Goal: Task Accomplishment & Management: Manage account settings

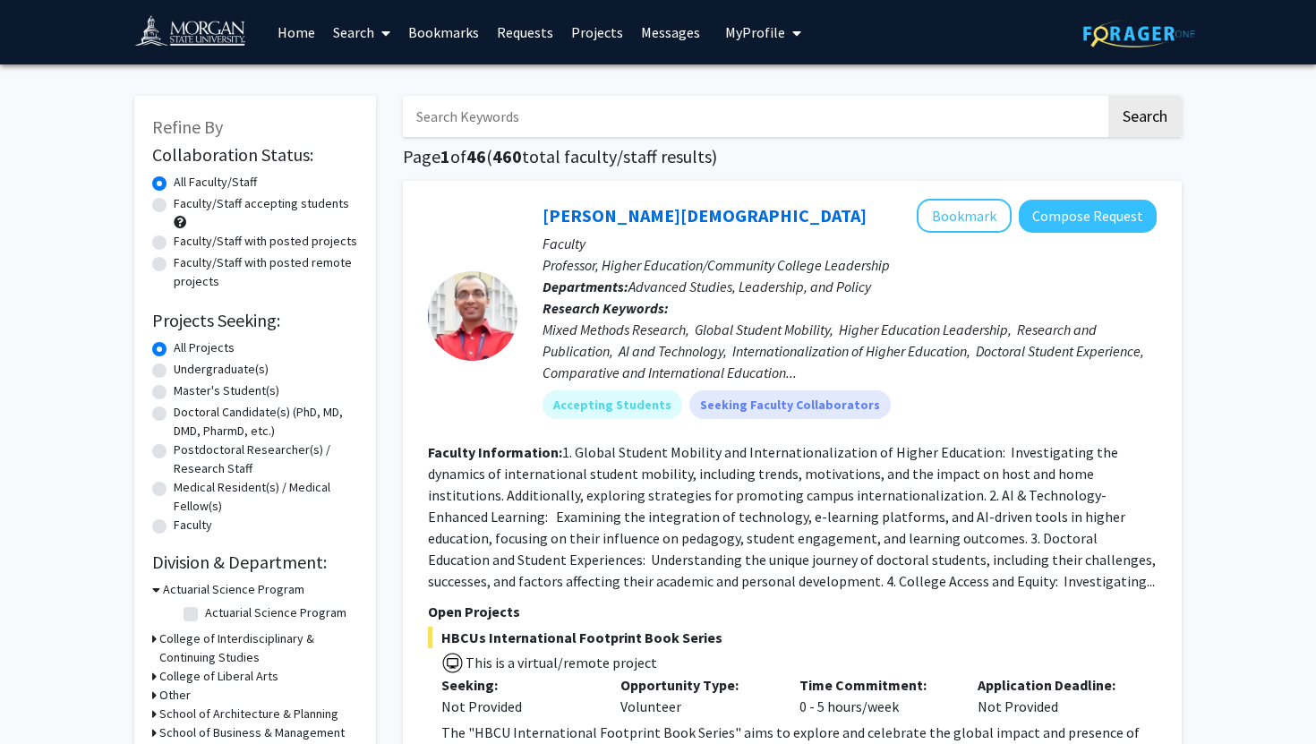
click at [785, 41] on span "My profile dropdown to access profile and logout" at bounding box center [793, 33] width 16 height 63
click at [802, 98] on span "View Profile" at bounding box center [836, 103] width 108 height 20
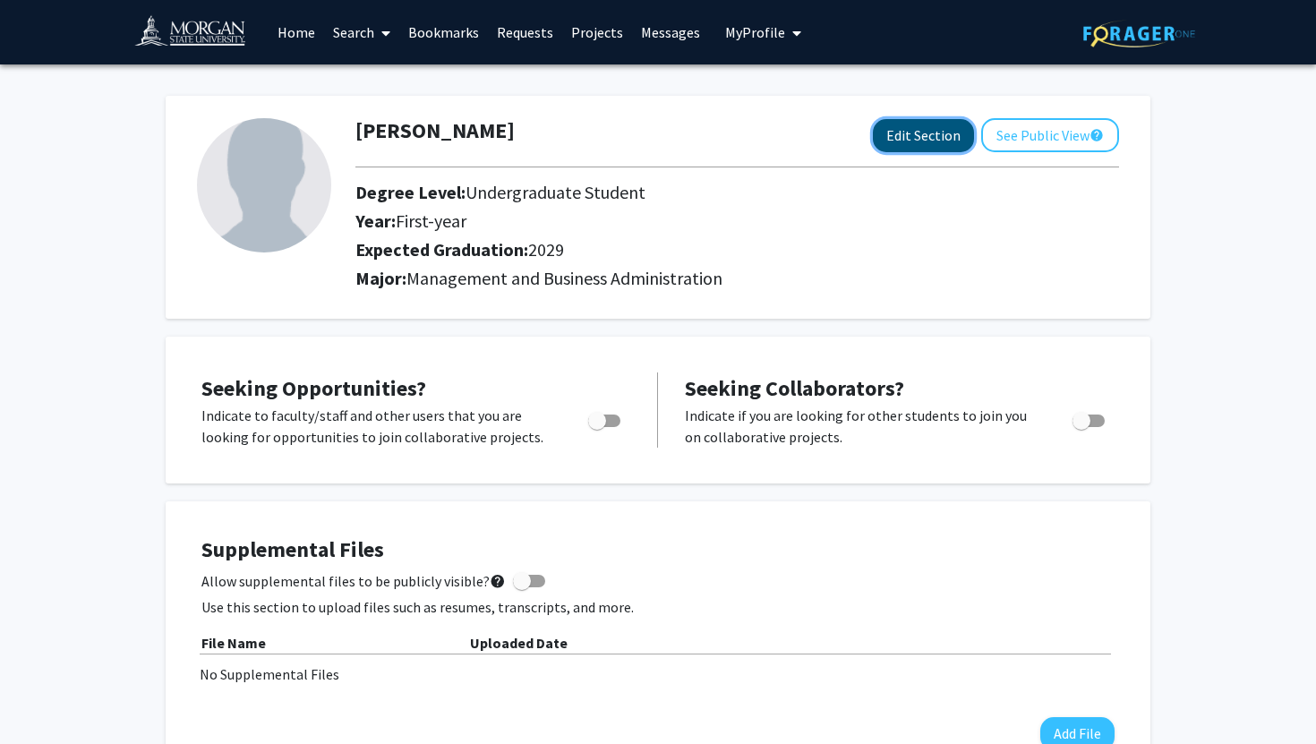
click at [925, 135] on button "Edit Section" at bounding box center [923, 135] width 101 height 33
select select "first-year"
select select "2029"
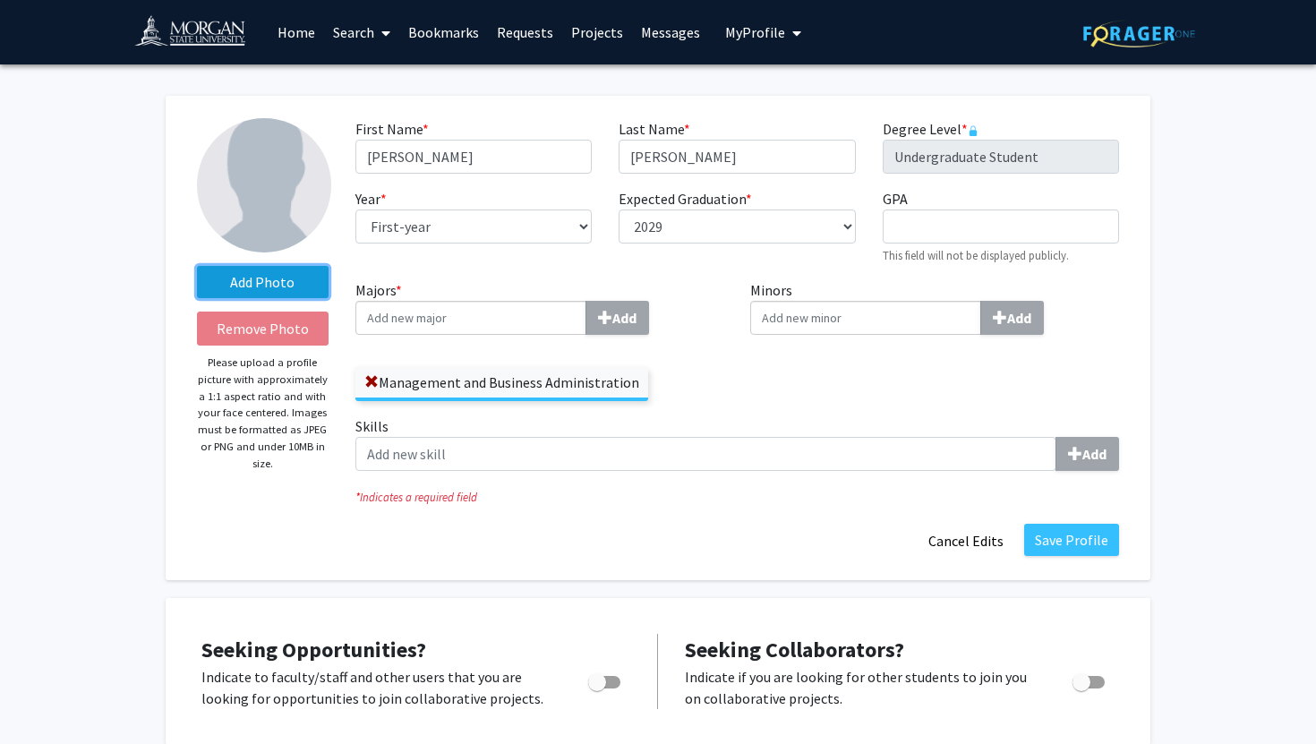
click at [293, 278] on label "Add Photo" at bounding box center [263, 282] width 132 height 32
click at [0, 0] on input "Add Photo" at bounding box center [0, 0] width 0 height 0
click at [269, 285] on label "Add Photo" at bounding box center [263, 282] width 132 height 32
click at [0, 0] on input "Add Photo" at bounding box center [0, 0] width 0 height 0
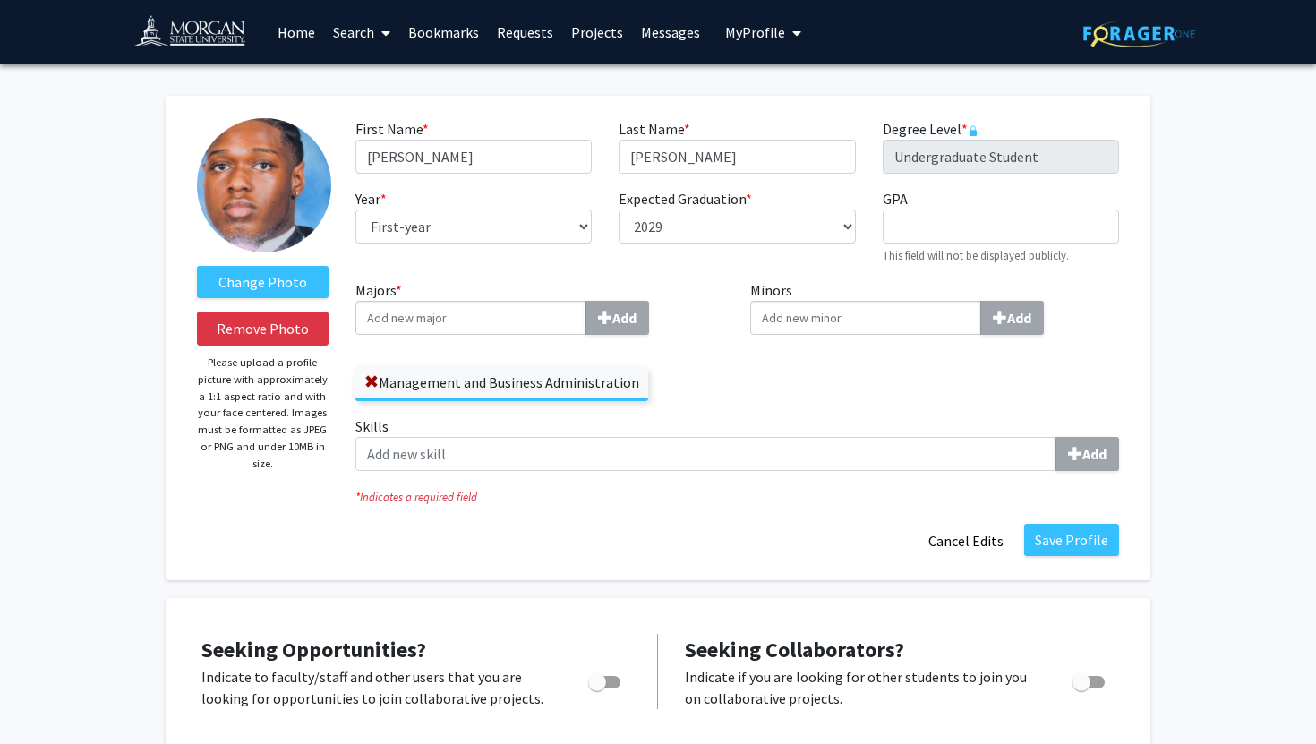
click at [194, 39] on img at bounding box center [197, 34] width 127 height 40
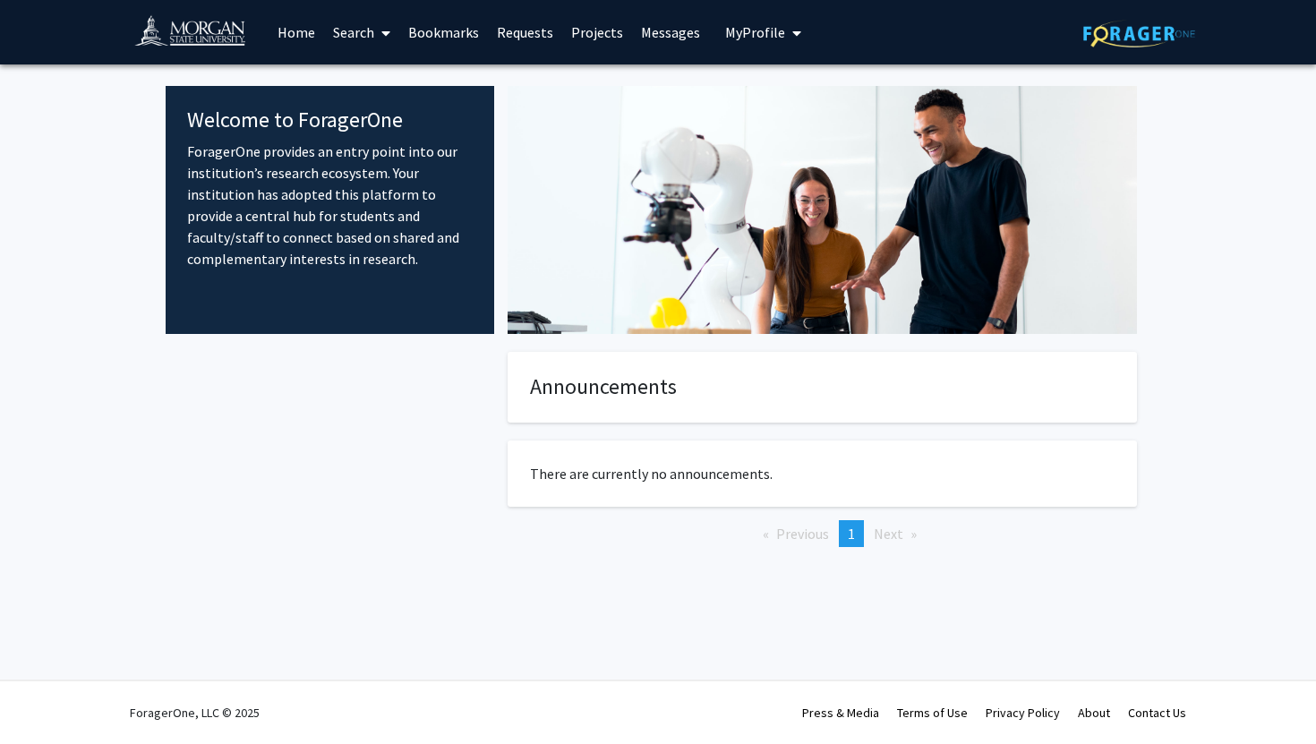
click at [754, 35] on span "My Profile" at bounding box center [755, 32] width 60 height 18
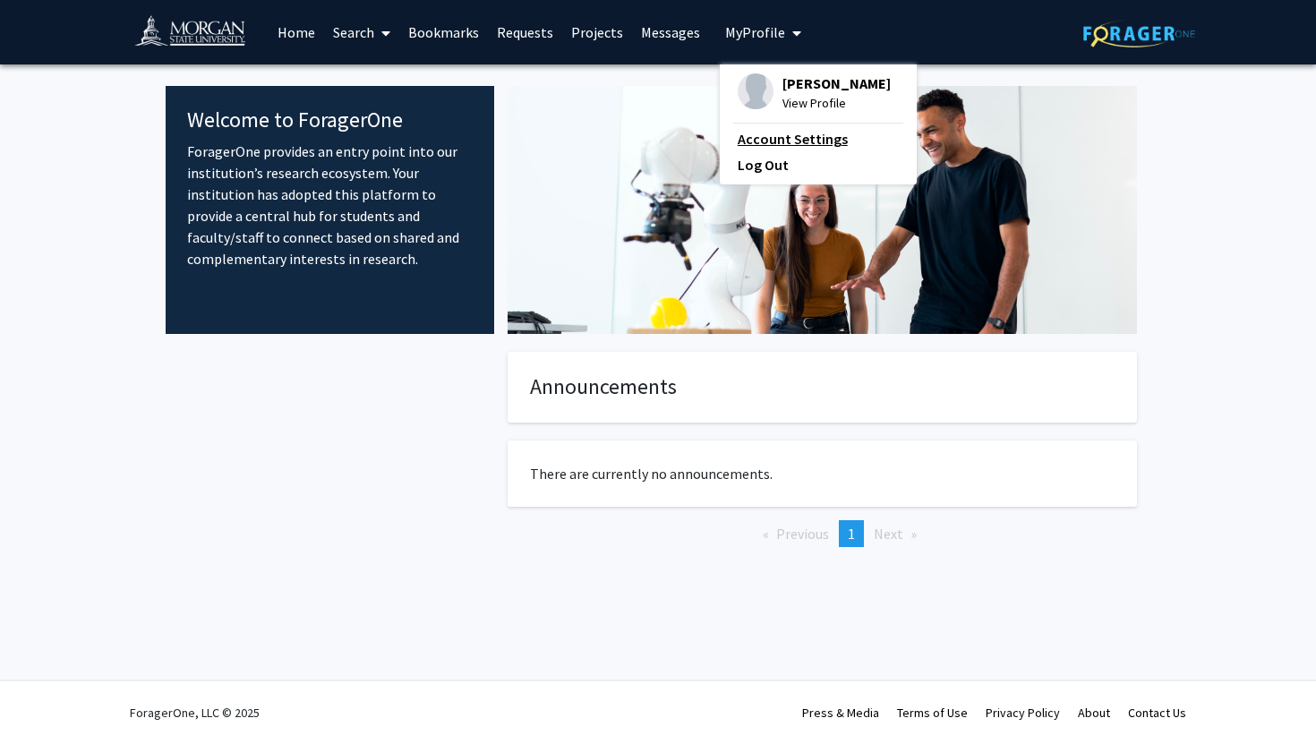
click at [760, 133] on link "Account Settings" at bounding box center [817, 138] width 161 height 21
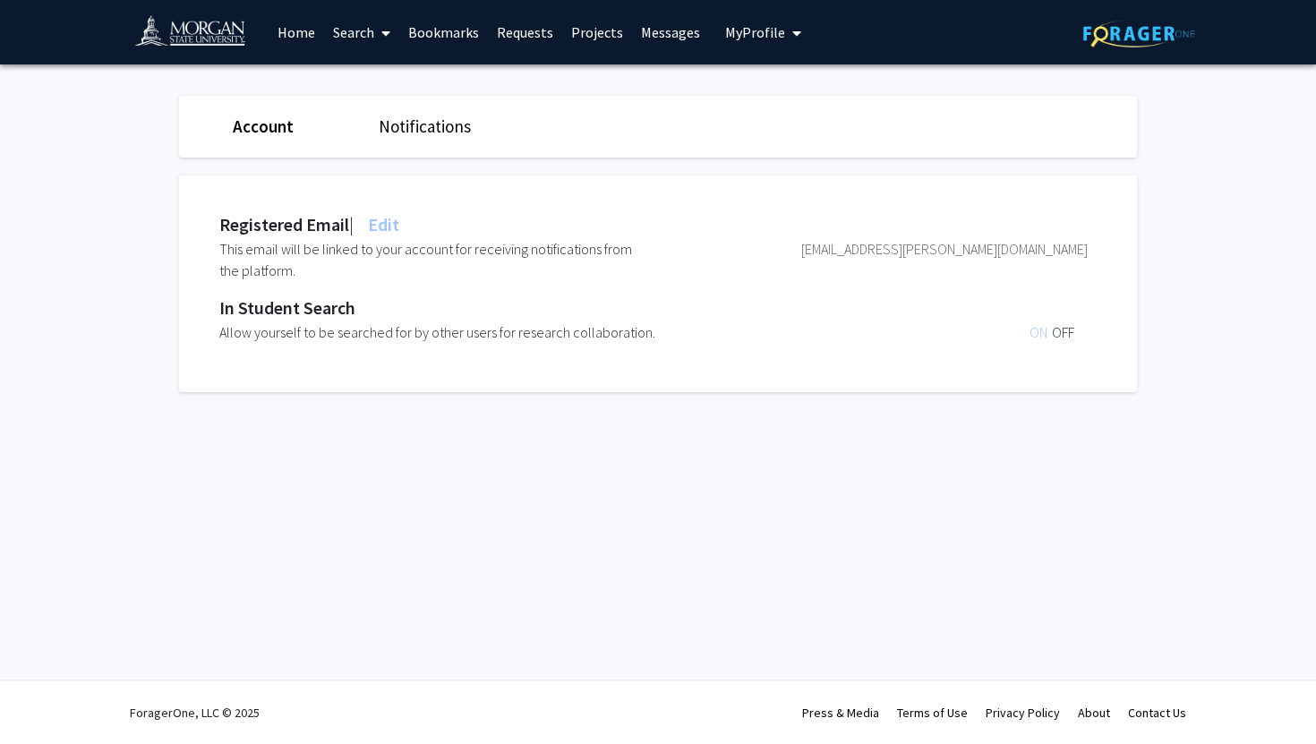
click at [193, 37] on img at bounding box center [197, 34] width 127 height 40
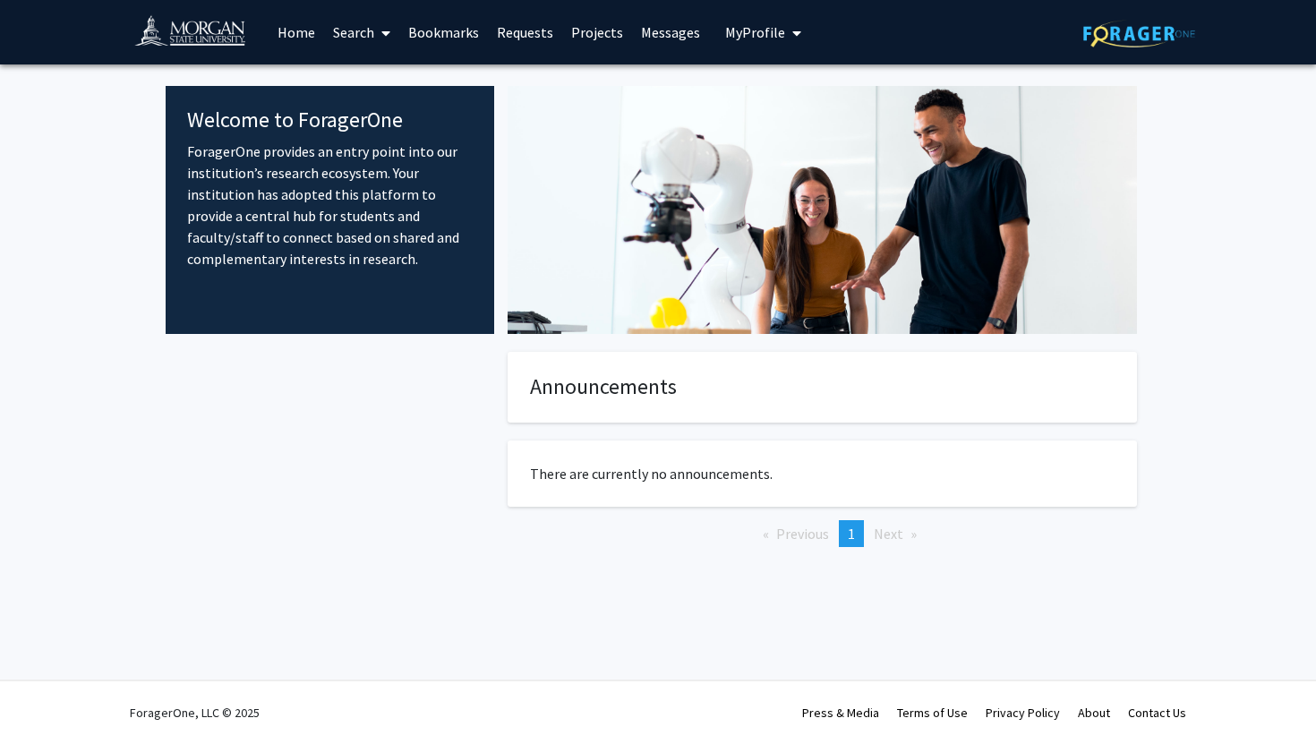
click at [319, 43] on link "Home" at bounding box center [295, 32] width 55 height 63
click at [344, 31] on link "Search" at bounding box center [361, 32] width 75 height 63
drag, startPoint x: 279, startPoint y: 60, endPoint x: 378, endPoint y: 28, distance: 103.6
click at [279, 60] on link "Home" at bounding box center [295, 32] width 55 height 63
click at [737, 8] on button "My Profile" at bounding box center [763, 32] width 87 height 64
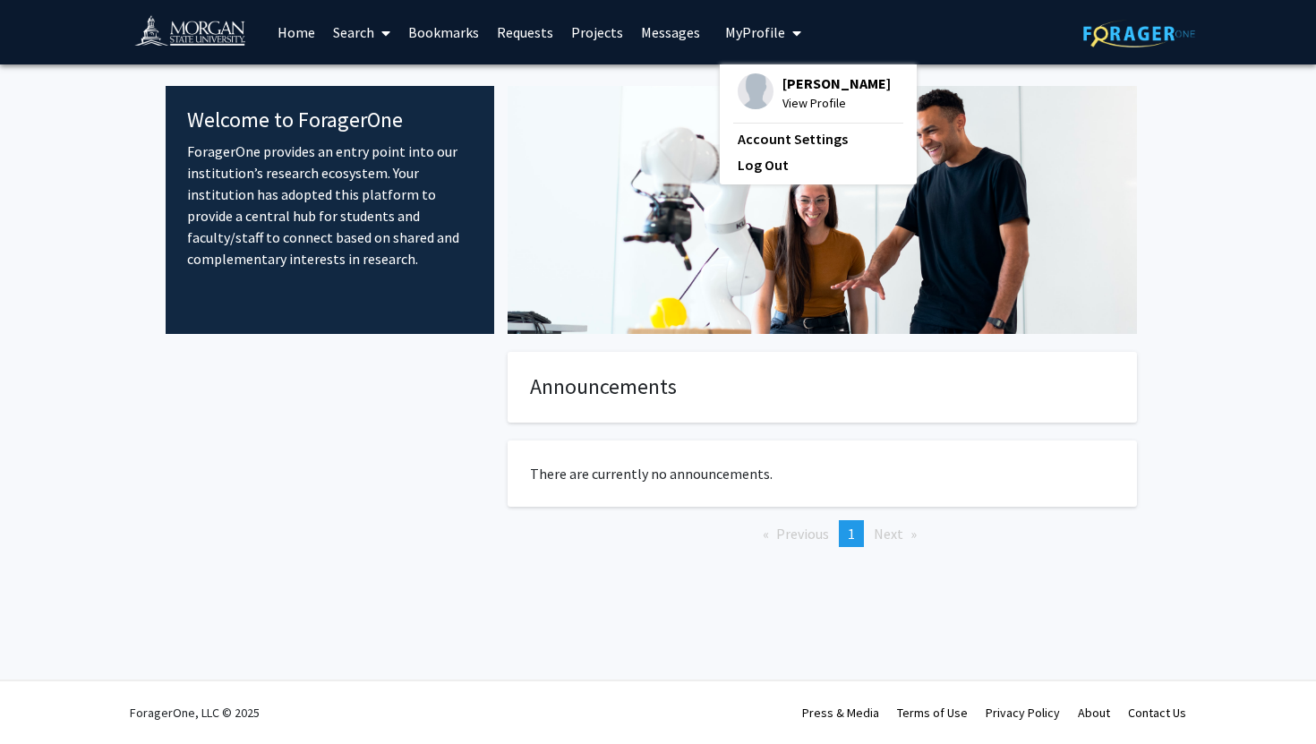
click at [737, 29] on span "My Profile" at bounding box center [755, 32] width 60 height 18
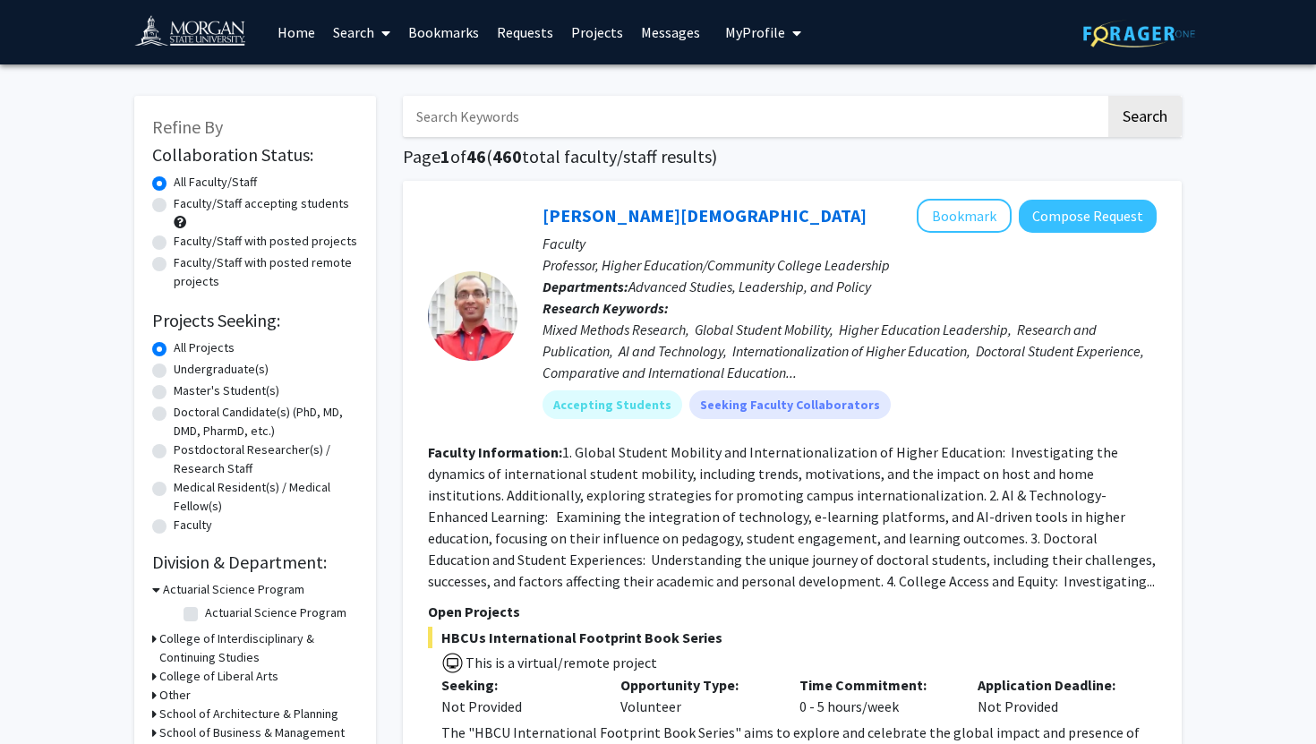
click at [756, 49] on button "My Profile" at bounding box center [763, 32] width 87 height 64
click at [771, 140] on link "Account Settings" at bounding box center [817, 138] width 161 height 21
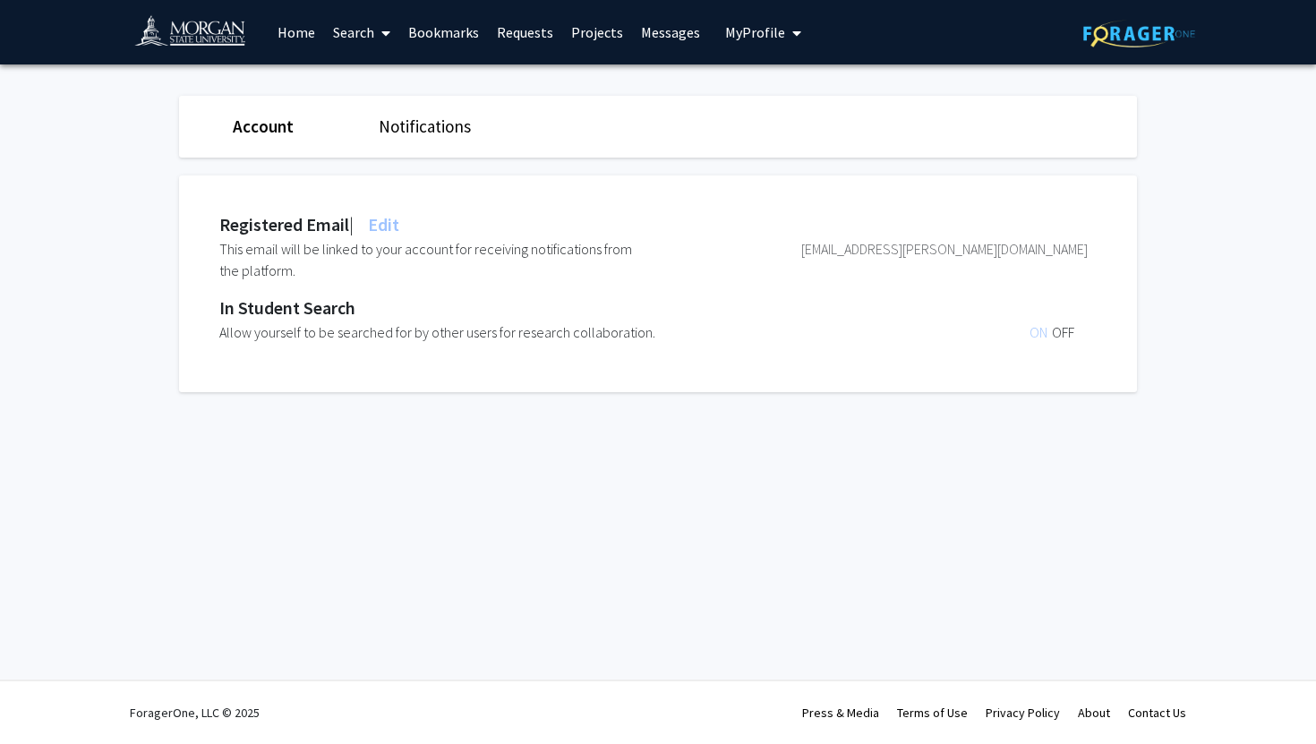
click at [428, 114] on div "Notifications" at bounding box center [438, 127] width 146 height 26
click at [439, 124] on link "Notifications" at bounding box center [425, 125] width 92 height 21
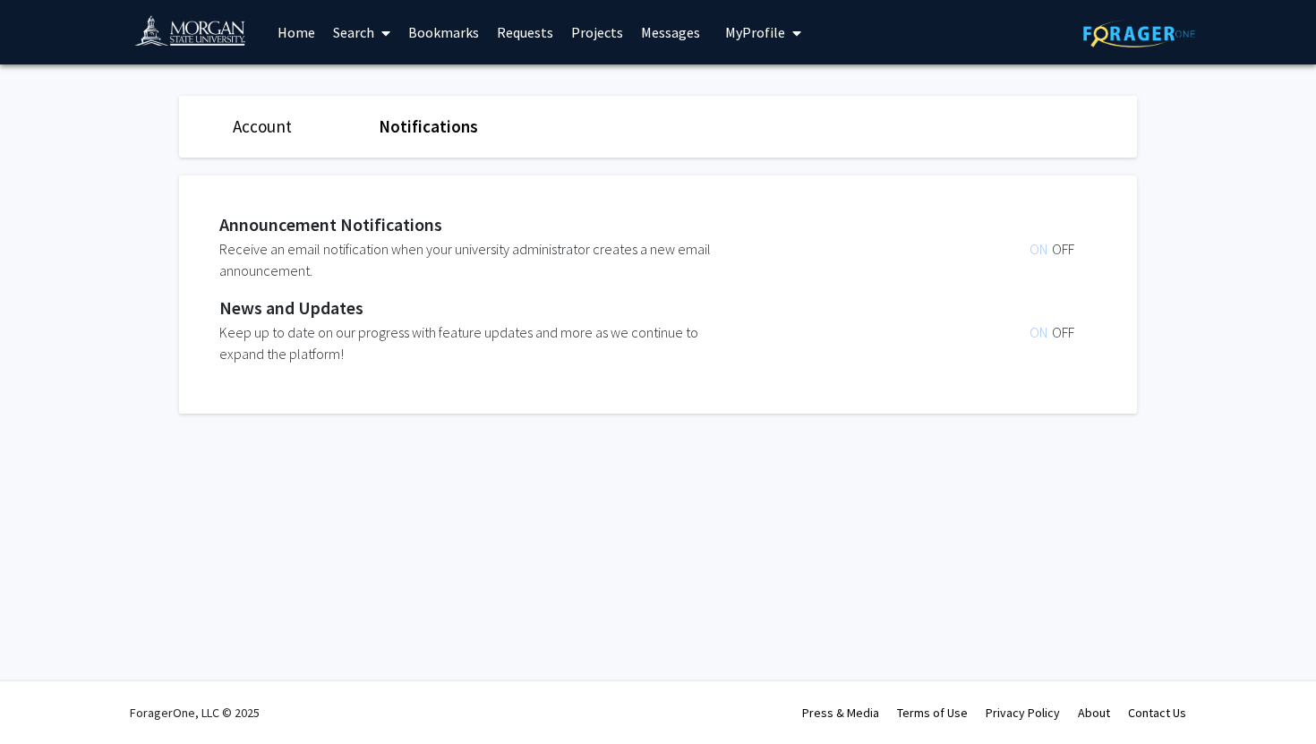
click at [261, 118] on link "Account" at bounding box center [262, 125] width 59 height 21
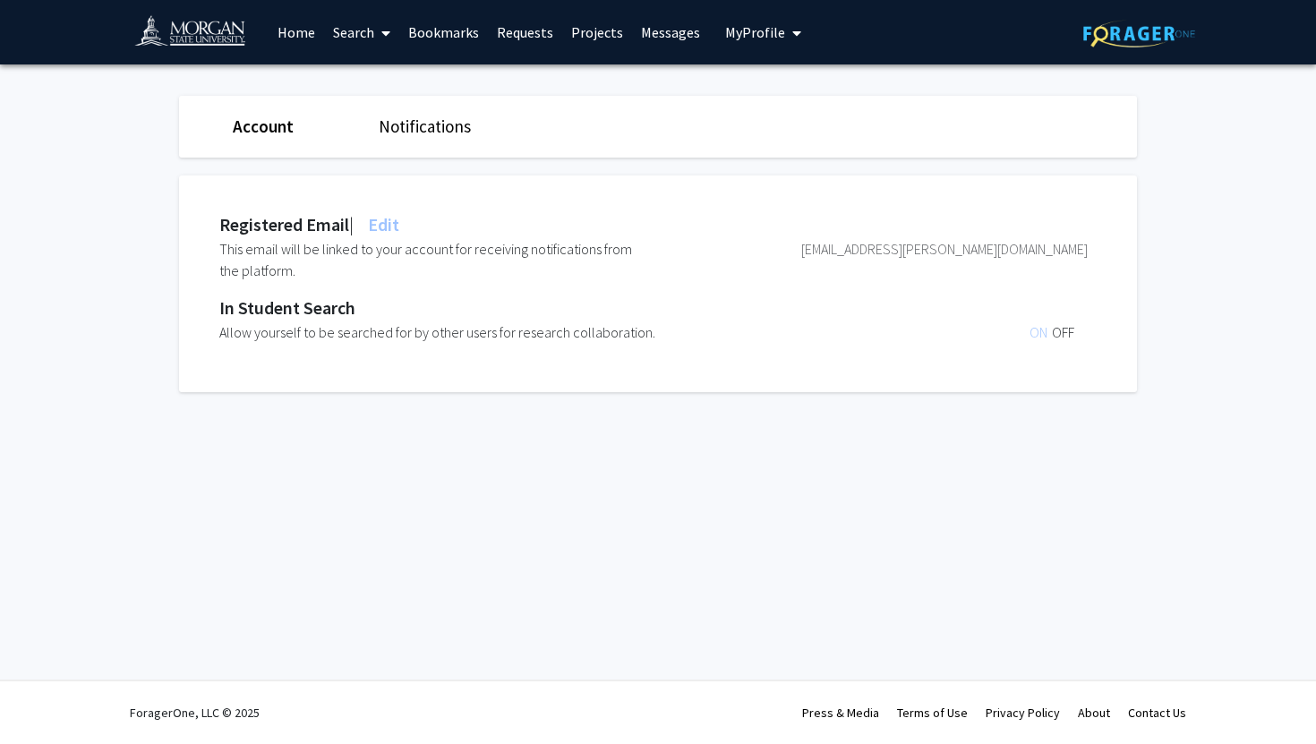
click at [177, 26] on img at bounding box center [197, 34] width 127 height 40
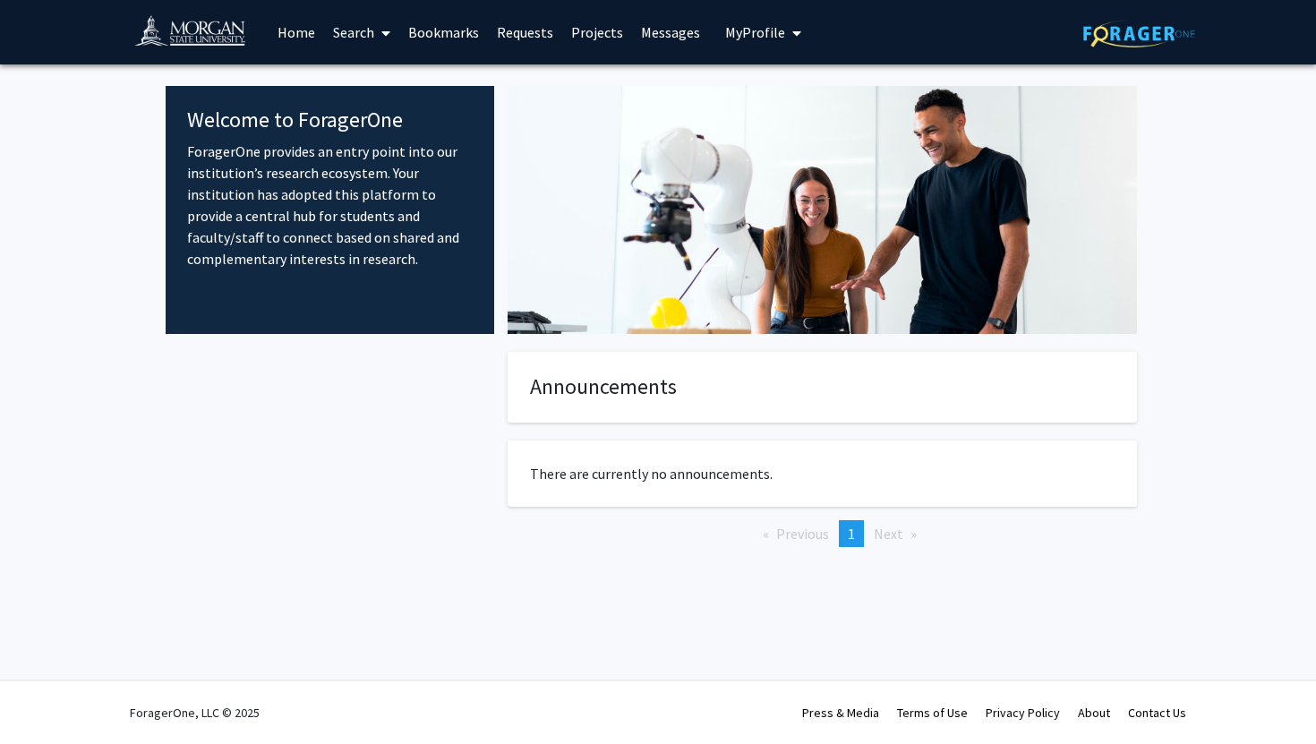
click at [445, 38] on link "Bookmarks" at bounding box center [443, 32] width 89 height 63
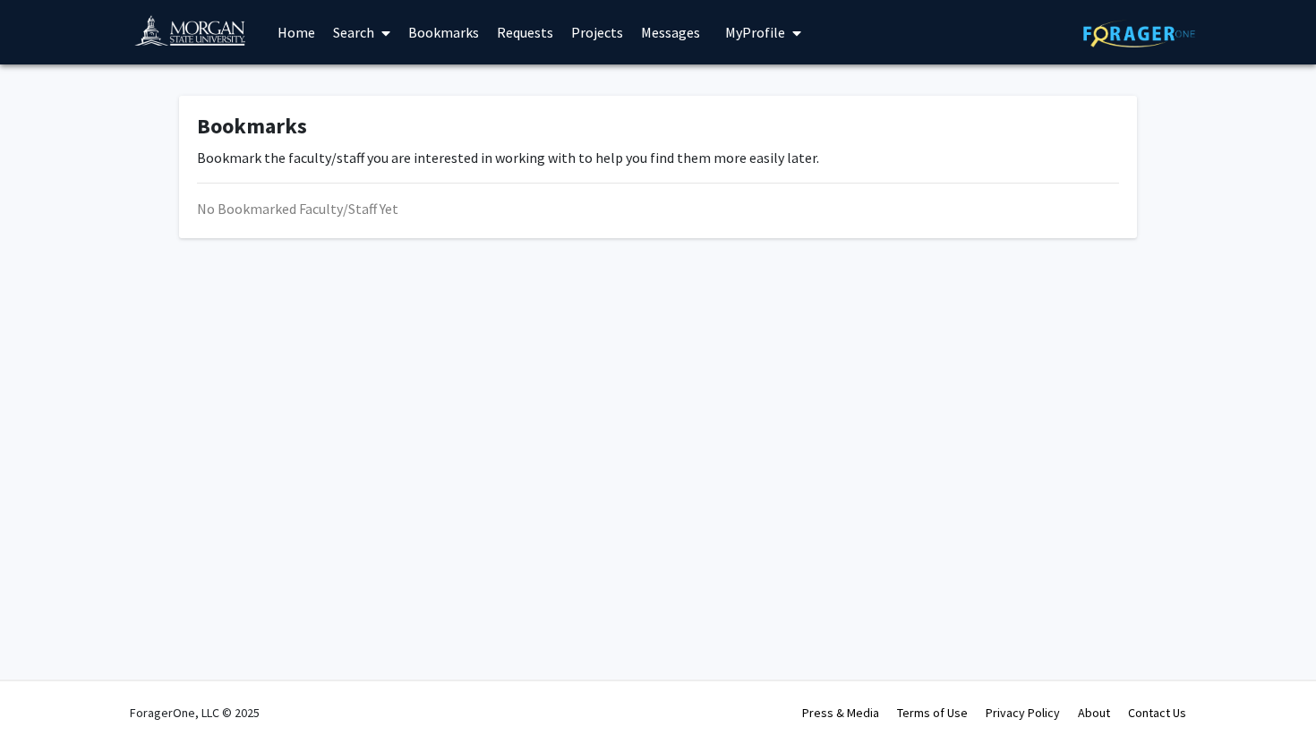
click at [515, 43] on link "Requests" at bounding box center [525, 32] width 74 height 63
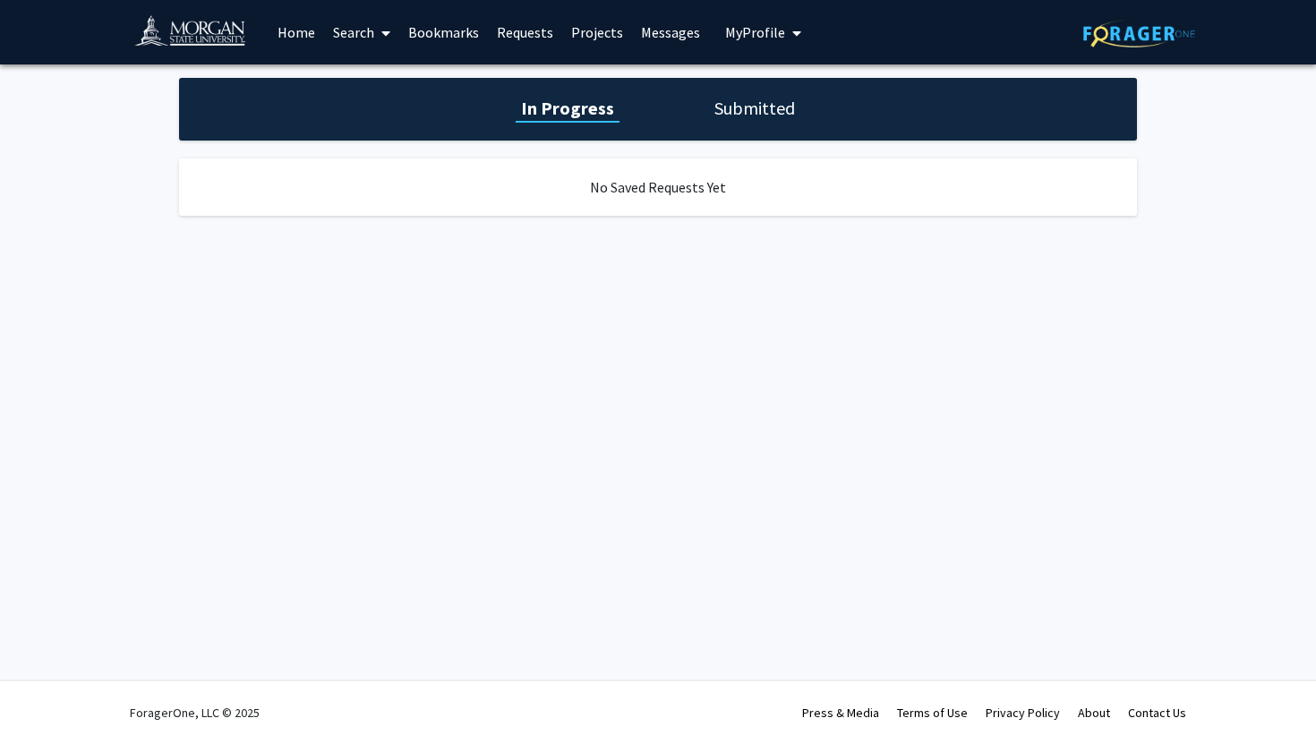
click at [632, 25] on link "Messages" at bounding box center [670, 32] width 77 height 63
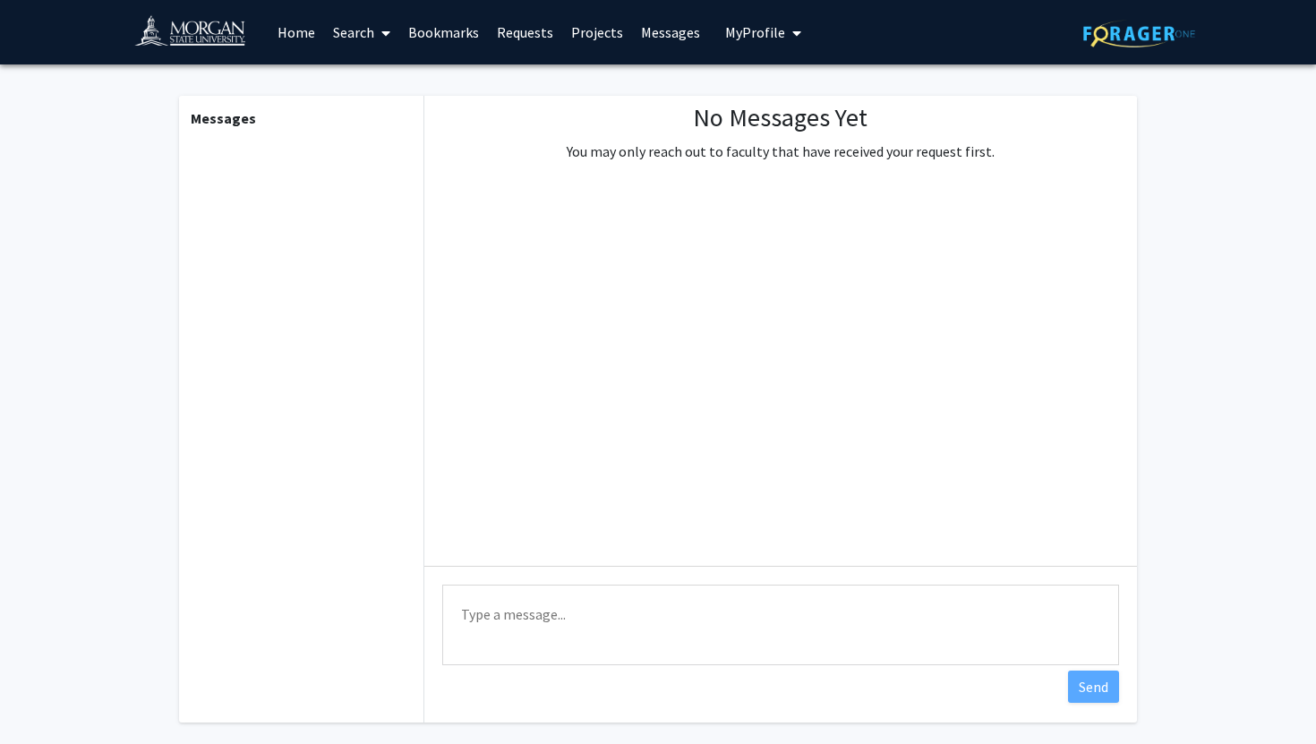
click at [761, 29] on span "My Profile" at bounding box center [755, 32] width 60 height 18
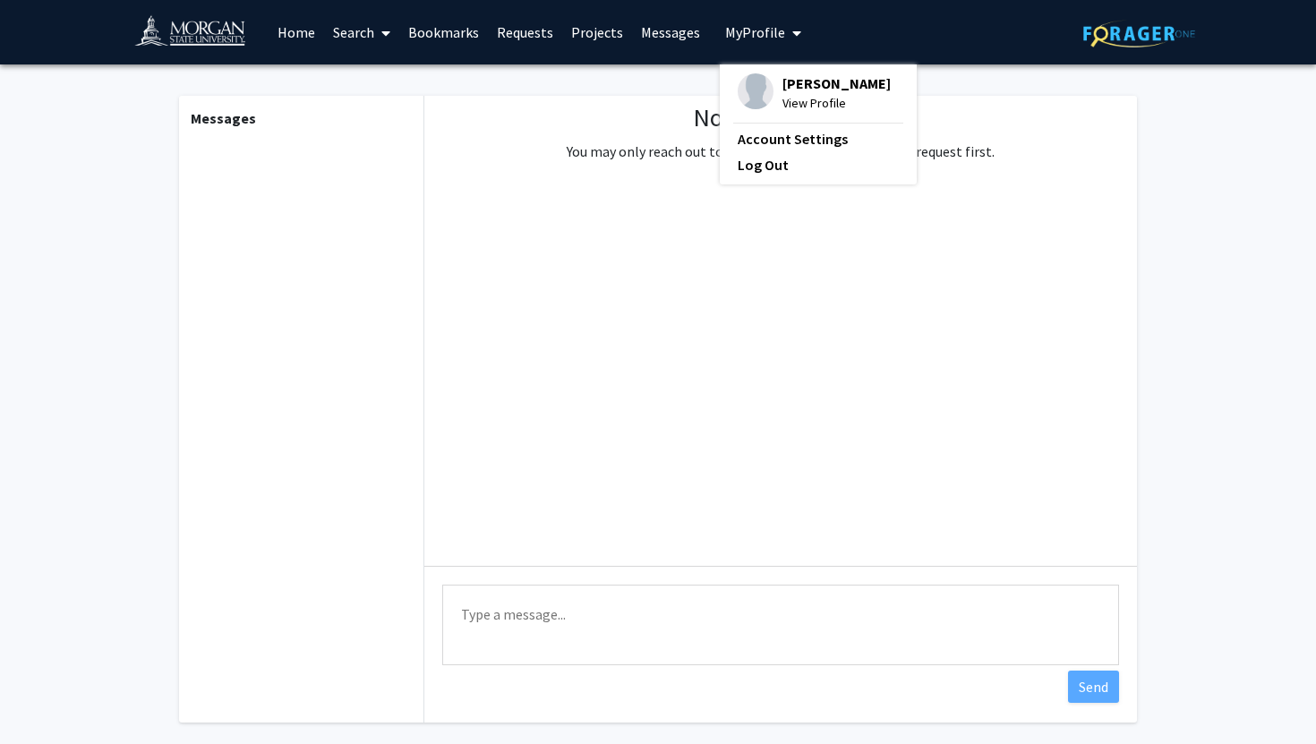
click at [800, 98] on span "View Profile" at bounding box center [836, 103] width 108 height 20
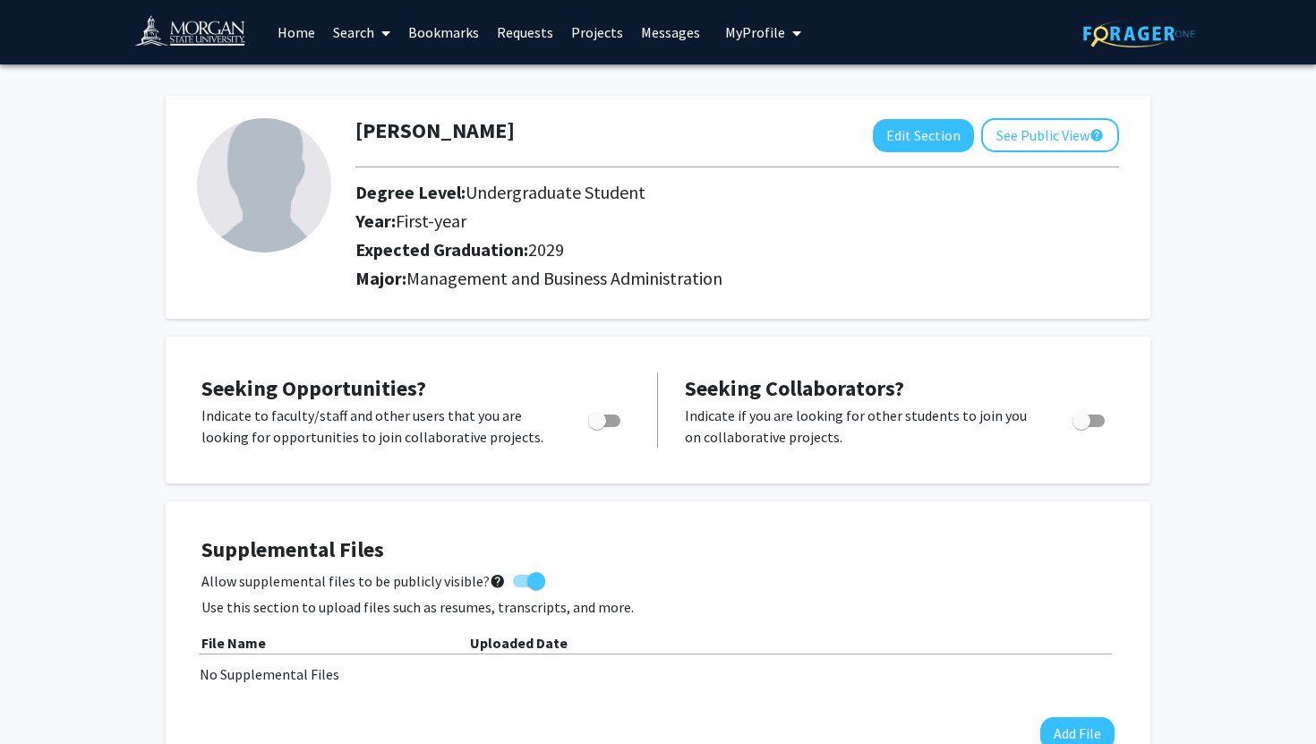
click at [954, 115] on div "Damian Foster Edit Section See Public View help Degree Level: Undergraduate Stu…" at bounding box center [658, 207] width 984 height 223
click at [954, 124] on button "Edit Section" at bounding box center [923, 135] width 101 height 33
select select "first-year"
select select "2029"
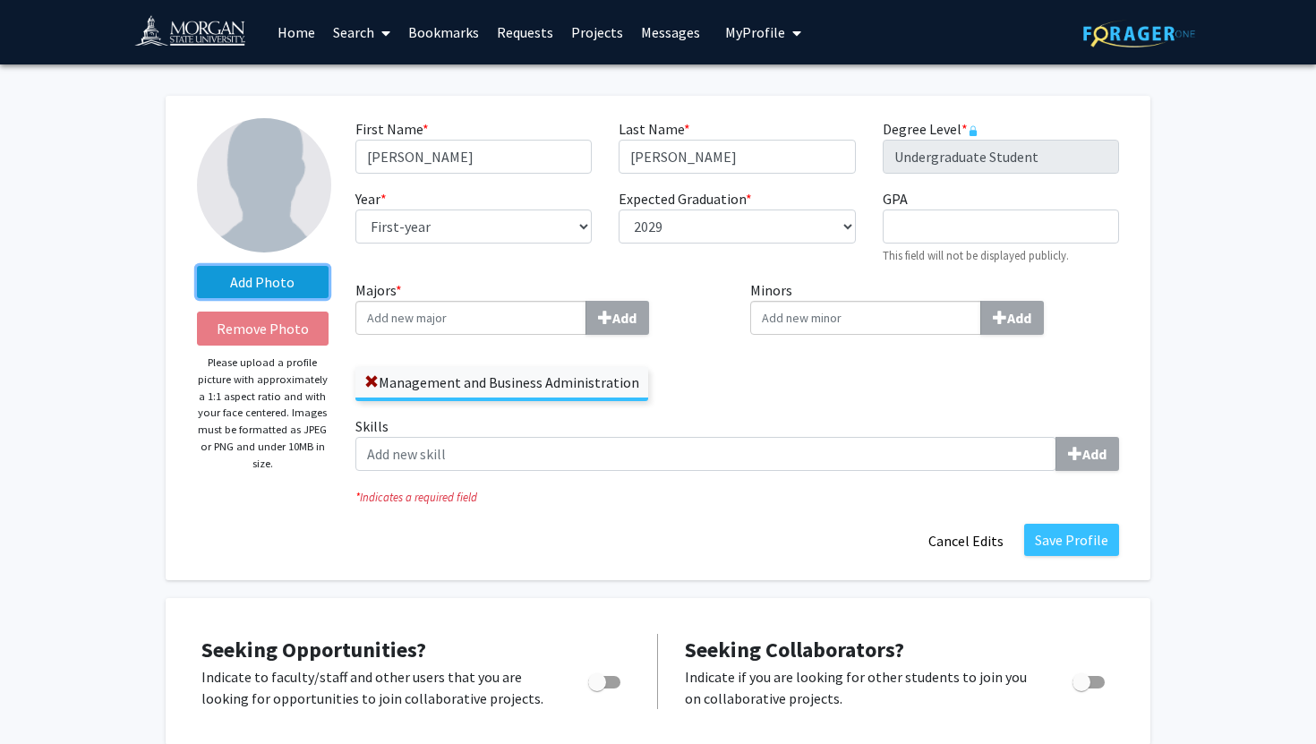
click at [281, 268] on label "Add Photo" at bounding box center [263, 282] width 132 height 32
click at [0, 0] on input "Add Photo" at bounding box center [0, 0] width 0 height 0
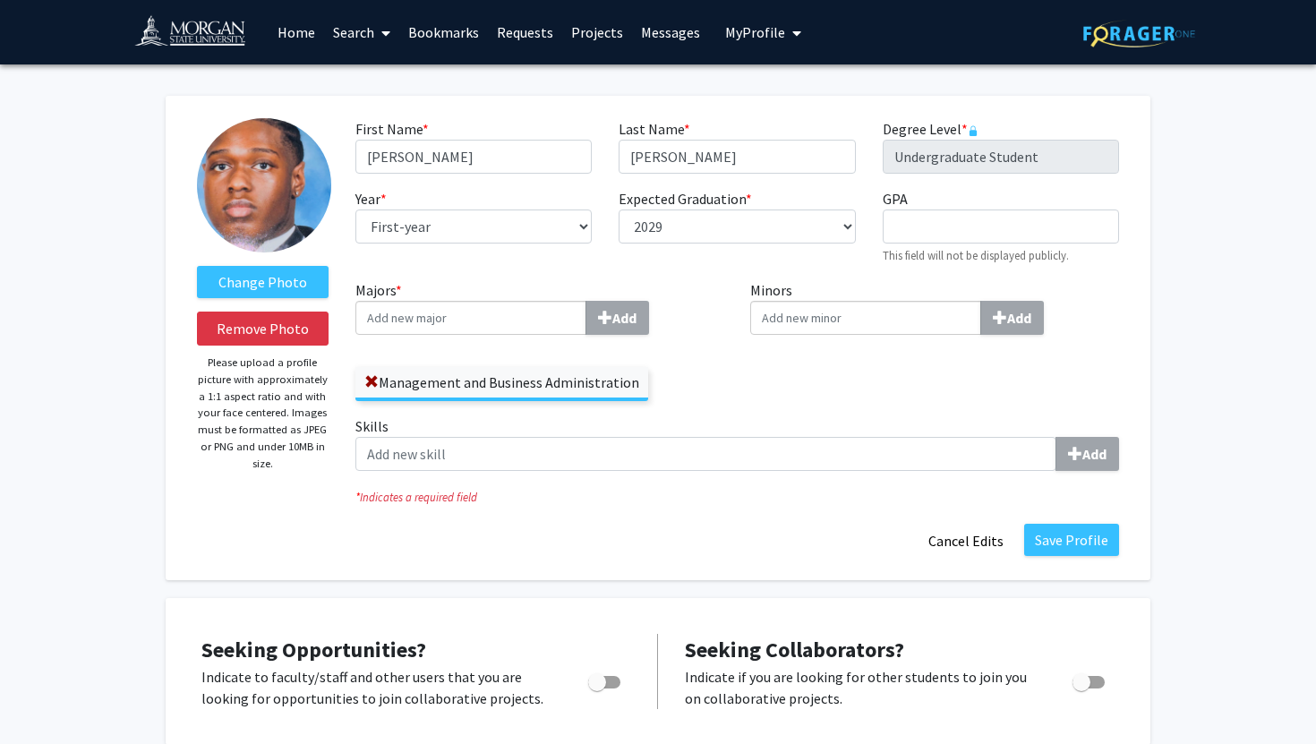
click at [243, 222] on img at bounding box center [264, 185] width 134 height 134
click at [293, 430] on p "Please upload a profile picture with approximately a 1:1 aspect ratio and with …" at bounding box center [263, 412] width 132 height 117
click at [206, 38] on img at bounding box center [197, 34] width 127 height 40
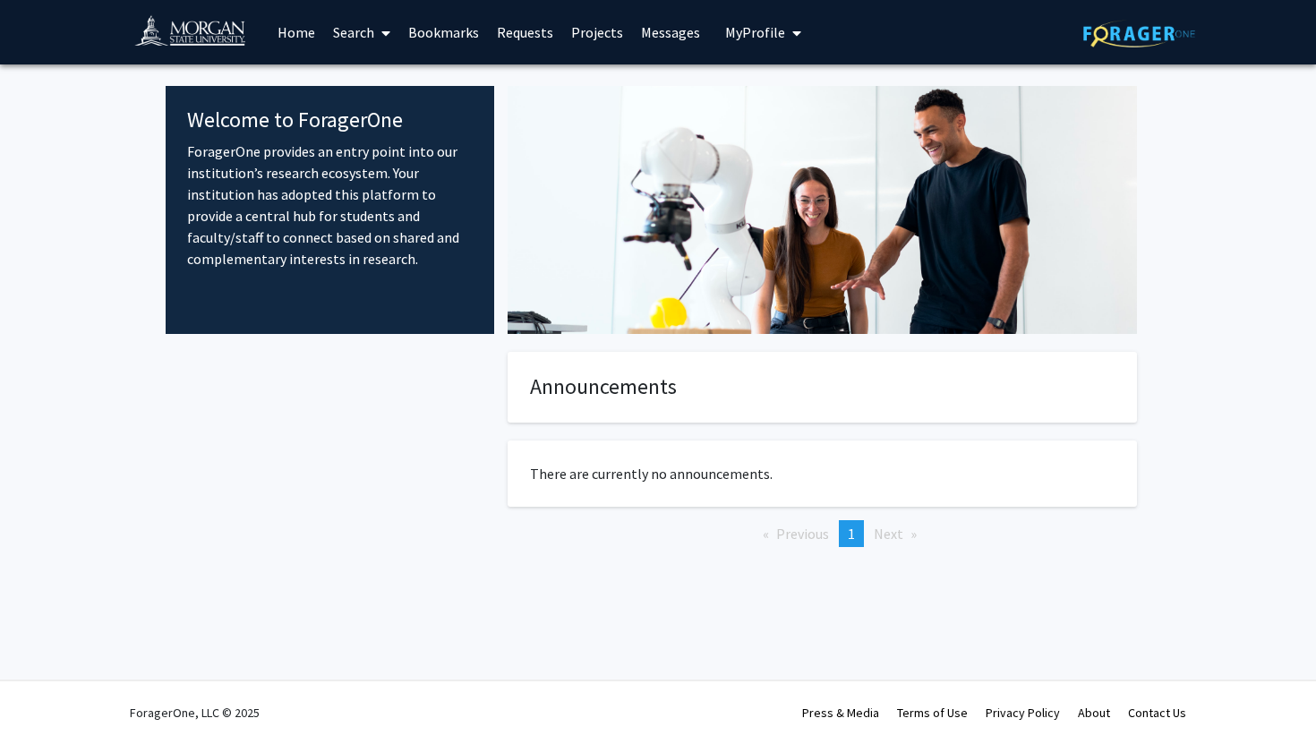
click at [756, 37] on span "My Profile" at bounding box center [755, 32] width 60 height 18
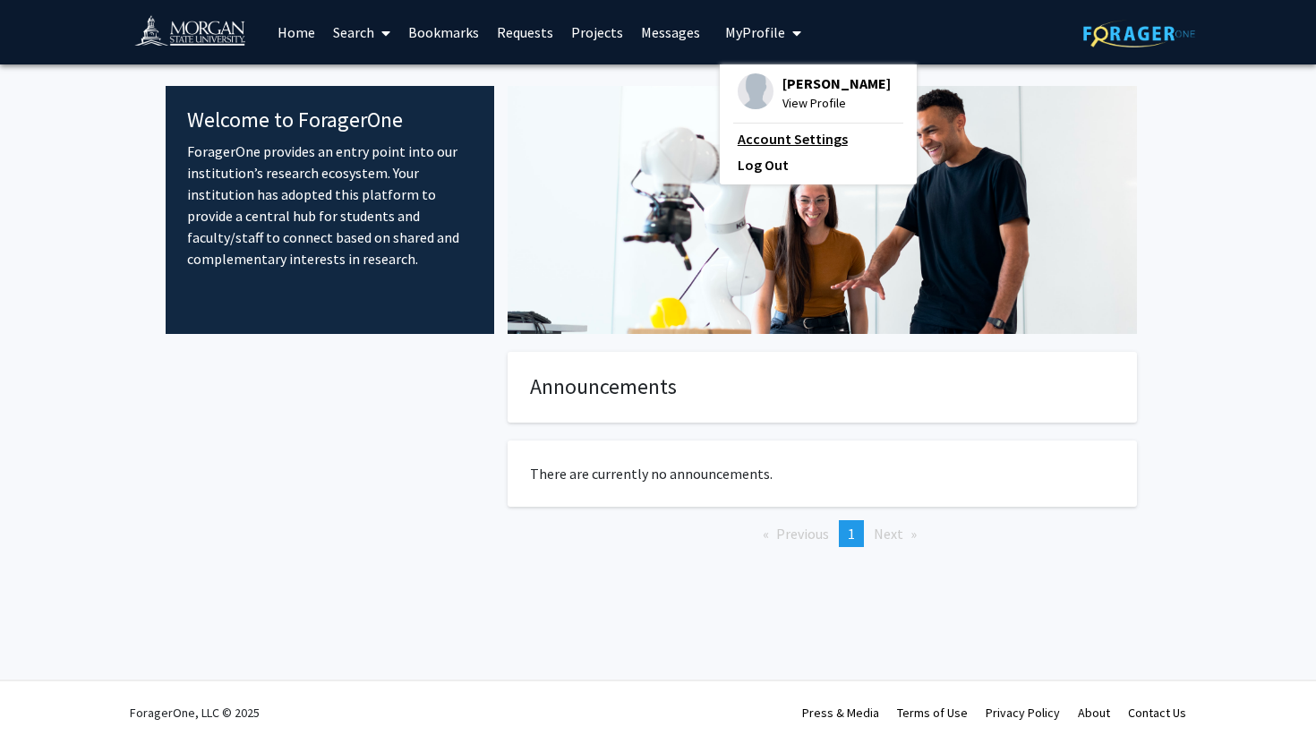
click at [776, 138] on link "Account Settings" at bounding box center [817, 138] width 161 height 21
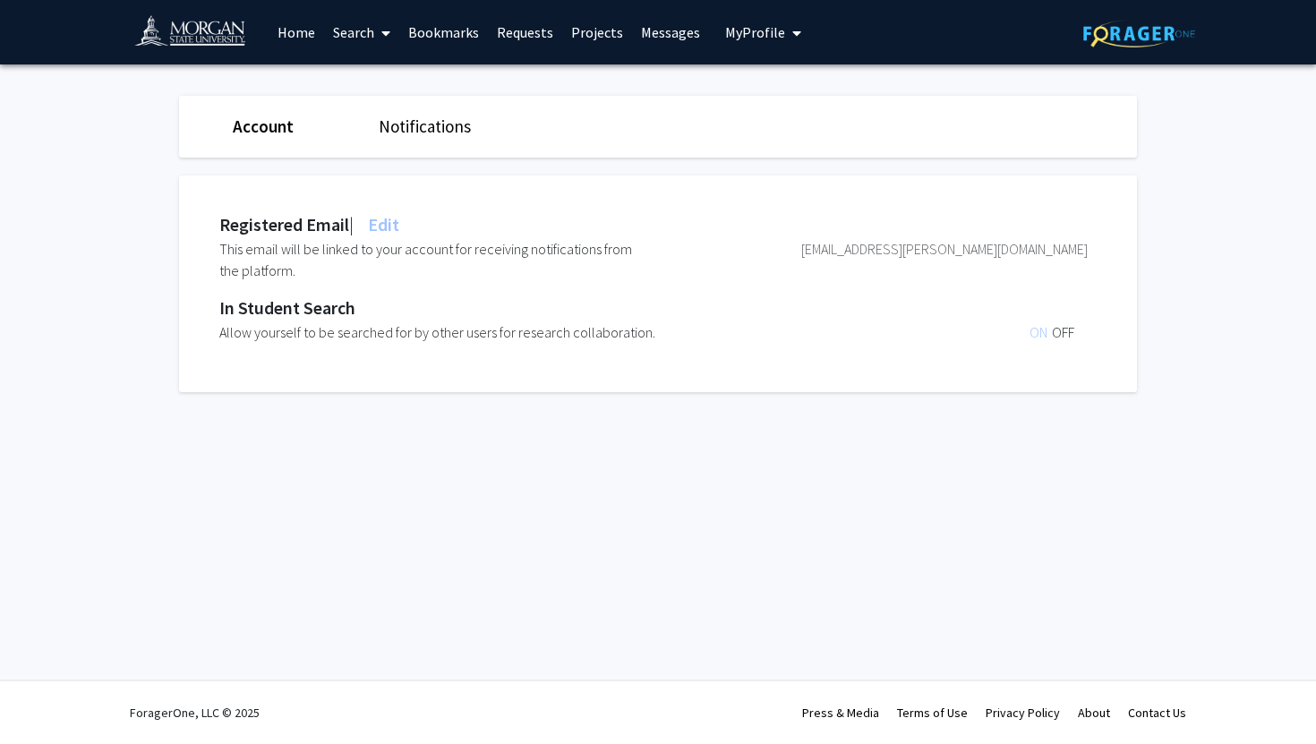
click at [763, 35] on span "My Profile" at bounding box center [755, 32] width 60 height 18
click at [807, 105] on span "View Profile" at bounding box center [836, 103] width 108 height 20
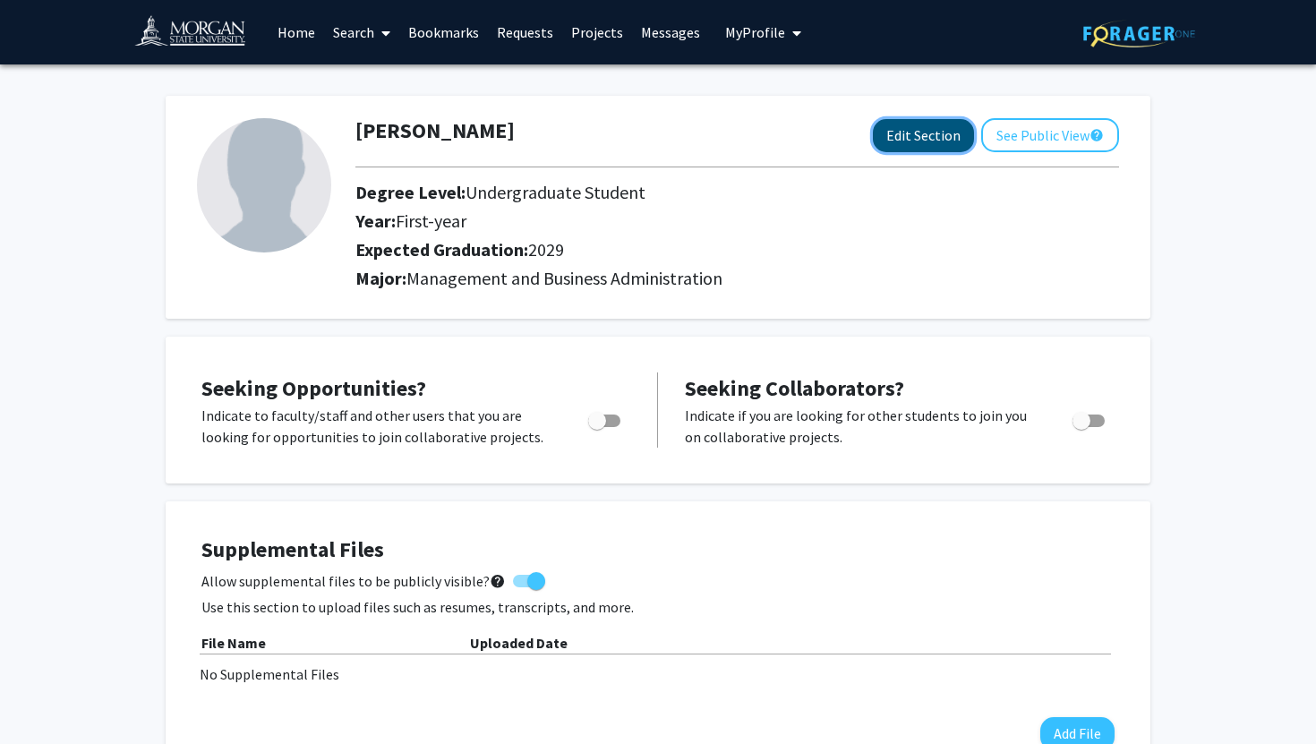
click at [928, 133] on button "Edit Section" at bounding box center [923, 135] width 101 height 33
select select "first-year"
select select "2029"
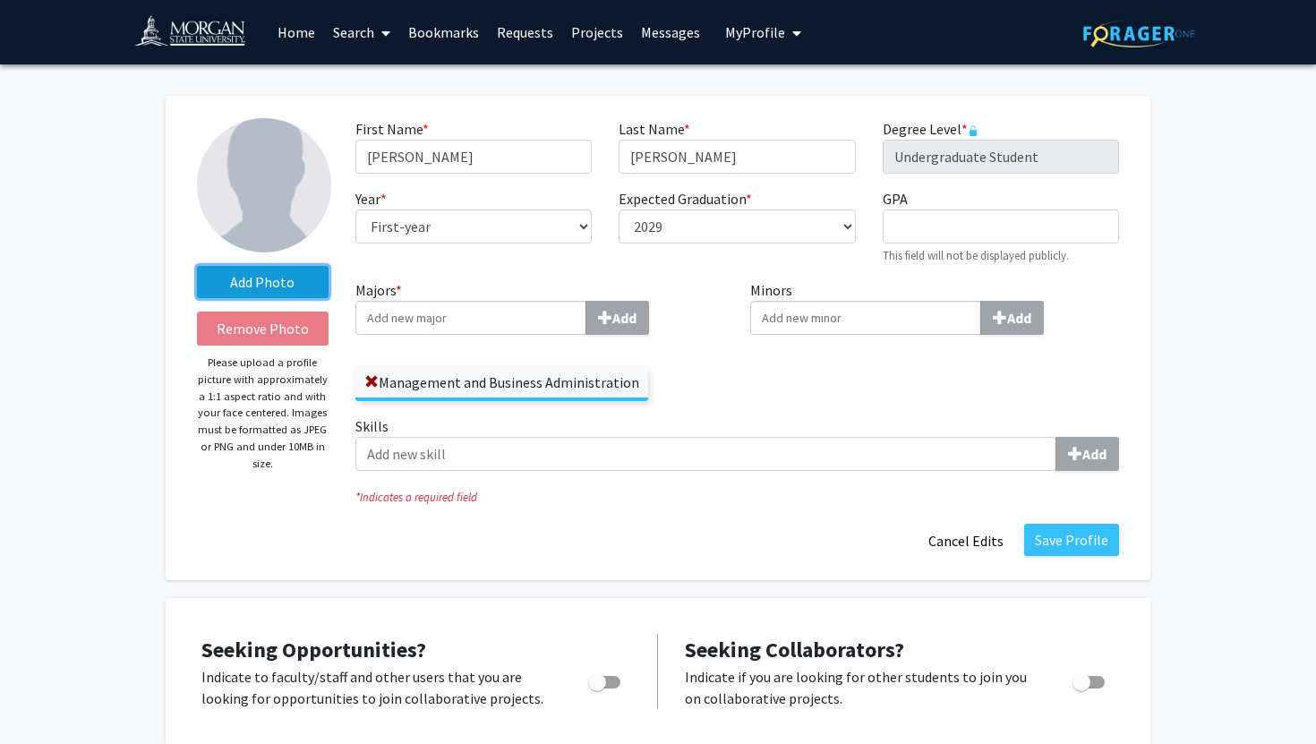
click at [294, 277] on label "Add Photo" at bounding box center [263, 282] width 132 height 32
click at [0, 0] on input "Add Photo" at bounding box center [0, 0] width 0 height 0
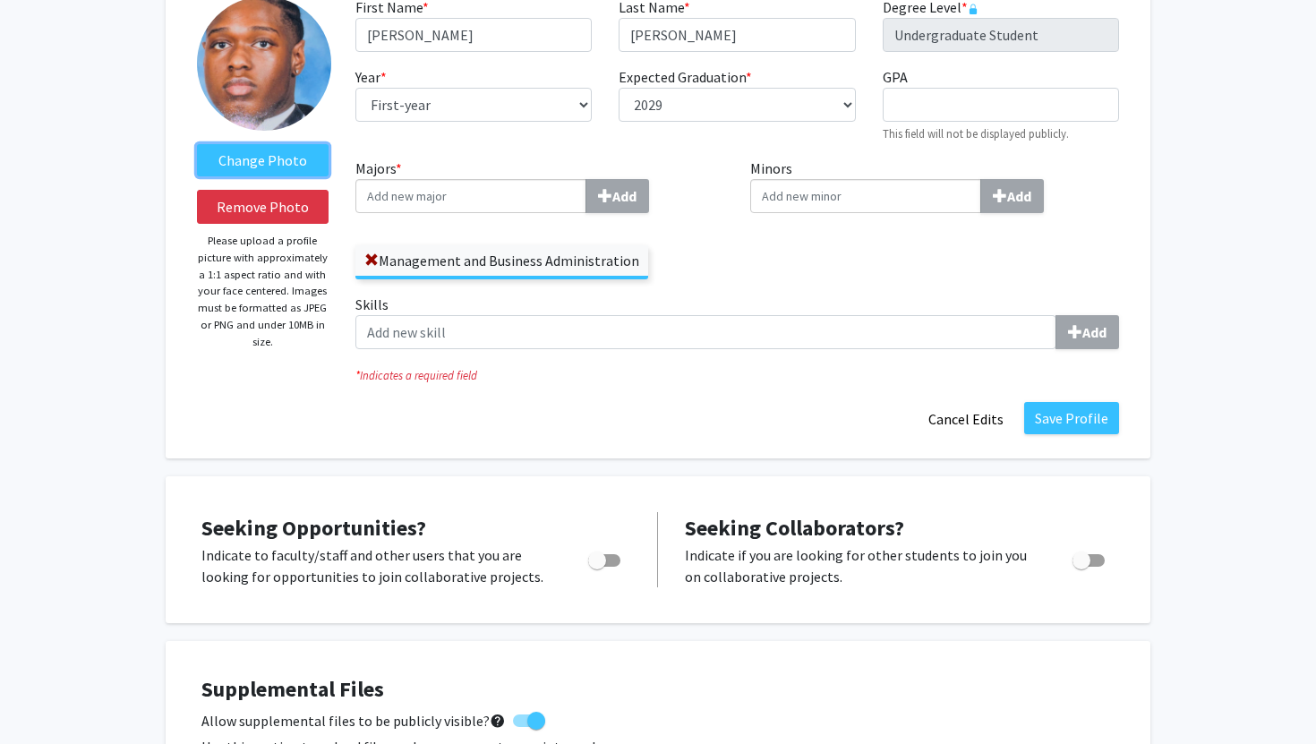
scroll to position [118, 0]
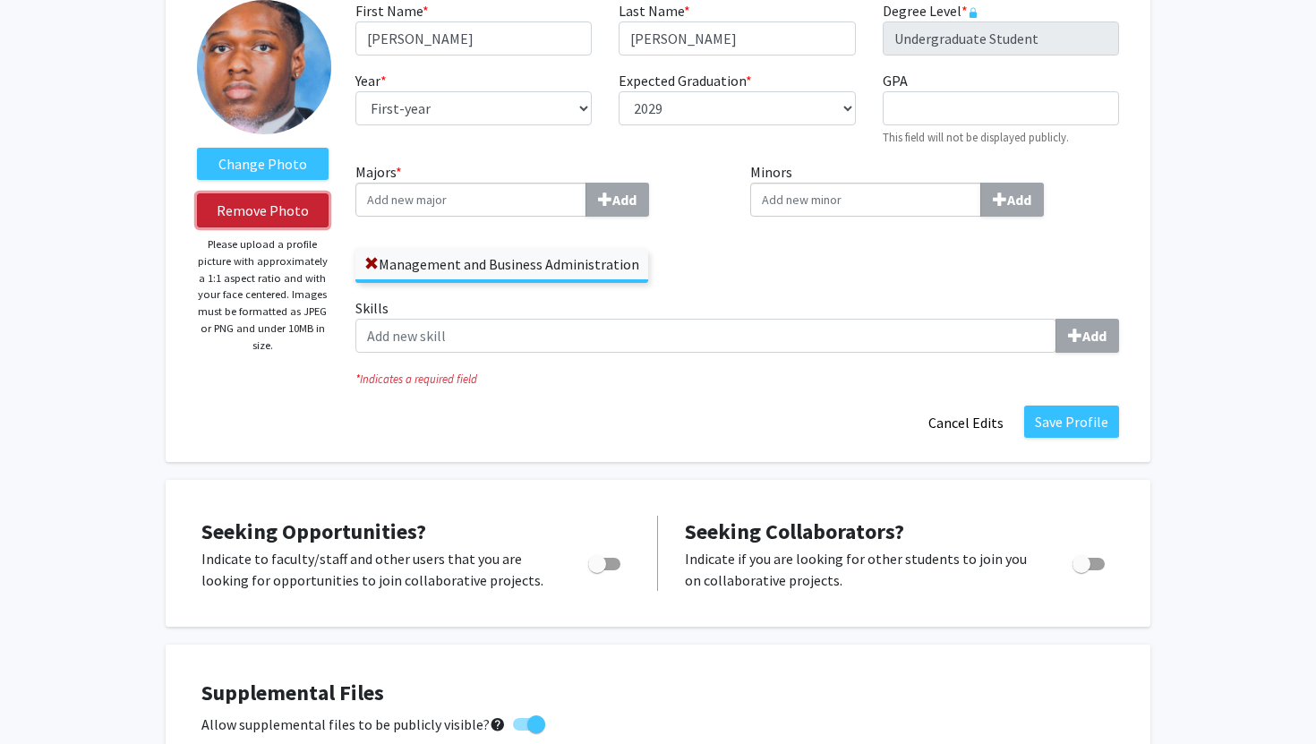
click at [292, 212] on button "Remove Photo" at bounding box center [263, 210] width 132 height 34
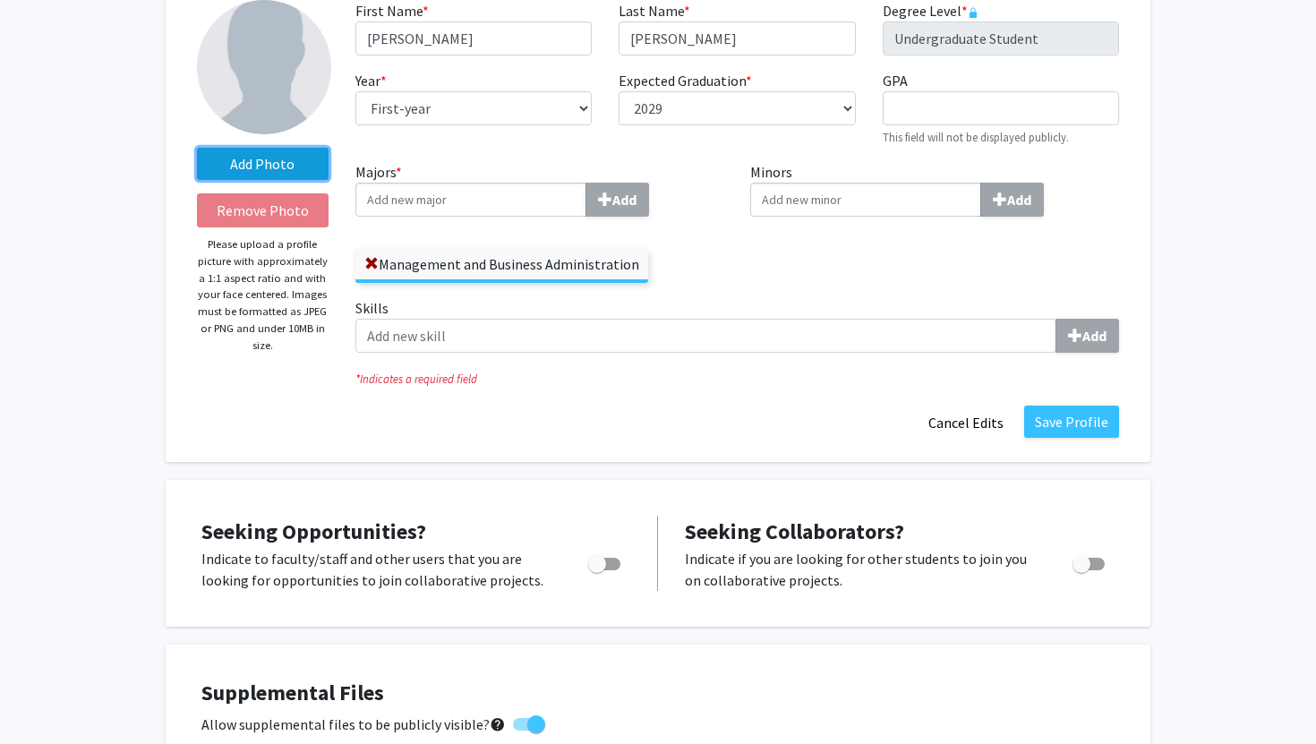
click at [273, 155] on label "Add Photo" at bounding box center [263, 164] width 132 height 32
click at [0, 0] on input "Add Photo" at bounding box center [0, 0] width 0 height 0
click at [264, 170] on label "Add Photo" at bounding box center [263, 164] width 132 height 32
click at [0, 0] on input "Add Photo" at bounding box center [0, 0] width 0 height 0
click at [311, 175] on label "Add Photo" at bounding box center [263, 164] width 132 height 32
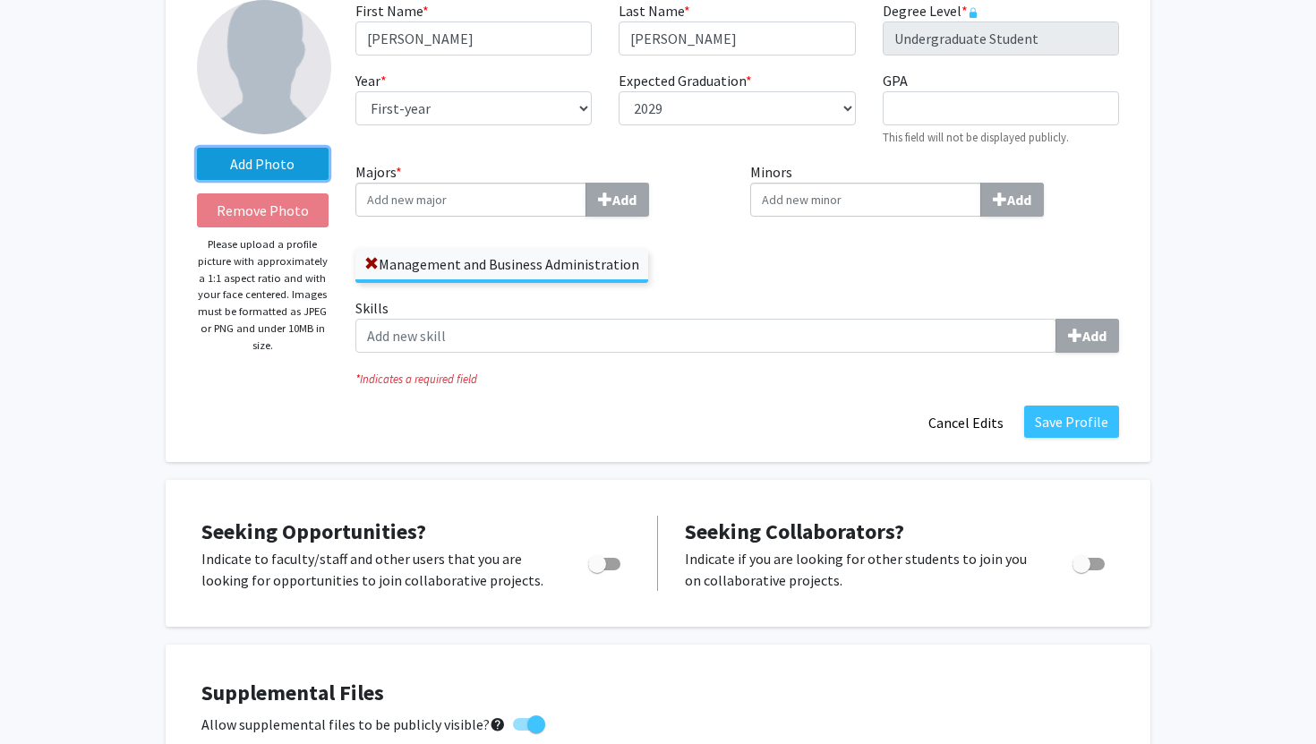
click at [0, 0] on input "Add Photo" at bounding box center [0, 0] width 0 height 0
click at [265, 192] on div "Add Photo Remove Photo Please upload a profile picture with approximately a 1:1…" at bounding box center [262, 219] width 158 height 439
click at [265, 177] on label "Add Photo" at bounding box center [263, 164] width 132 height 32
click at [0, 0] on input "Add Photo" at bounding box center [0, 0] width 0 height 0
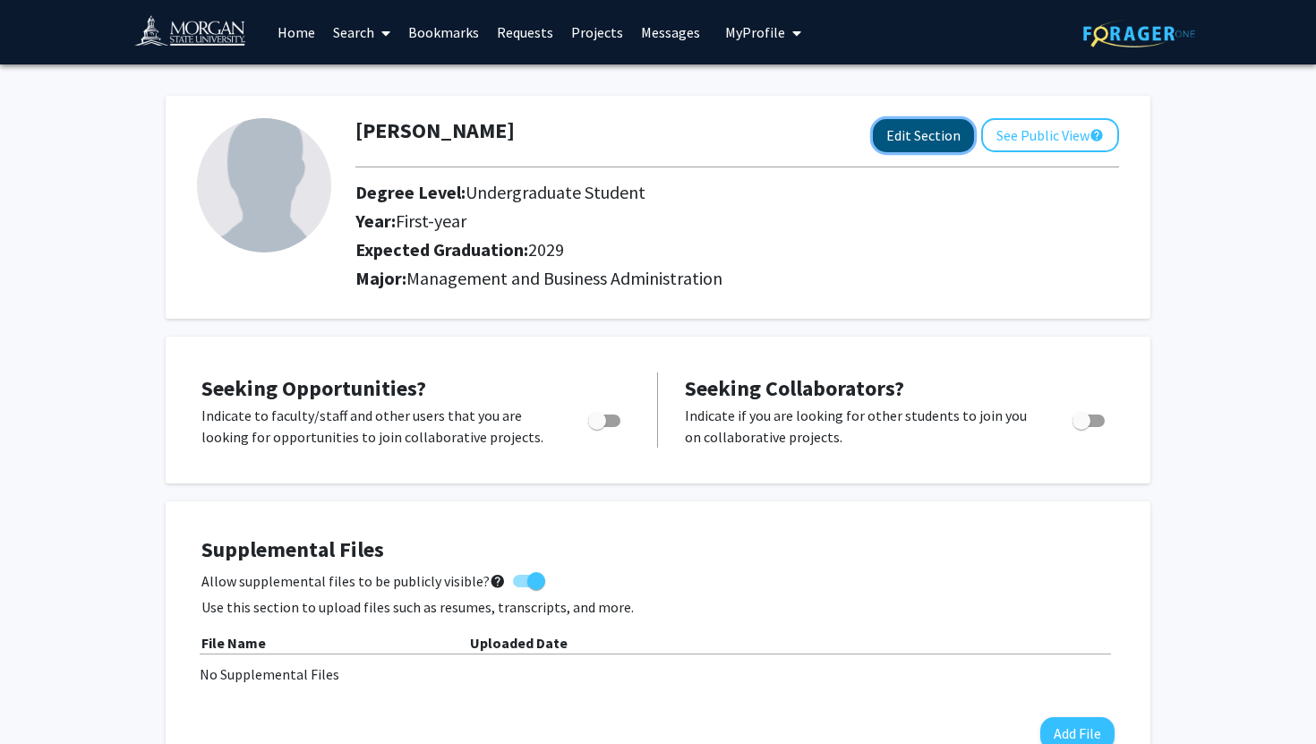
click at [893, 141] on button "Edit Section" at bounding box center [923, 135] width 101 height 33
select select "first-year"
select select "2029"
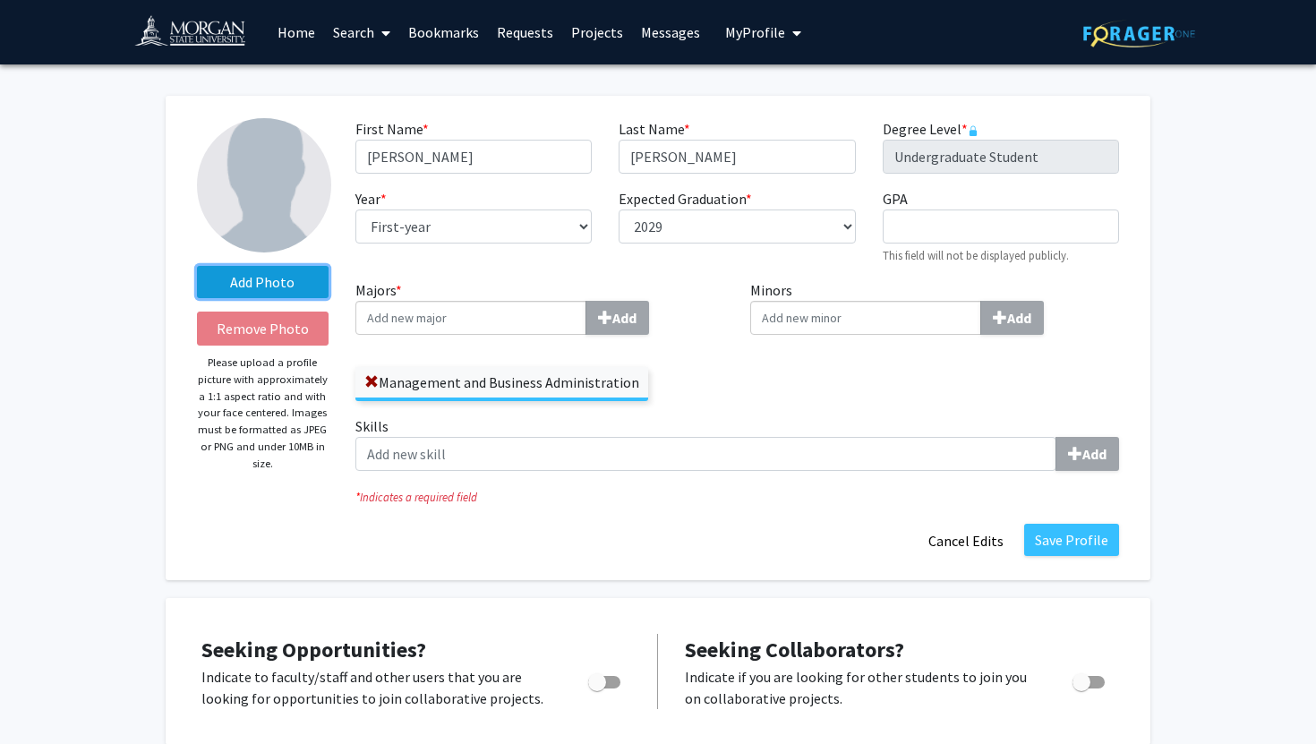
click at [285, 285] on label "Add Photo" at bounding box center [263, 282] width 132 height 32
click at [0, 0] on input "Add Photo" at bounding box center [0, 0] width 0 height 0
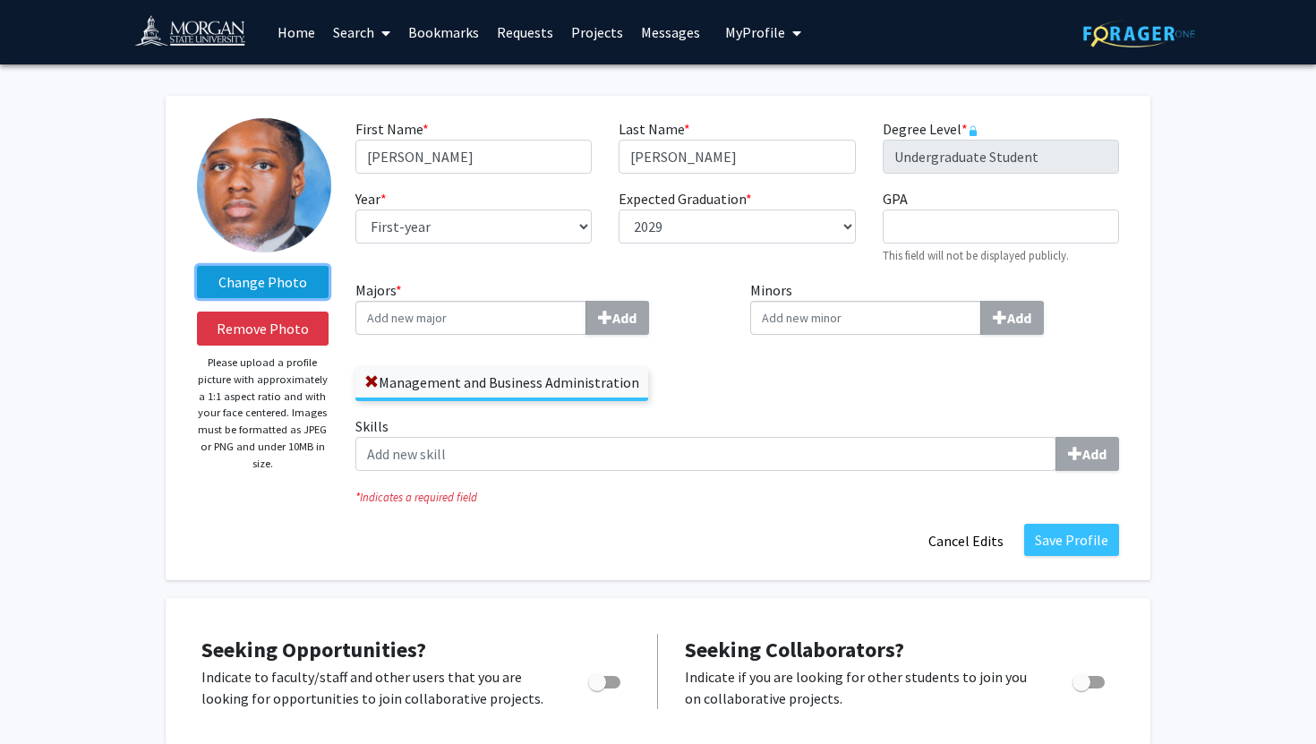
click at [268, 288] on label "Change Photo" at bounding box center [263, 282] width 132 height 32
click at [0, 0] on input "Change Photo" at bounding box center [0, 0] width 0 height 0
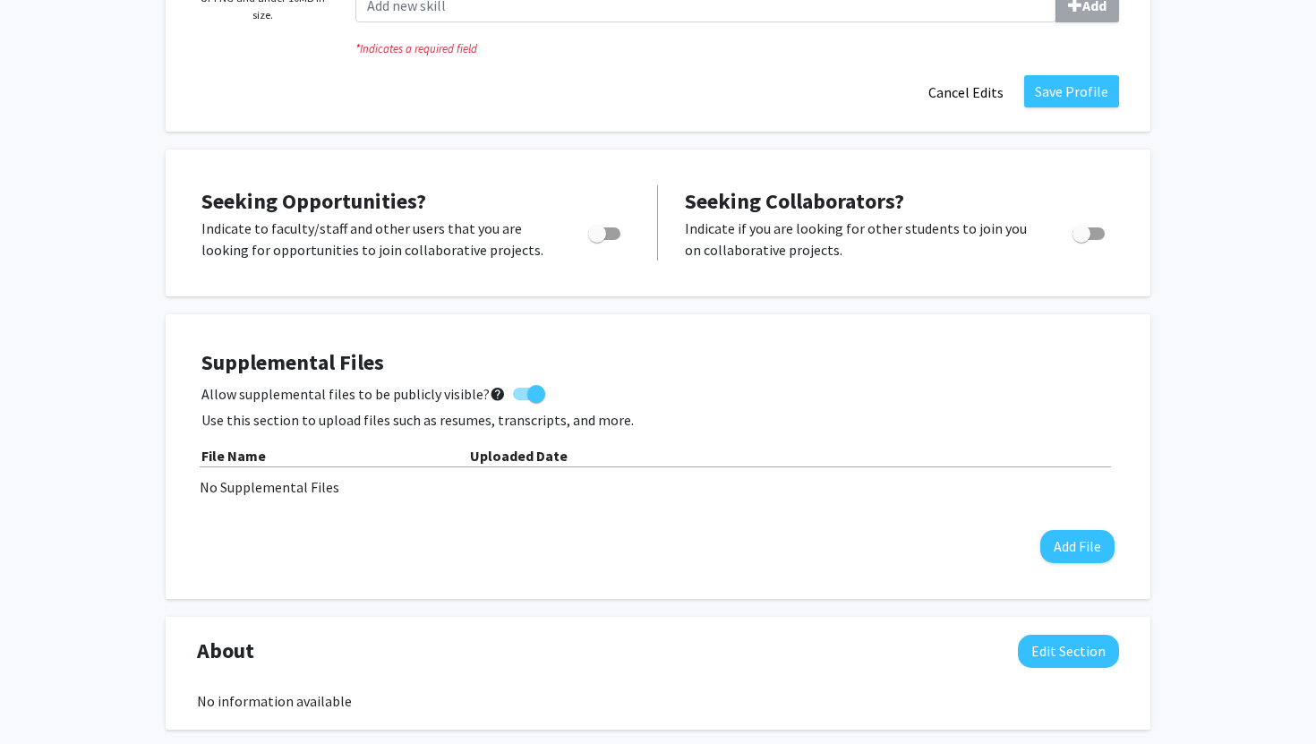
scroll to position [434, 0]
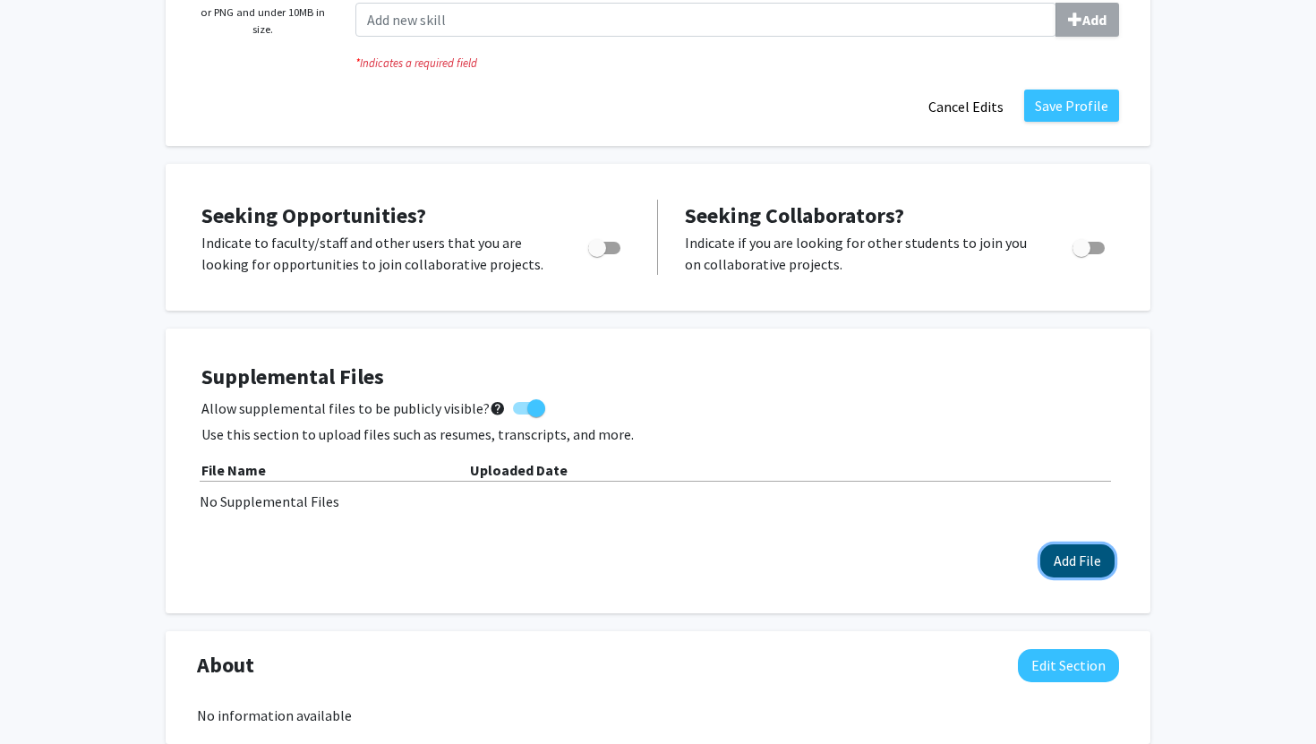
click at [1053, 568] on button "Add File" at bounding box center [1077, 560] width 74 height 33
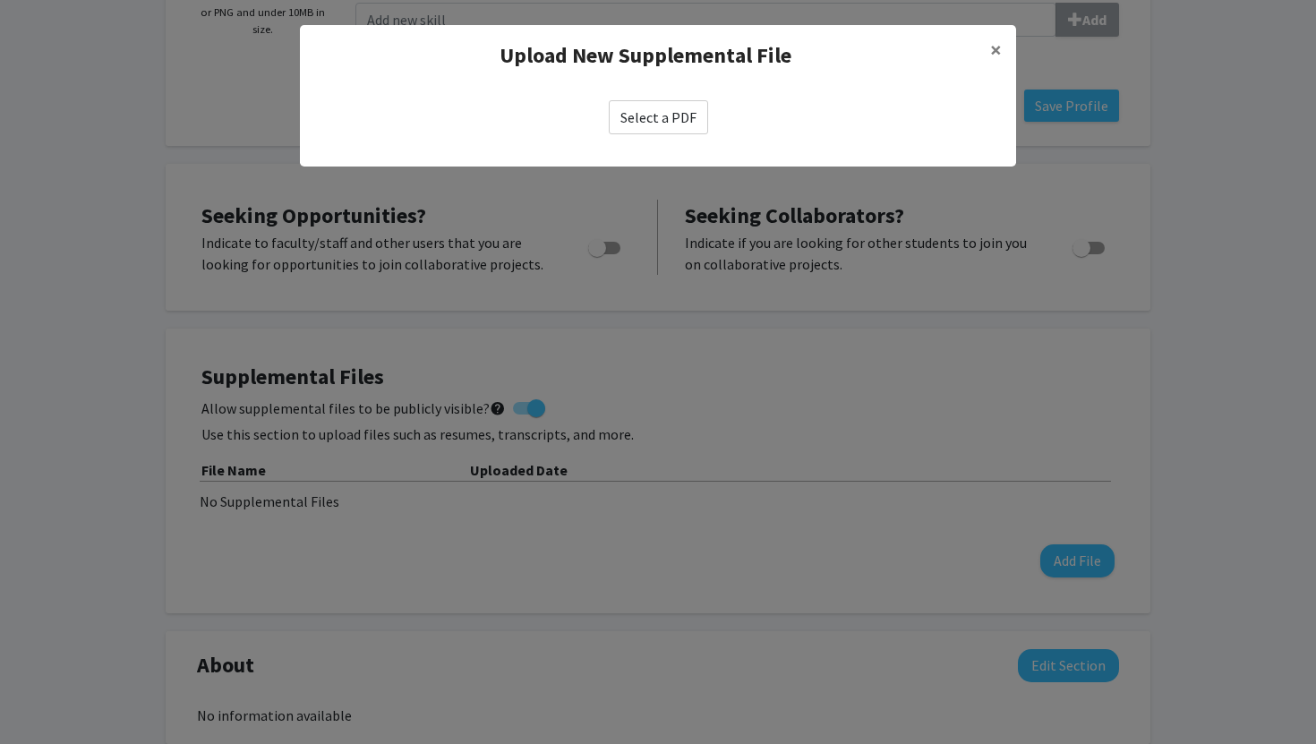
click at [648, 124] on label "Select a PDF" at bounding box center [658, 117] width 99 height 34
click at [0, 0] on input "Select a PDF" at bounding box center [0, 0] width 0 height 0
click at [653, 114] on label "Select a PDF" at bounding box center [658, 117] width 99 height 34
click at [0, 0] on input "Select a PDF" at bounding box center [0, 0] width 0 height 0
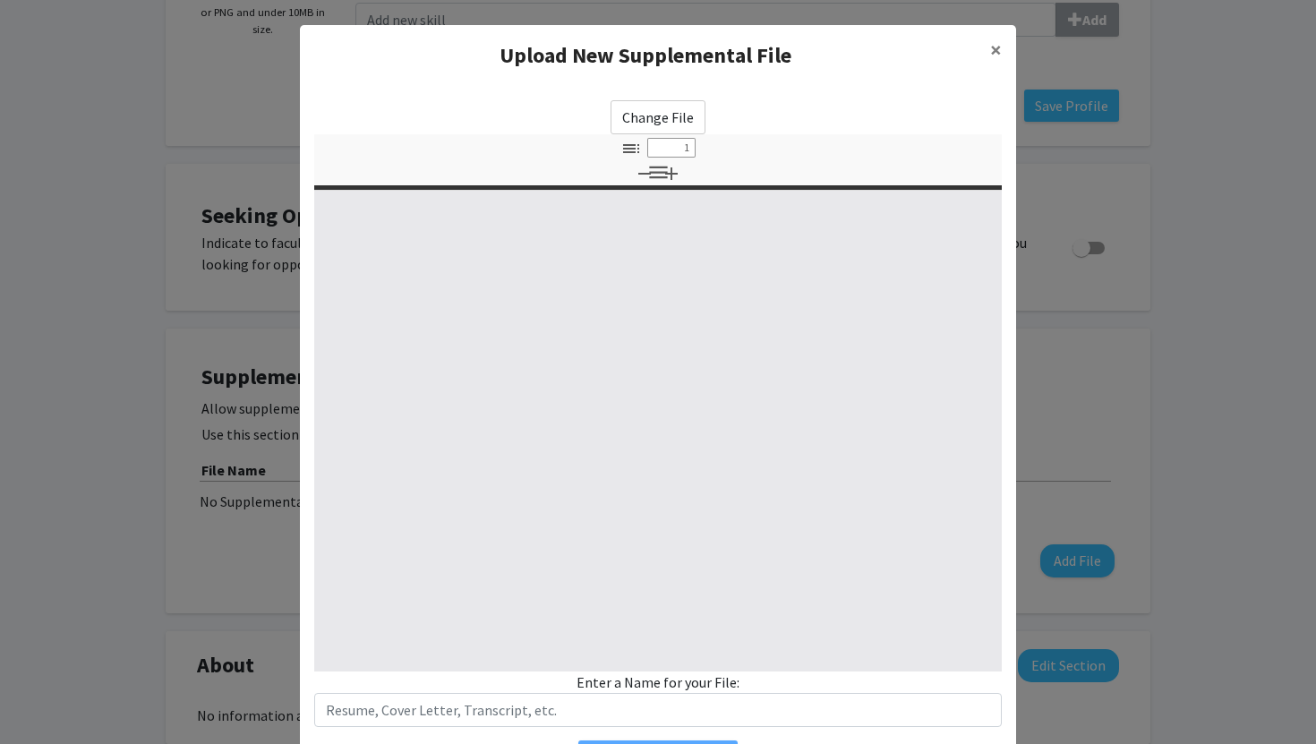
select select "custom"
type input "0"
select select "custom"
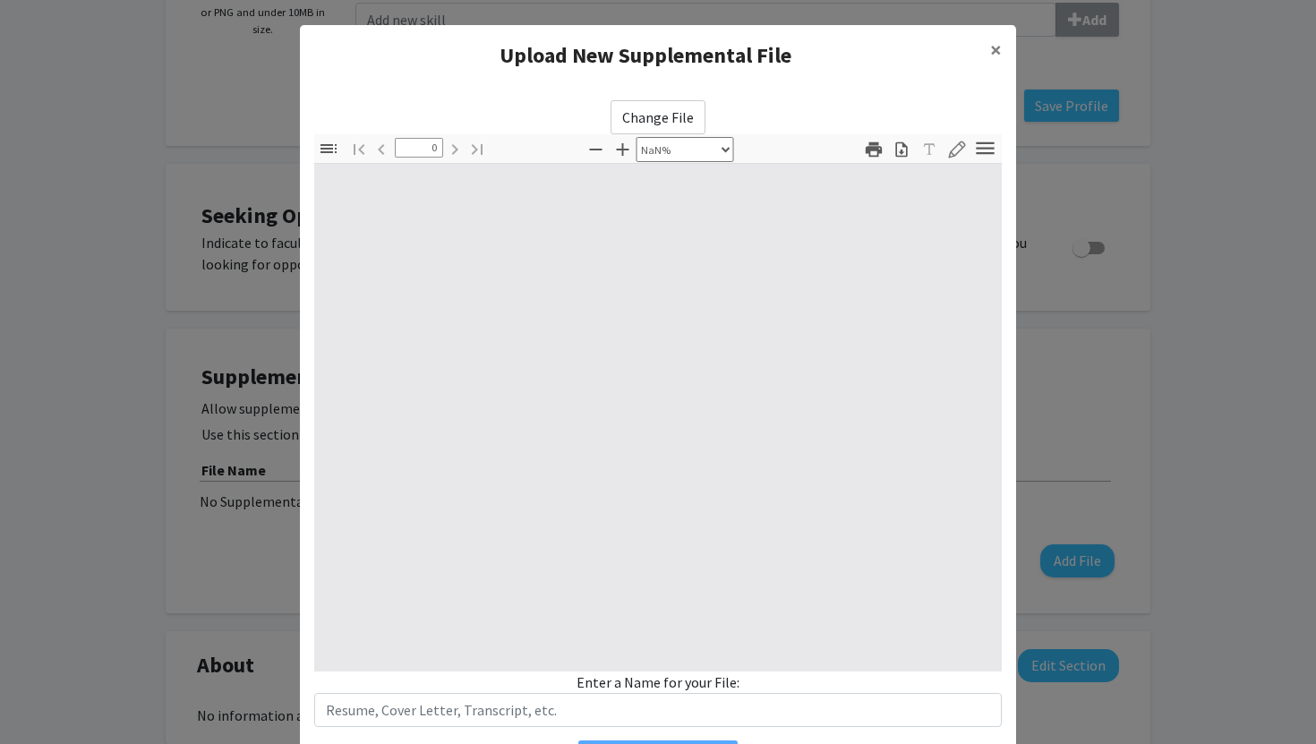
type input "1"
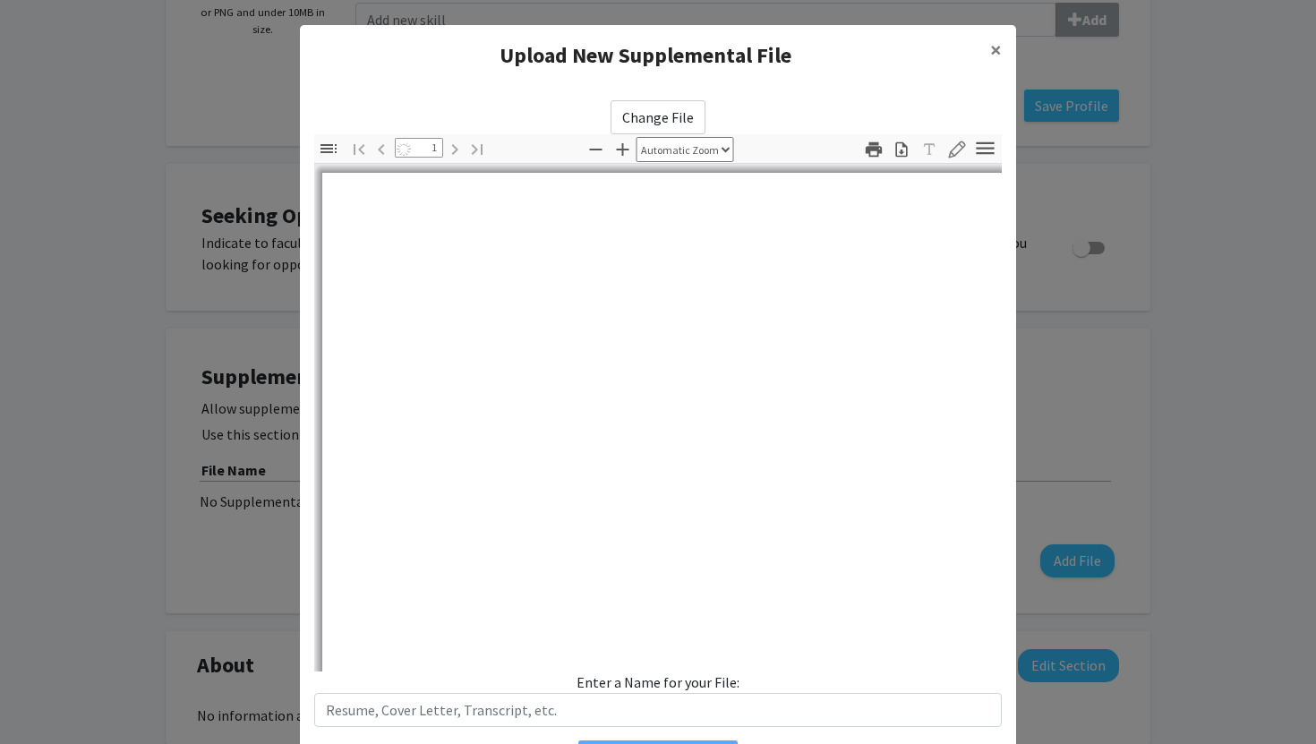
select select "auto"
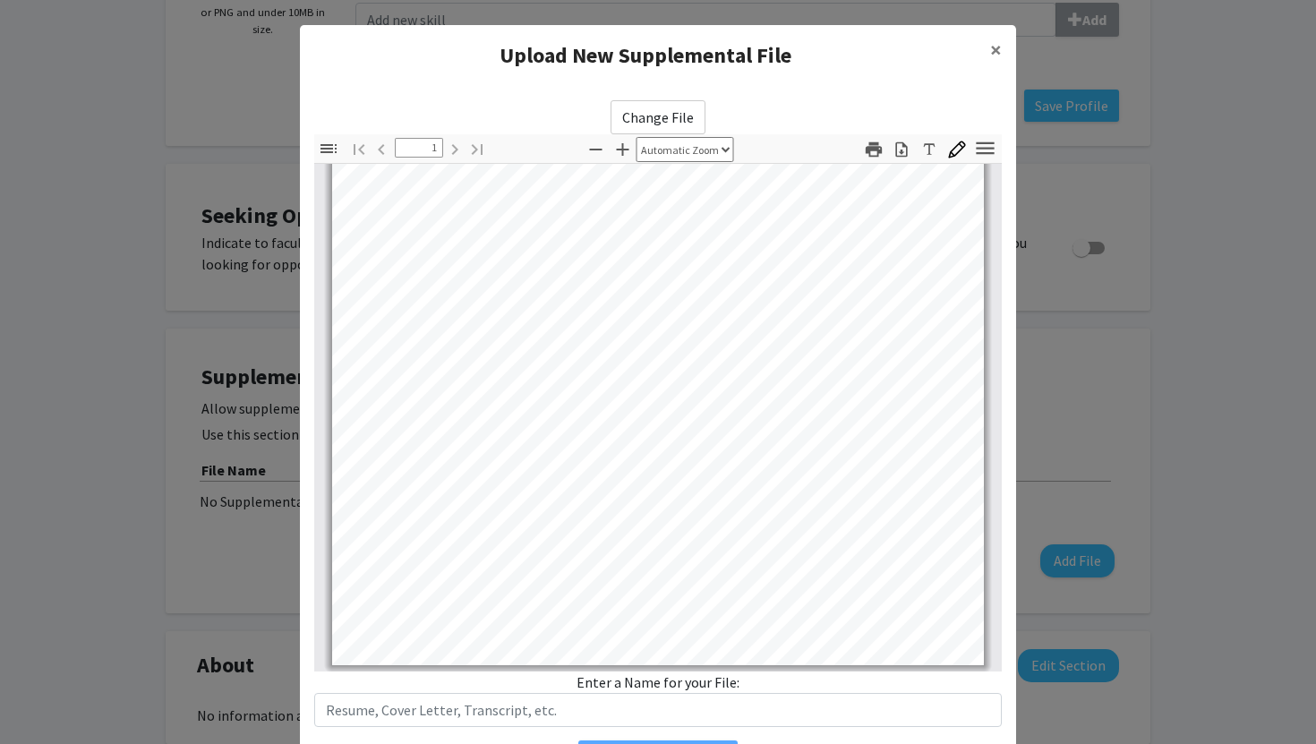
scroll to position [13, 0]
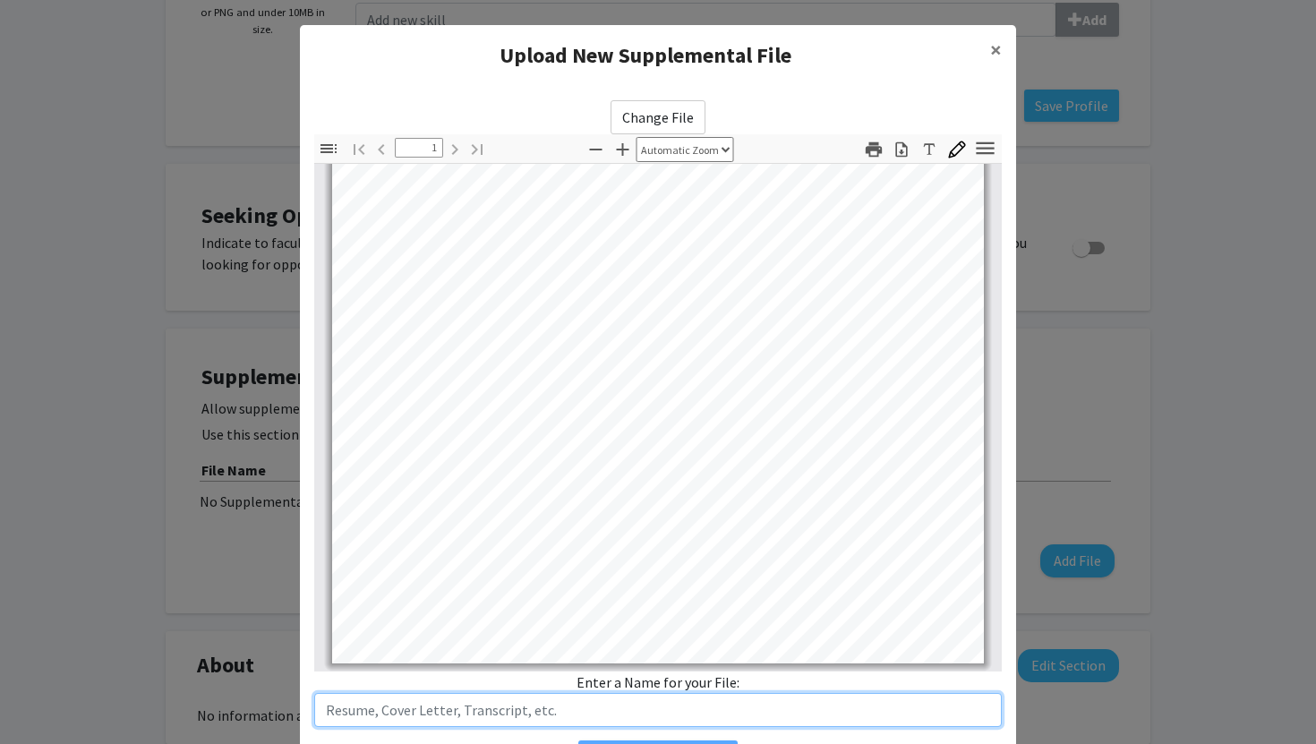
click at [508, 713] on input "text" at bounding box center [657, 710] width 687 height 34
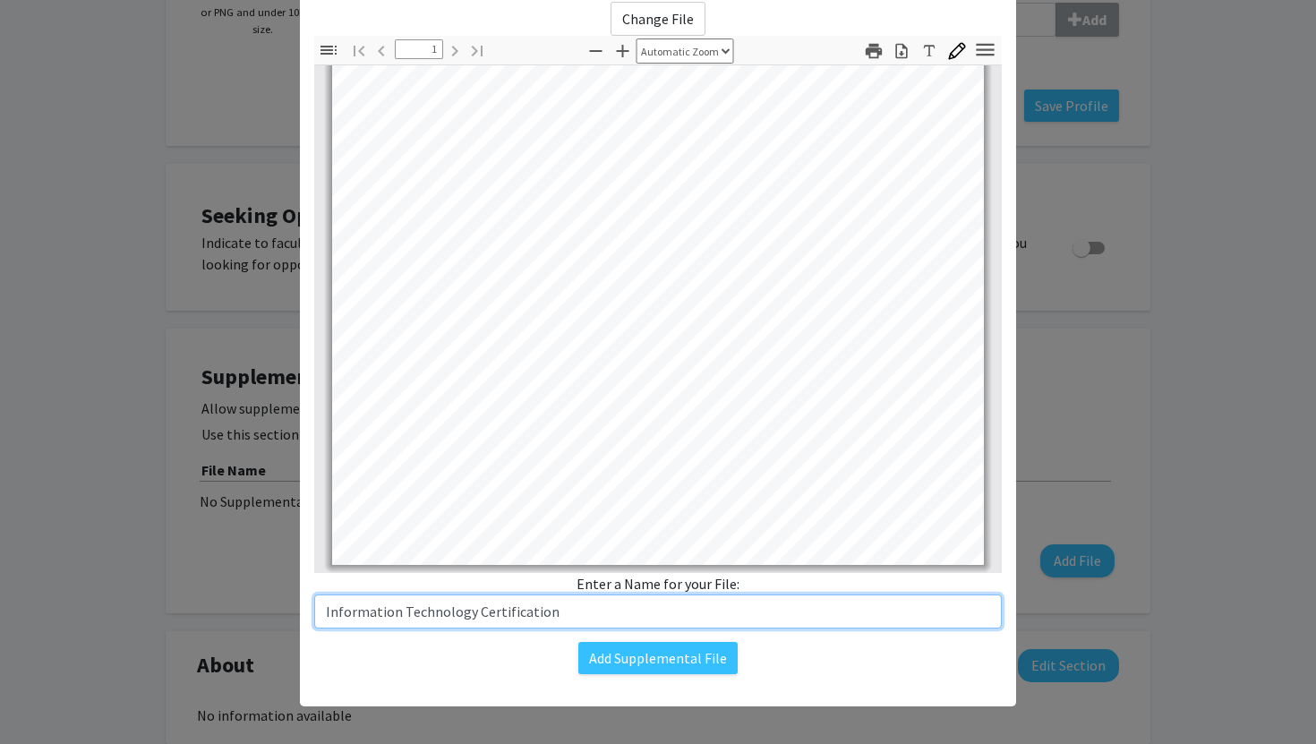
scroll to position [104, 0]
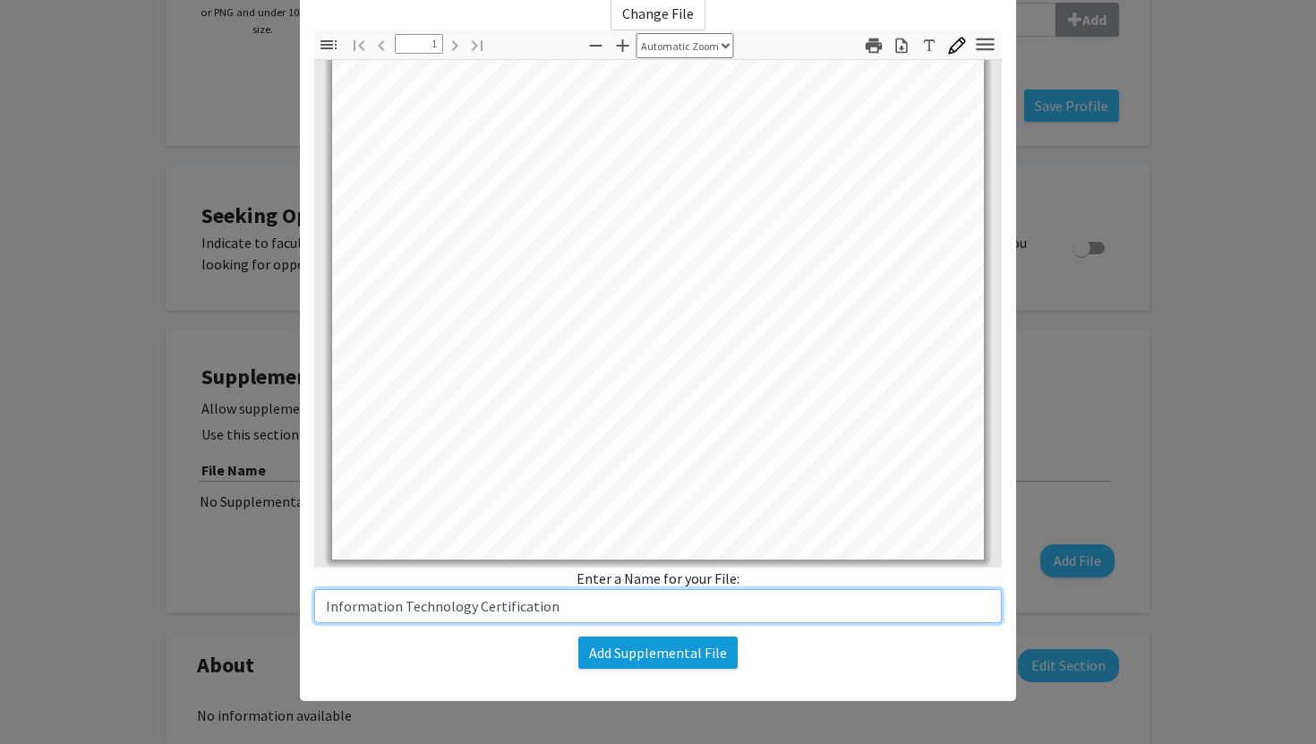
type input "Information Technology Certification"
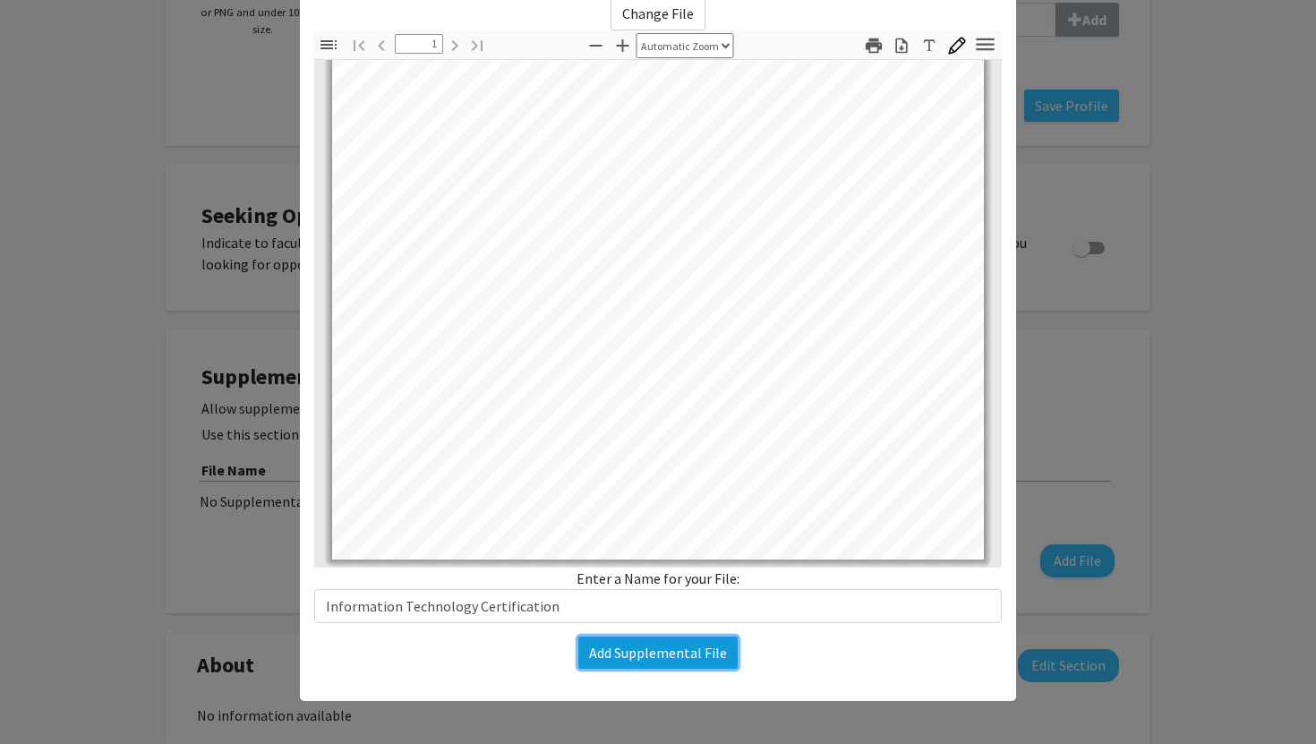
click at [603, 652] on button "Add Supplemental File" at bounding box center [657, 652] width 159 height 32
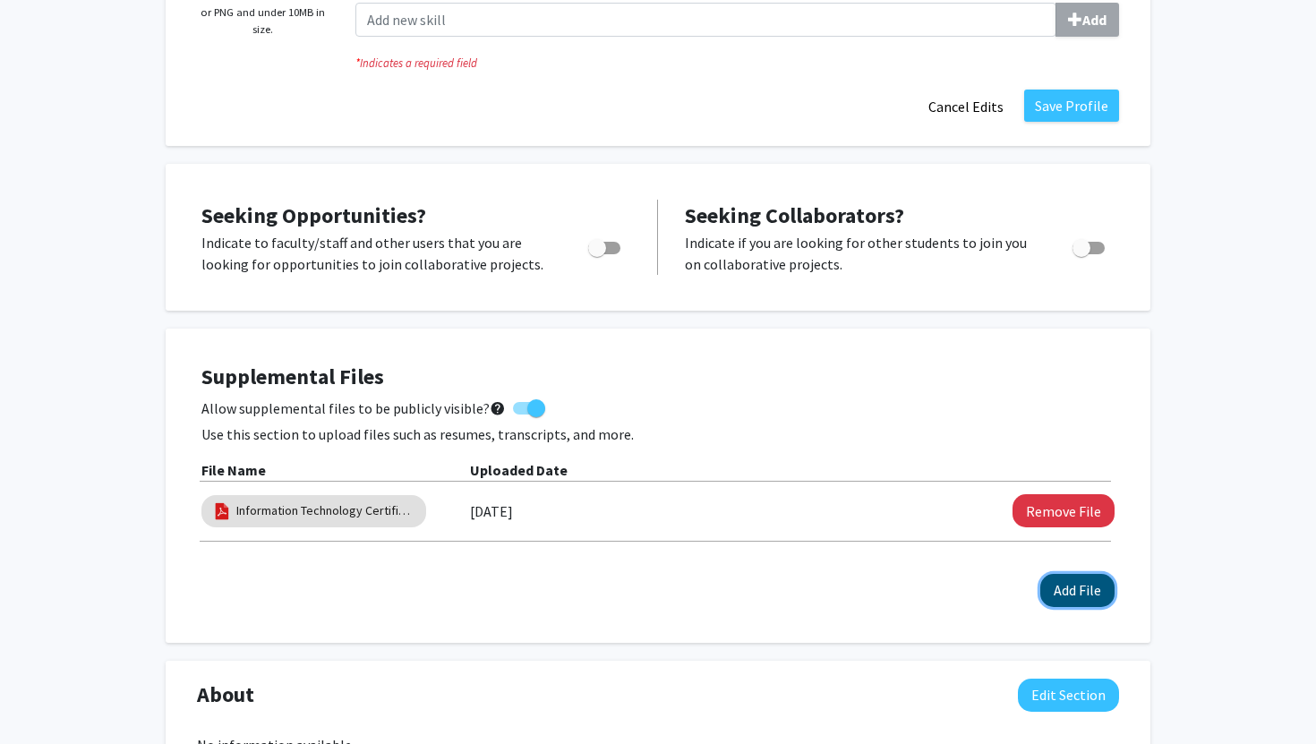
click at [1069, 585] on button "Add File" at bounding box center [1077, 590] width 74 height 33
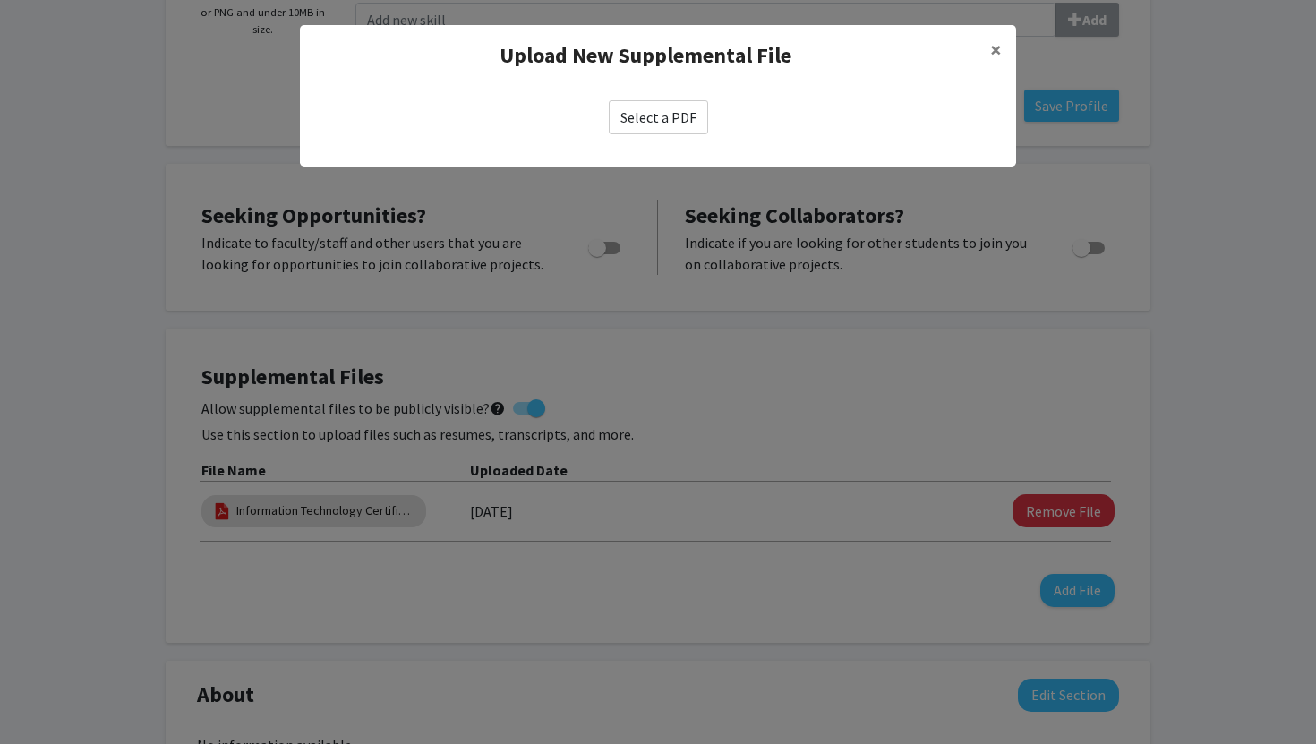
click at [635, 115] on label "Select a PDF" at bounding box center [658, 117] width 99 height 34
click at [0, 0] on input "Select a PDF" at bounding box center [0, 0] width 0 height 0
select select "custom"
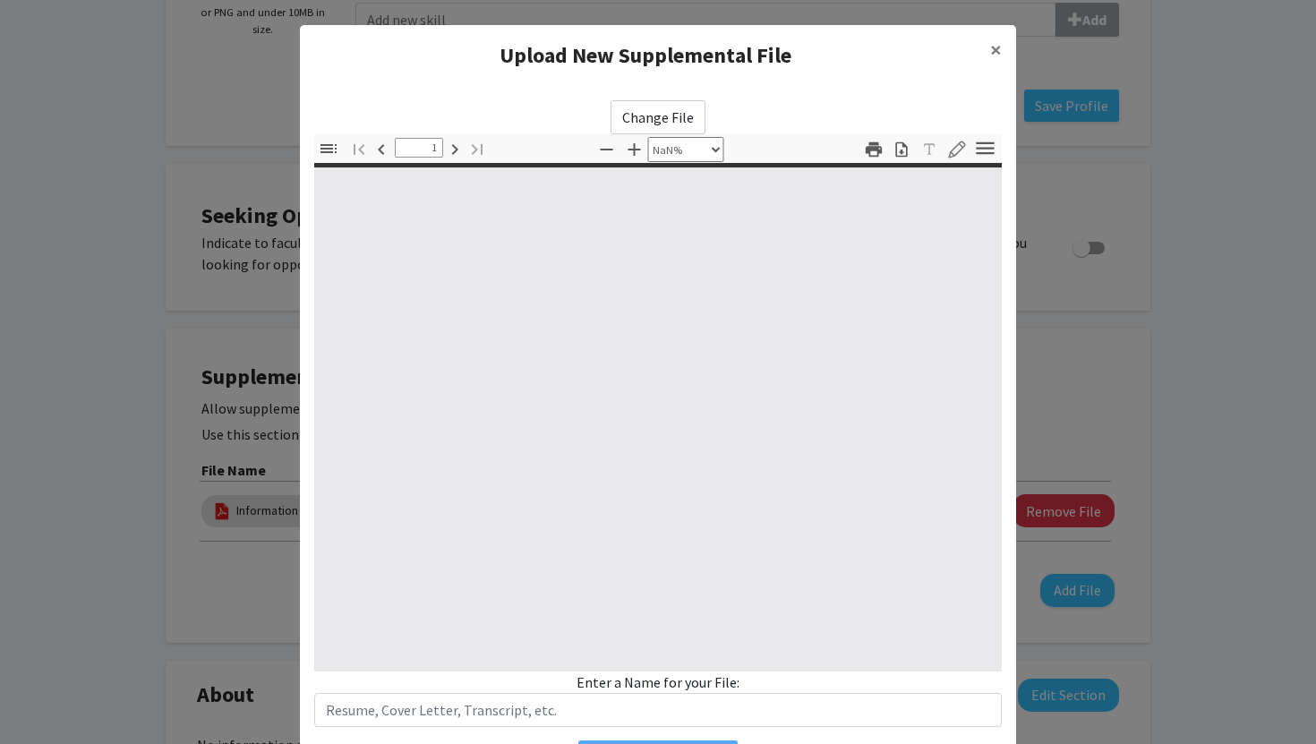
type input "0"
select select "auto"
type input "1"
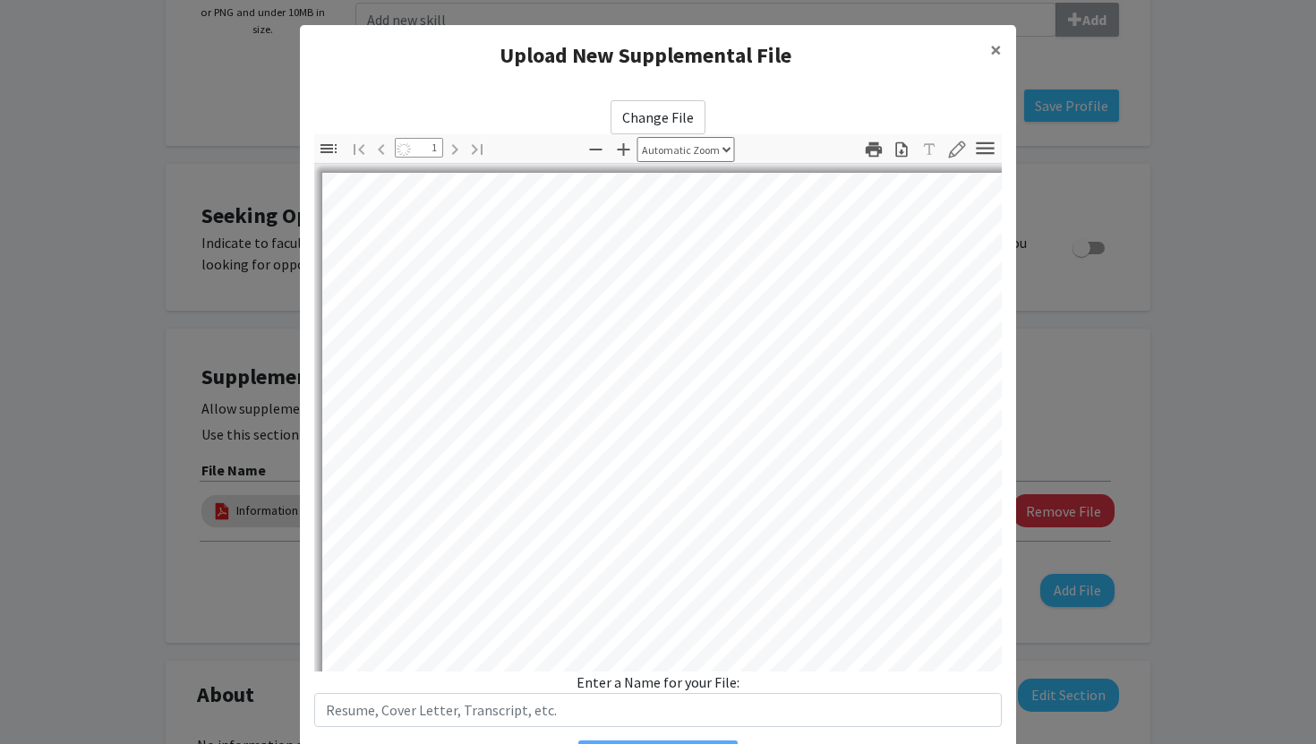
select select "auto"
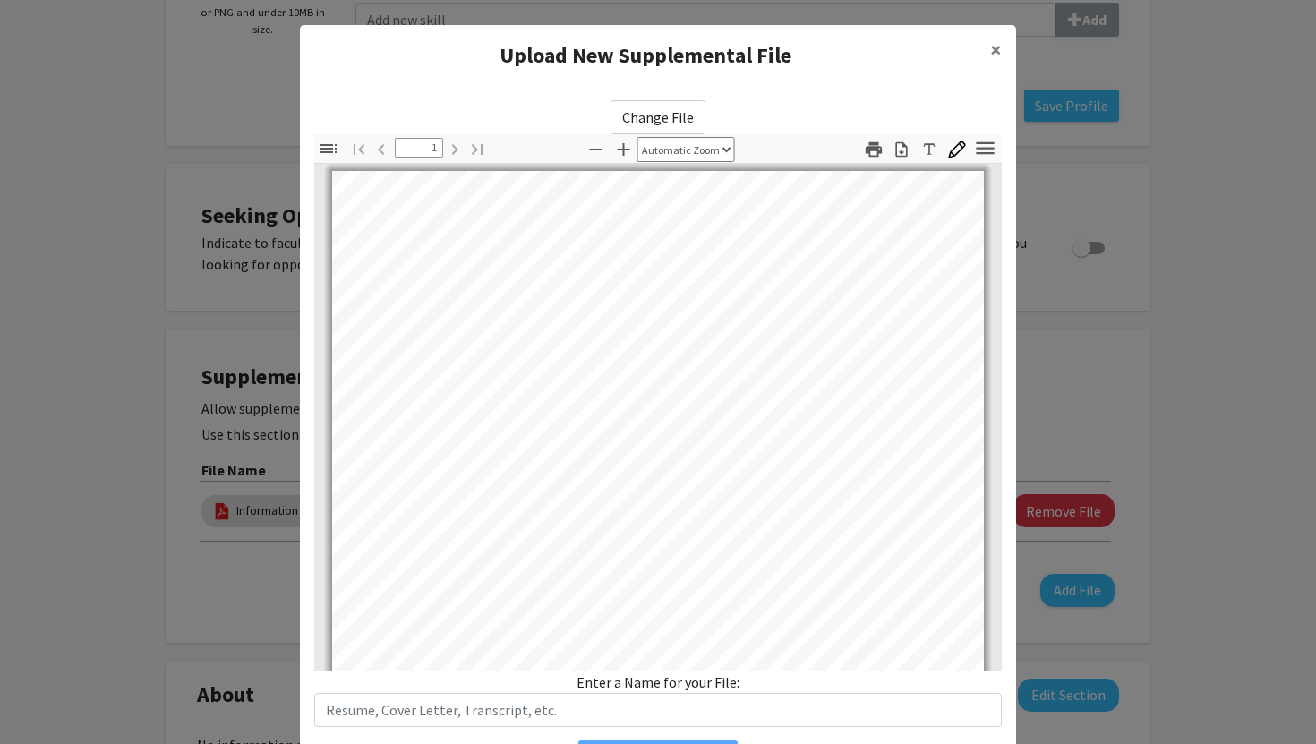
scroll to position [13, 0]
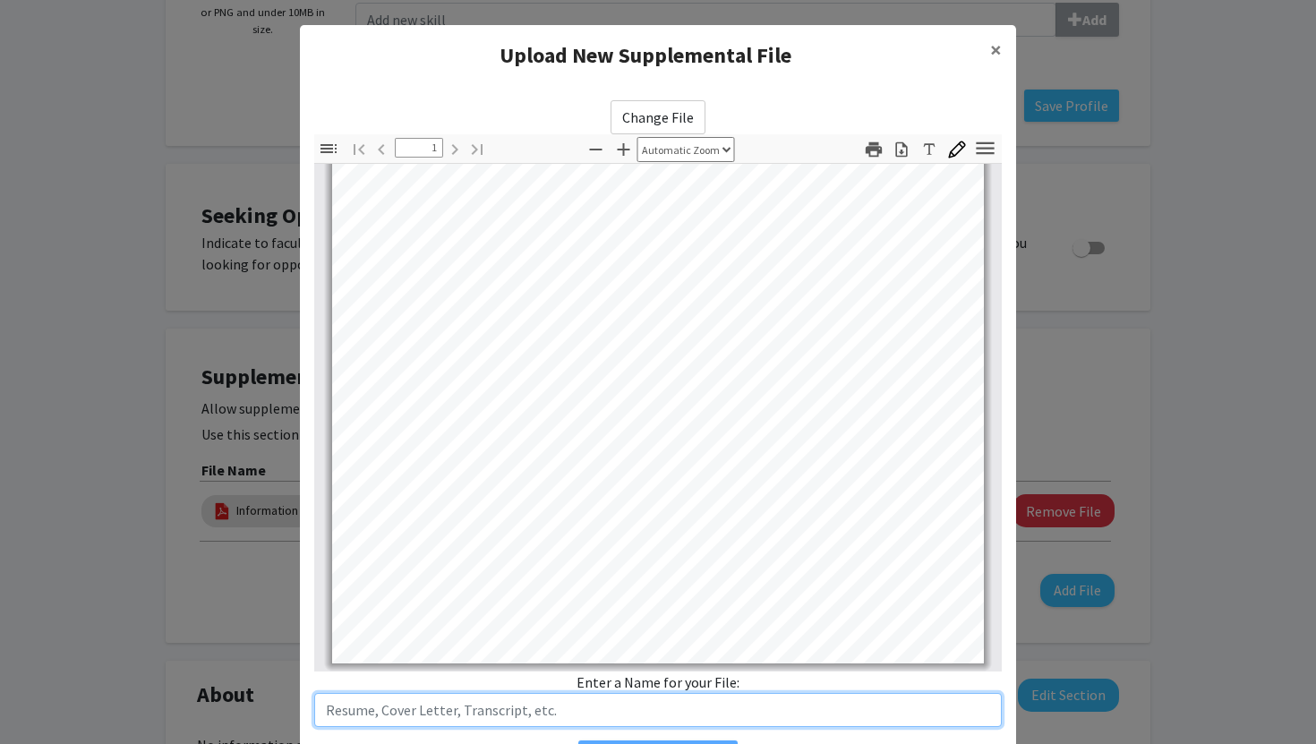
click at [466, 709] on input "text" at bounding box center [657, 710] width 687 height 34
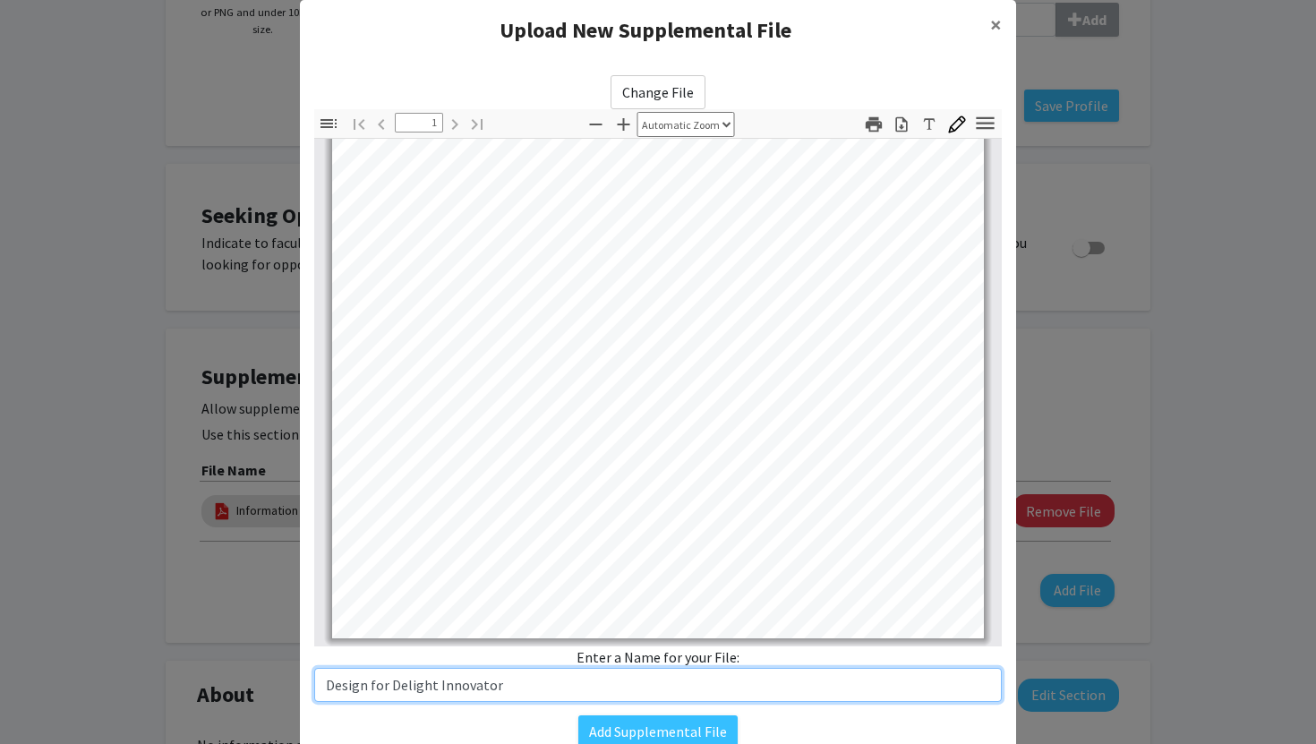
scroll to position [27, 0]
type input "Design for Delight Innovator Certification"
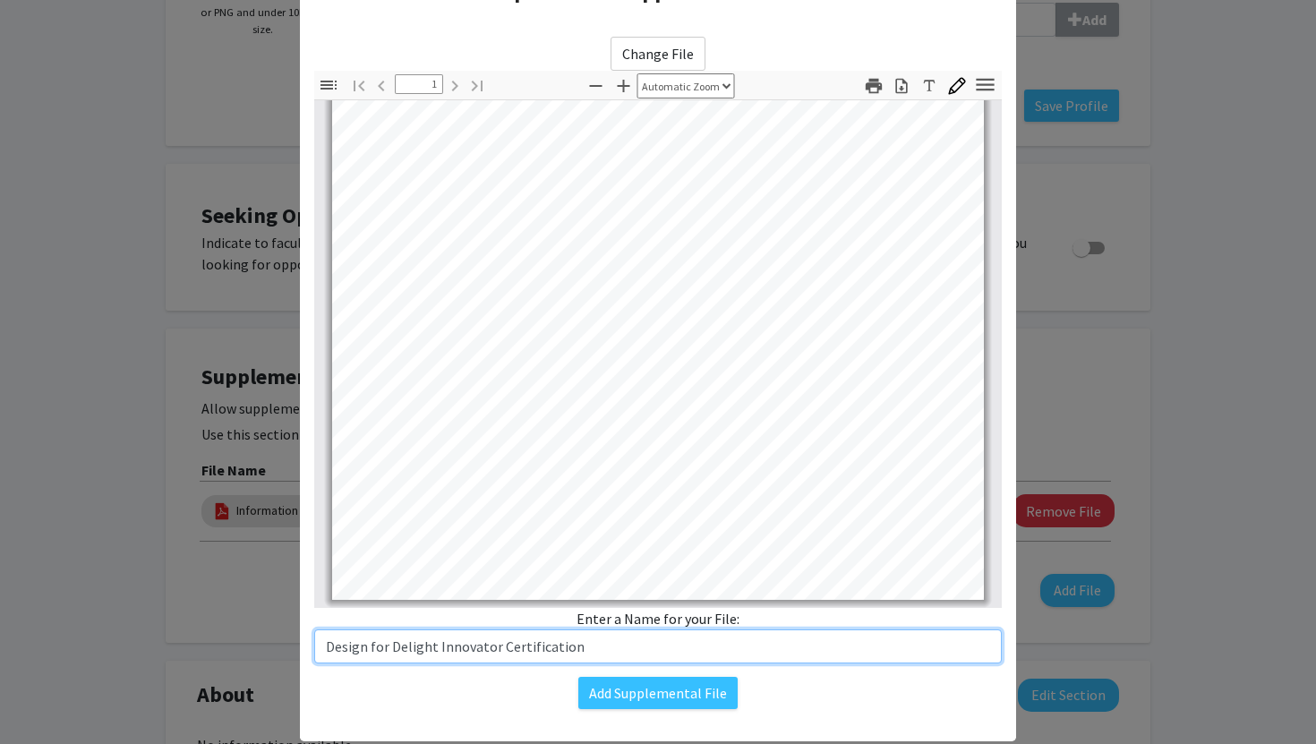
scroll to position [94, 0]
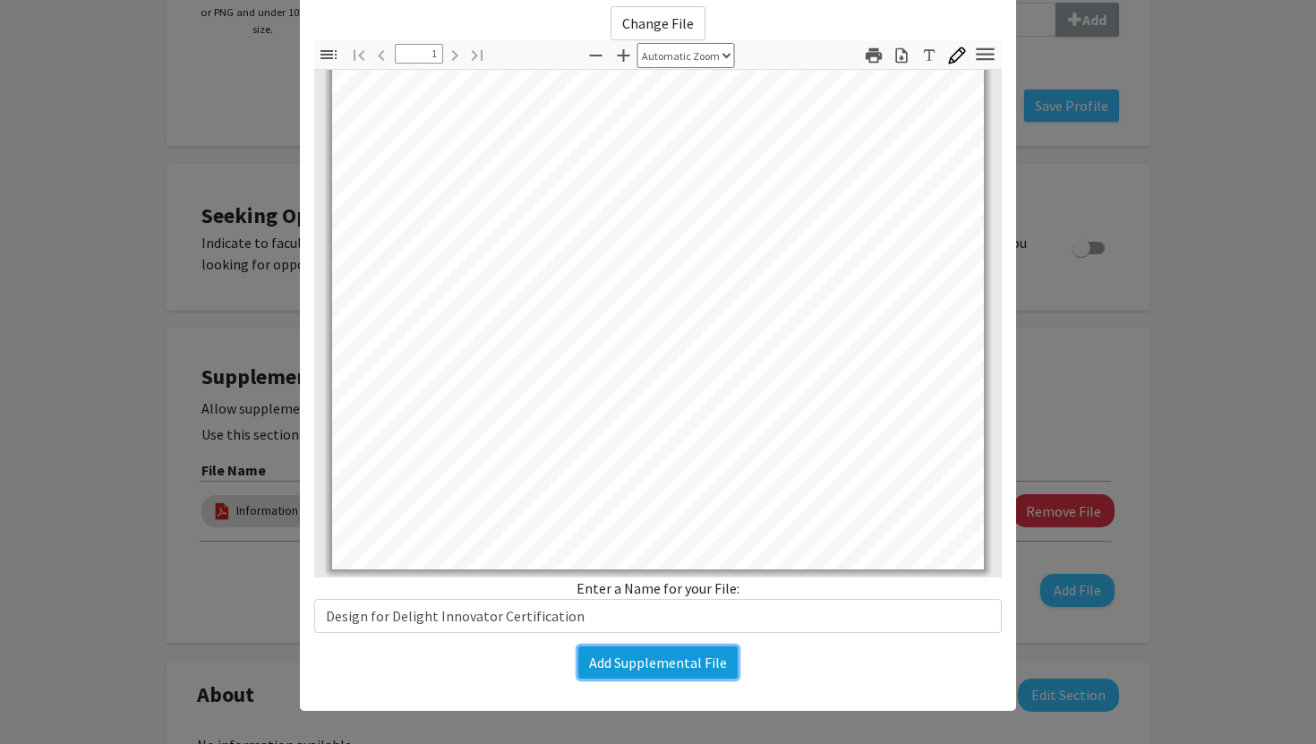
click at [655, 648] on button "Add Supplemental File" at bounding box center [657, 662] width 159 height 32
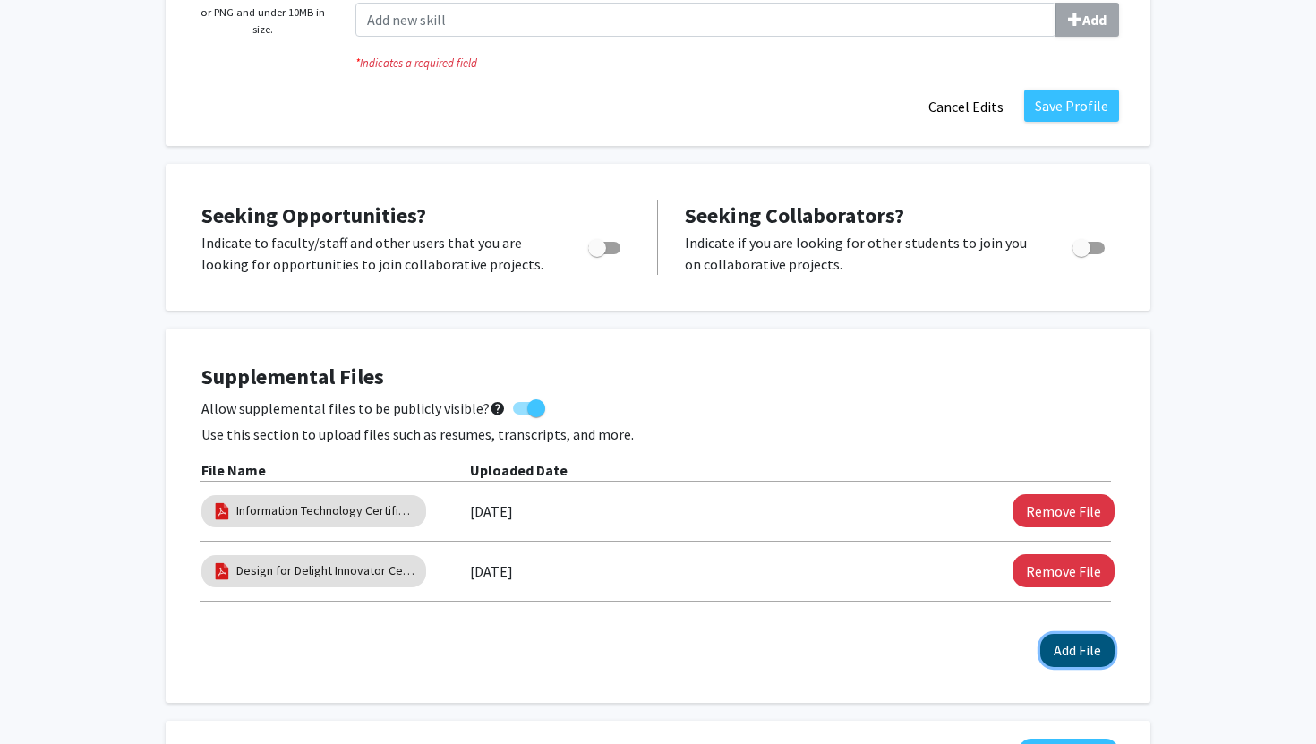
click at [1052, 638] on button "Add File" at bounding box center [1077, 650] width 74 height 33
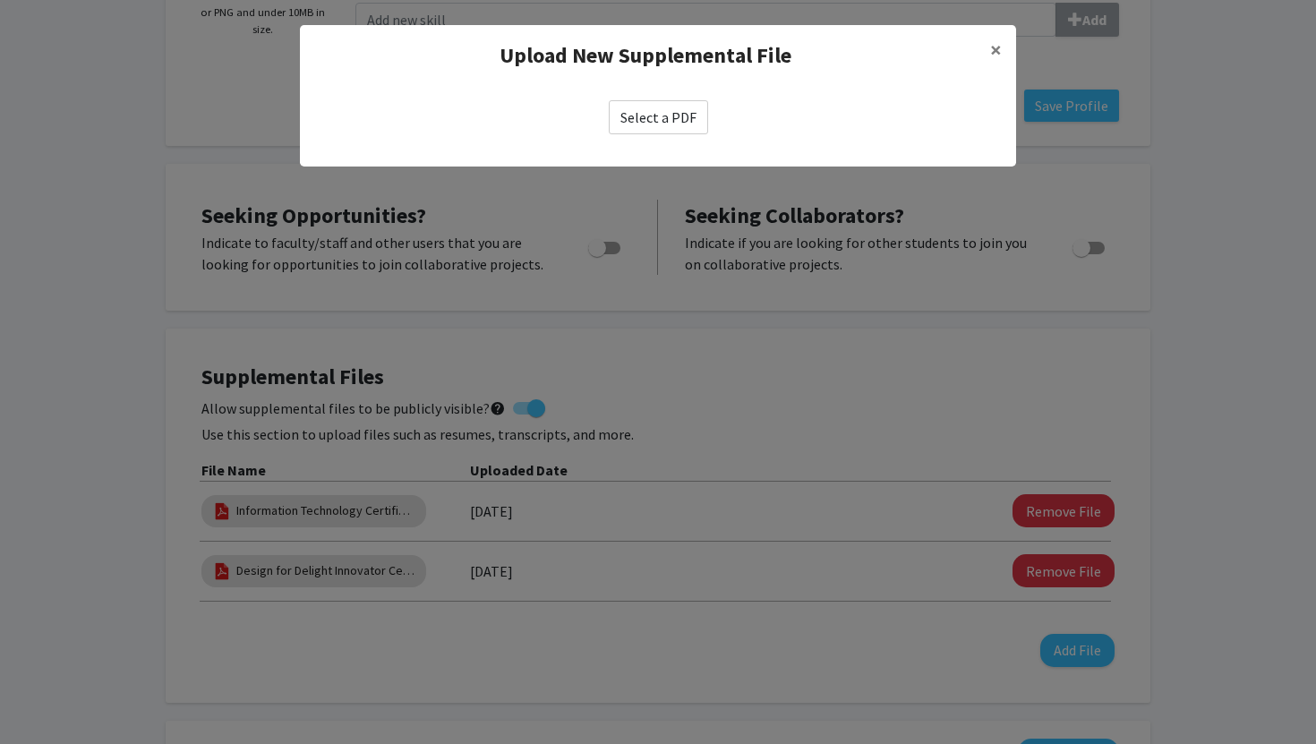
click at [691, 110] on label "Select a PDF" at bounding box center [658, 117] width 99 height 34
click at [0, 0] on input "Select a PDF" at bounding box center [0, 0] width 0 height 0
select select "custom"
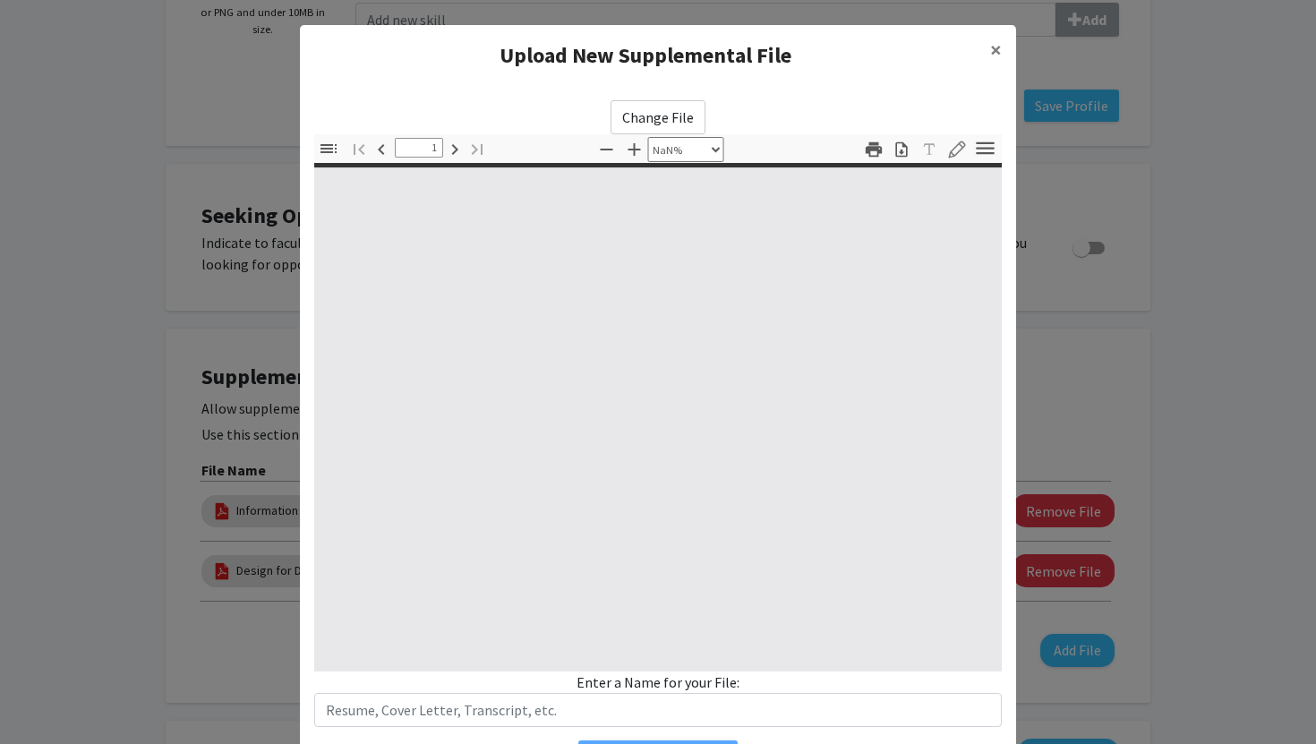
type input "0"
select select "custom"
type input "1"
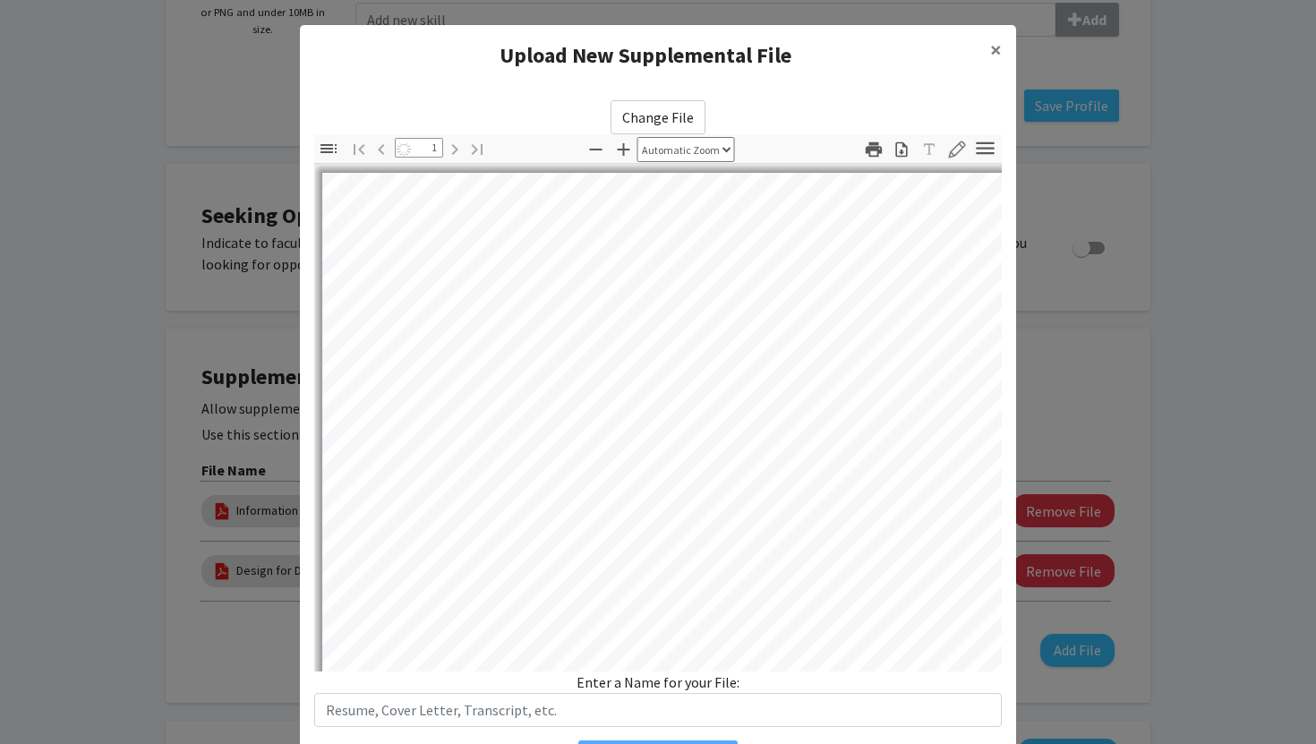
select select "auto"
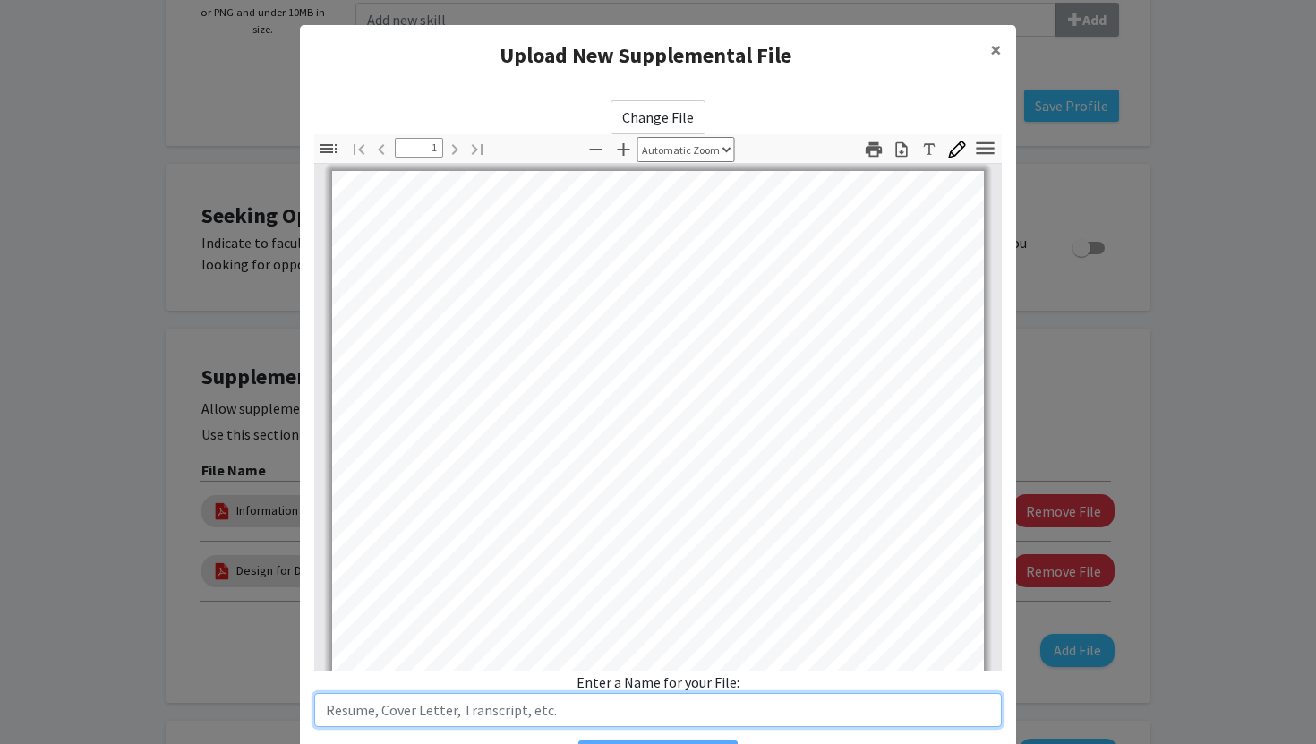
click at [556, 710] on input "text" at bounding box center [657, 710] width 687 height 34
type input "Digital Video Using Adobe Premiere Pro Certification"
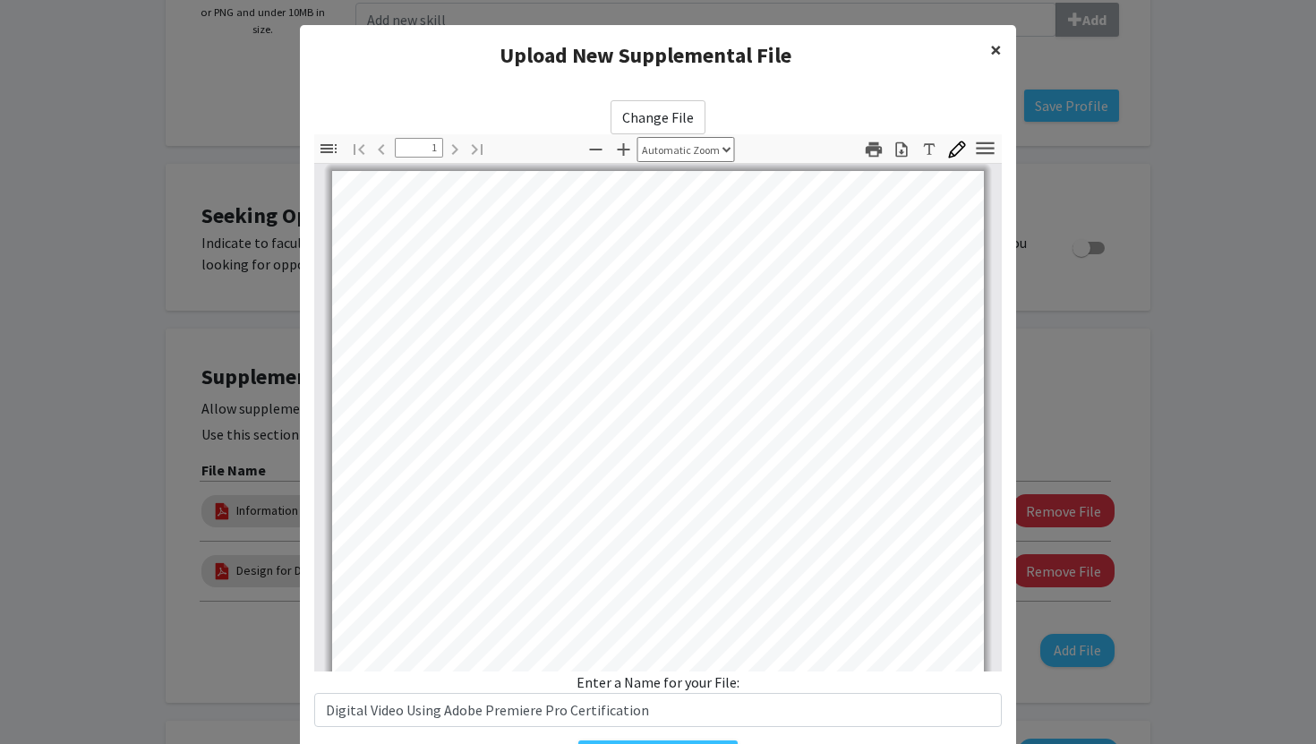
click at [996, 42] on span "×" at bounding box center [996, 50] width 12 height 28
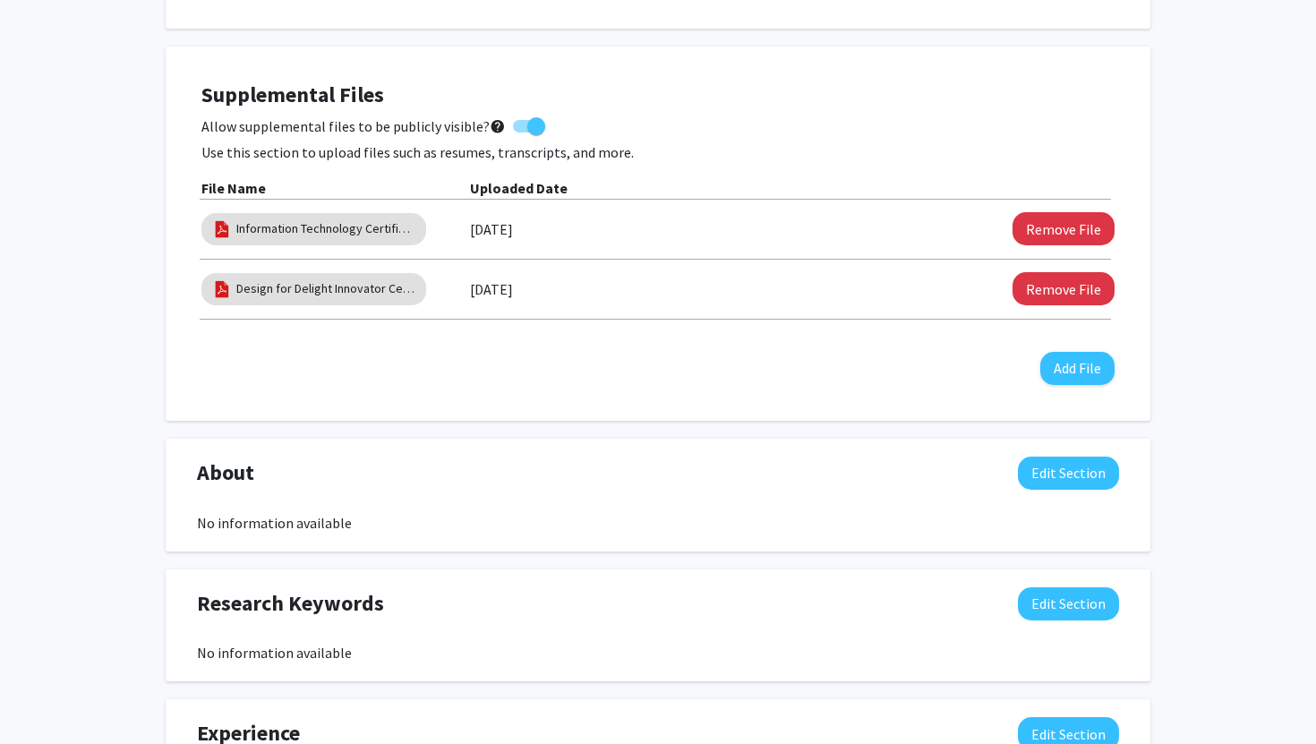
scroll to position [717, 0]
click at [1049, 384] on div "Supplemental Files Allow supplemental files to be publicly visible? help Use th…" at bounding box center [657, 233] width 949 height 338
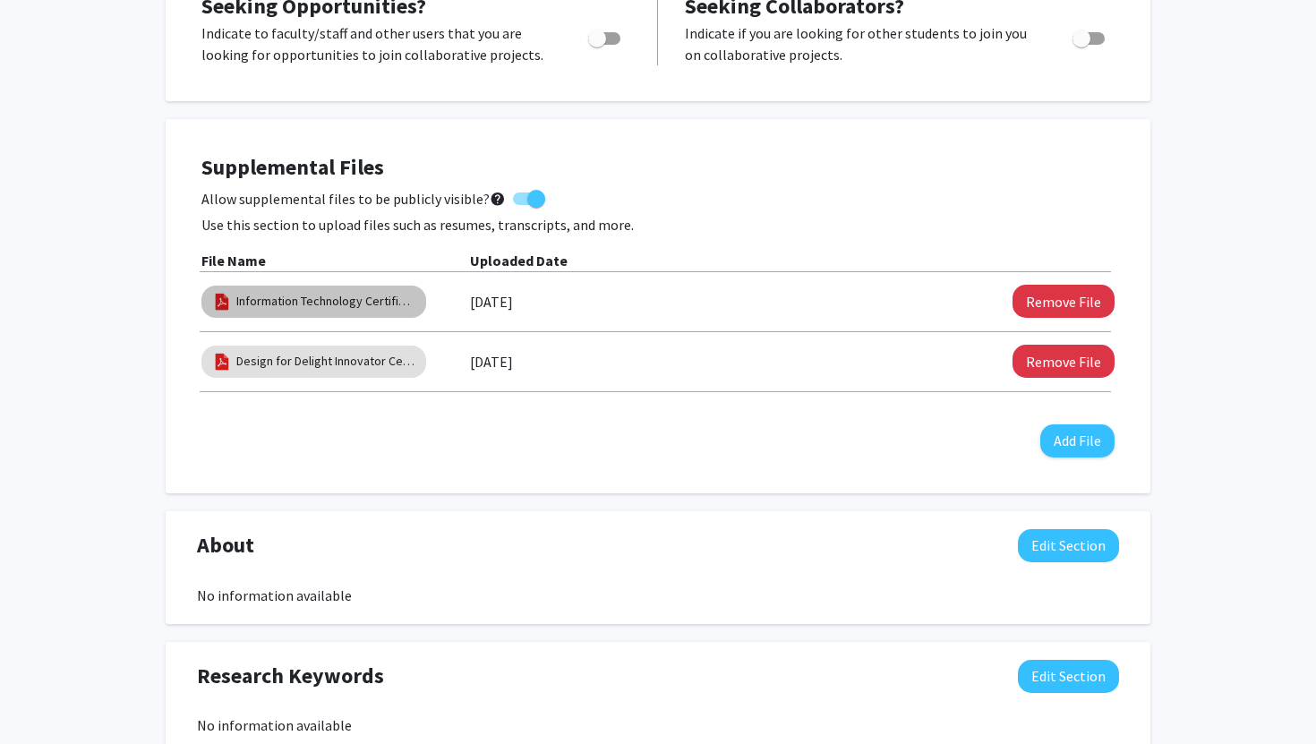
scroll to position [642, 0]
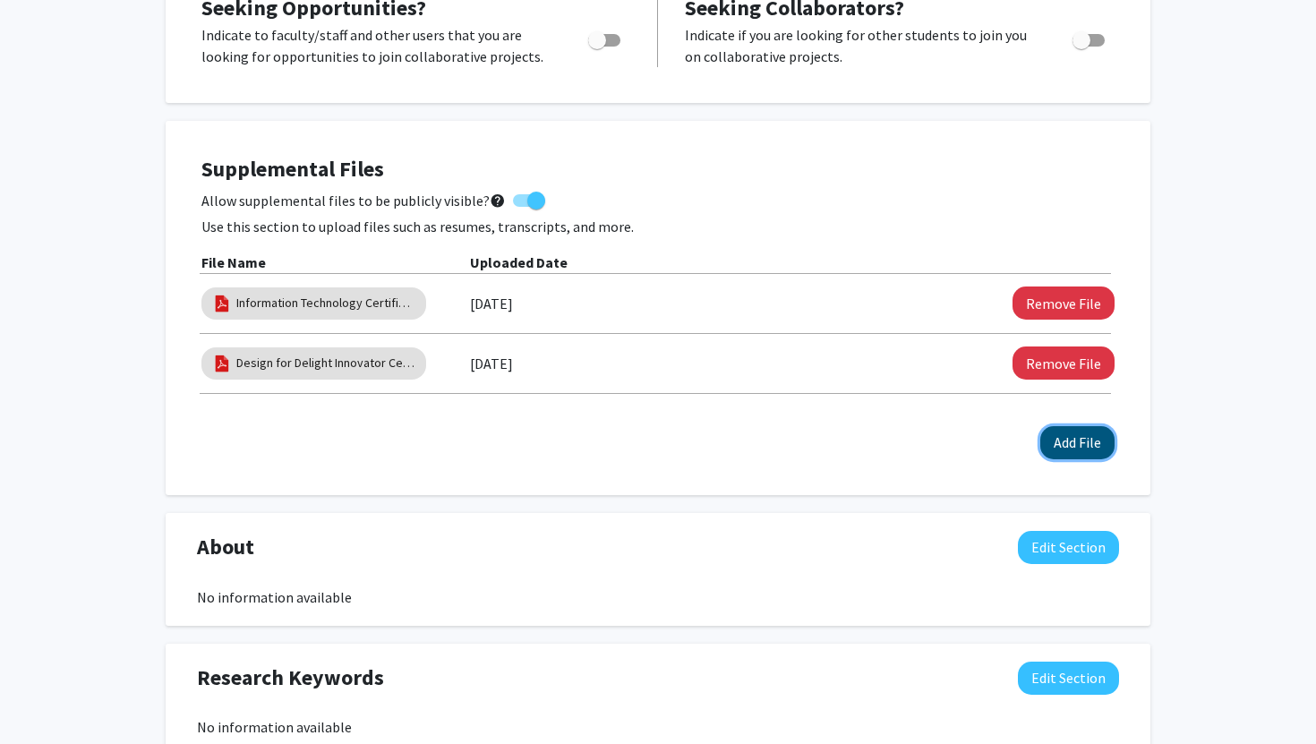
click at [1076, 446] on button "Add File" at bounding box center [1077, 442] width 74 height 33
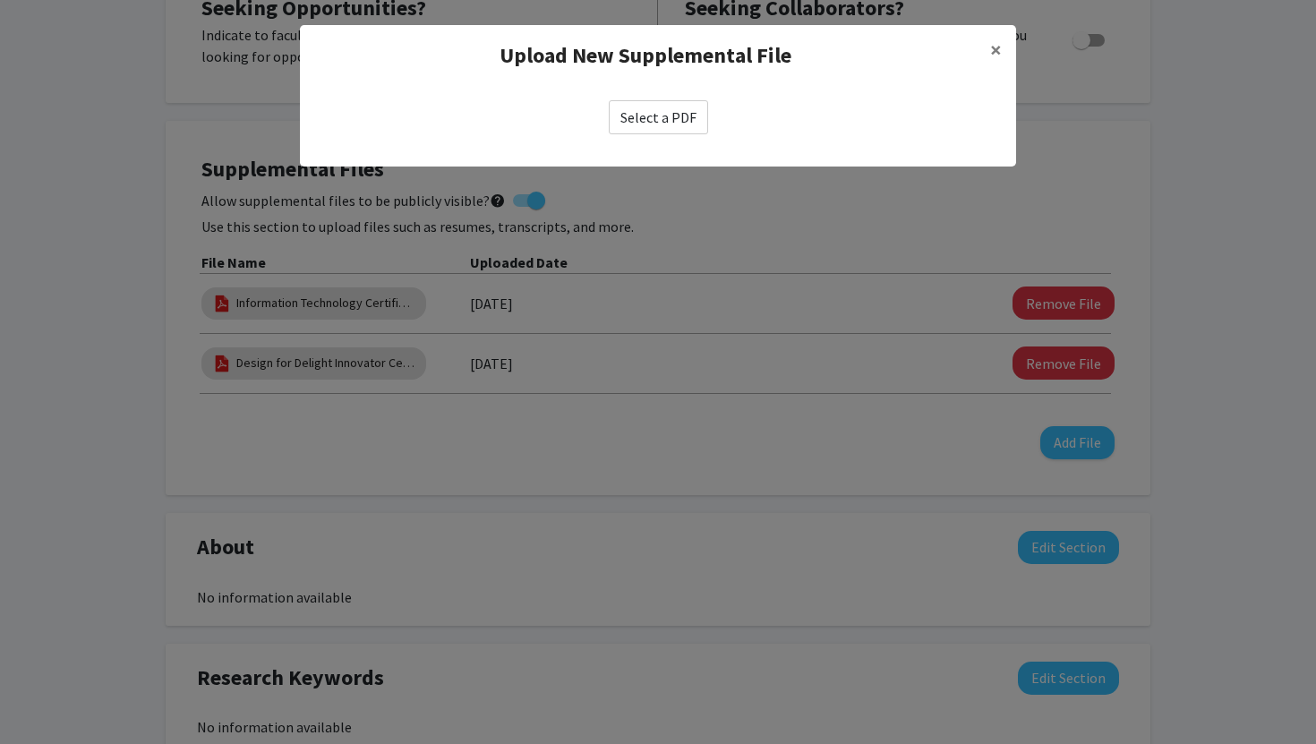
click at [658, 102] on label "Select a PDF" at bounding box center [658, 117] width 99 height 34
click at [0, 0] on input "Select a PDF" at bounding box center [0, 0] width 0 height 0
select select "custom"
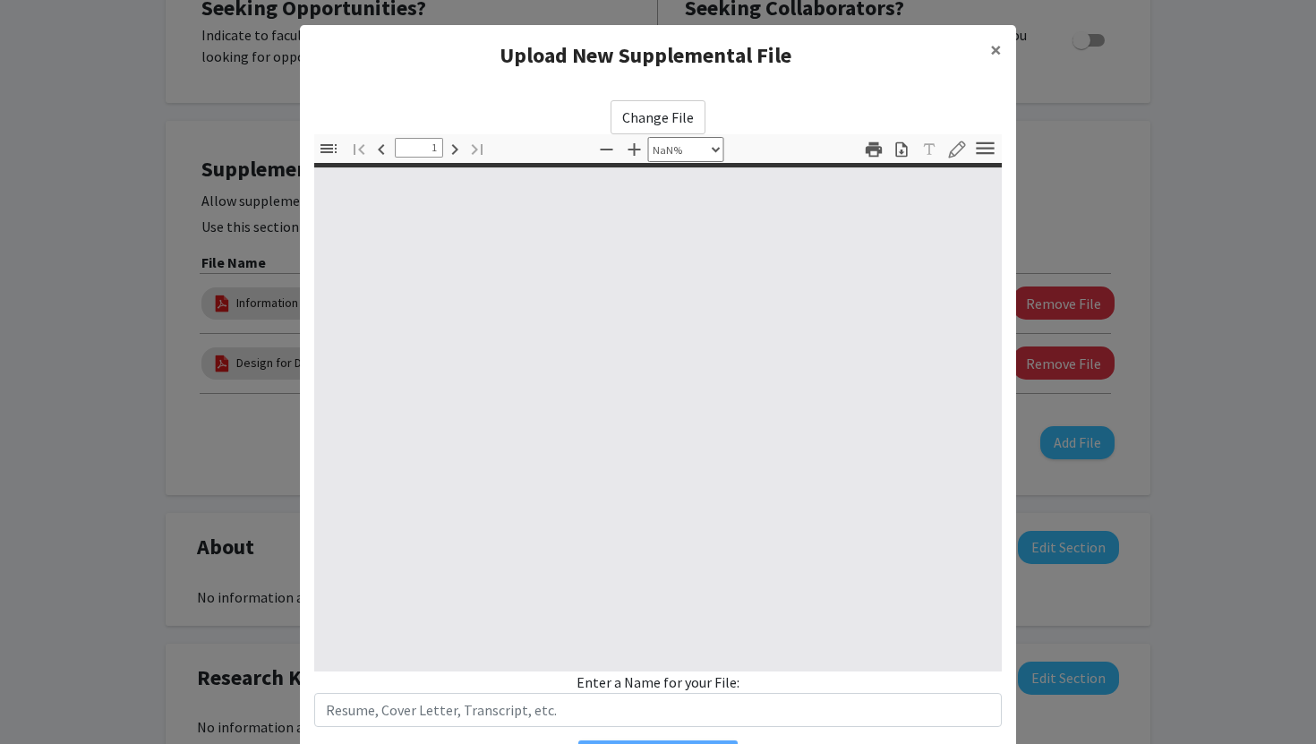
type input "0"
select select "custom"
type input "1"
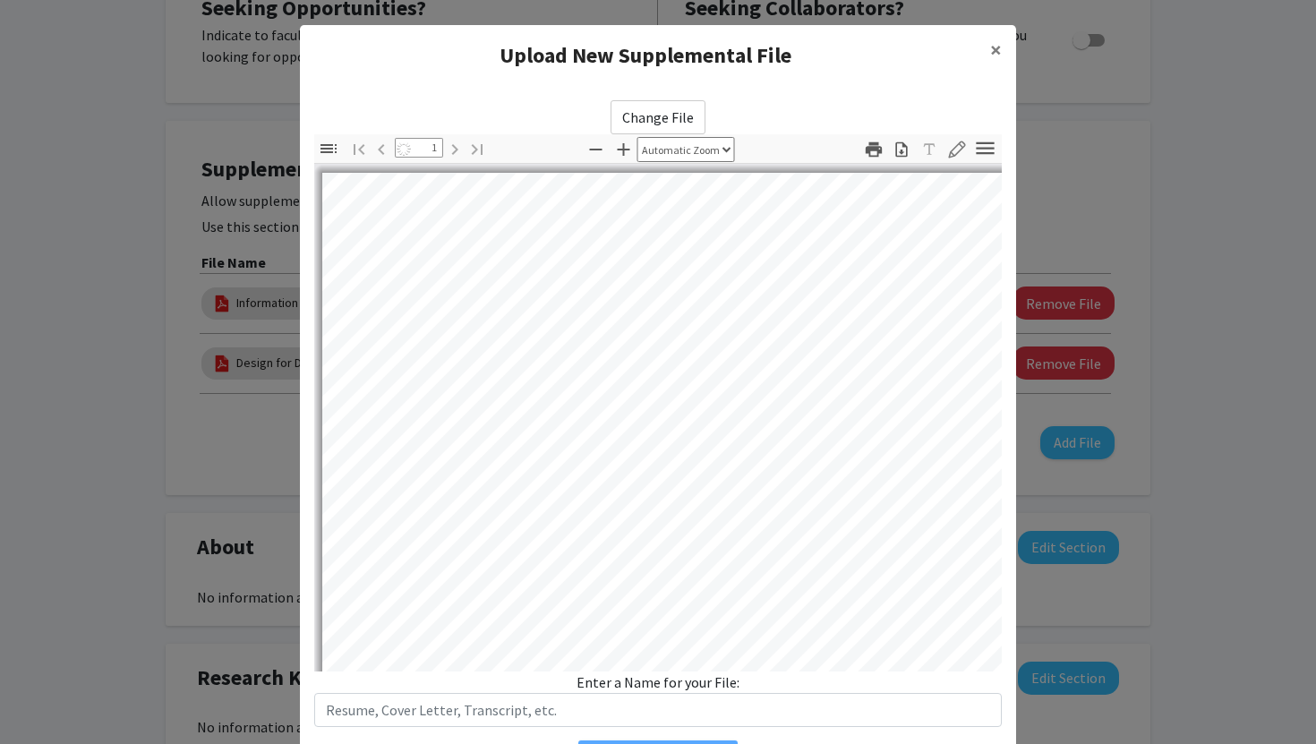
select select "auto"
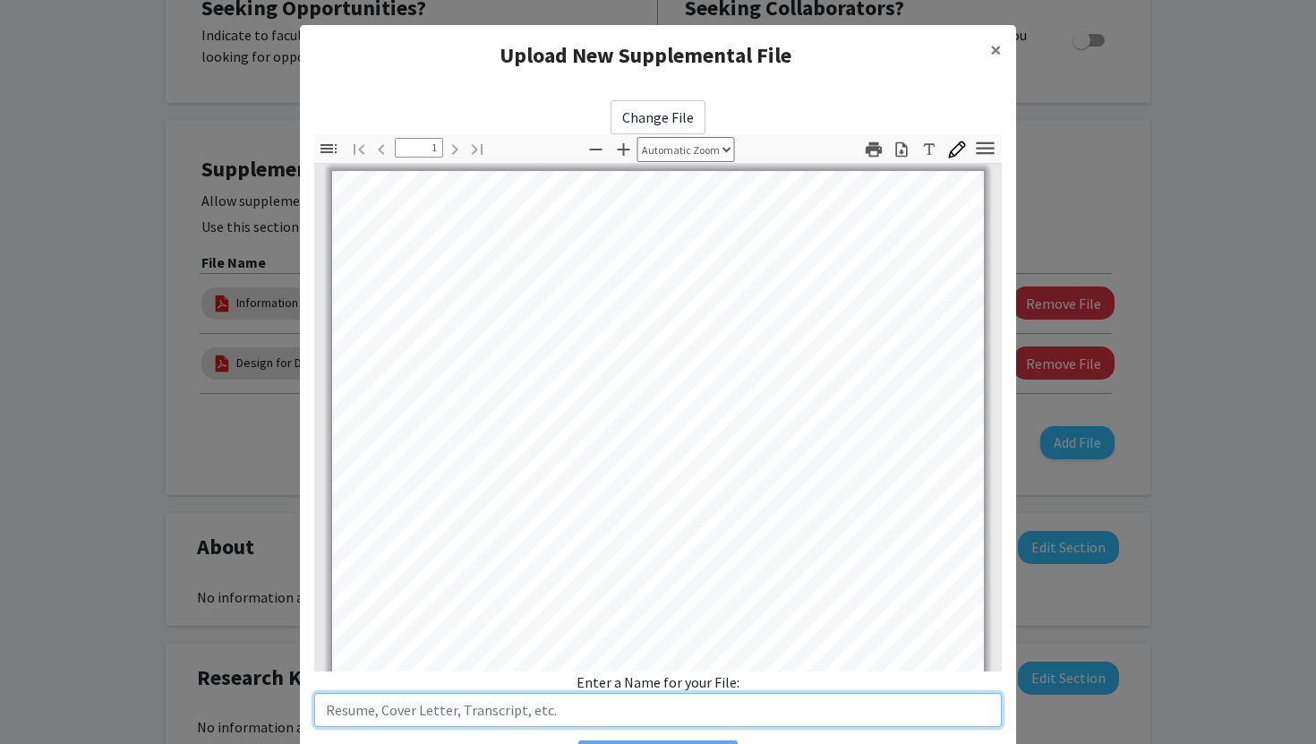
click at [544, 701] on input "text" at bounding box center [657, 710] width 687 height 34
type input "Digital Video Using Adobe Premiere Pro Certification"
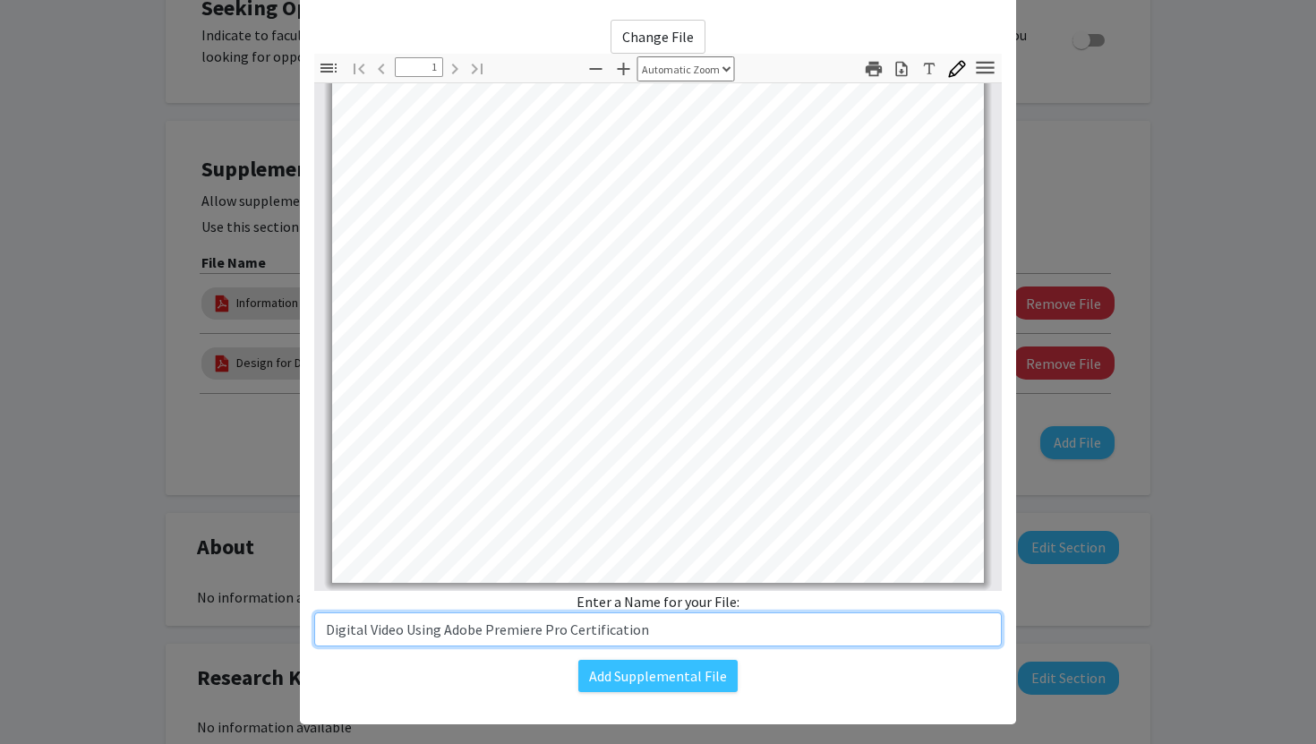
scroll to position [81, 0]
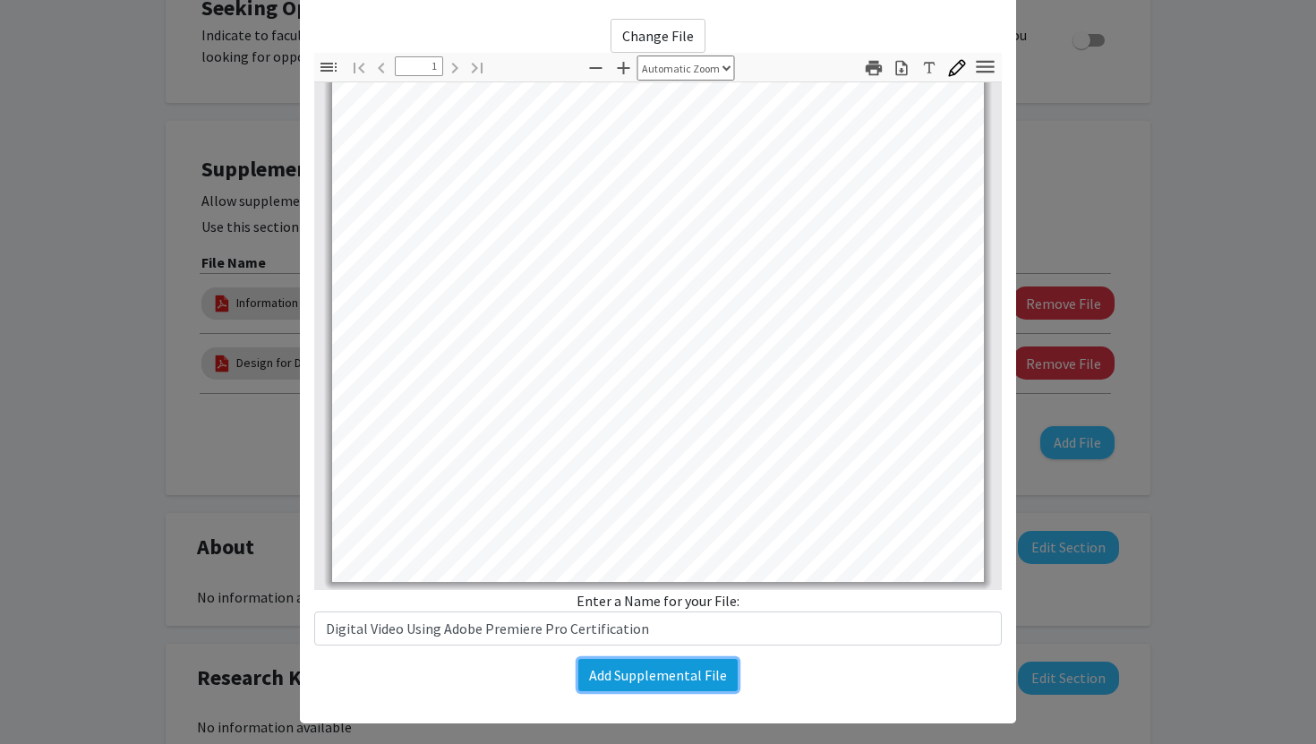
click at [668, 669] on button "Add Supplemental File" at bounding box center [657, 675] width 159 height 32
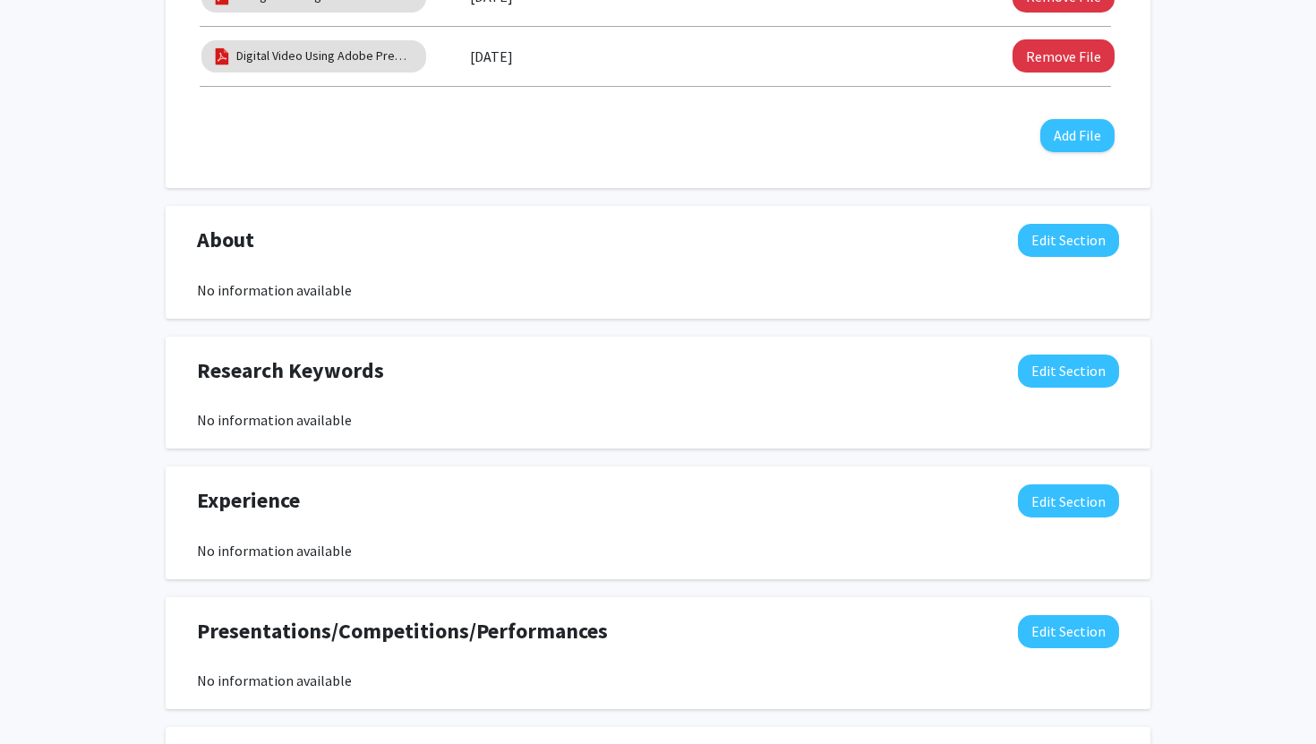
scroll to position [970, 0]
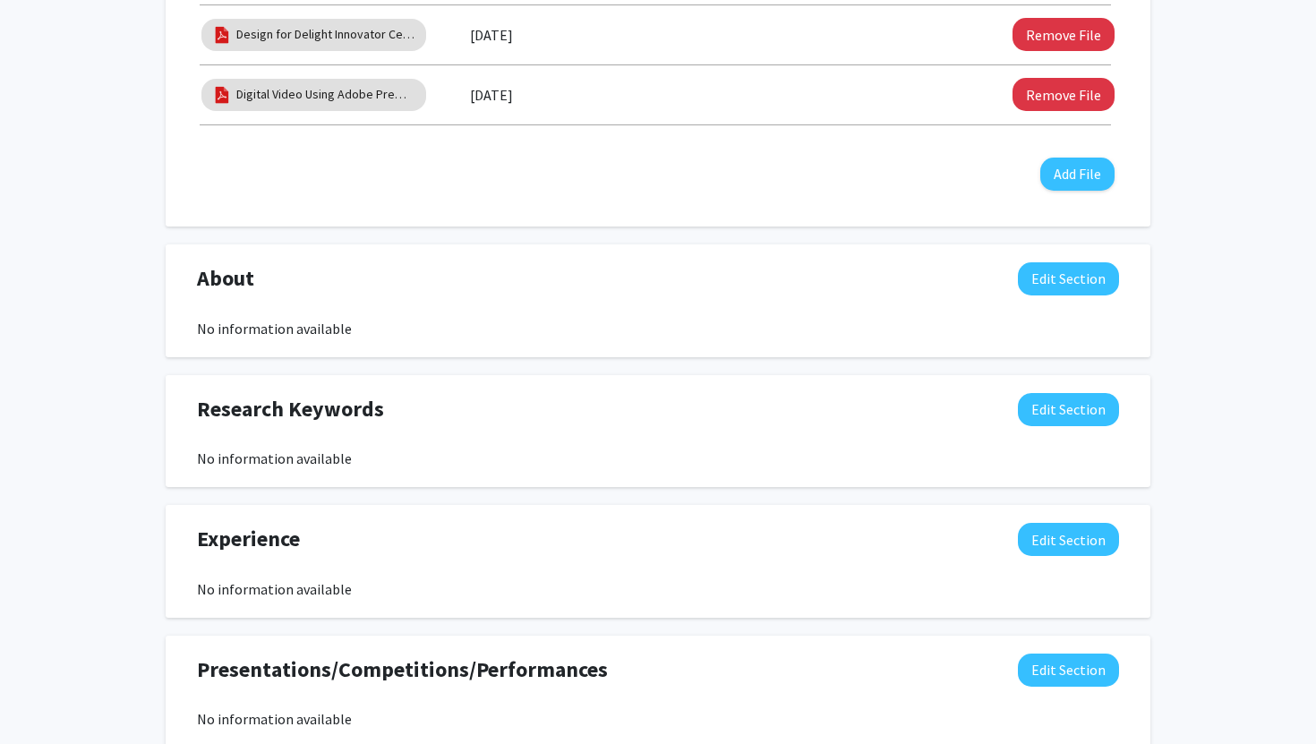
click at [649, 331] on div "No information available" at bounding box center [658, 328] width 922 height 21
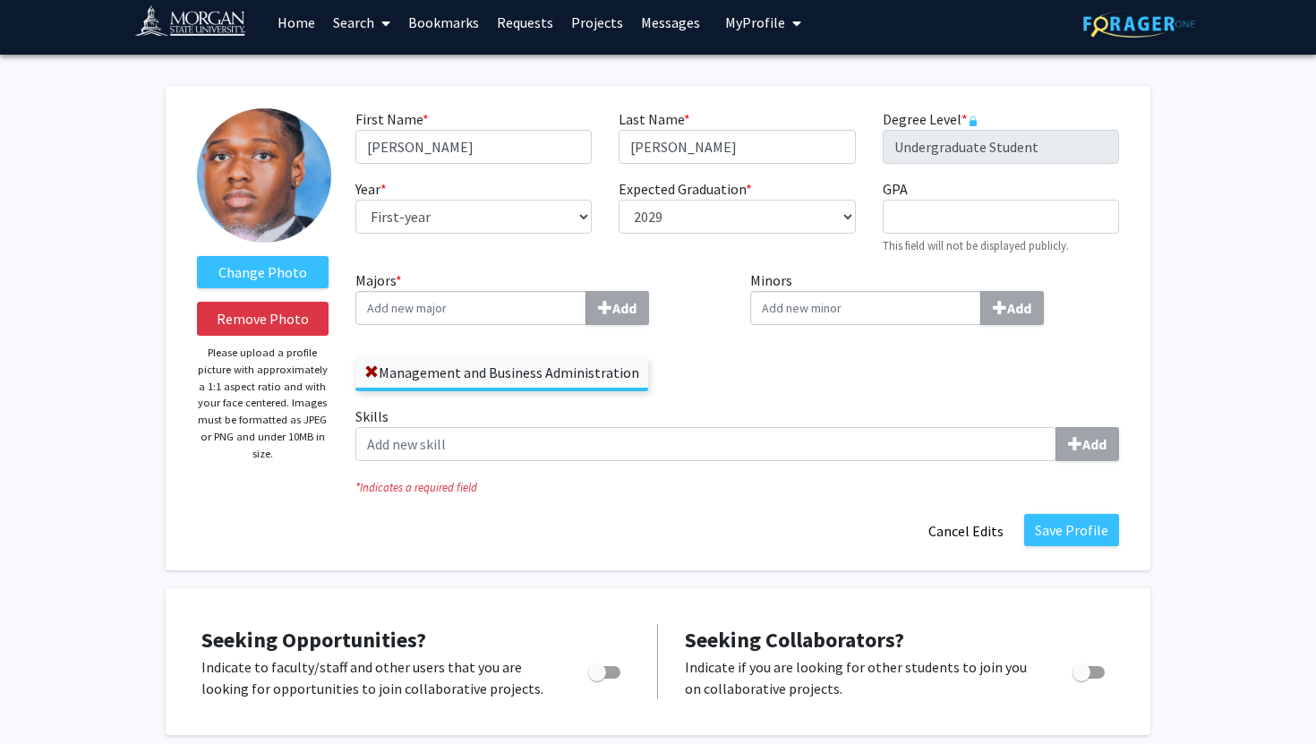
scroll to position [13, 0]
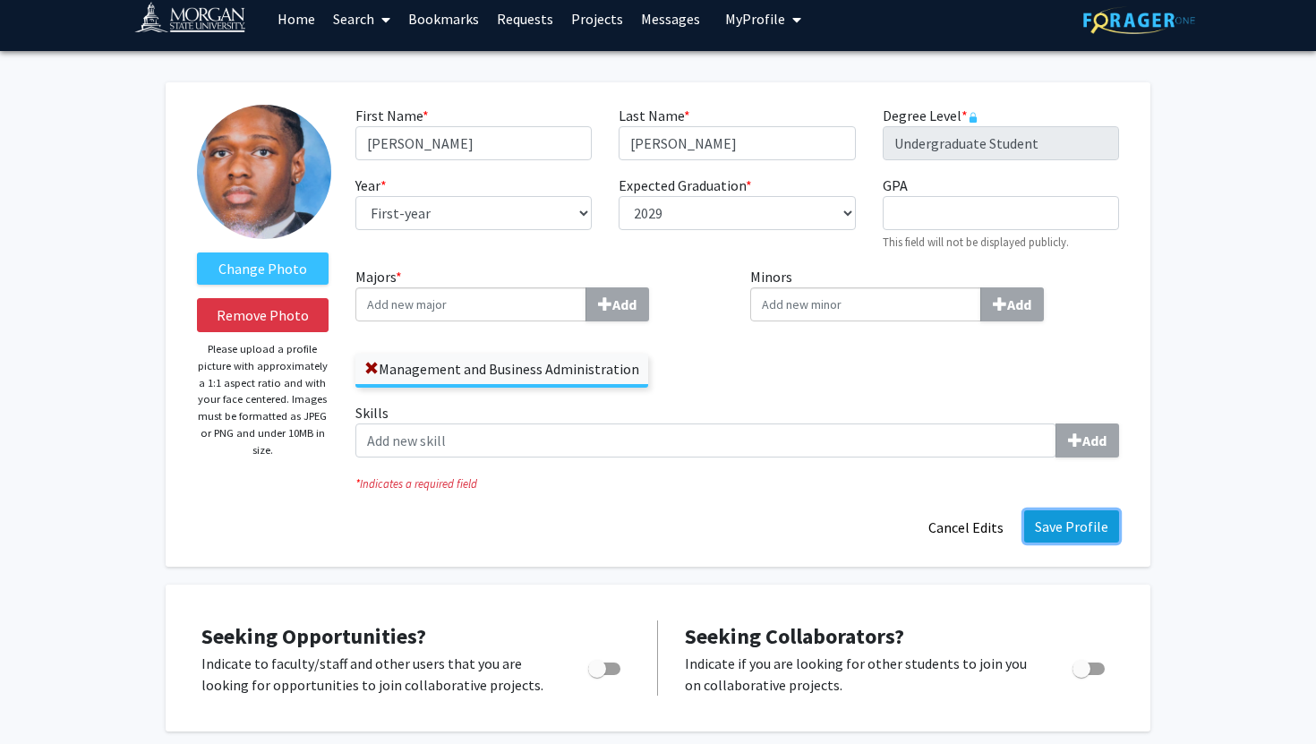
click at [1086, 513] on button "Save Profile" at bounding box center [1071, 526] width 95 height 32
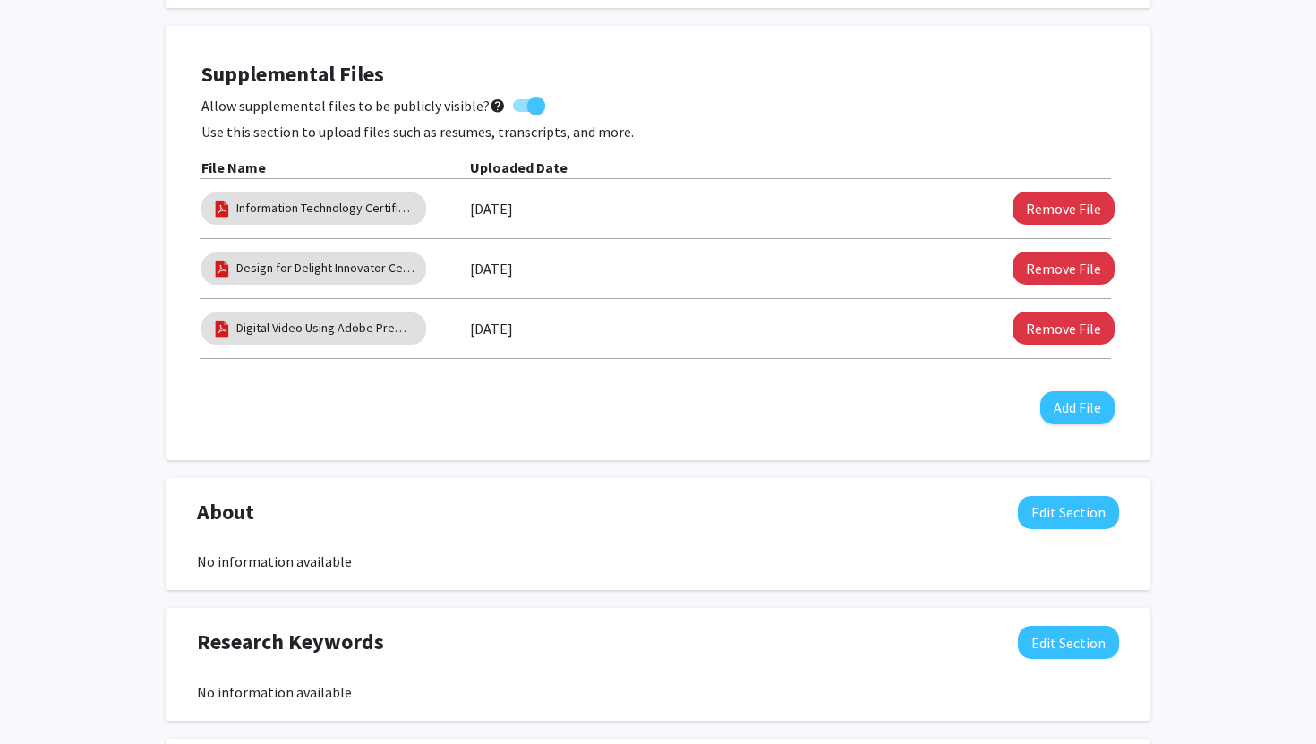
scroll to position [535, 0]
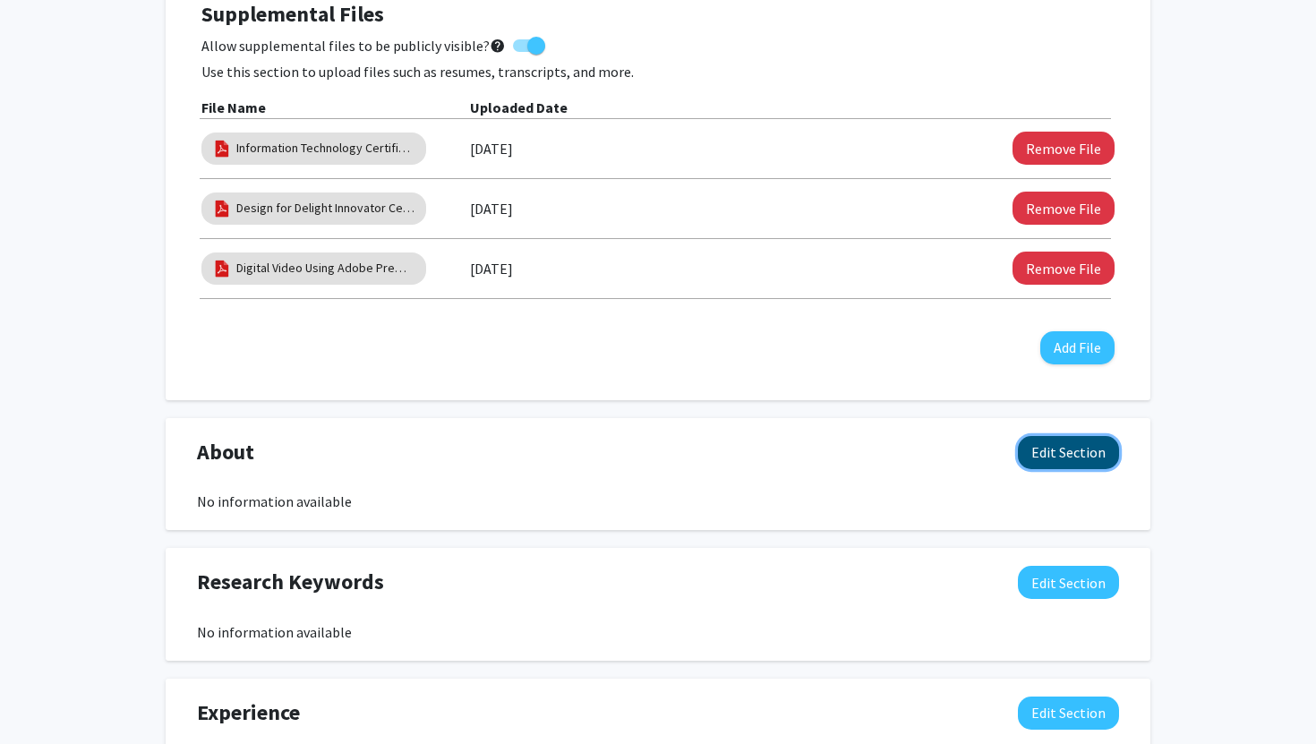
click at [1061, 459] on button "Edit Section" at bounding box center [1068, 452] width 101 height 33
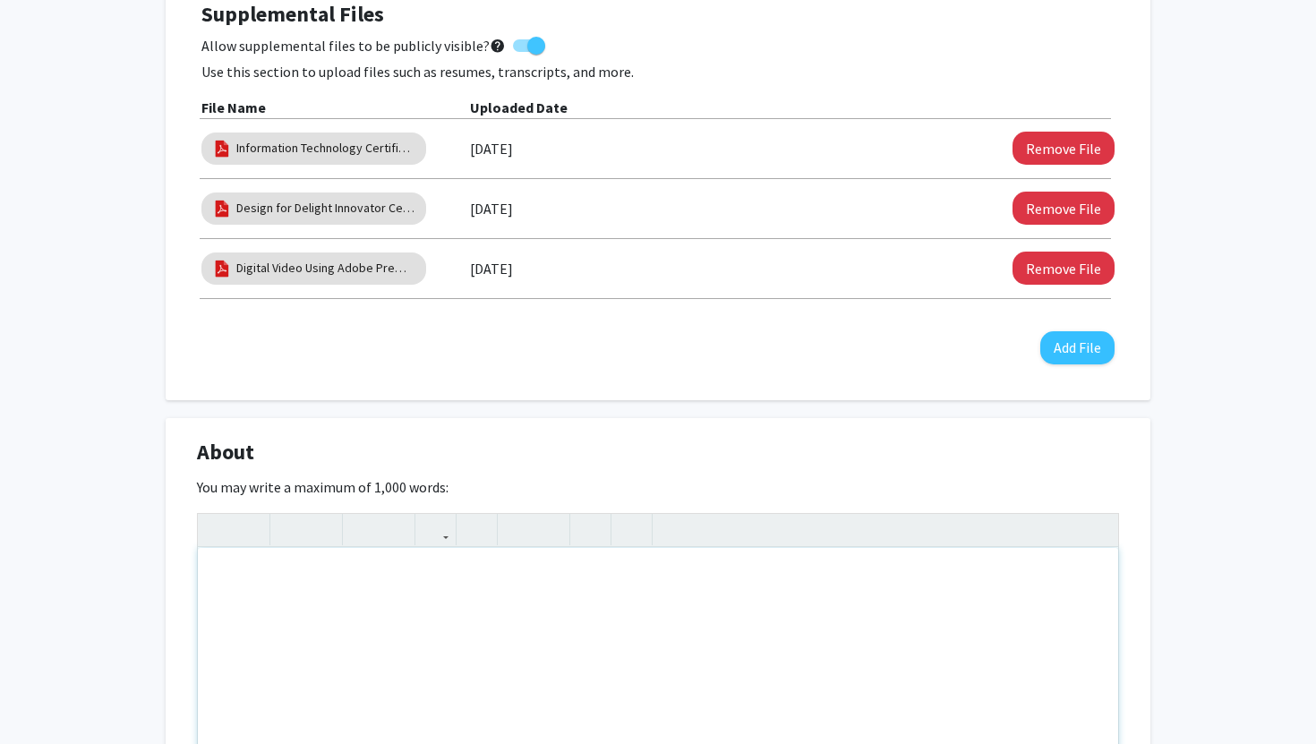
click at [338, 621] on div "Note to users with screen readers: Please deactivate our accessibility plugin f…" at bounding box center [658, 682] width 920 height 268
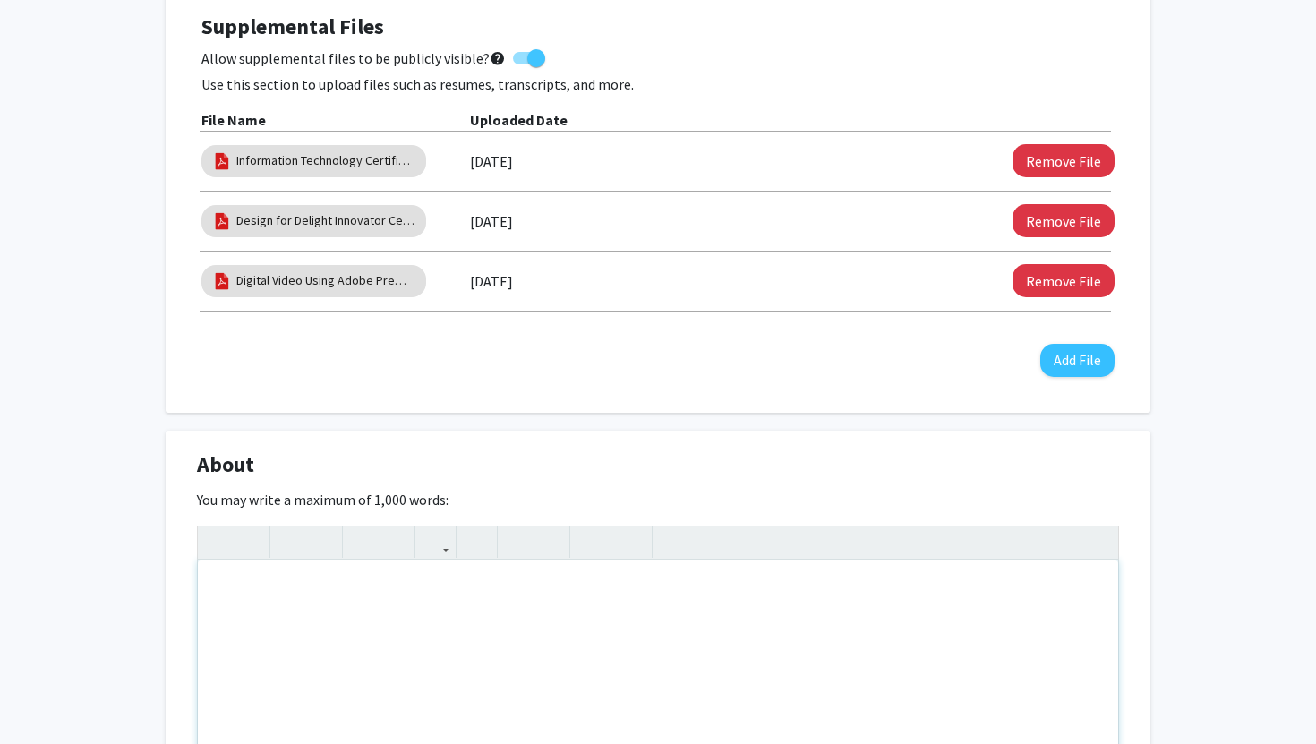
scroll to position [338, 0]
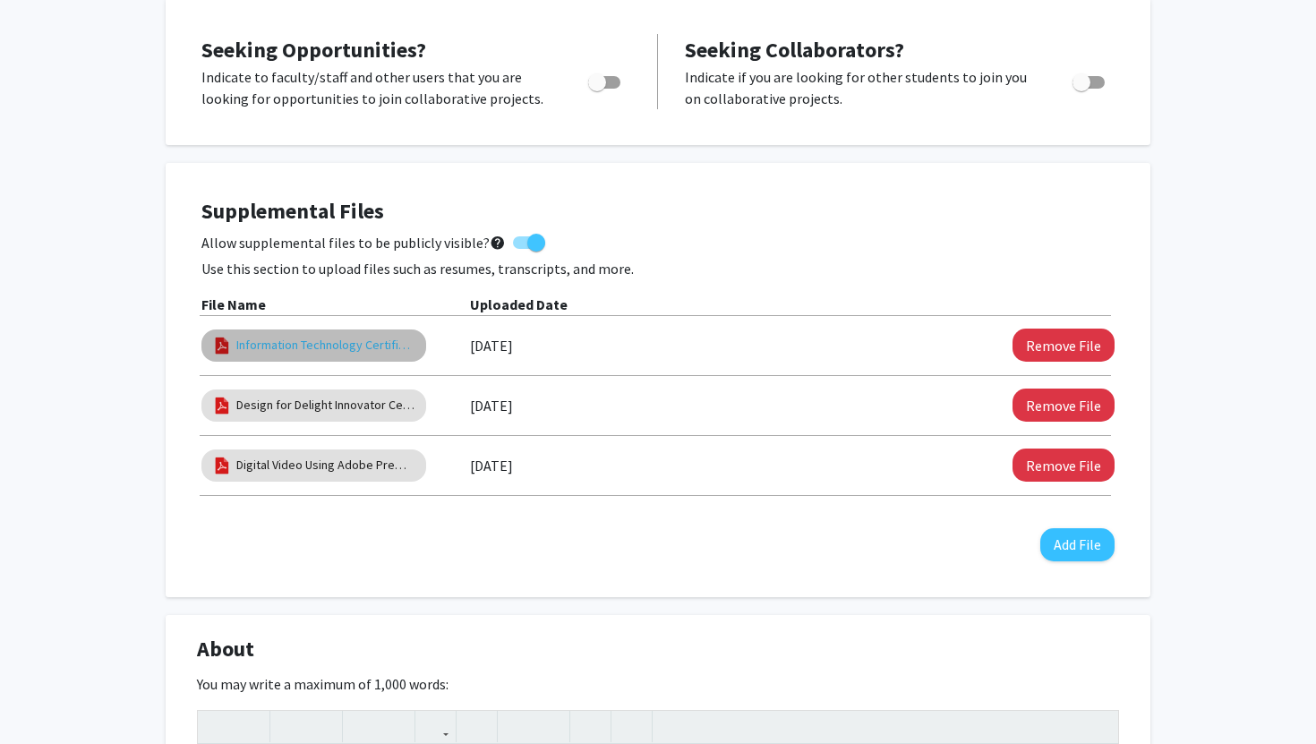
click at [371, 337] on link "Information Technology Certification" at bounding box center [325, 345] width 179 height 19
select select "custom"
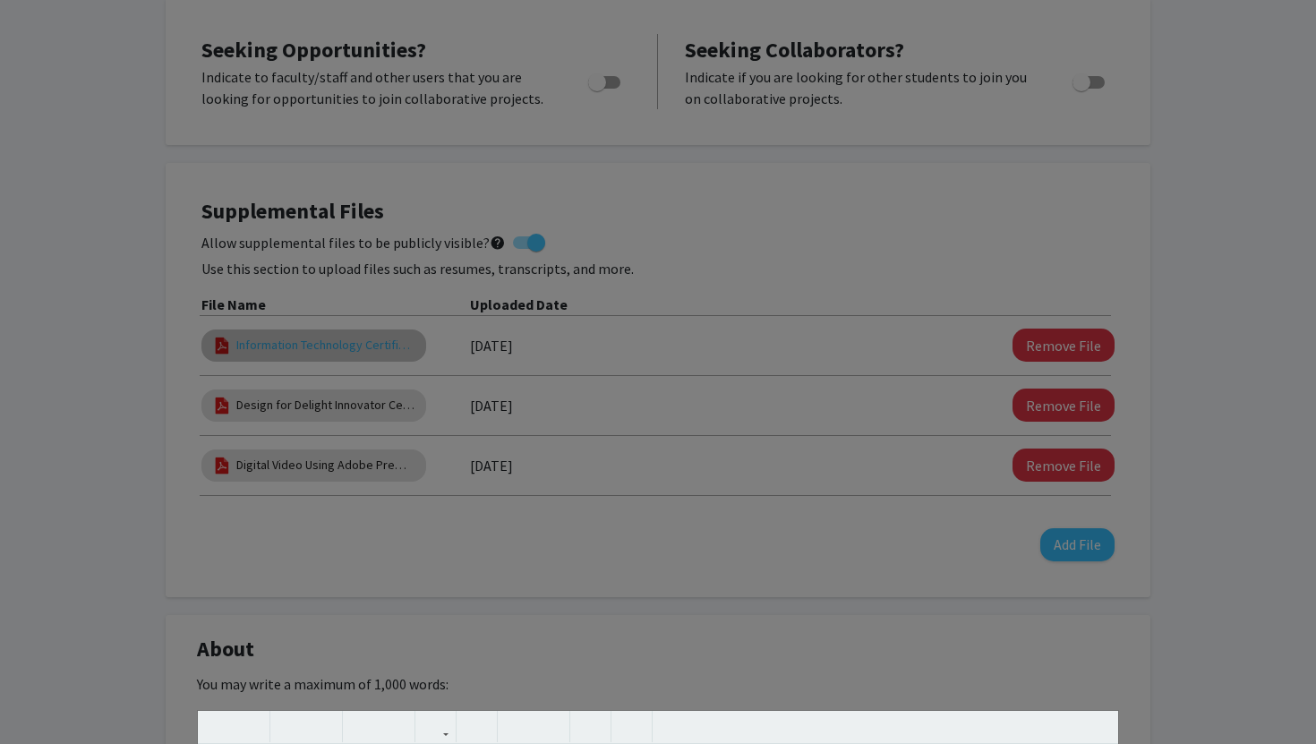
type input "0"
select select "custom"
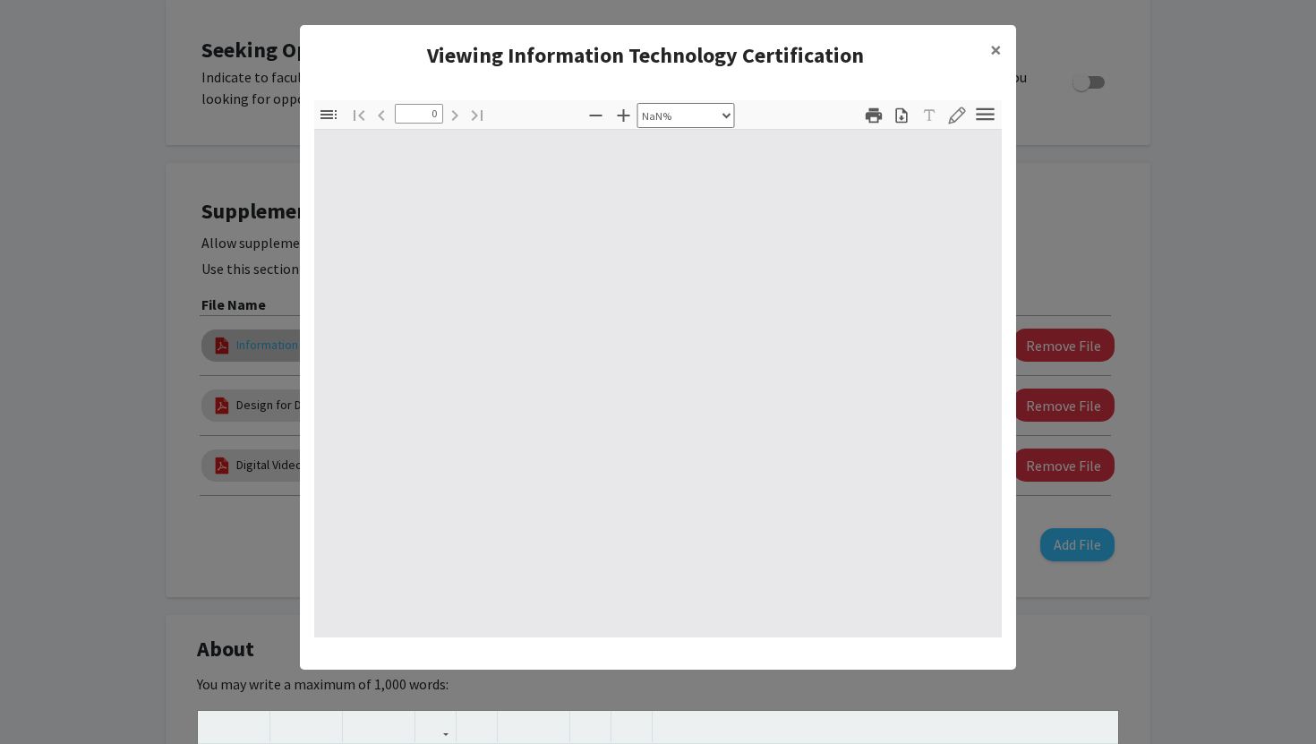
type input "1"
select select "auto"
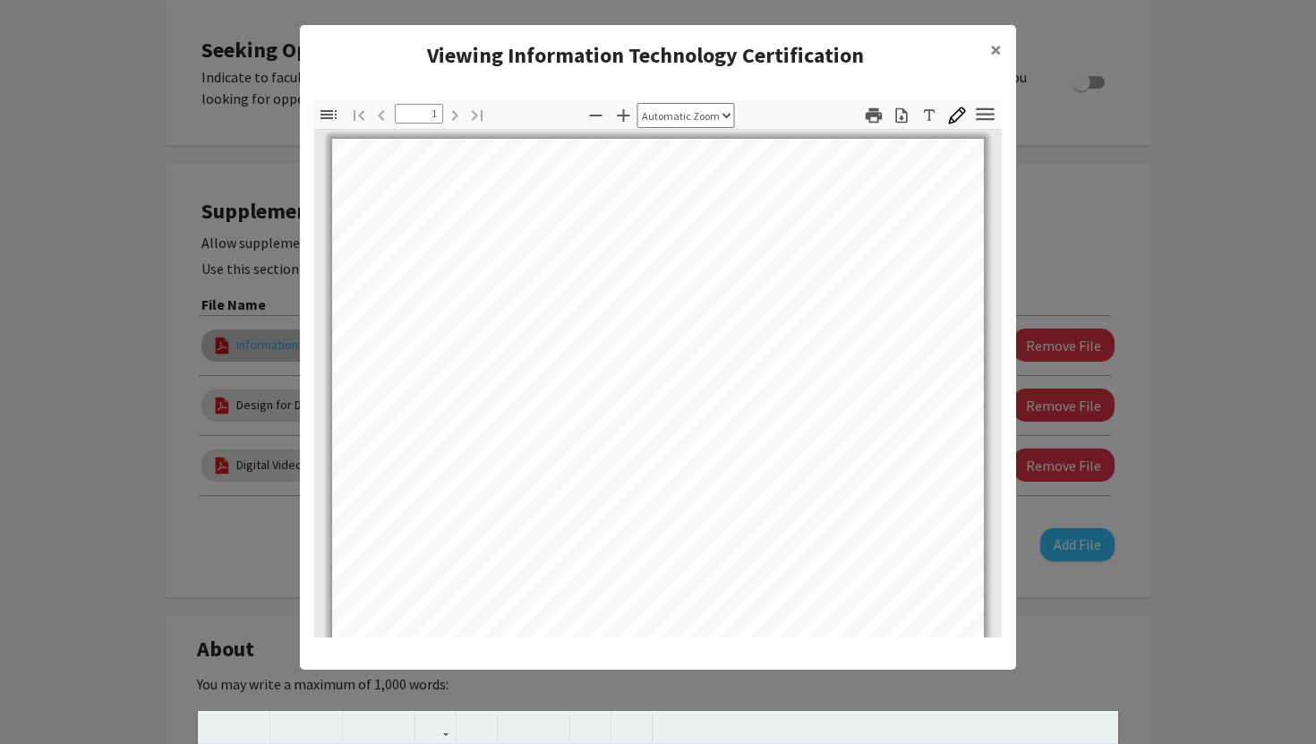
scroll to position [2, 0]
click at [901, 115] on icon "button" at bounding box center [901, 114] width 12 height 15
click at [1048, 125] on modal-container "Viewing Information Technology Certification × Thumbnails Document Outline Atta…" at bounding box center [658, 372] width 1316 height 744
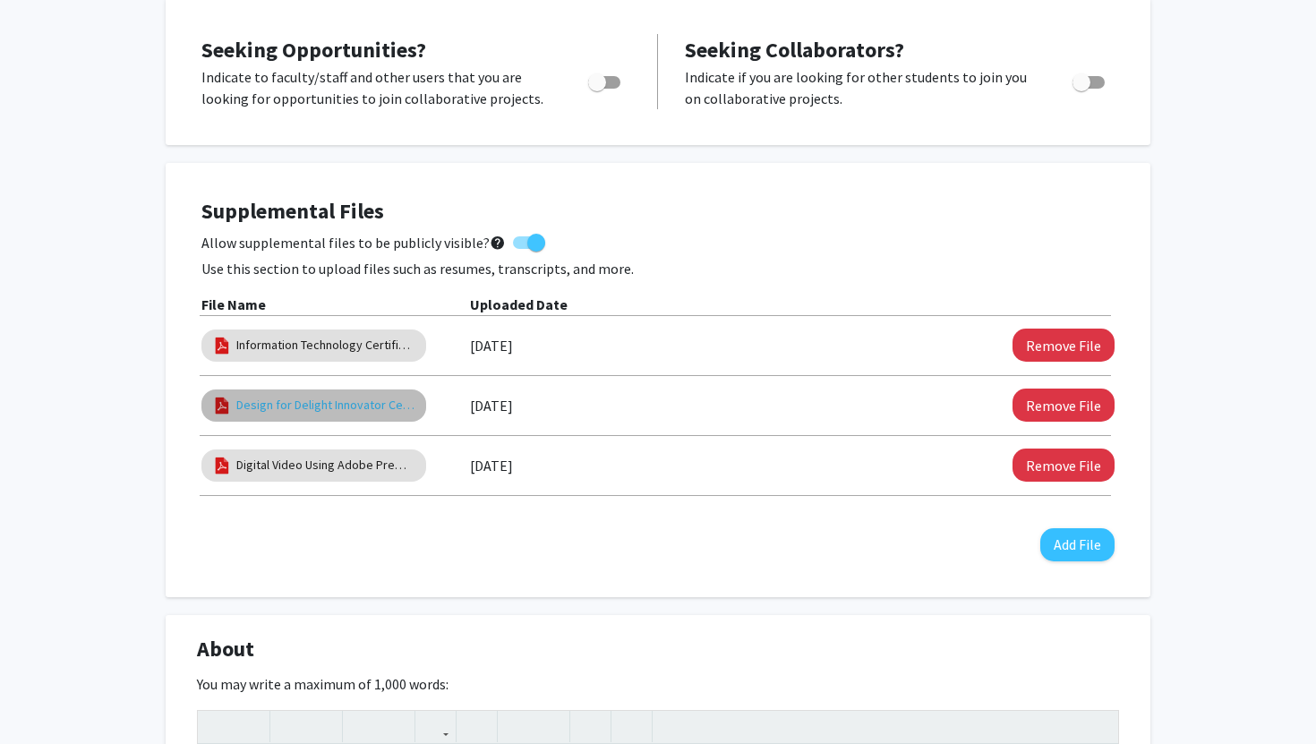
click at [377, 396] on link "Design for Delight Innovator Certification" at bounding box center [325, 405] width 179 height 19
select select "custom"
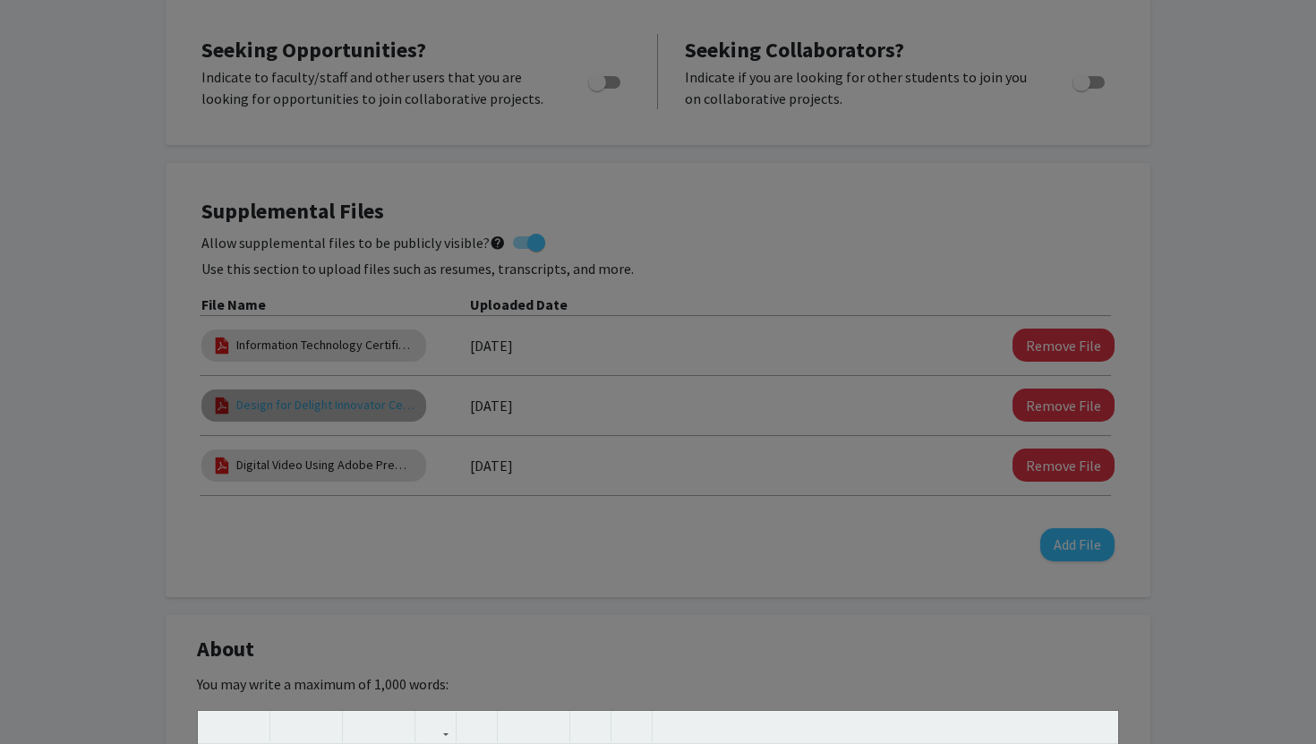
type input "0"
select select "auto"
type input "1"
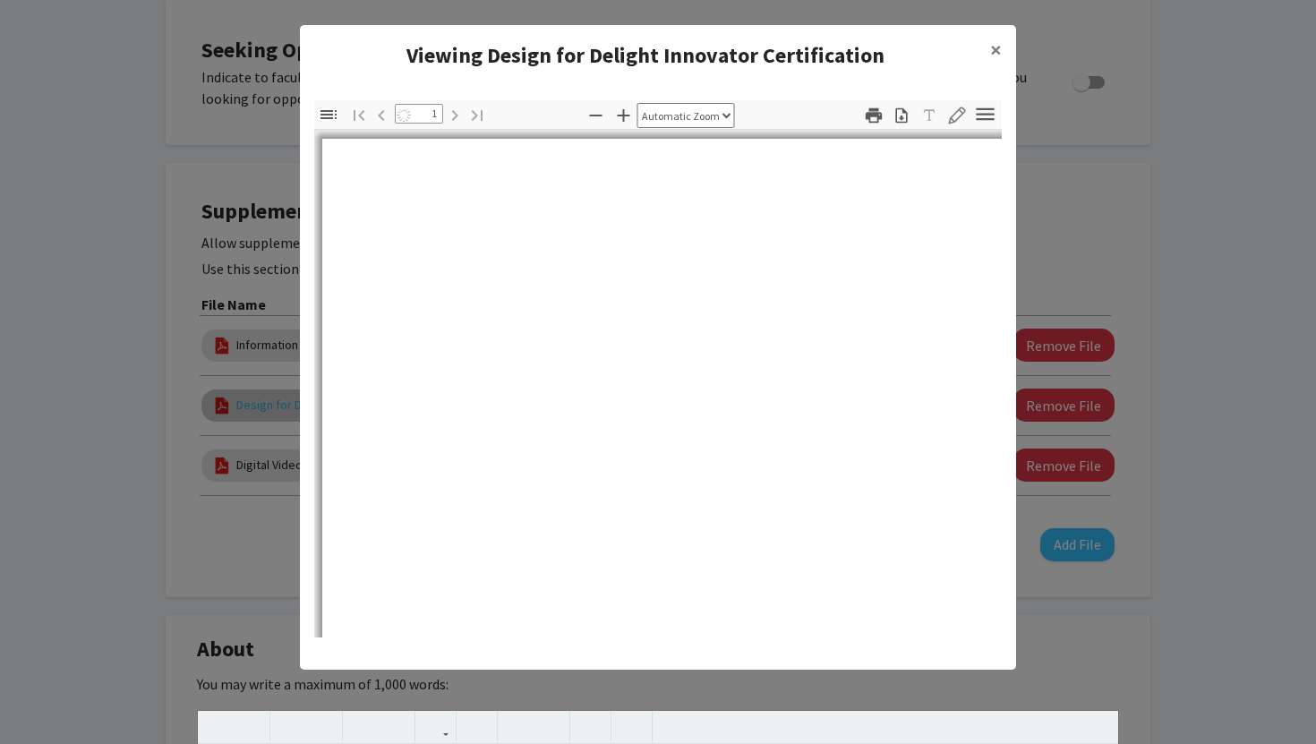
select select "auto"
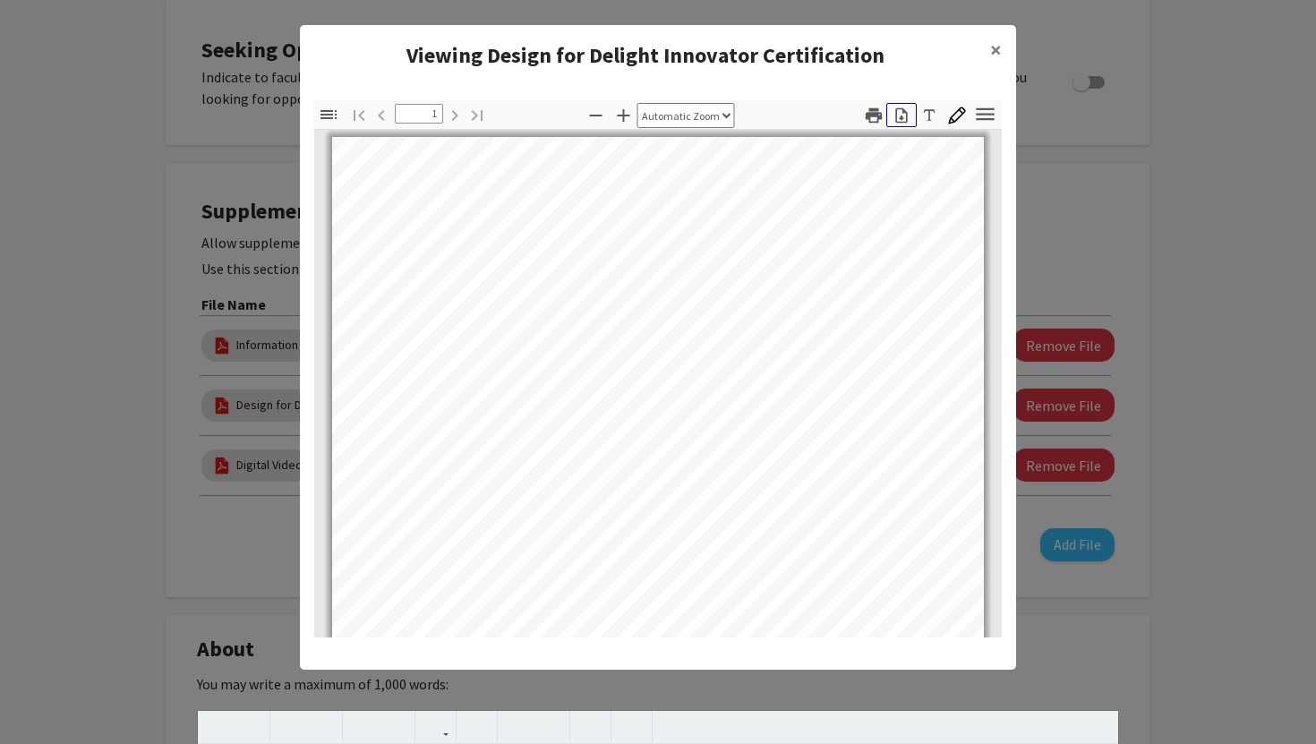
click at [902, 123] on icon "button" at bounding box center [901, 115] width 18 height 18
click at [1045, 149] on modal-container "Viewing Design for Delight Innovator Certification × Thumbnails Document Outlin…" at bounding box center [658, 372] width 1316 height 744
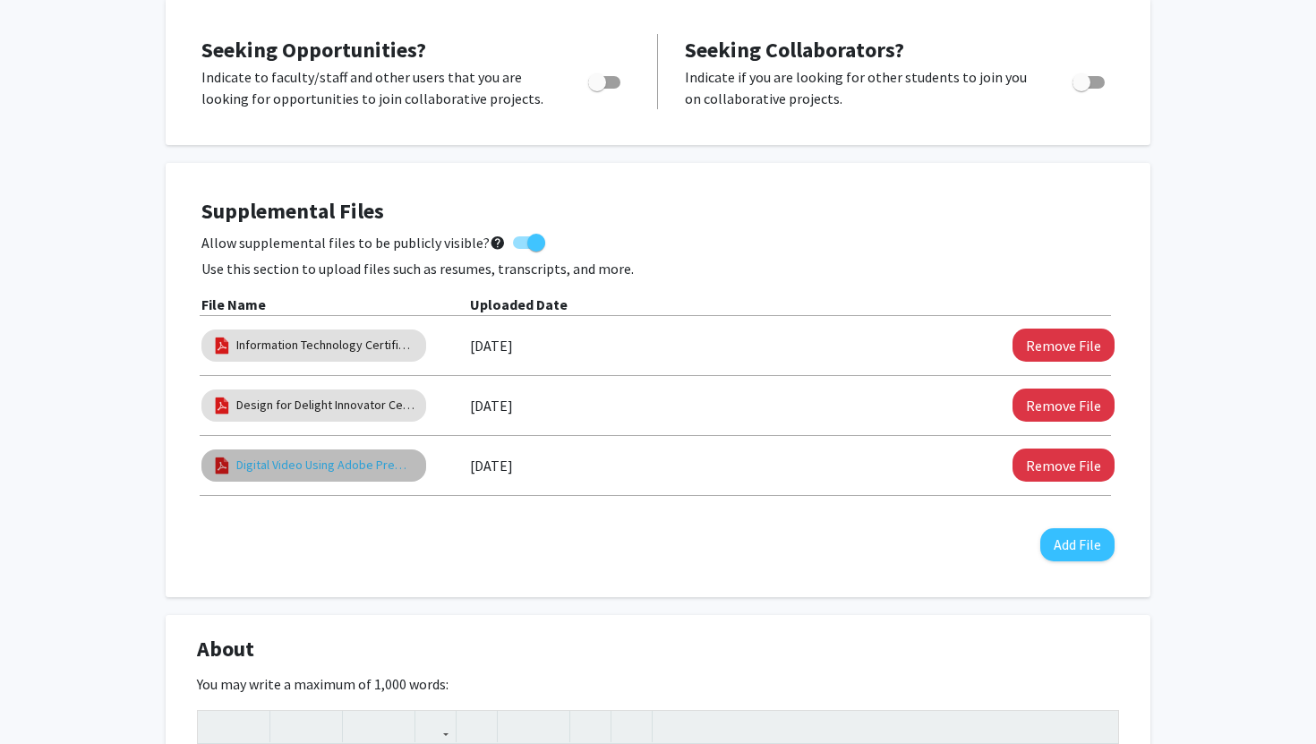
click at [331, 470] on link "Digital Video Using Adobe Premiere Pro Certification" at bounding box center [325, 465] width 179 height 19
select select "custom"
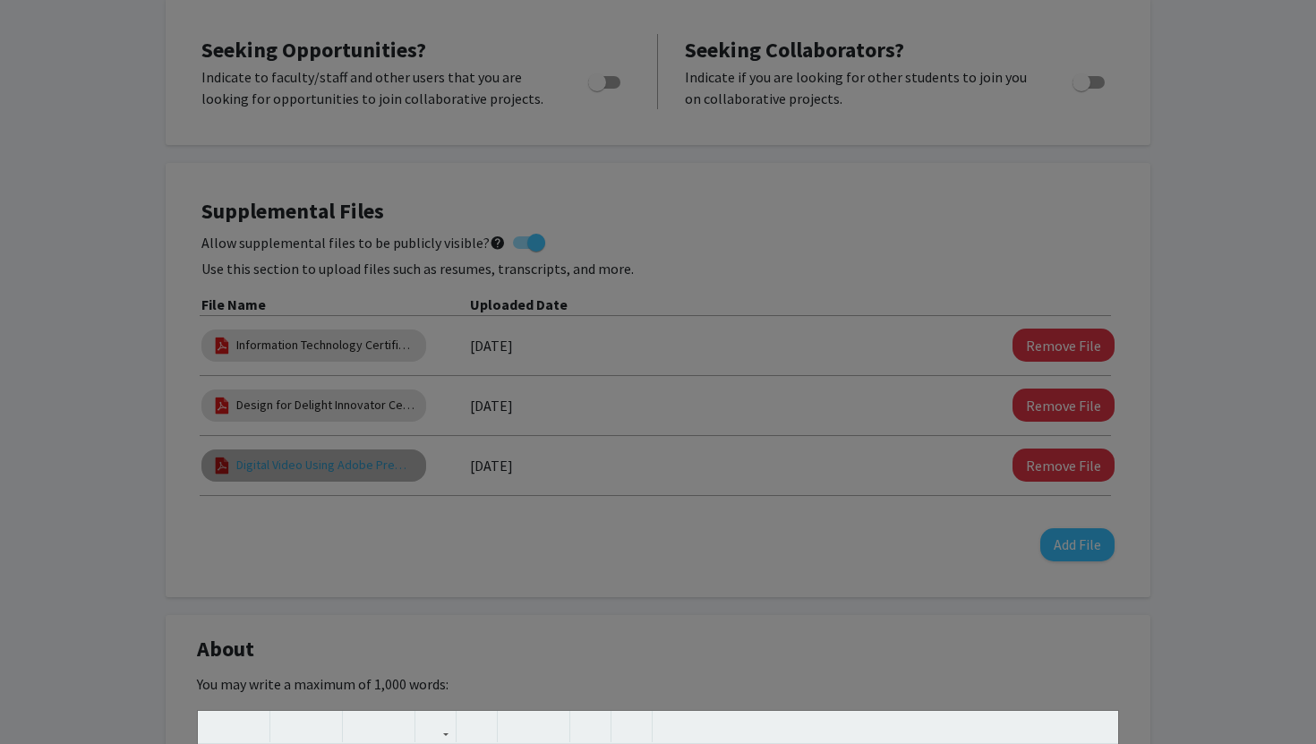
type input "0"
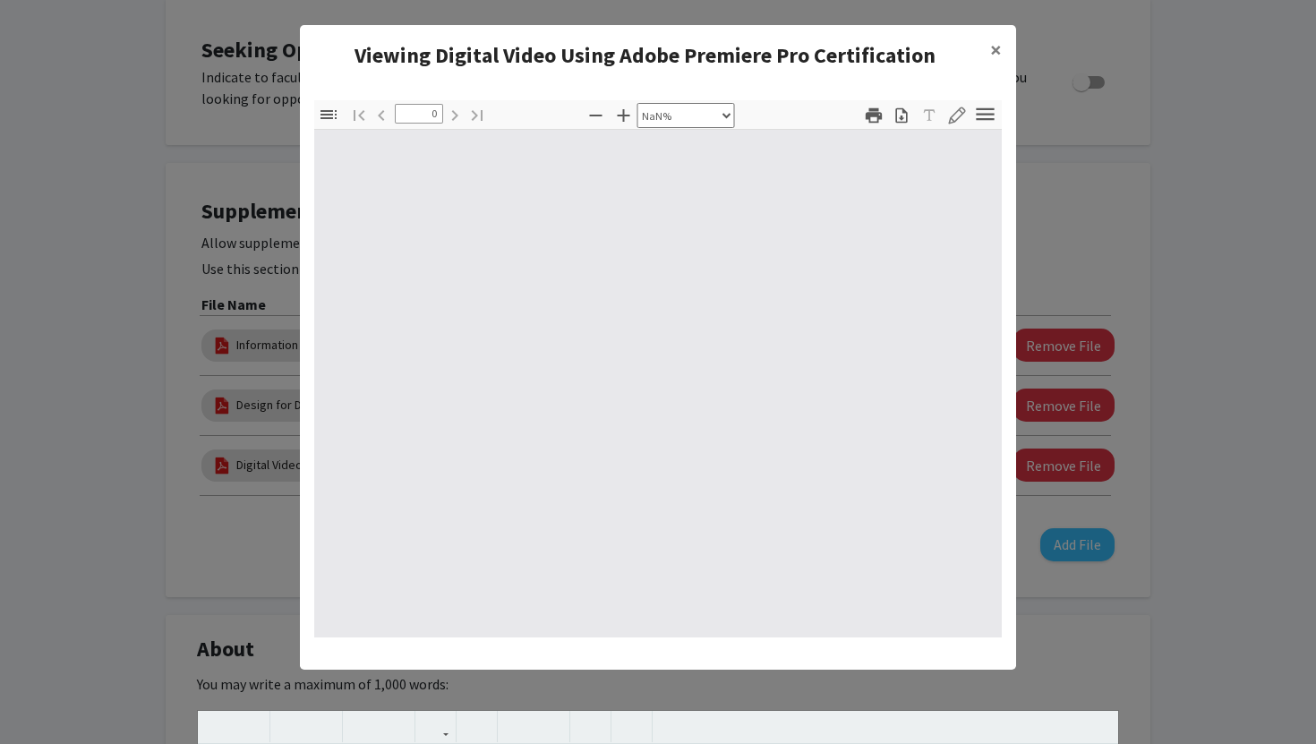
select select "auto"
type input "1"
select select "auto"
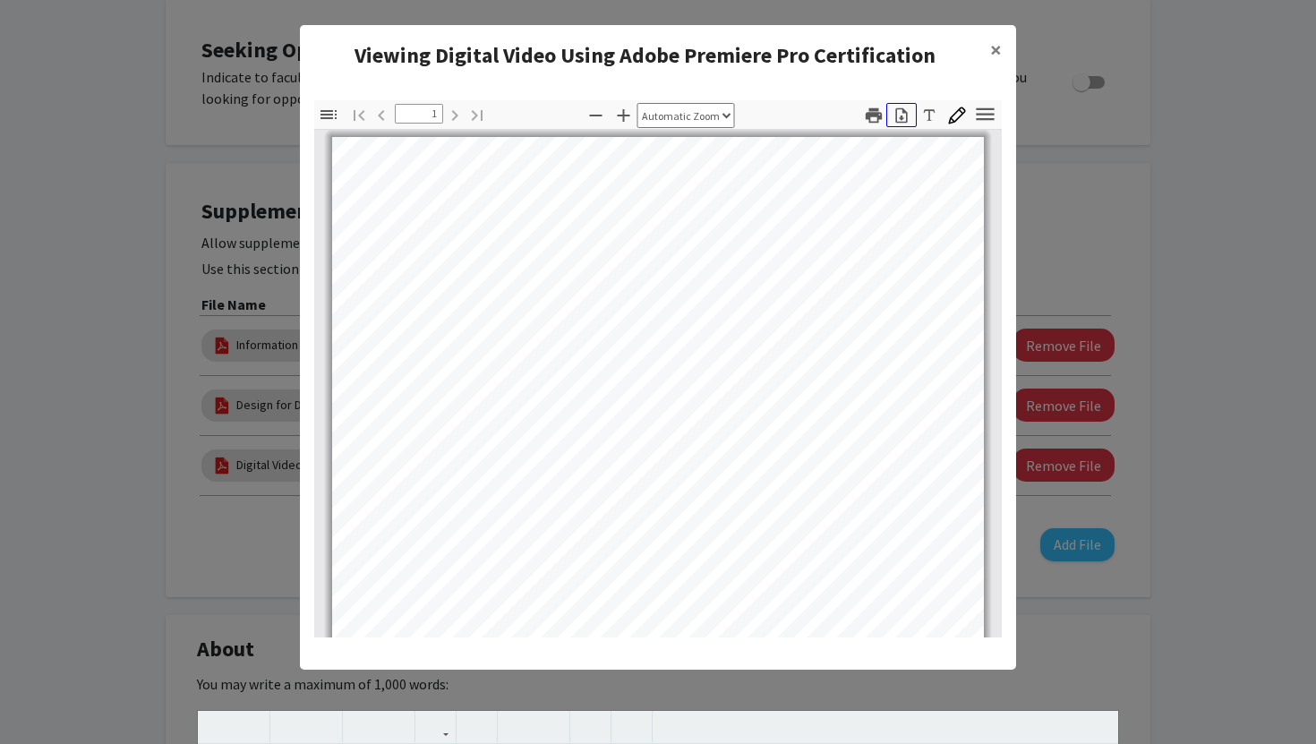
click at [905, 124] on button "Download" at bounding box center [901, 115] width 30 height 24
click at [1052, 179] on modal-container "Viewing Digital Video Using Adobe Premiere Pro Certification × Thumbnails Docum…" at bounding box center [658, 372] width 1316 height 744
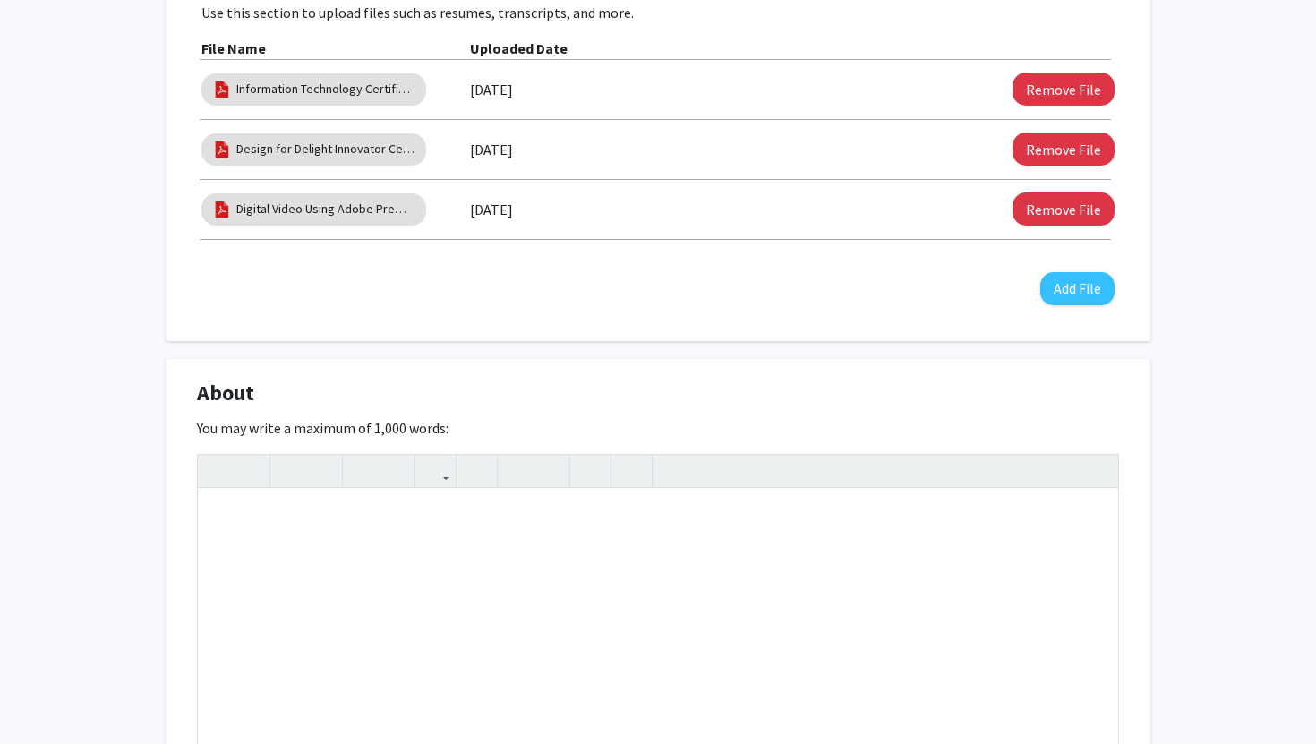
scroll to position [585, 0]
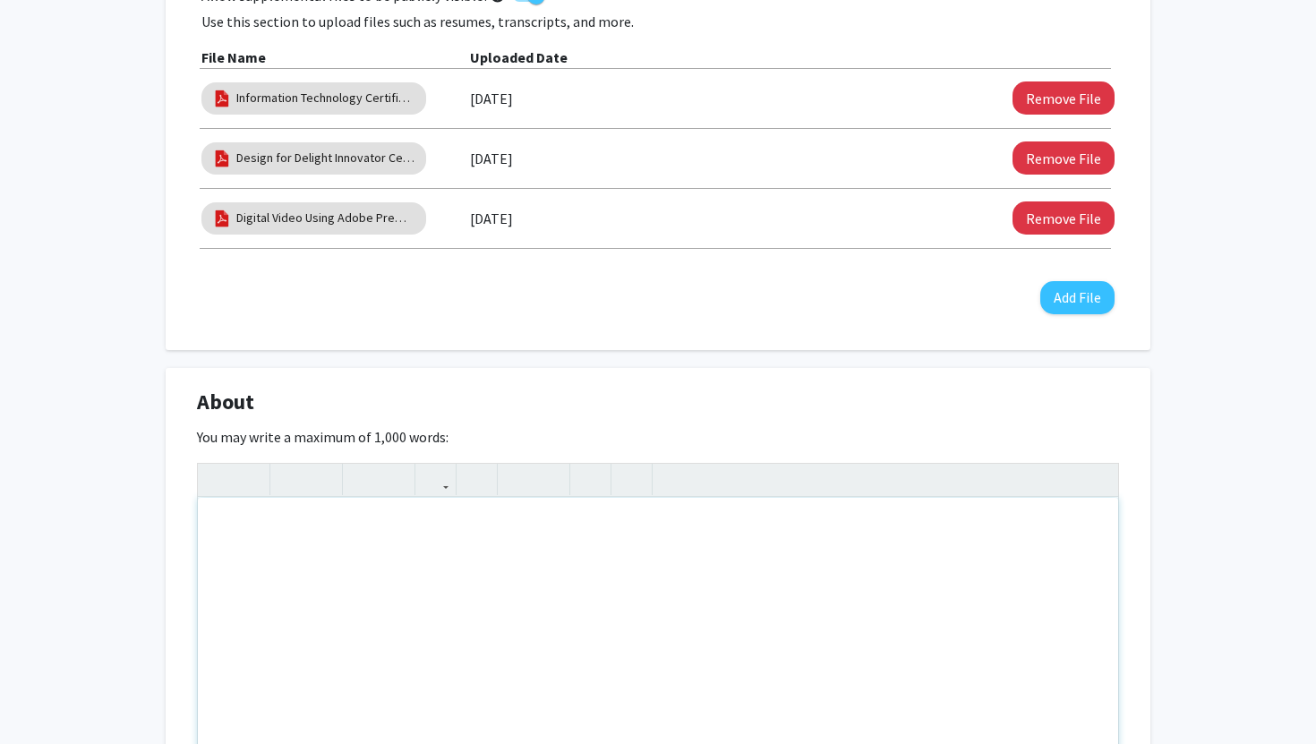
click at [372, 562] on div "Note to users with screen readers: Please deactivate our accessibility plugin f…" at bounding box center [658, 632] width 920 height 268
click at [283, 528] on div "My Name Is Damian" at bounding box center [658, 632] width 920 height 268
click at [335, 528] on div "My Name is Damian" at bounding box center [658, 632] width 920 height 268
click at [575, 515] on div "My Name is Damian Foster and I attended Morgan State Univeristy" at bounding box center [658, 632] width 920 height 268
click at [578, 526] on div "My Name is Damian Foster and I attended Morgan State Univeristy" at bounding box center [658, 632] width 920 height 268
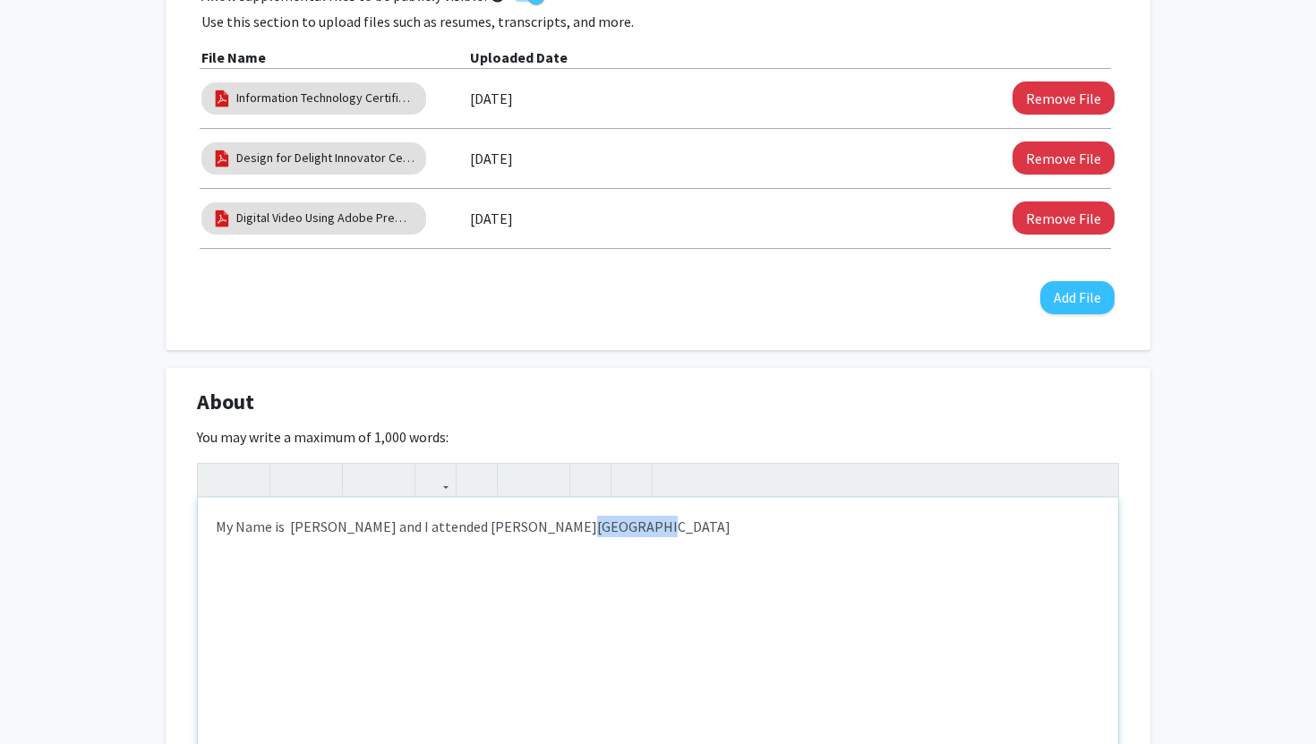
click at [578, 526] on div "My Name is Damian Foster and I attended Morgan State Univeristy" at bounding box center [658, 632] width 920 height 268
click at [606, 532] on div "My Name is Damian Foster and I attended Morgan State Univeristy" at bounding box center [658, 632] width 920 height 268
click at [617, 524] on div "My Name is Damian Foster and I attended Morgan State Univeristy" at bounding box center [658, 632] width 920 height 268
click at [614, 524] on div "My Name is Damian Foster and I attended Morgan State Univeristy" at bounding box center [658, 632] width 920 height 268
click at [610, 524] on div "My Name is Damian Foster and I attended Morgan State Univeristy" at bounding box center [658, 632] width 920 height 268
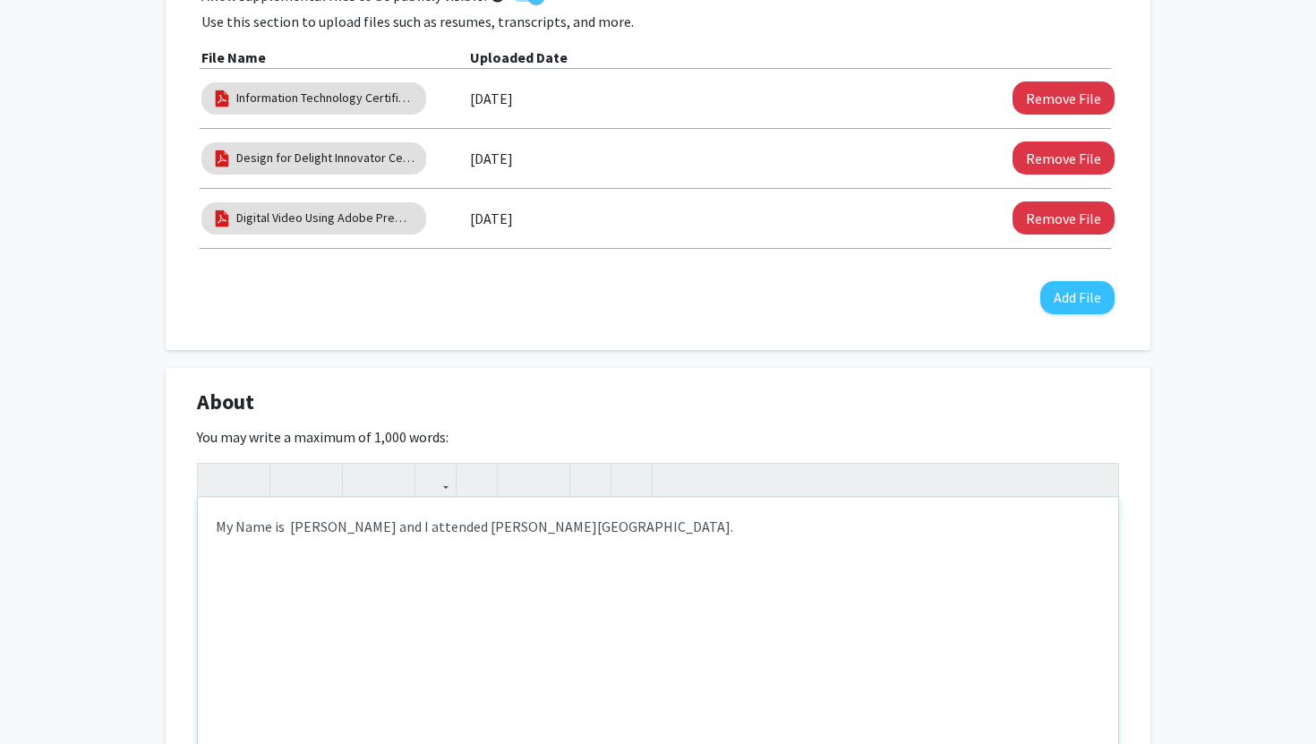
type textarea "My Name is&nbsp; Damian Foster and I attended Morgan State Univeristy.&nbsp; &n…"
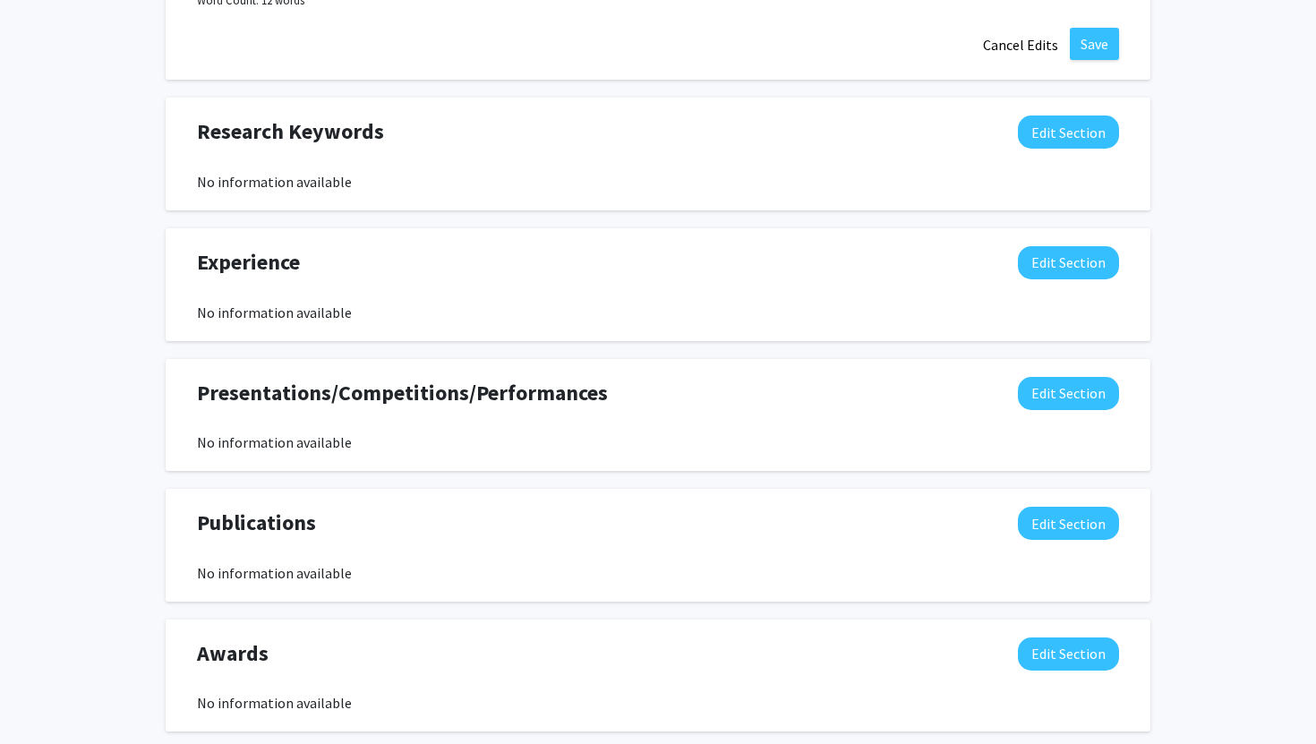
scroll to position [1382, 0]
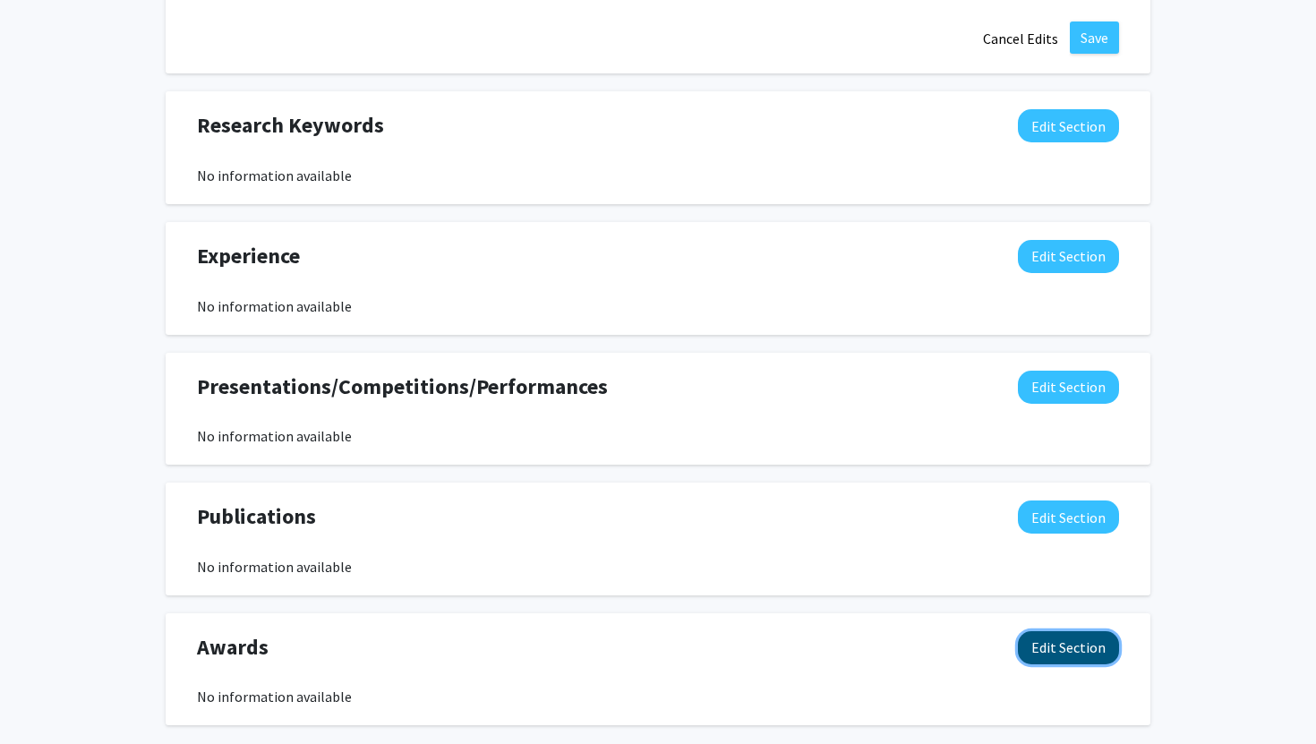
click at [1050, 654] on button "Edit Section" at bounding box center [1068, 647] width 101 height 33
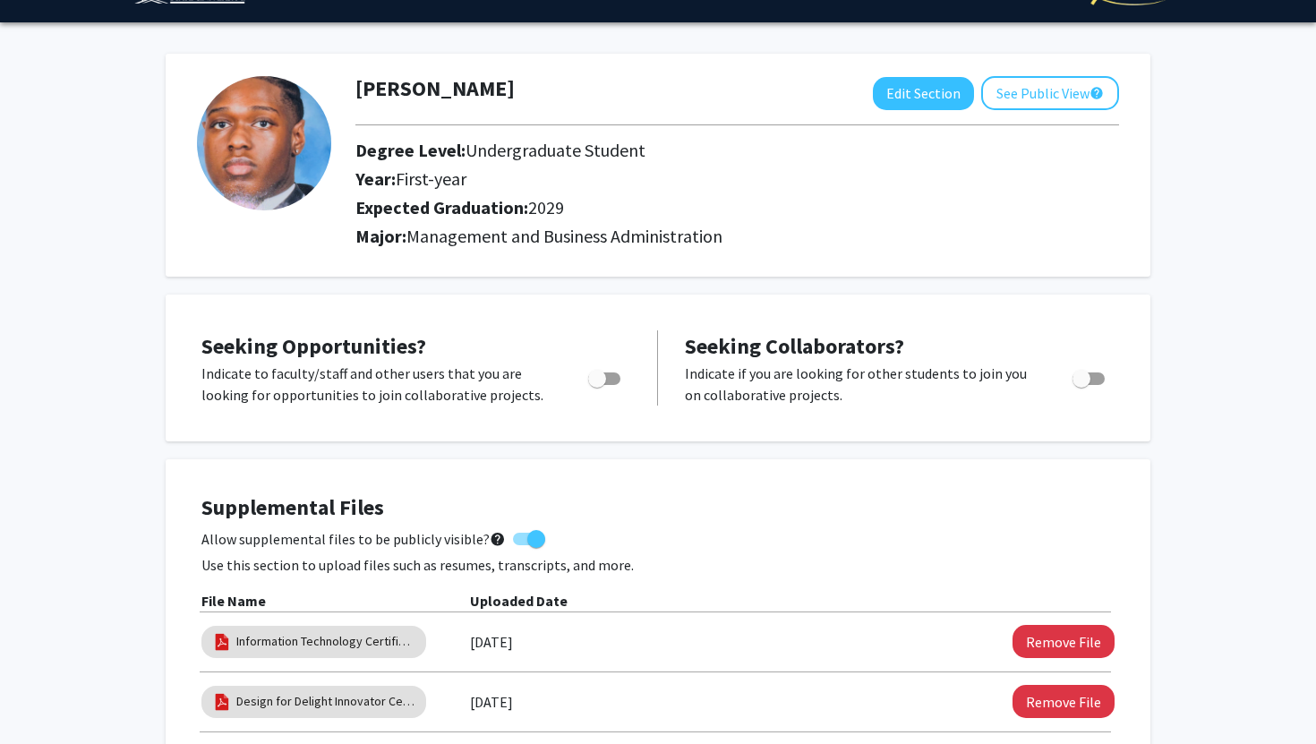
scroll to position [0, 0]
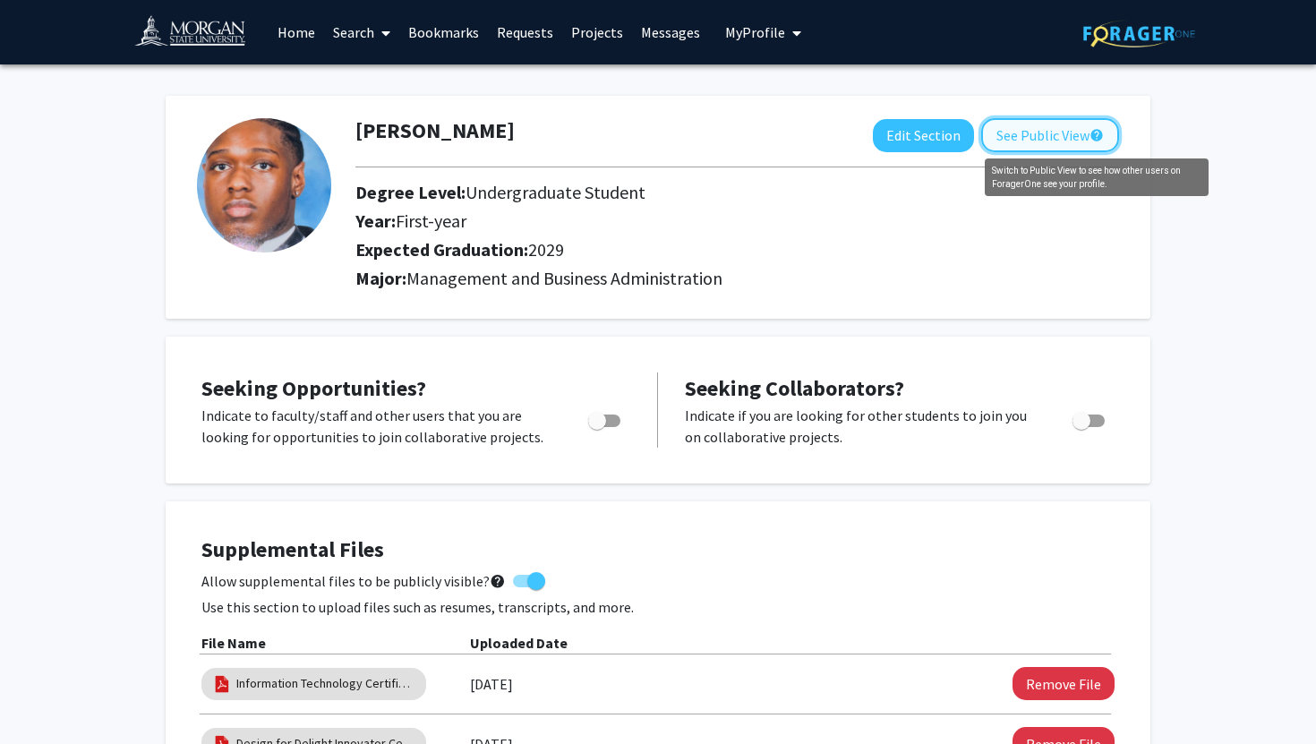
click at [1095, 141] on mat-icon "help" at bounding box center [1096, 134] width 14 height 21
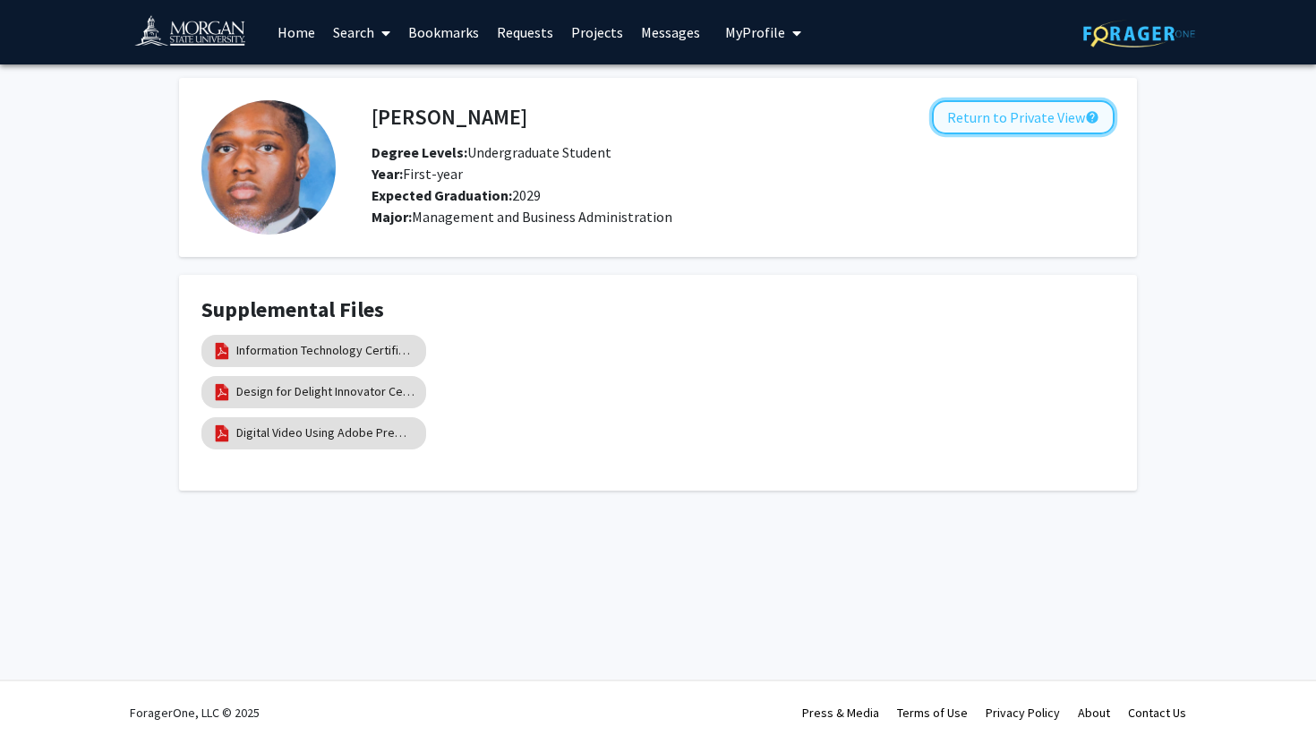
click at [1024, 111] on button "Return to Private View help" at bounding box center [1023, 117] width 183 height 34
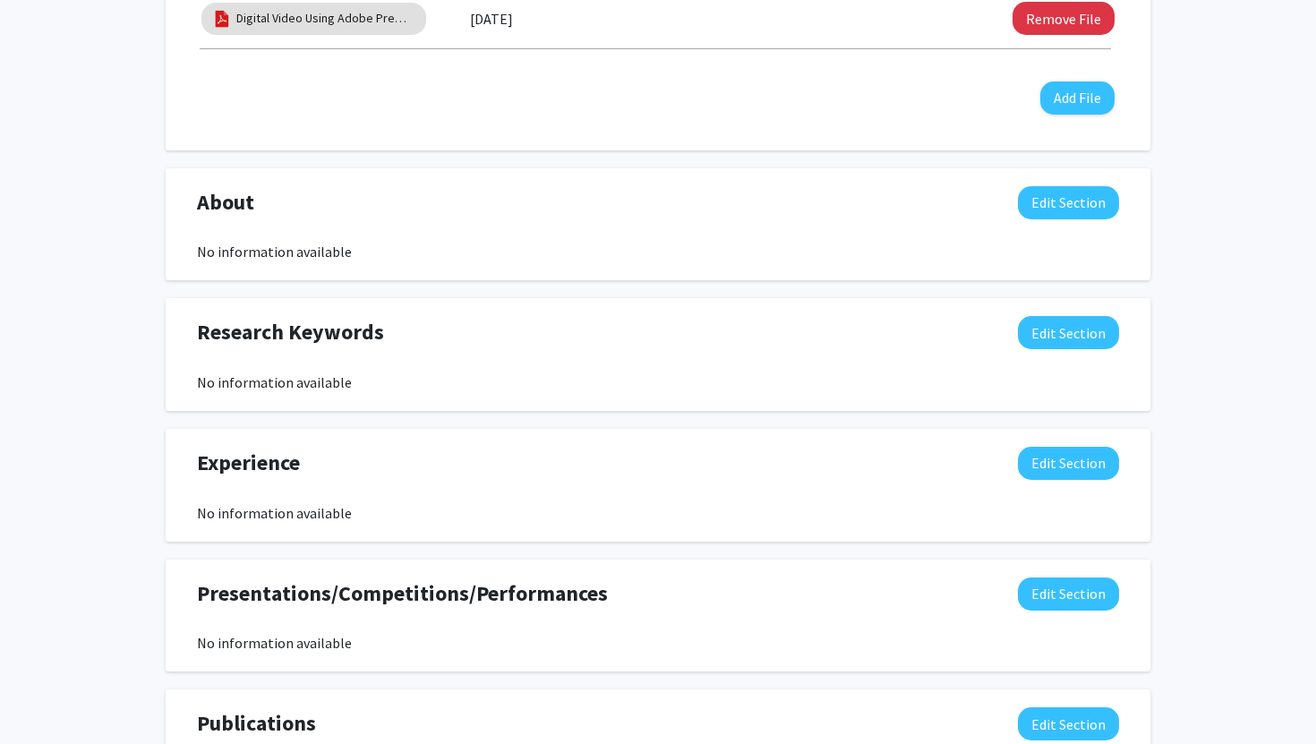
scroll to position [730, 0]
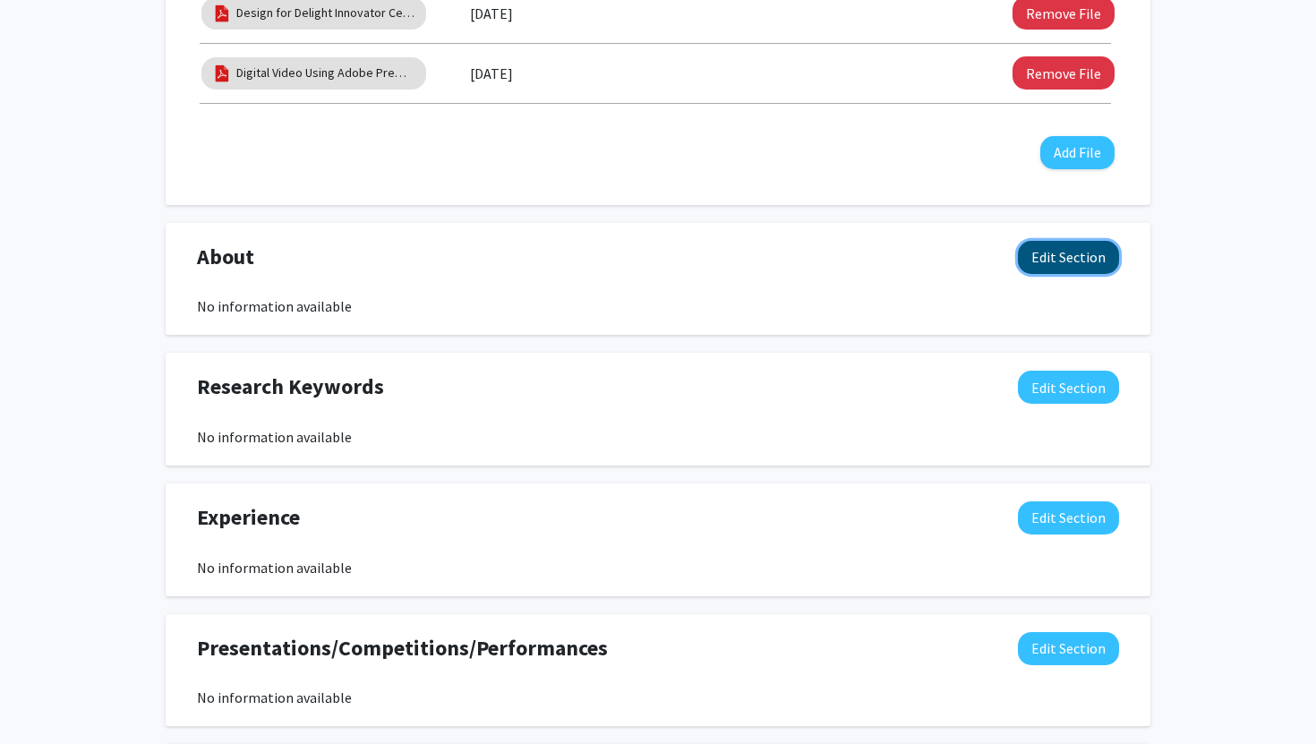
click at [1069, 252] on button "Edit Section" at bounding box center [1068, 257] width 101 height 33
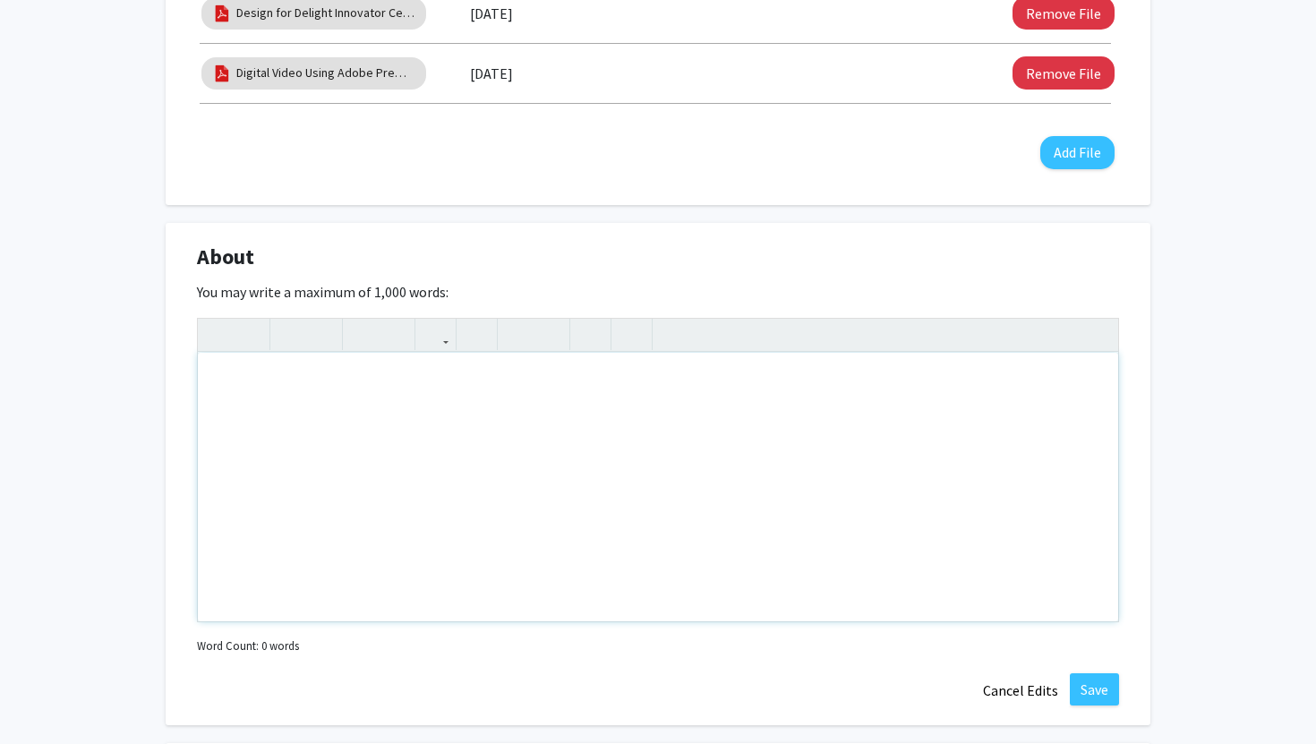
click at [632, 421] on div "Note to users with screen readers: Please deactivate our accessibility plugin f…" at bounding box center [658, 487] width 920 height 268
click at [480, 387] on div "My Name Is Damian Foster and I attend morgan state univeristy" at bounding box center [658, 487] width 920 height 268
click at [491, 380] on div "My Name Is Damian Foster and I attend morgan state univeristy" at bounding box center [658, 487] width 920 height 268
click at [500, 384] on div "My Name Is Damian Foster and I attend morgan state univeristy" at bounding box center [658, 487] width 920 height 268
click at [498, 384] on div "My Name Is Damian Foster and I attend morgan state univeristy" at bounding box center [658, 487] width 920 height 268
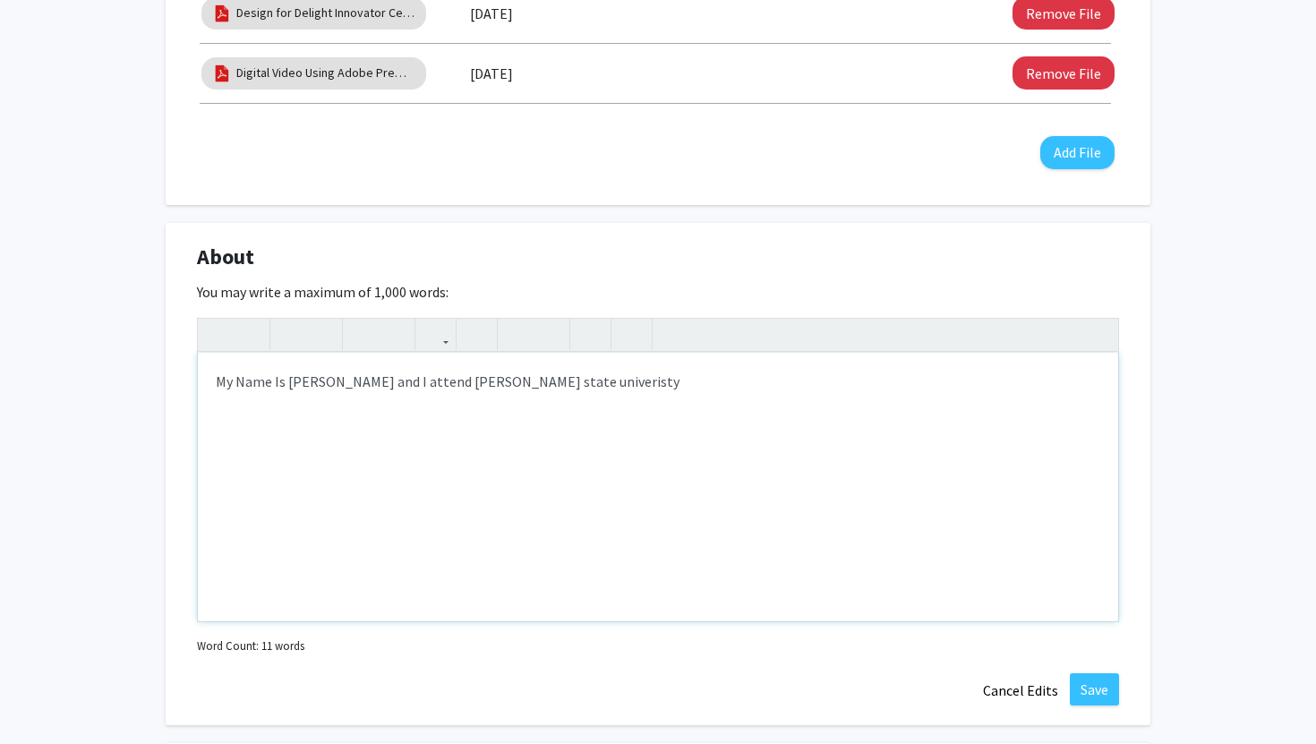
click at [586, 383] on div "My Name Is Damian Foster and I attend Morgan state univeristy" at bounding box center [658, 487] width 920 height 268
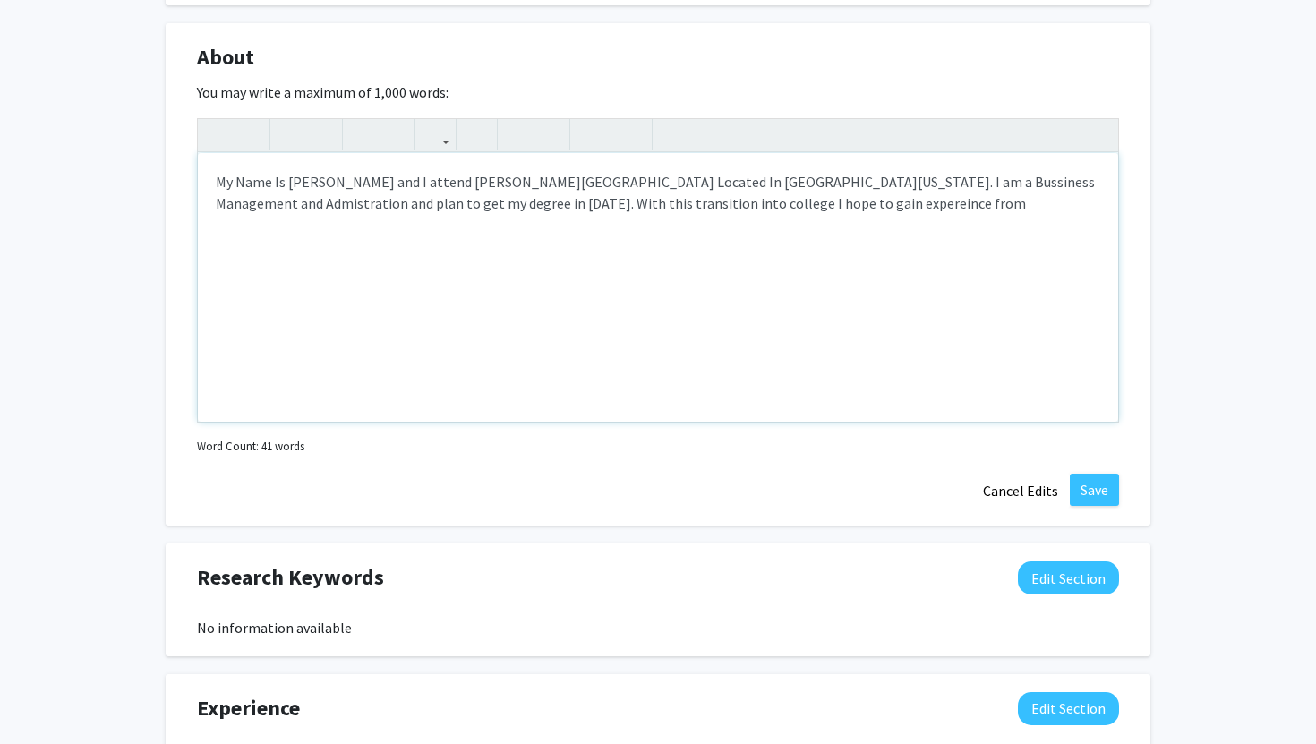
scroll to position [919, 0]
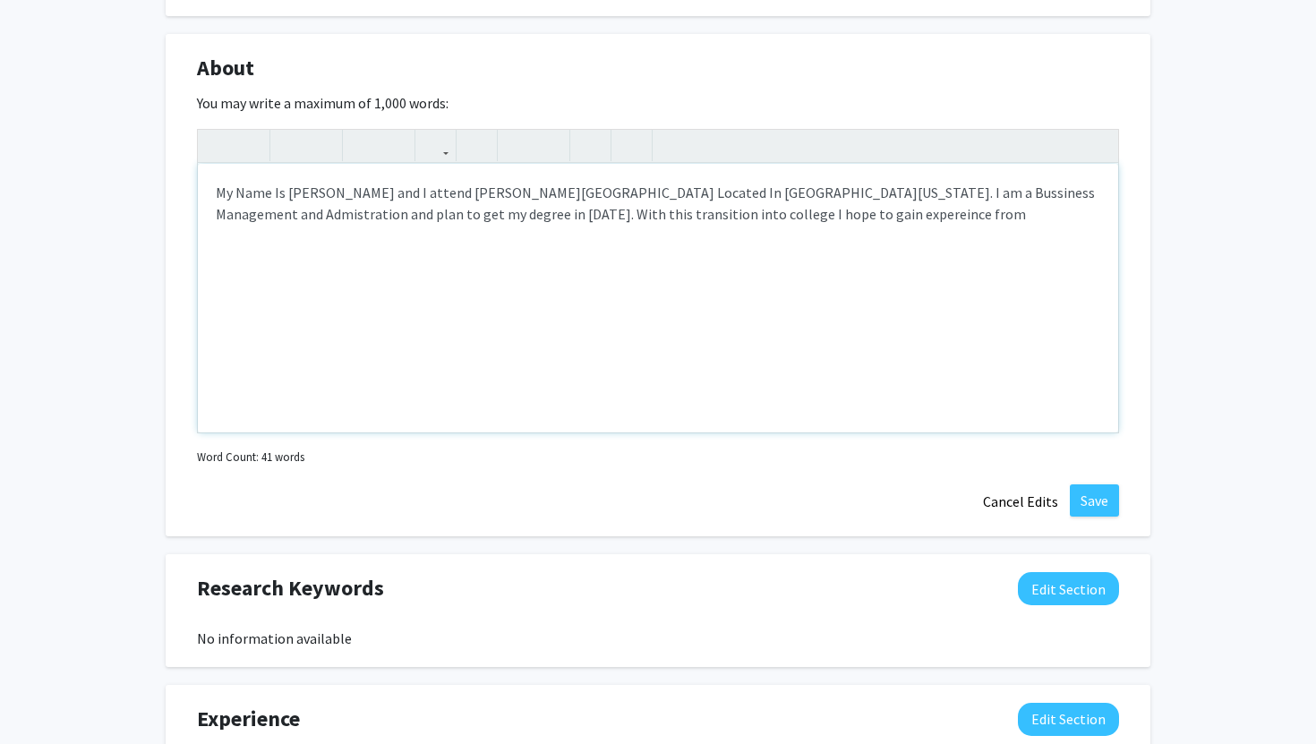
click at [669, 212] on div "My Name Is Damian Foster and I attend Morgan State University Located In Baltim…" at bounding box center [658, 298] width 920 height 268
click at [828, 221] on div "My Name Is Damian Foster and I attend Morgan State University Located In Baltim…" at bounding box center [658, 298] width 920 height 268
click at [923, 214] on div "My Name Is Damian Foster and I attend Morgan State University Located In Baltim…" at bounding box center [658, 298] width 920 height 268
click at [919, 214] on div "My Name Is Damian Foster and I attend Morgan State University Located In Baltim…" at bounding box center [658, 298] width 920 height 268
click at [1096, 220] on div "My Name Is Damian Foster and I attend Morgan State University Located In Baltim…" at bounding box center [658, 298] width 920 height 268
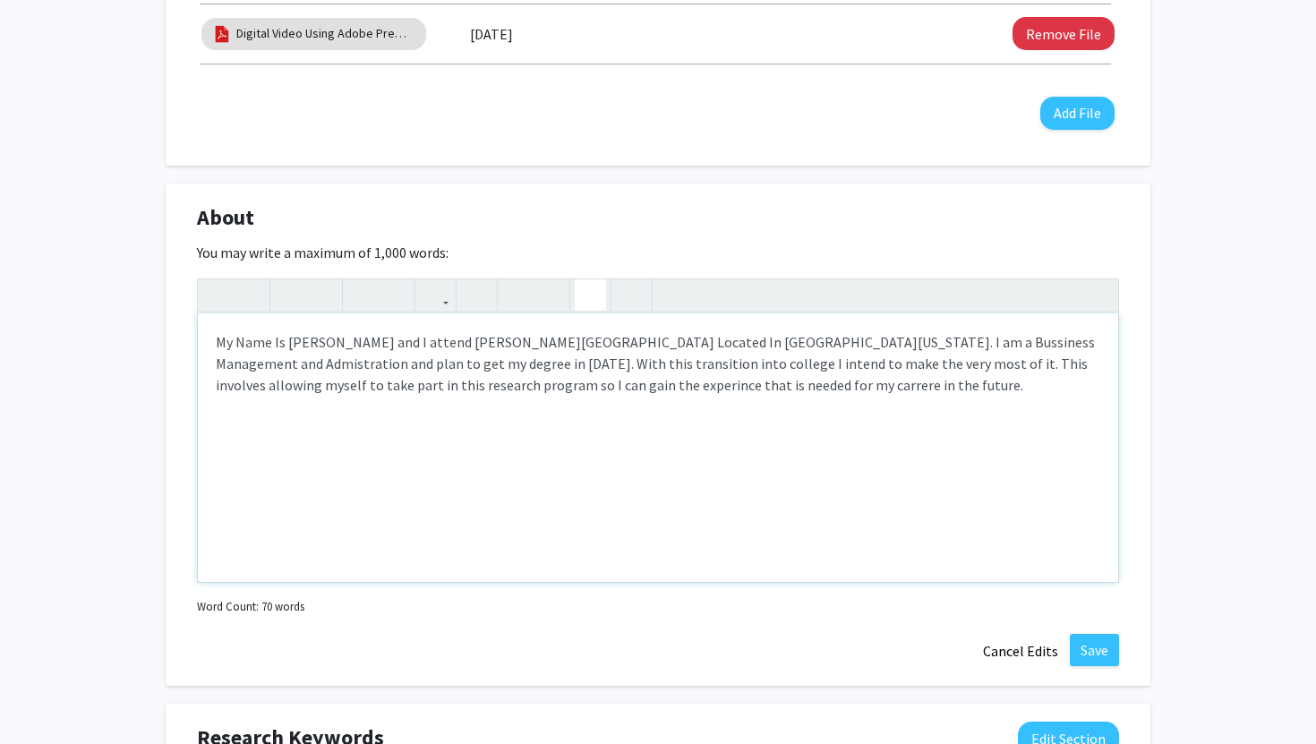
scroll to position [803, 0]
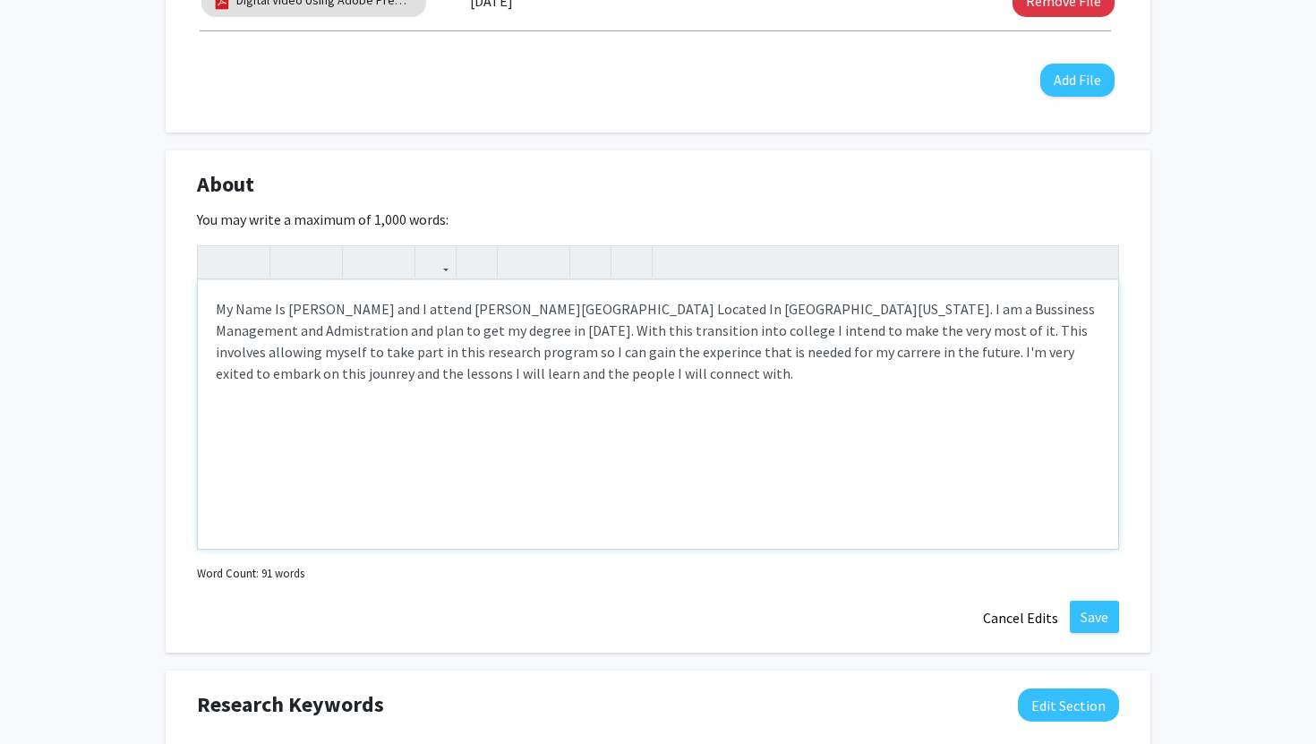
click at [465, 359] on div "My Name Is Damian Foster and I attend Morgan State University Located In Baltim…" at bounding box center [658, 414] width 920 height 268
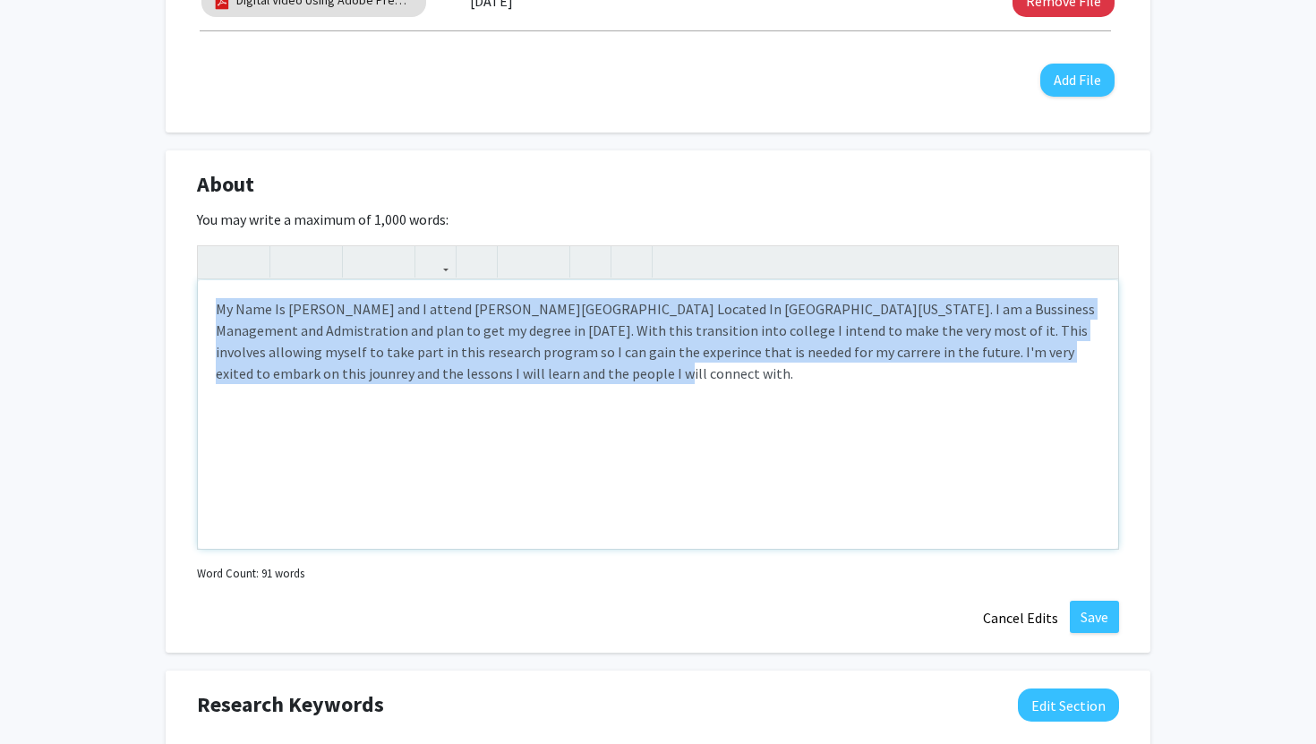
click at [465, 359] on div "My Name Is Damian Foster and I attend Morgan State University Located In Baltim…" at bounding box center [658, 414] width 920 height 268
click at [507, 391] on div "My Name Is Damian Foster and I attend Morgan State University Located In Baltim…" at bounding box center [658, 414] width 920 height 268
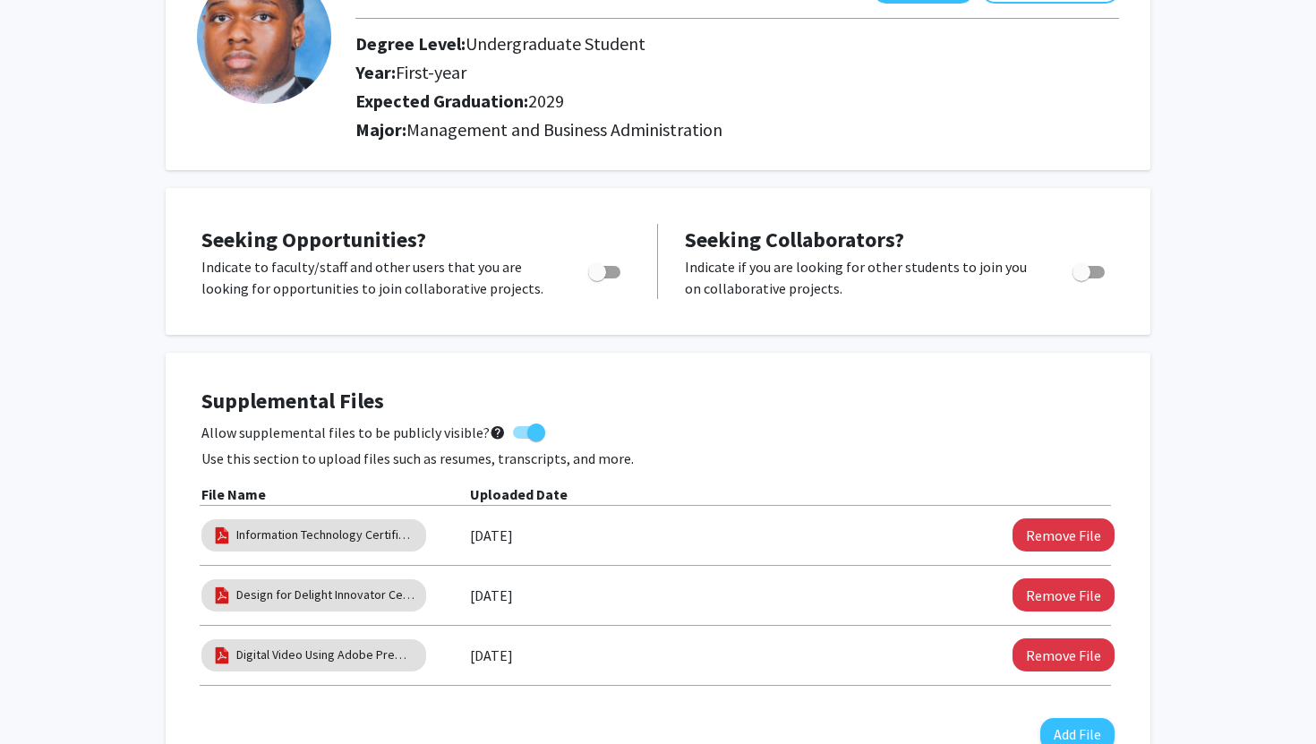
scroll to position [0, 0]
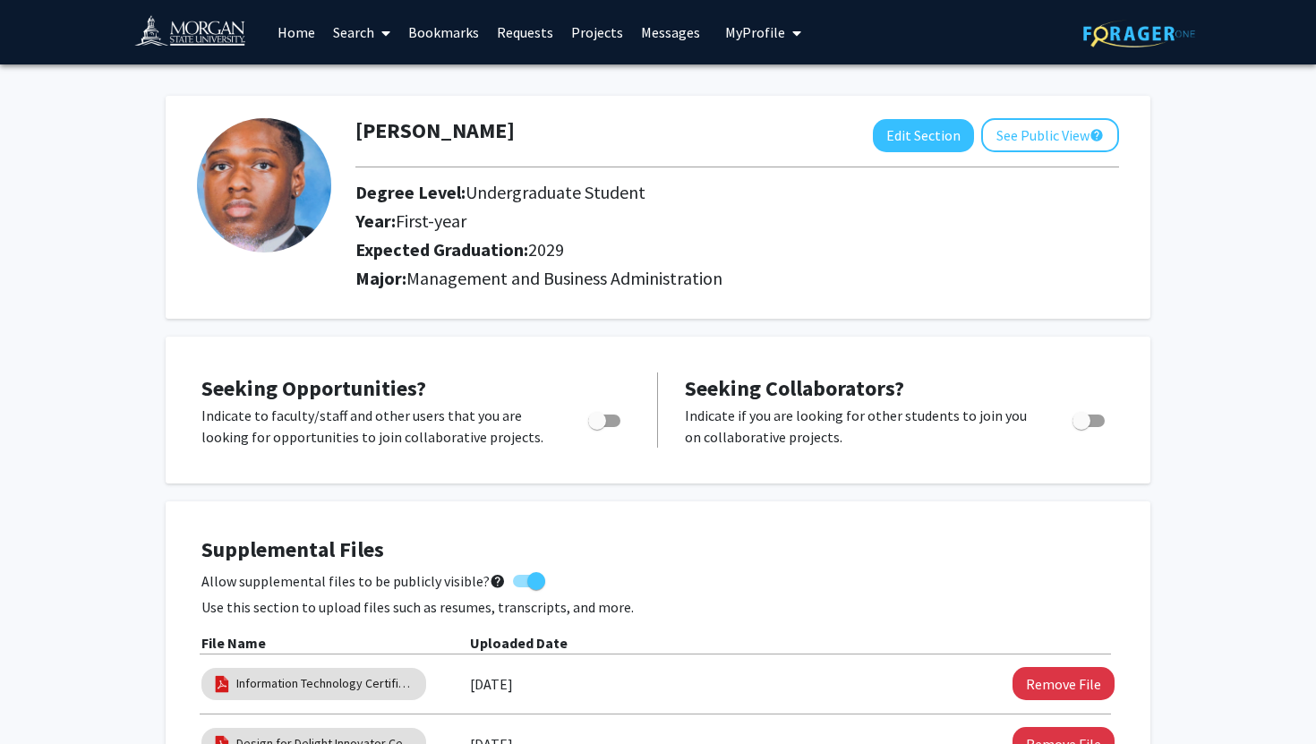
click at [1011, 152] on div at bounding box center [737, 167] width 790 height 30
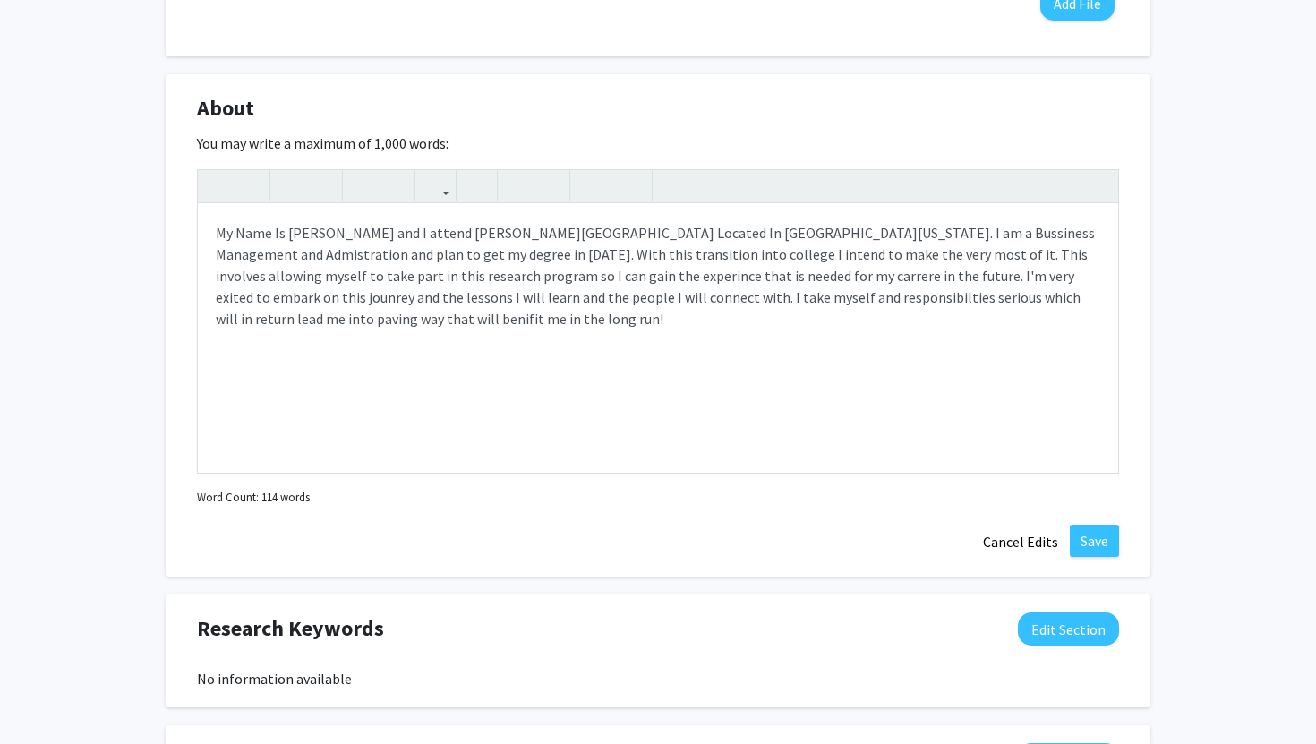
scroll to position [951, 0]
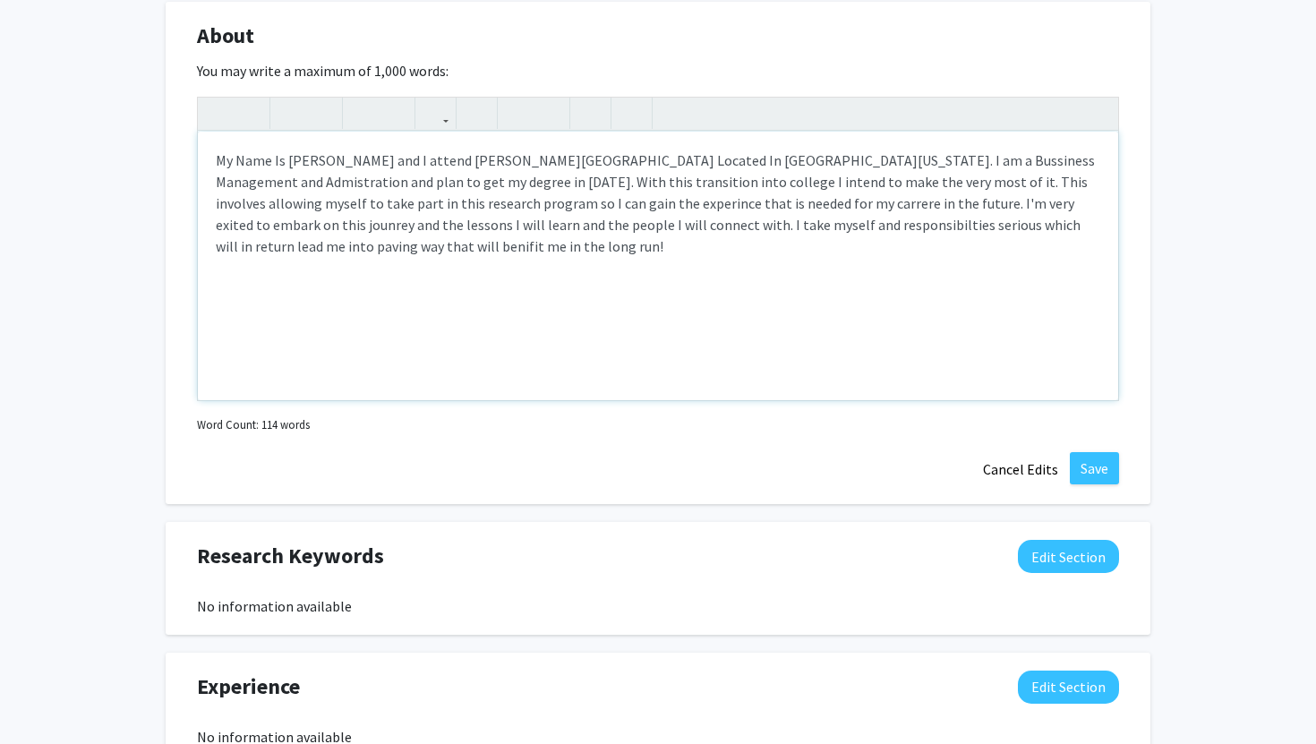
click at [480, 200] on div "My Name Is Damian Foster and I attend Morgan State University Located In Baltim…" at bounding box center [658, 266] width 920 height 268
click at [882, 161] on p "My Name Is Damian Foster and I attend Morgan State University Located In Baltim…" at bounding box center [658, 202] width 884 height 107
click at [836, 162] on p "My Name Is Damian Foster and I attend Morgan State University Located In Baltim…" at bounding box center [658, 202] width 884 height 107
click at [831, 162] on p "My Name Is Damian Foster and I attend Morgan State University Located In Baltim…" at bounding box center [658, 202] width 884 height 107
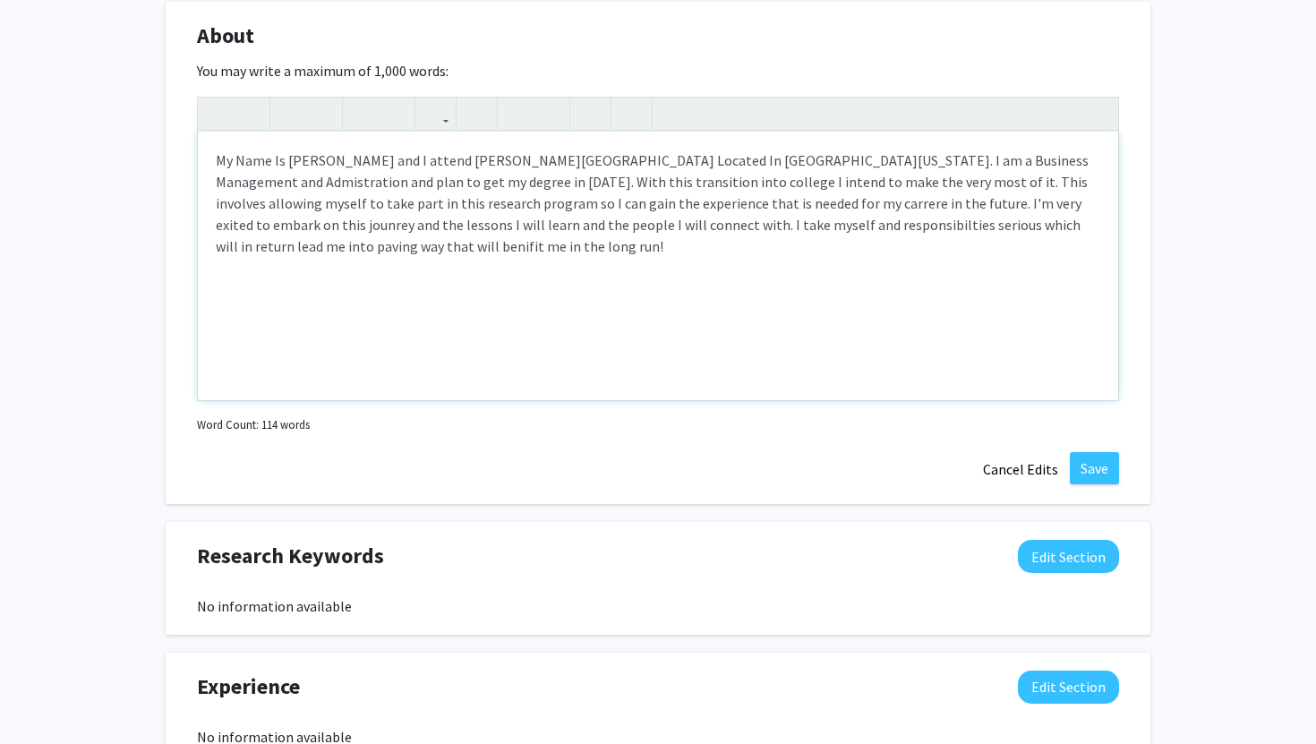
click at [844, 183] on p "My Name Is Damian Foster and I attend Morgan State University Located In Baltim…" at bounding box center [658, 202] width 884 height 107
click at [1065, 158] on p "My Name Is Damian Foster and I attend Morgan State University Located In Baltim…" at bounding box center [658, 202] width 884 height 107
click at [1103, 161] on div "My Name Is Damian Foster and I attend Morgan State University Located In Baltim…" at bounding box center [658, 266] width 920 height 268
click at [1057, 159] on p "My Name Is Damian Foster and I attend Morgan State University Located In Baltim…" at bounding box center [658, 202] width 884 height 107
click at [1053, 159] on p "My Name Is Damian Foster and I attend Morgan State University Located In Baltim…" at bounding box center [658, 202] width 884 height 107
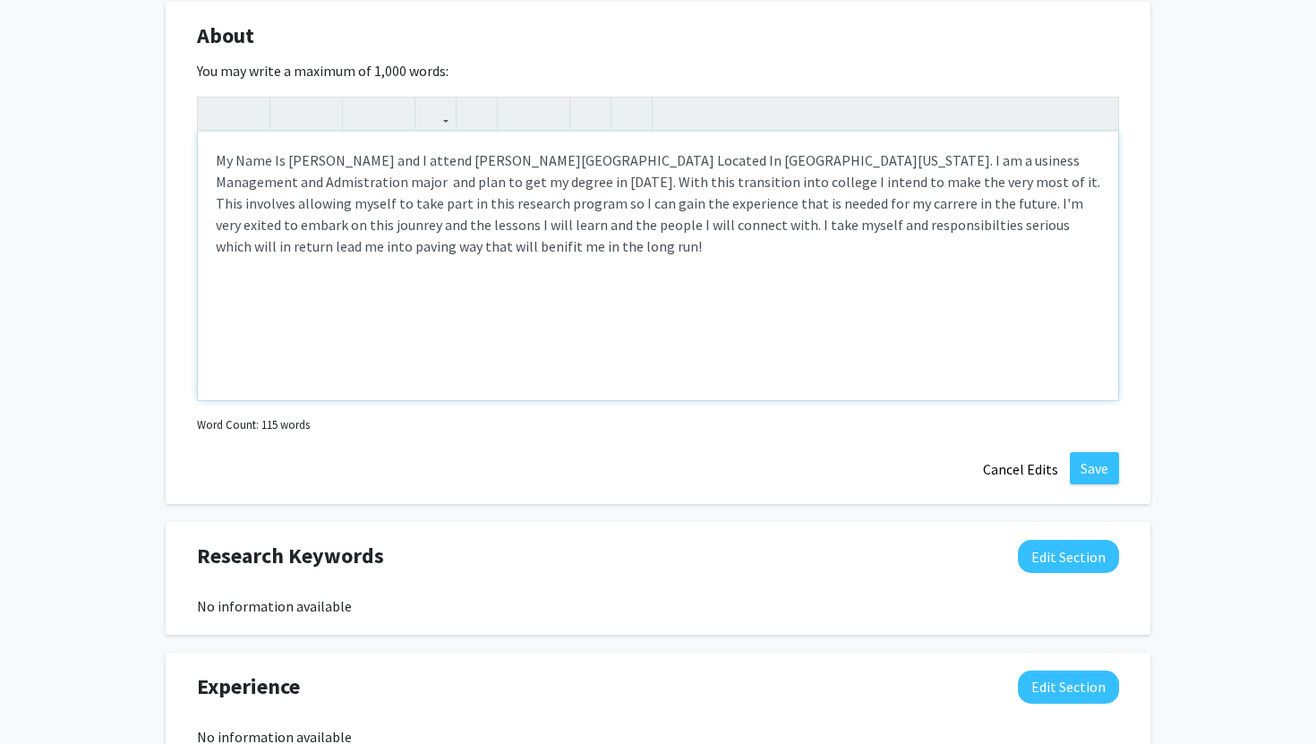
click at [1020, 166] on p "My Name Is Damian Foster and I attend Morgan State University Located In Baltim…" at bounding box center [658, 202] width 884 height 107
click at [1057, 160] on p "My Name Is Damian Foster and I attend Morgan State University Located In Baltim…" at bounding box center [658, 202] width 884 height 107
click at [1053, 160] on p "My Name Is Damian Foster and I attend Morgan State University Located In Baltim…" at bounding box center [658, 202] width 884 height 107
click at [986, 157] on p "My Name Is Damian Foster and I attend Morgan State University Located In Baltim…" at bounding box center [658, 202] width 884 height 107
click at [546, 259] on div "My Name Is Damian Foster and I attend Morgan State University Located In Baltim…" at bounding box center [658, 266] width 920 height 268
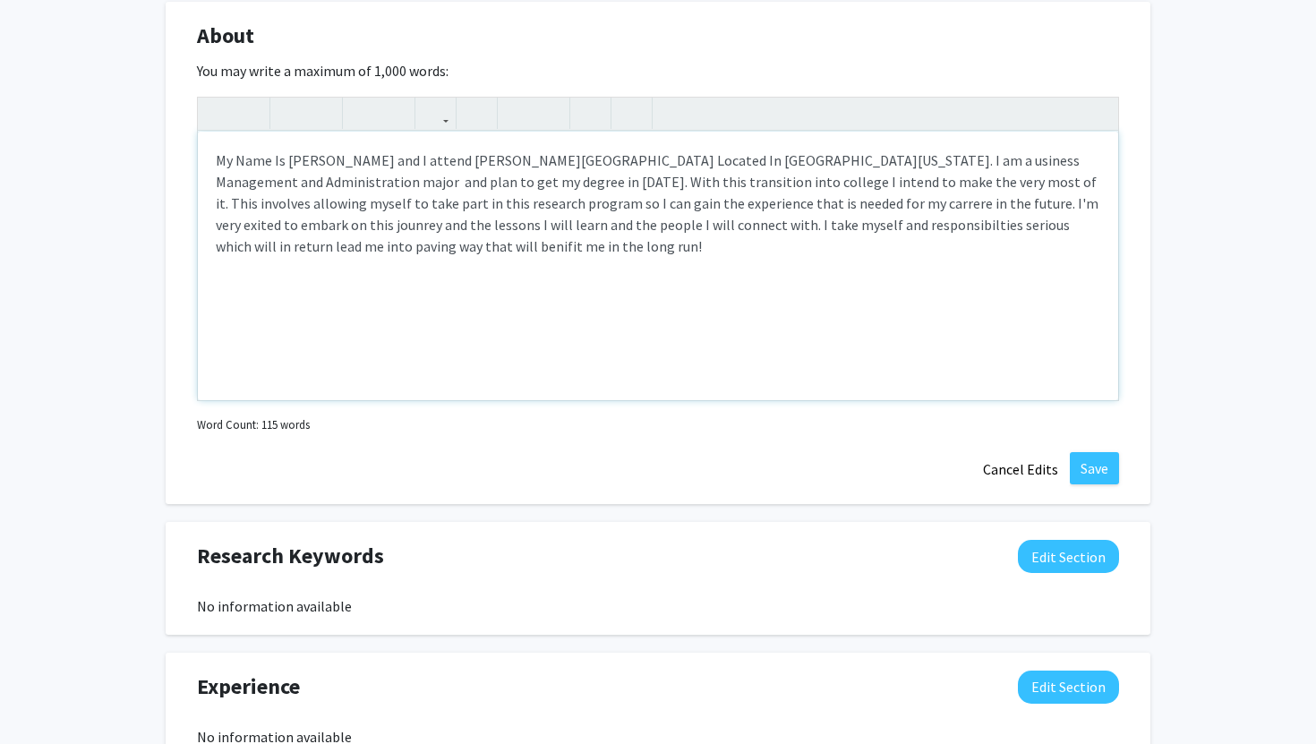
click at [732, 205] on p "My Name Is Damian Foster and I attend Morgan State University Located In Baltim…" at bounding box center [658, 202] width 884 height 107
click at [728, 205] on p "My Name Is Damian Foster and I attend Morgan State University Located In Baltim…" at bounding box center [658, 202] width 884 height 107
click at [726, 227] on p "My Name Is Damian Foster and I attend Morgan State University Located In Baltim…" at bounding box center [658, 202] width 884 height 107
click at [257, 243] on p "My Name Is Damian Foster and I attend Morgan State University Located In Baltim…" at bounding box center [658, 202] width 884 height 107
click at [252, 244] on p "My Name Is Damian Foster and I attend Morgan State University Located In Baltim…" at bounding box center [658, 202] width 884 height 107
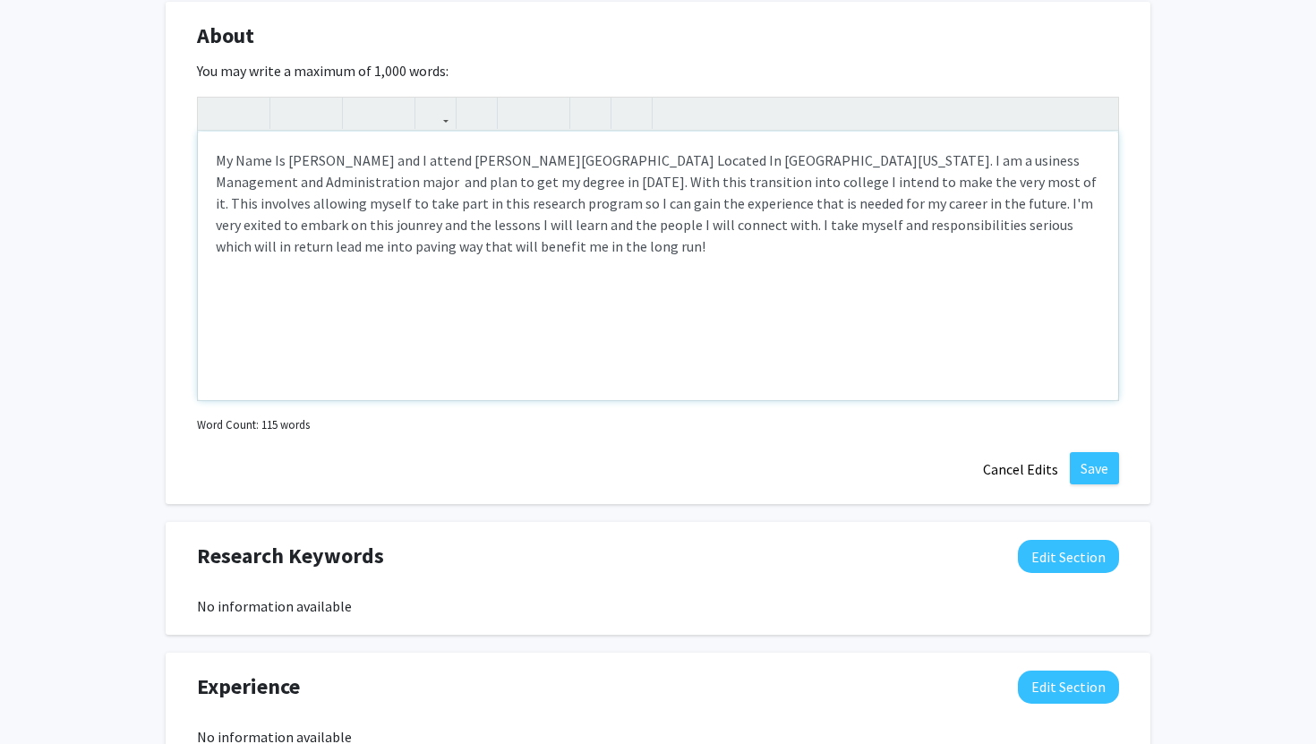
click at [400, 280] on div "My Name Is Damian Foster and I attend Morgan State University Located In Baltim…" at bounding box center [658, 266] width 920 height 268
click at [822, 163] on p "My Name Is Damian Foster and I attend Morgan State University Located In Baltim…" at bounding box center [658, 202] width 884 height 107
type textarea "<p>My Name Is Damian Foster and I attend Morgan State University Located In Bal…"
click at [807, 234] on p "My Name Is Damian Foster and I attend Morgan State University Located In Baltim…" at bounding box center [658, 202] width 884 height 107
click at [429, 248] on p "My Name Is Damian Foster and I attend Morgan State University Located In Baltim…" at bounding box center [658, 202] width 884 height 107
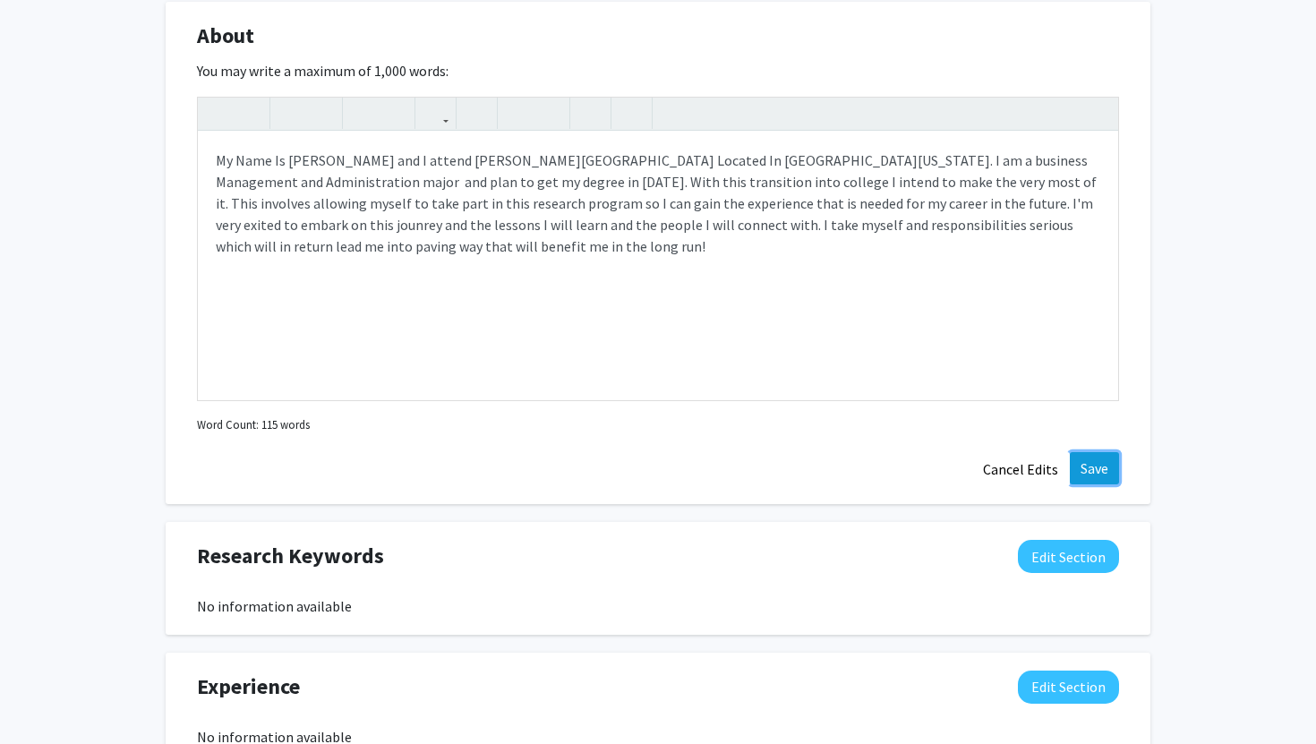
click at [1079, 473] on button "Save" at bounding box center [1093, 468] width 49 height 32
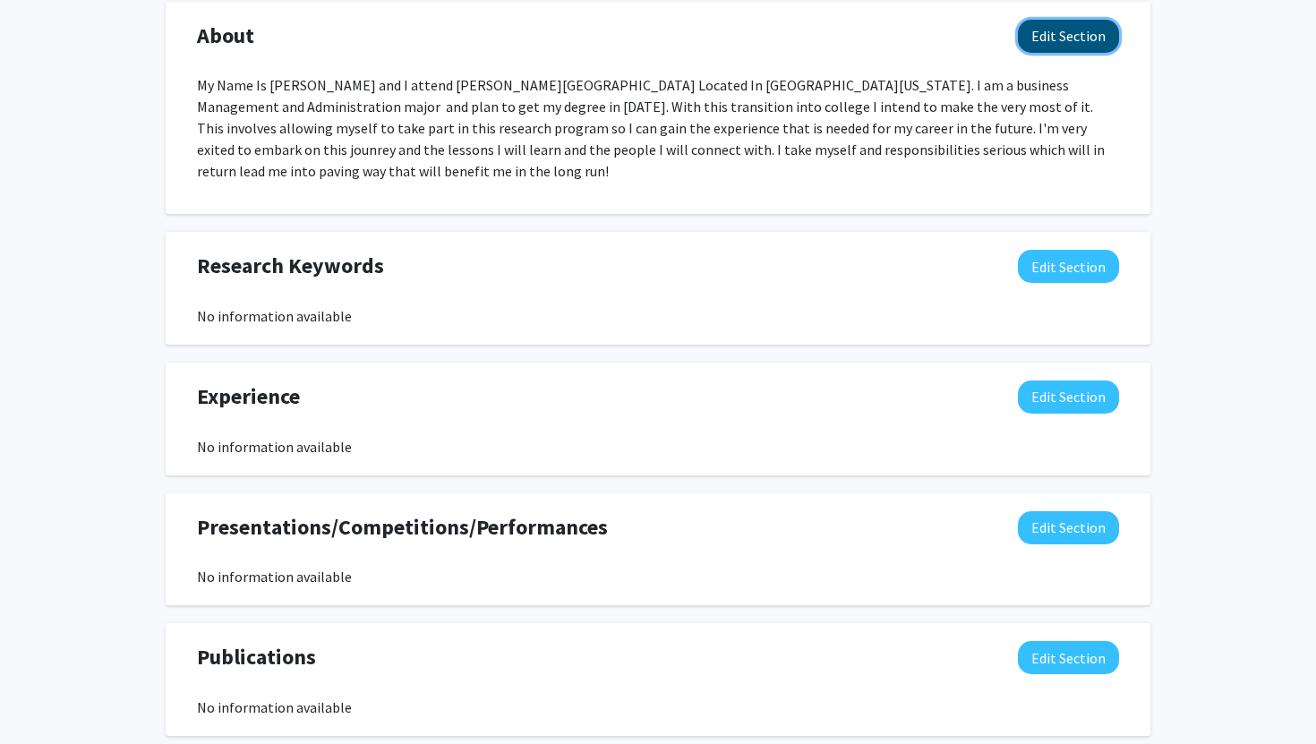
click at [1050, 35] on button "Edit Section" at bounding box center [1068, 36] width 101 height 33
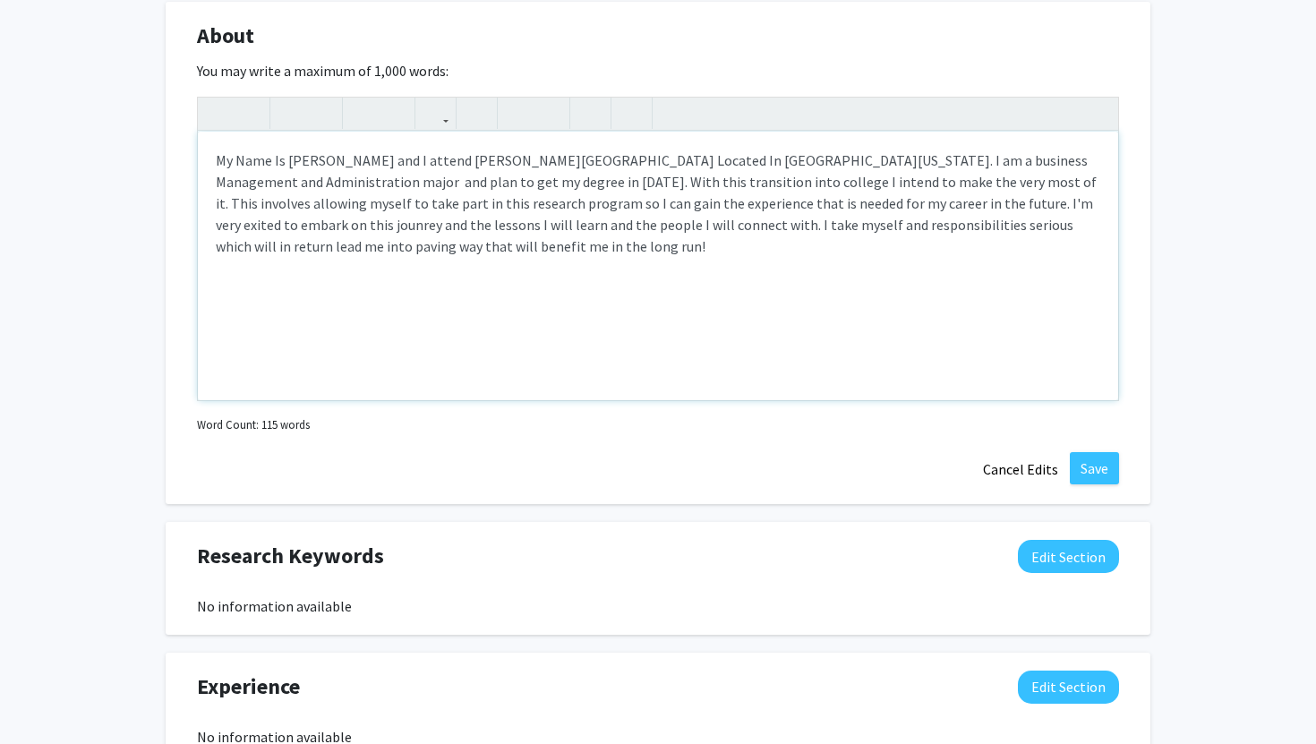
click at [644, 226] on p "My Name Is Damian Foster and I attend Morgan State University Located In Baltim…" at bounding box center [658, 202] width 884 height 107
click at [642, 226] on p "My Name Is Damian Foster and I attend Morgan State University Located In Baltim…" at bounding box center [658, 202] width 884 height 107
click at [641, 226] on p "My Name Is Damian Foster and I attend Morgan State University Located In Baltim…" at bounding box center [658, 202] width 884 height 107
click at [638, 226] on p "My Name Is Damian Foster and I attend Morgan State University Located In Baltim…" at bounding box center [658, 202] width 884 height 107
click at [1049, 200] on p "My Name Is Damian Foster and I attend Morgan State University Located In Baltim…" at bounding box center [658, 202] width 884 height 107
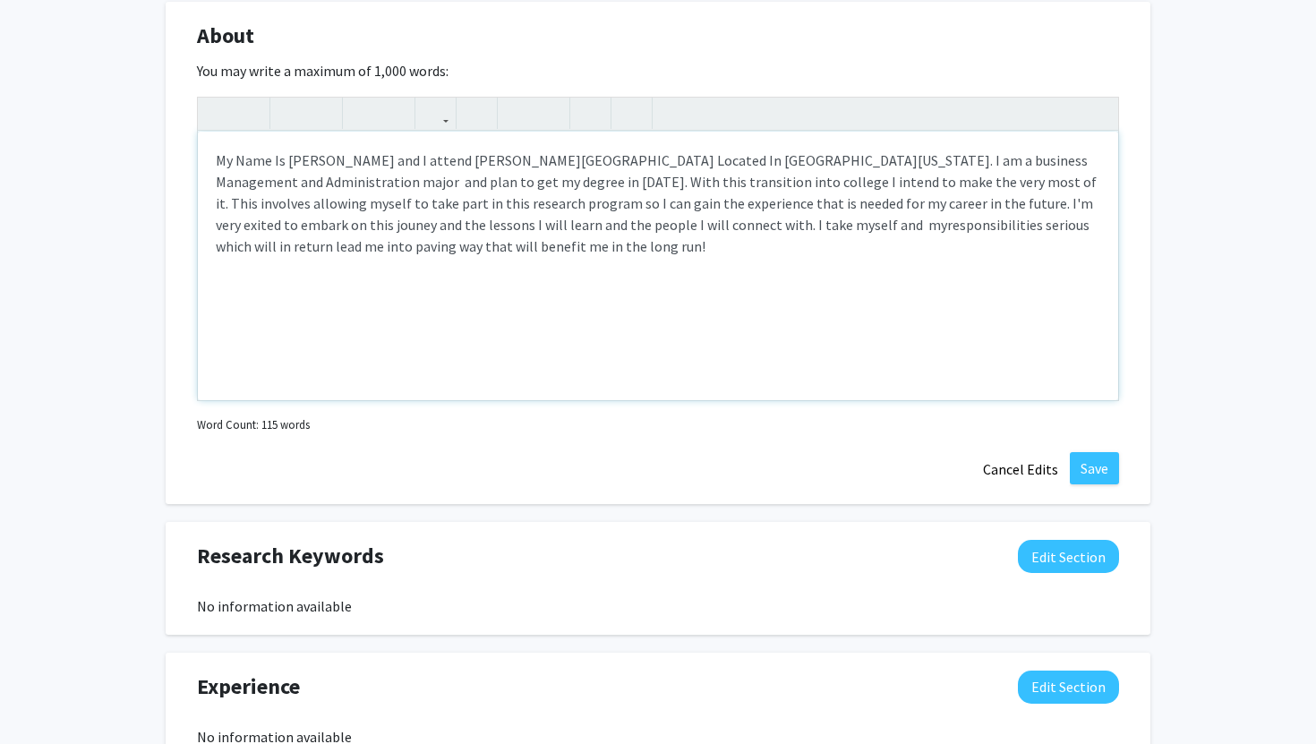
click at [992, 188] on p "My Name Is Damian Foster and I attend Morgan State University Located In Baltim…" at bounding box center [658, 202] width 884 height 107
click at [1051, 208] on p "My Name Is Damian Foster and I attend Morgan State University Located In Baltim…" at bounding box center [658, 202] width 884 height 107
click at [1042, 205] on p "My Name Is Damian Foster and I attend Morgan State University Located In Baltim…" at bounding box center [658, 202] width 884 height 107
click at [420, 238] on p "My Name Is Damian Foster and I attend Morgan State University Located In Baltim…" at bounding box center [658, 202] width 884 height 107
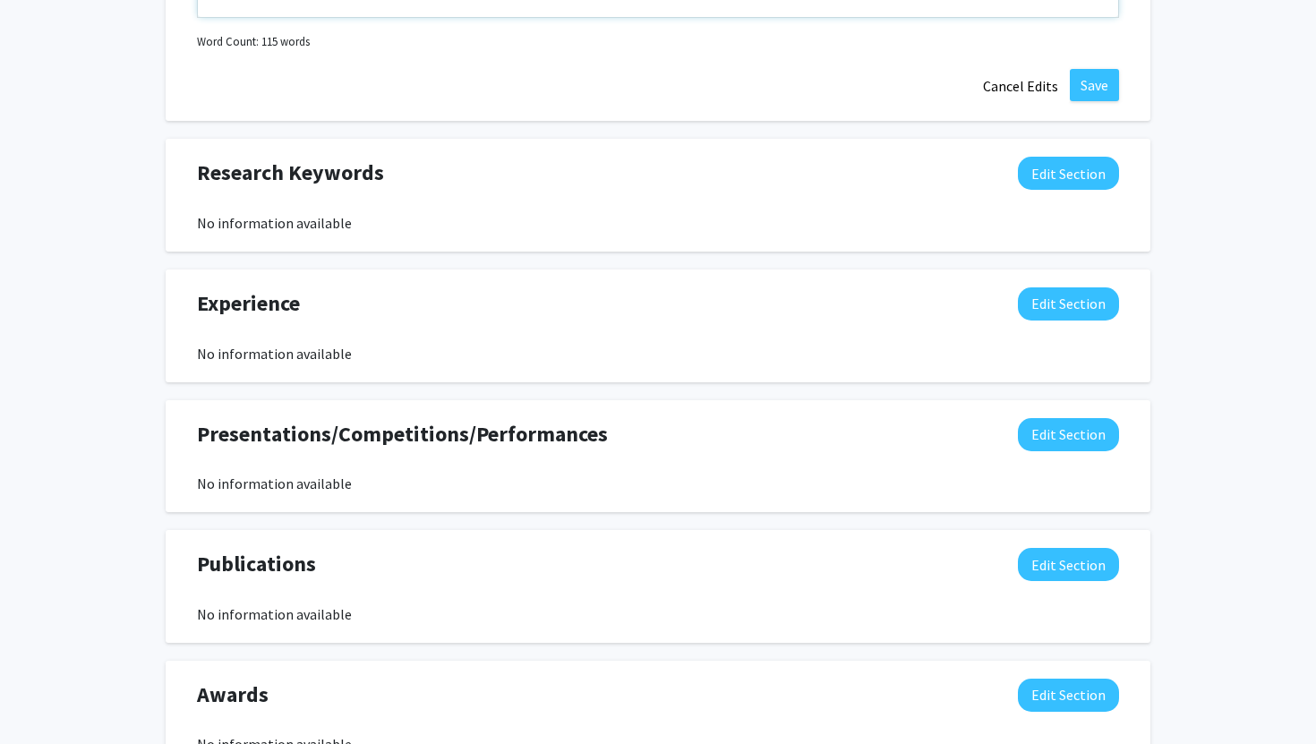
scroll to position [1341, 0]
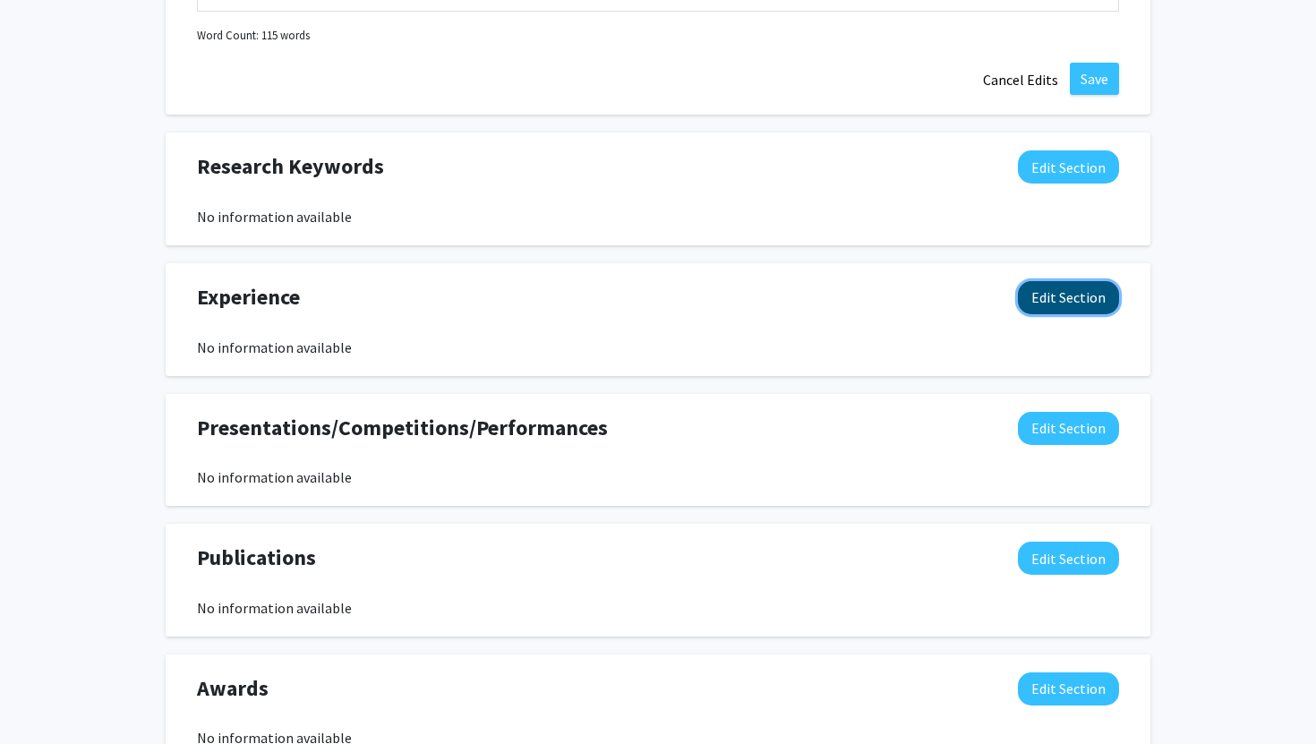
click at [1050, 299] on button "Edit Section" at bounding box center [1068, 297] width 101 height 33
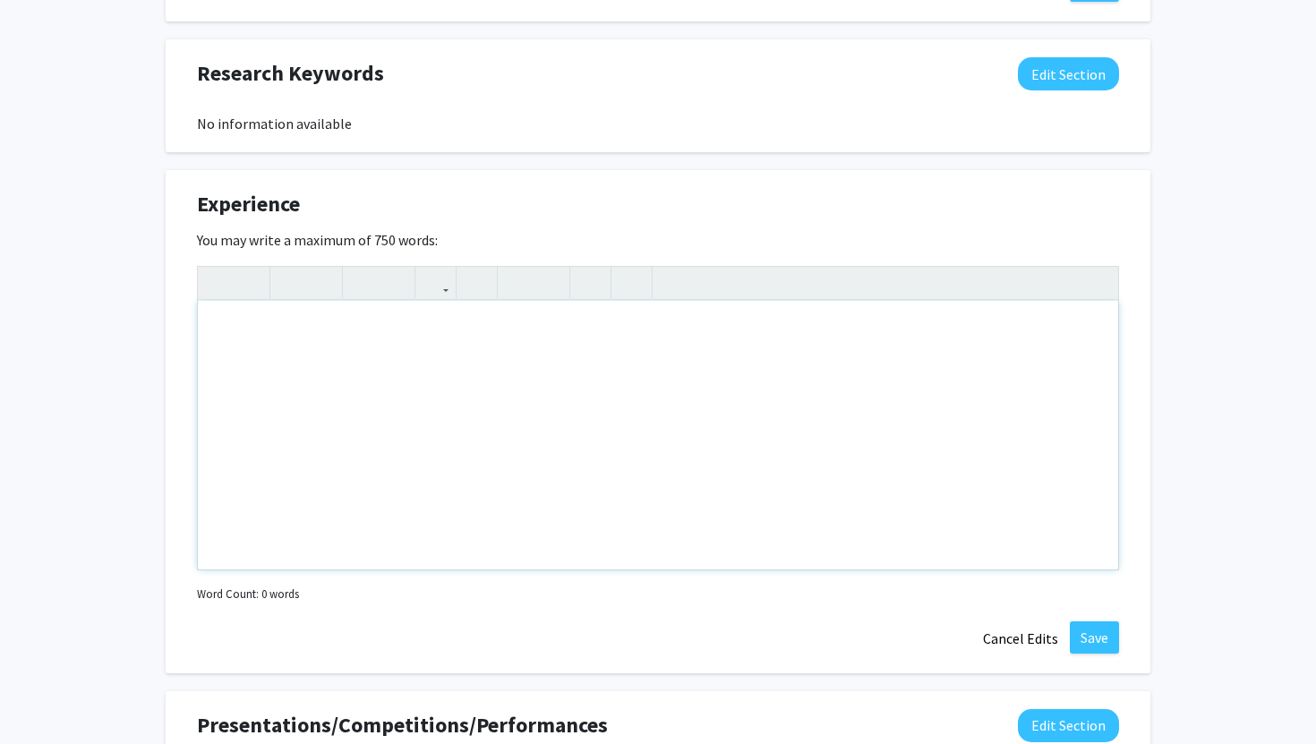
scroll to position [1441, 0]
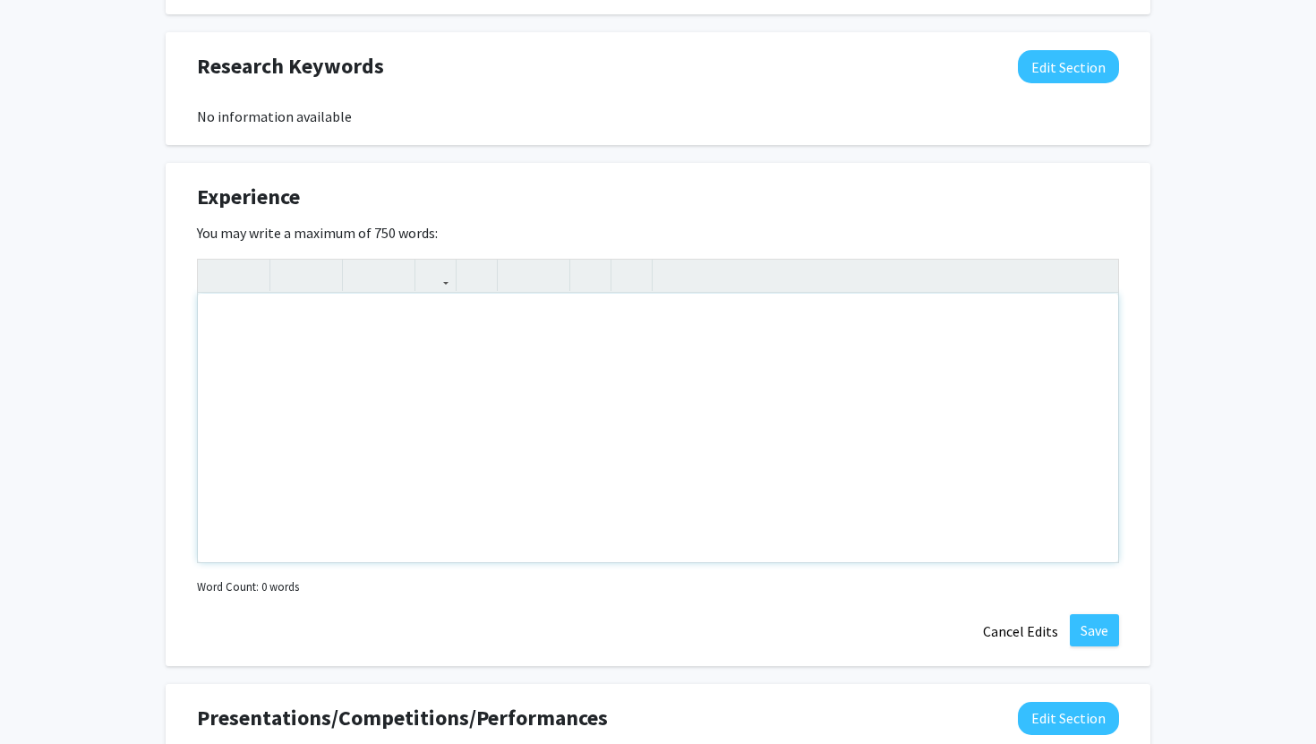
click at [413, 442] on div "Note to users with screen readers: Please deactivate our accessibility plugin f…" at bounding box center [658, 428] width 920 height 268
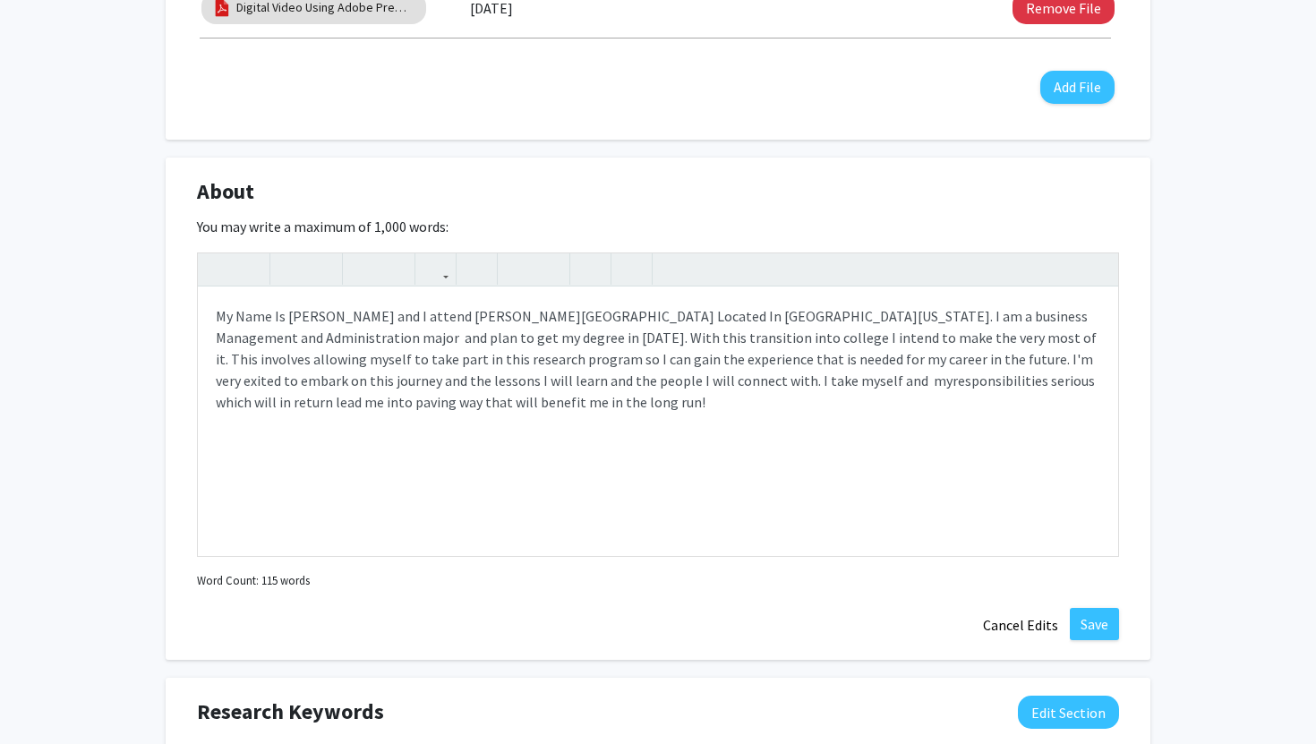
scroll to position [820, 0]
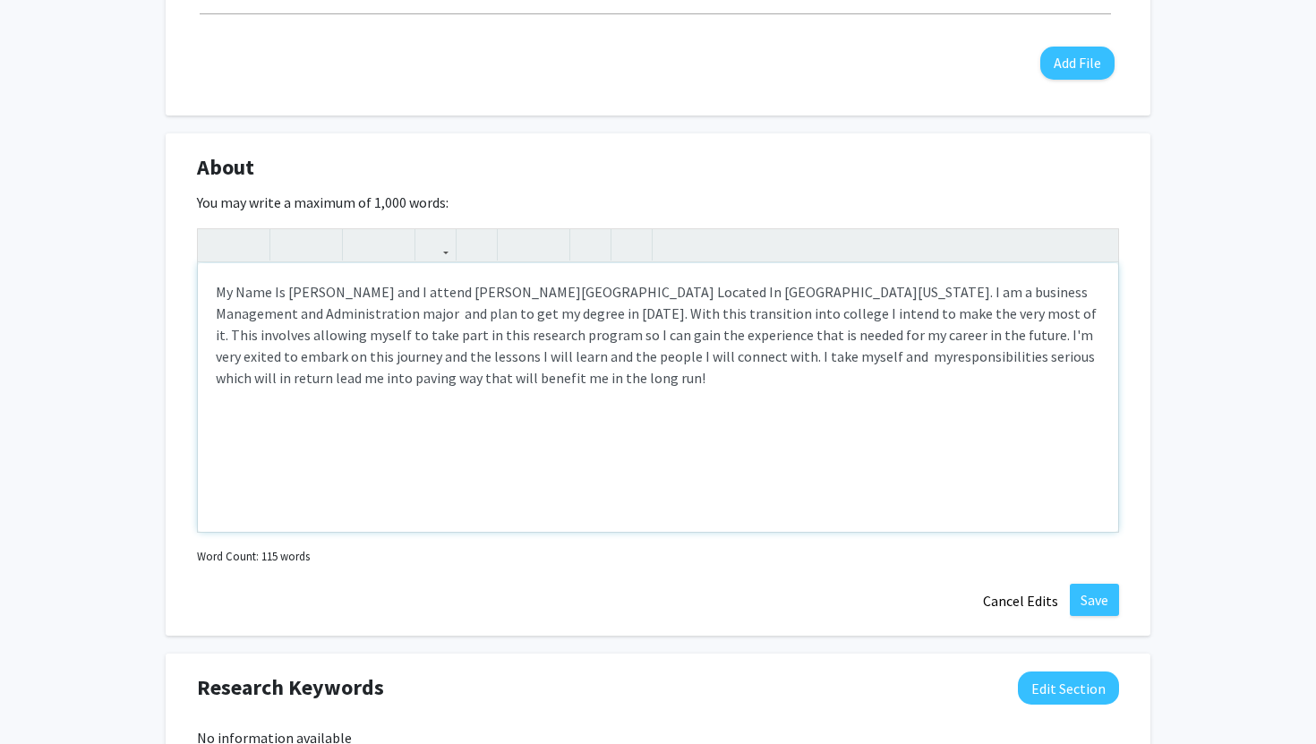
click at [660, 356] on p "My Name Is Damian Foster and I attend Morgan State University Located In Baltim…" at bounding box center [658, 334] width 884 height 107
type textarea "<p>My Name Is Damian Foster and I attend Morgan State University Located In Bal…"
click at [1084, 617] on div "About Edit Section You may write a maximum of 1,000 words: <p>My Name Is Damian…" at bounding box center [658, 384] width 984 height 503
click at [1084, 603] on button "Save" at bounding box center [1093, 600] width 49 height 32
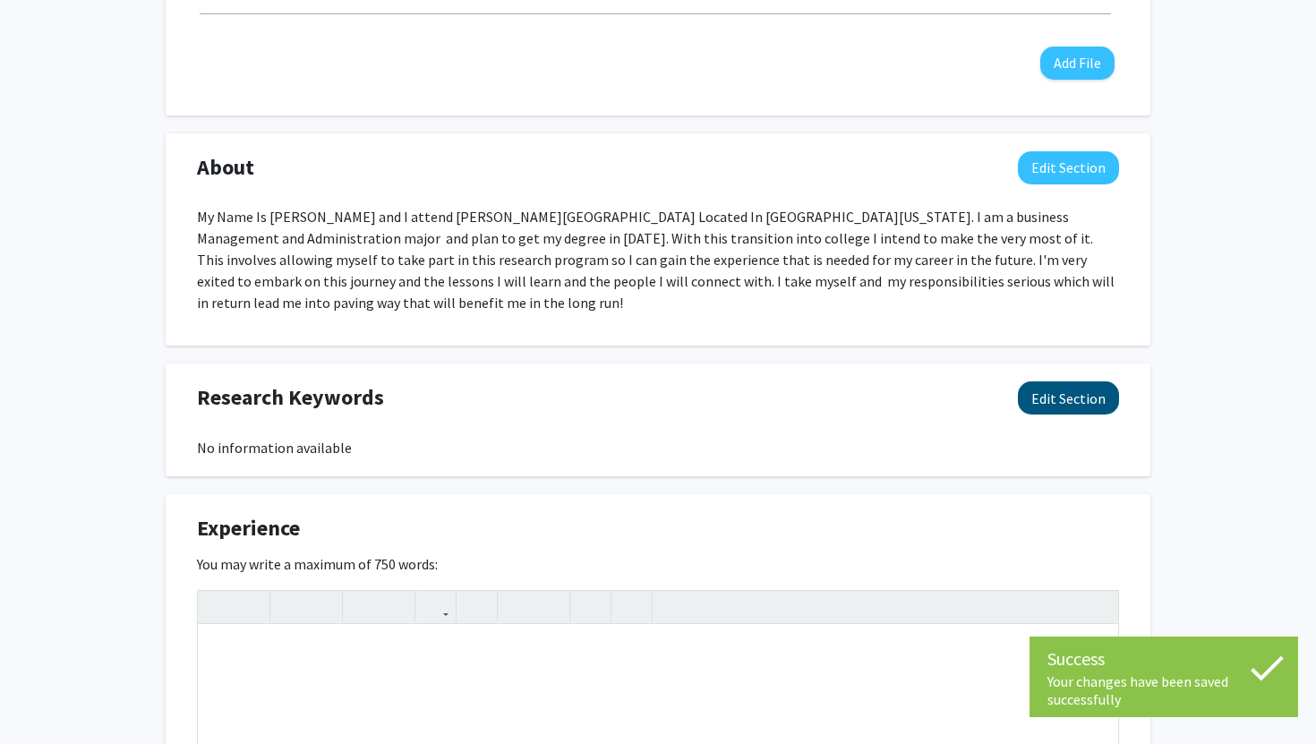
scroll to position [0, 0]
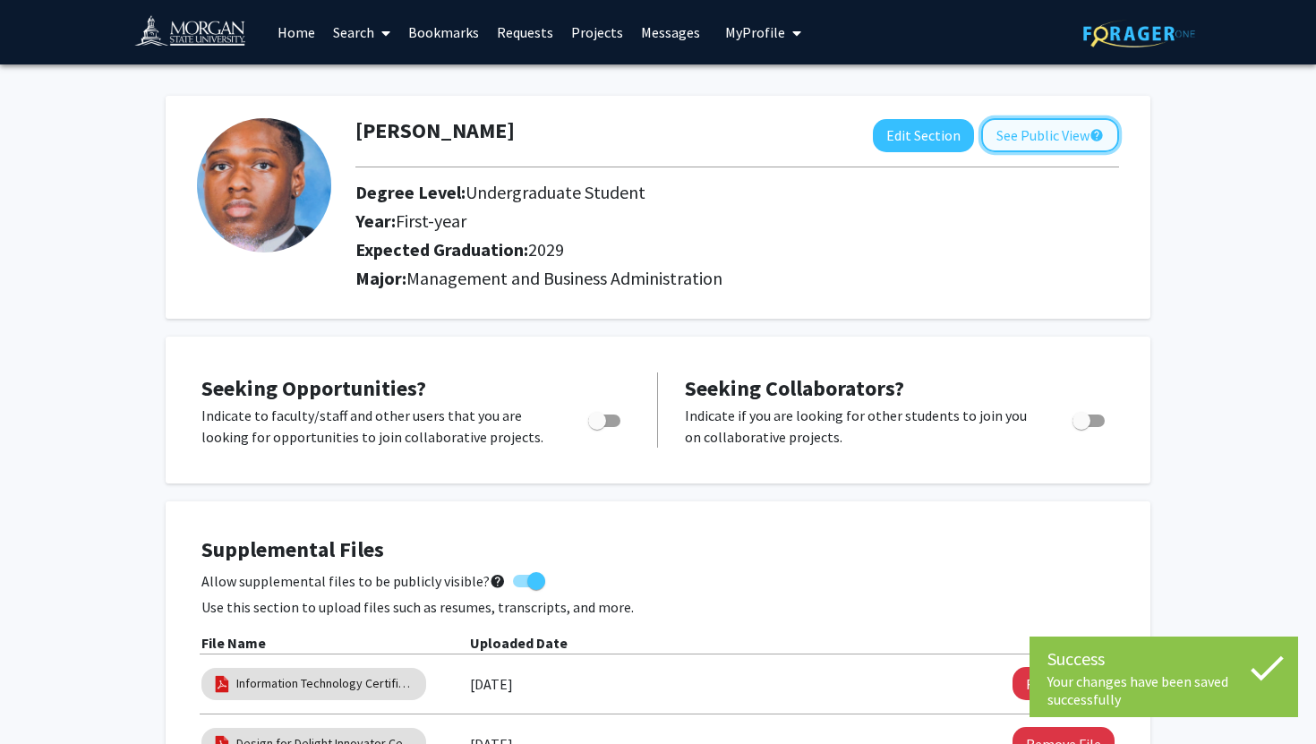
click at [1032, 128] on button "See Public View help" at bounding box center [1050, 135] width 138 height 34
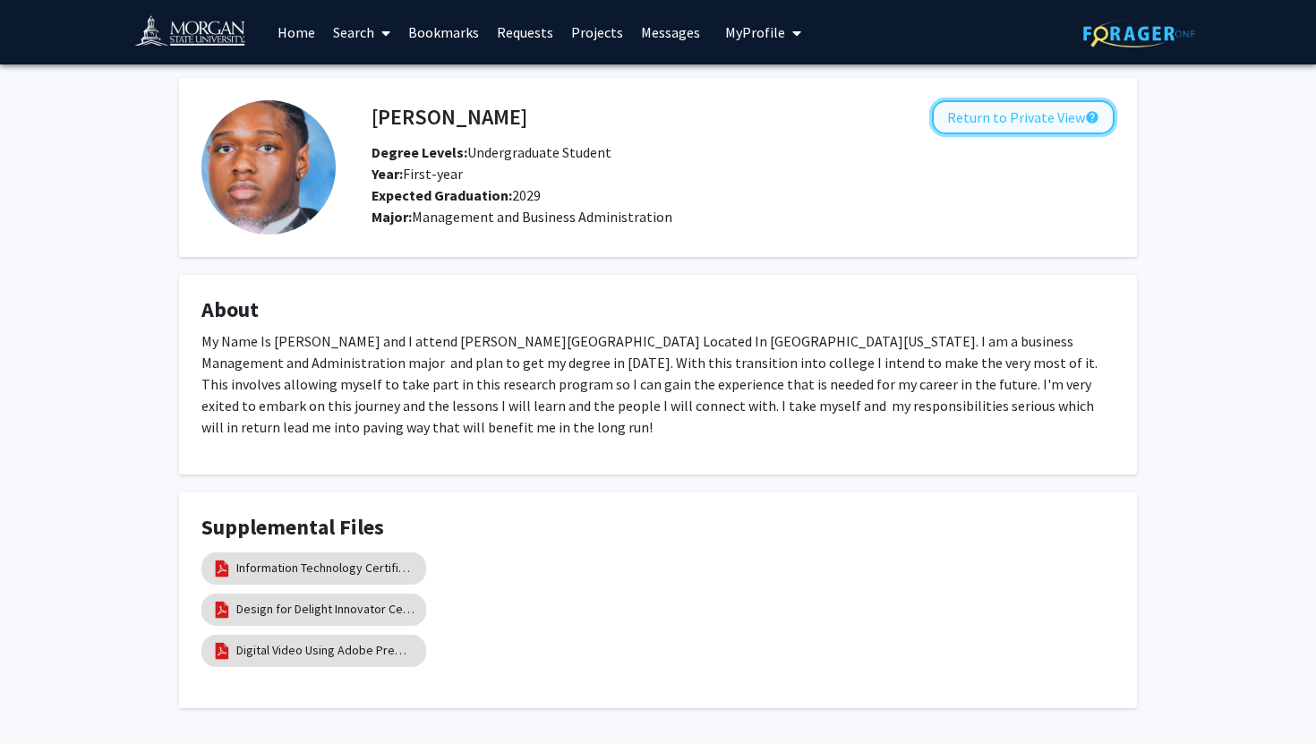
click at [981, 115] on button "Return to Private View help" at bounding box center [1023, 117] width 183 height 34
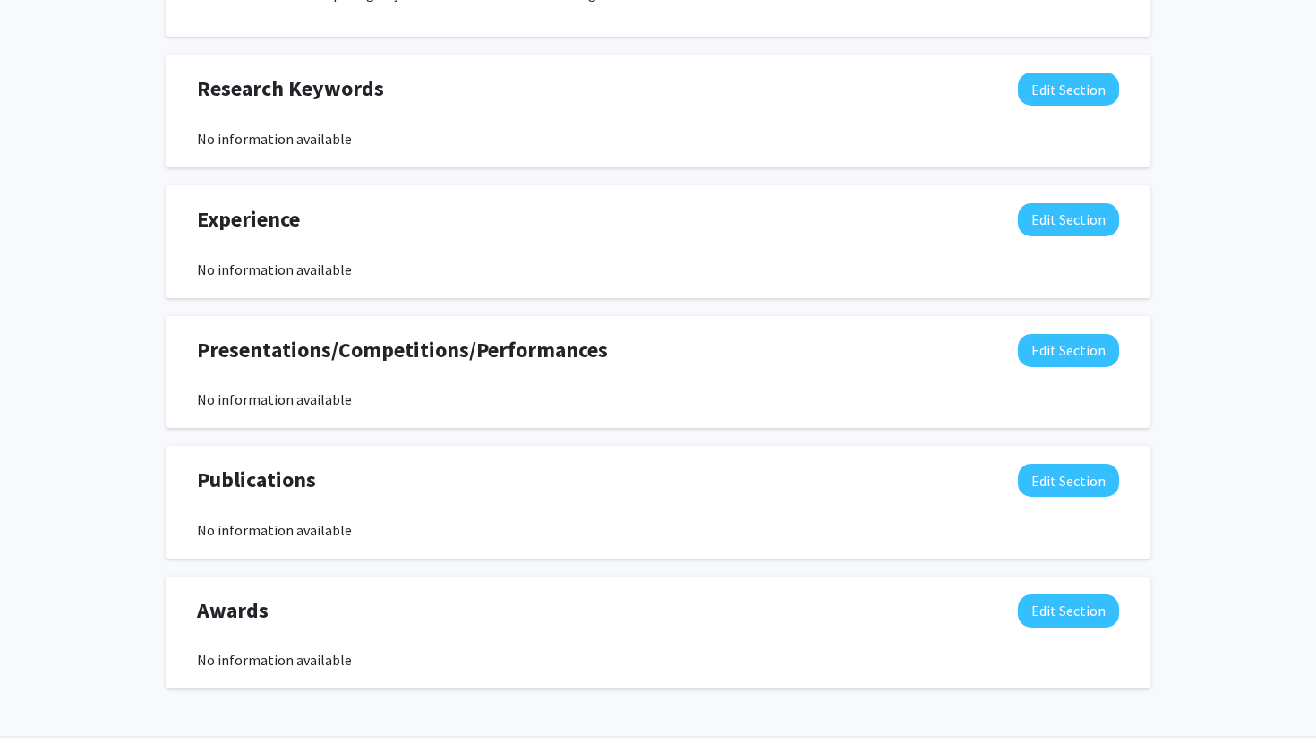
scroll to position [1130, 0]
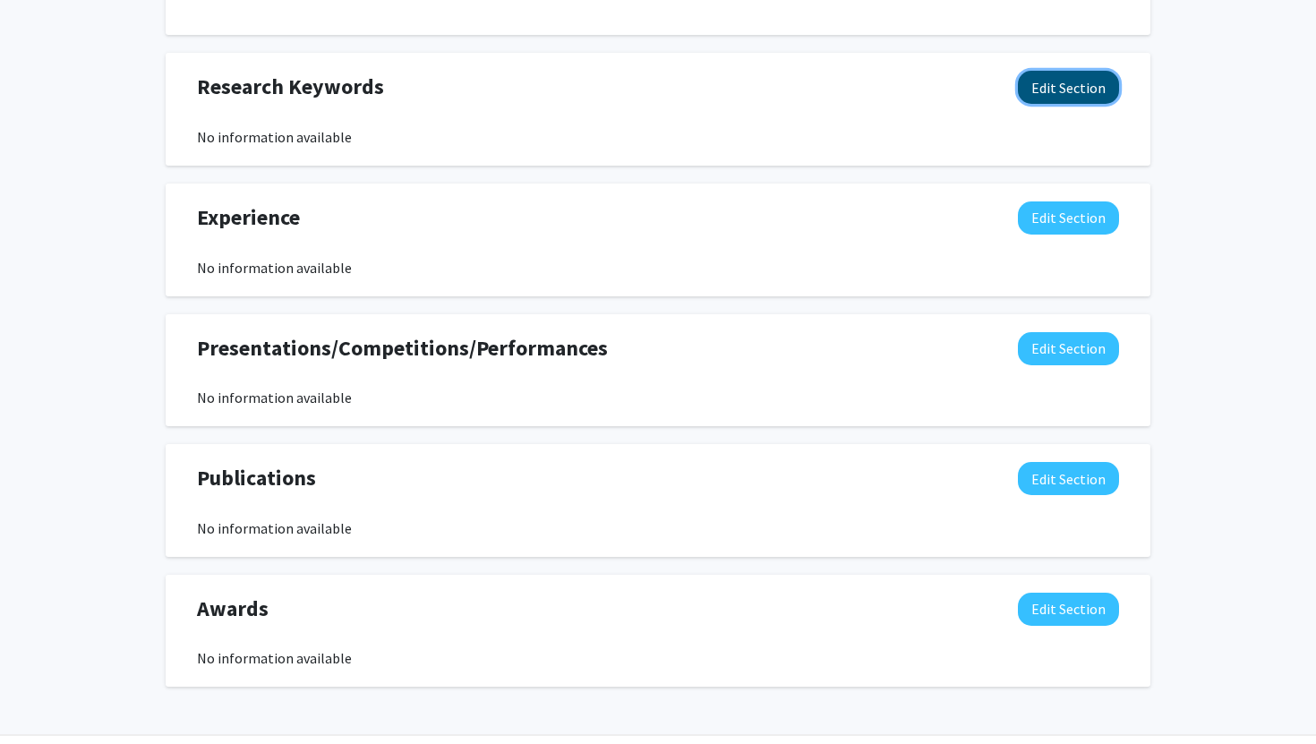
click at [1035, 81] on button "Edit Section" at bounding box center [1068, 87] width 101 height 33
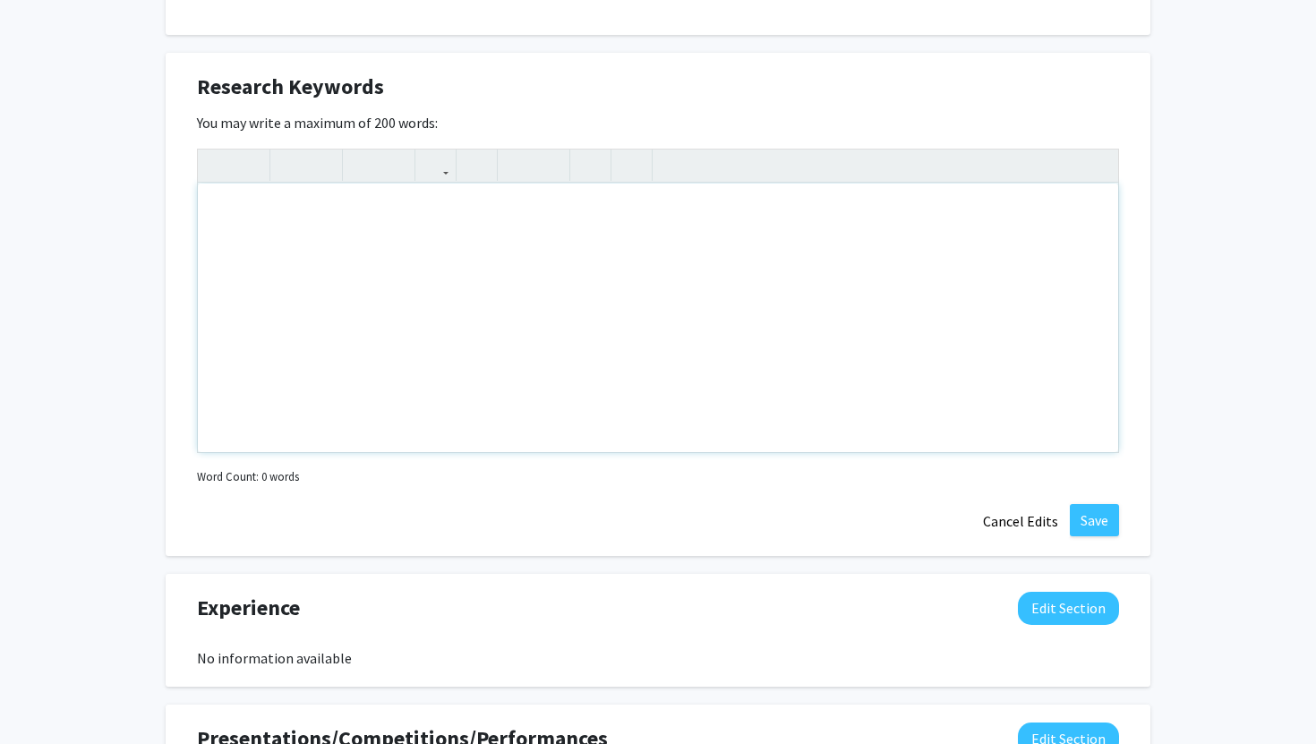
click at [506, 407] on div "Note to users with screen readers: Please deactivate our accessibility plugin f…" at bounding box center [658, 317] width 920 height 268
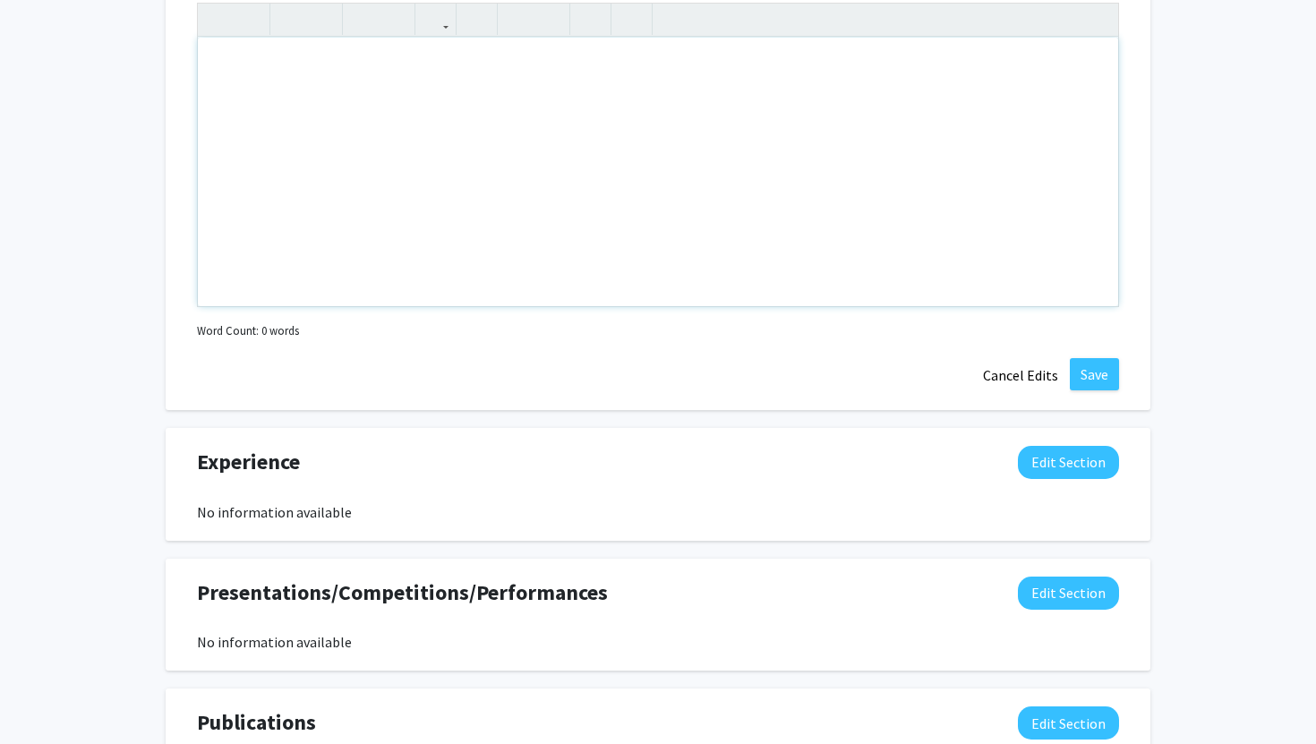
scroll to position [1319, 0]
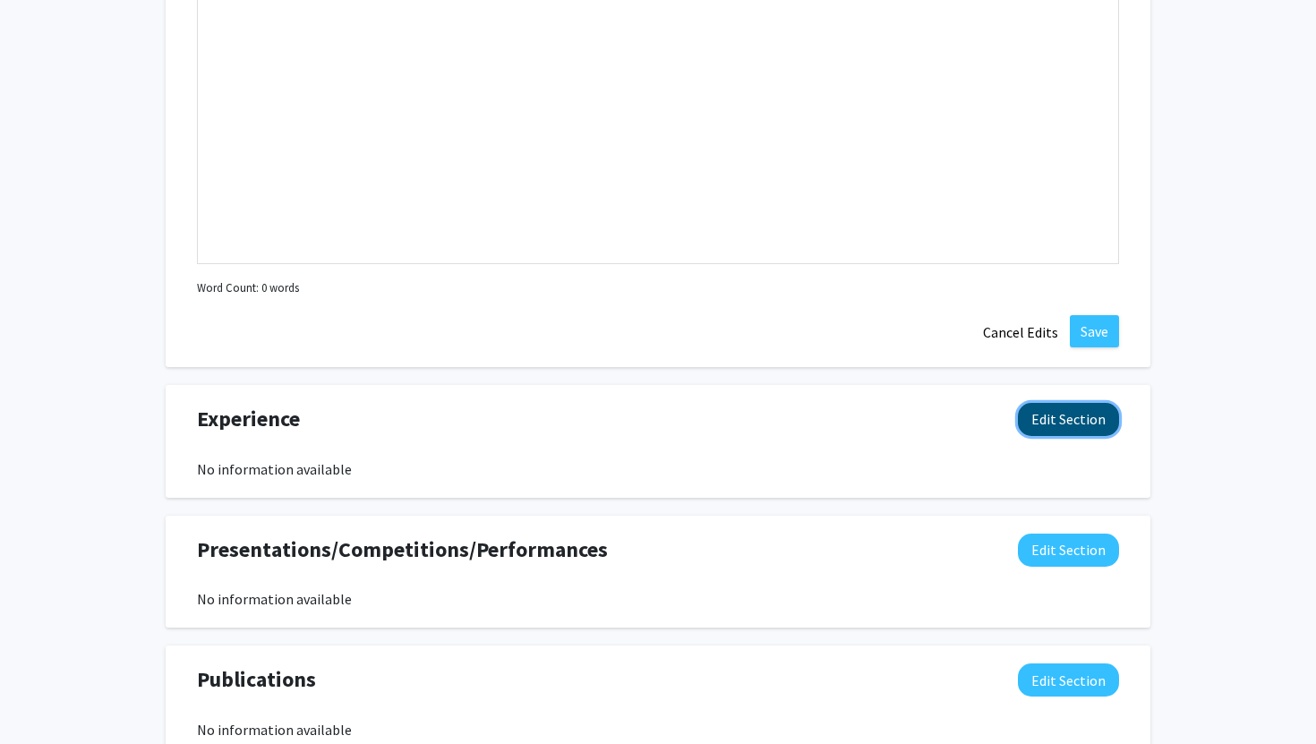
click at [1064, 422] on button "Edit Section" at bounding box center [1068, 419] width 101 height 33
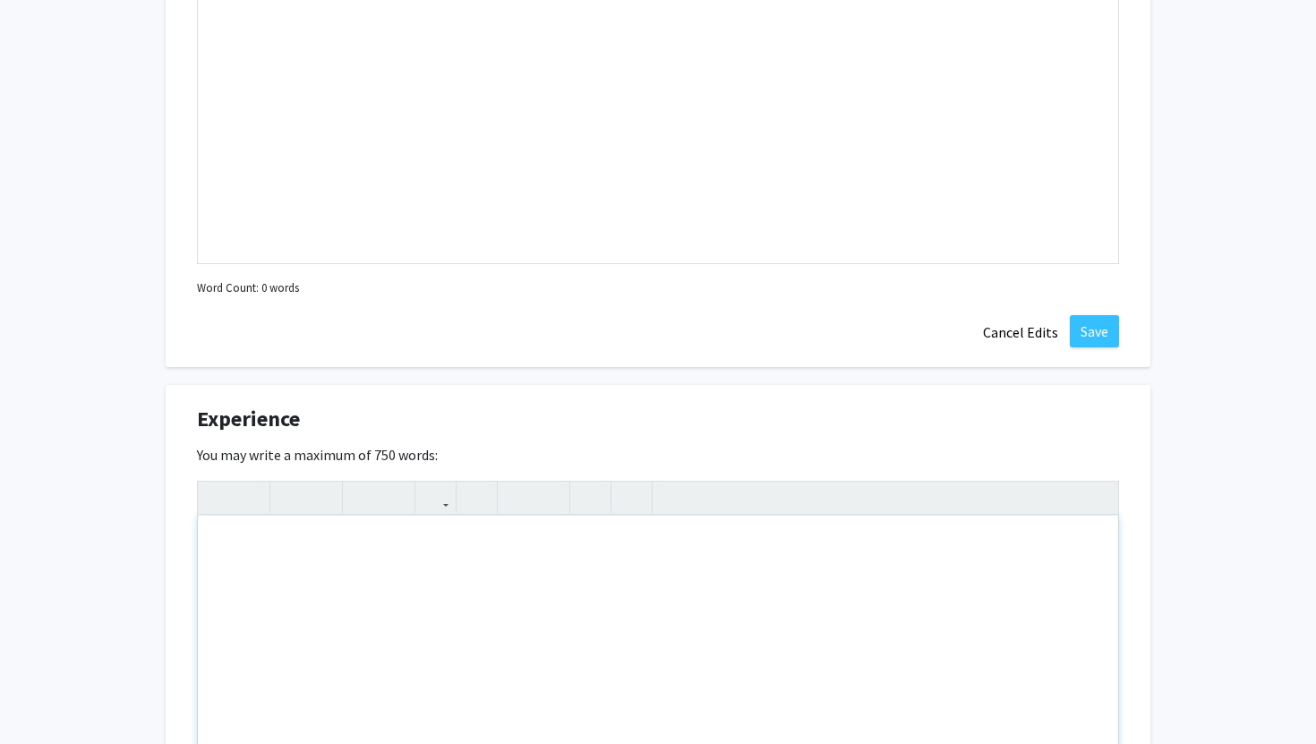
click at [514, 643] on div "Note to users with screen readers: Please deactivate our accessibility plugin f…" at bounding box center [658, 649] width 920 height 268
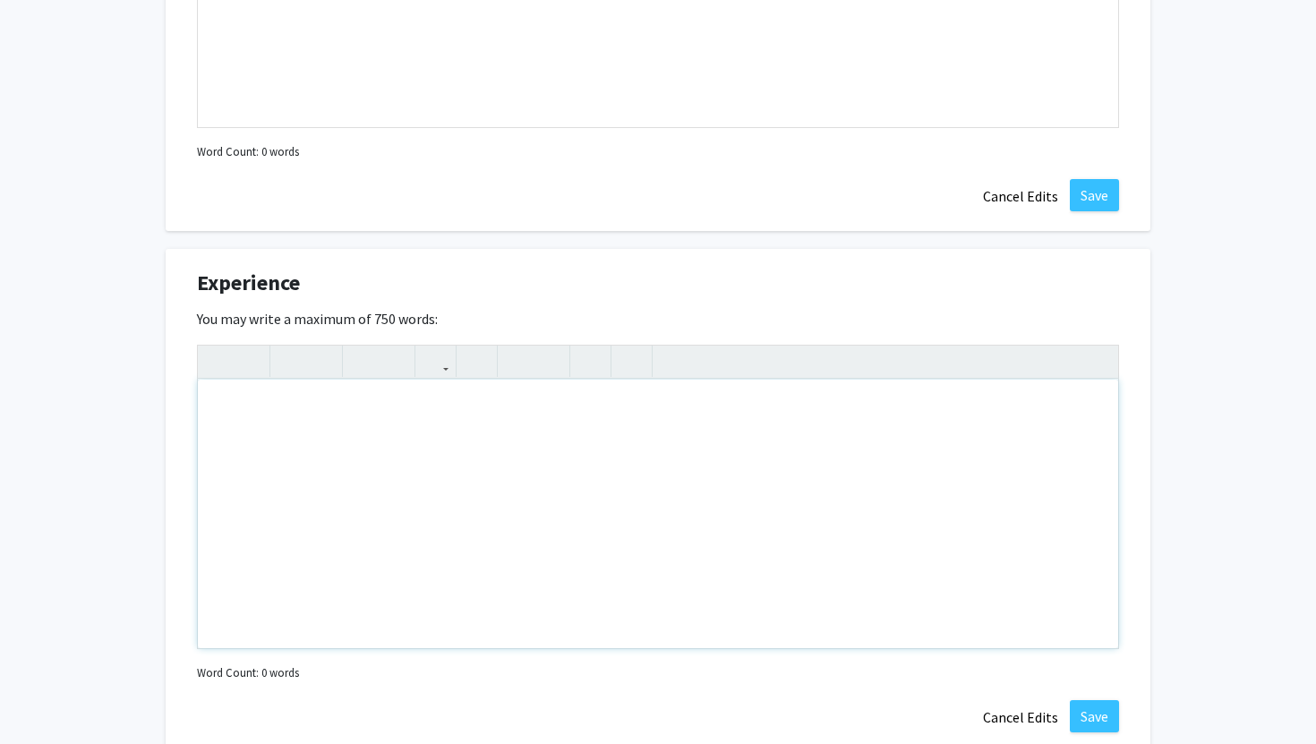
scroll to position [1459, 0]
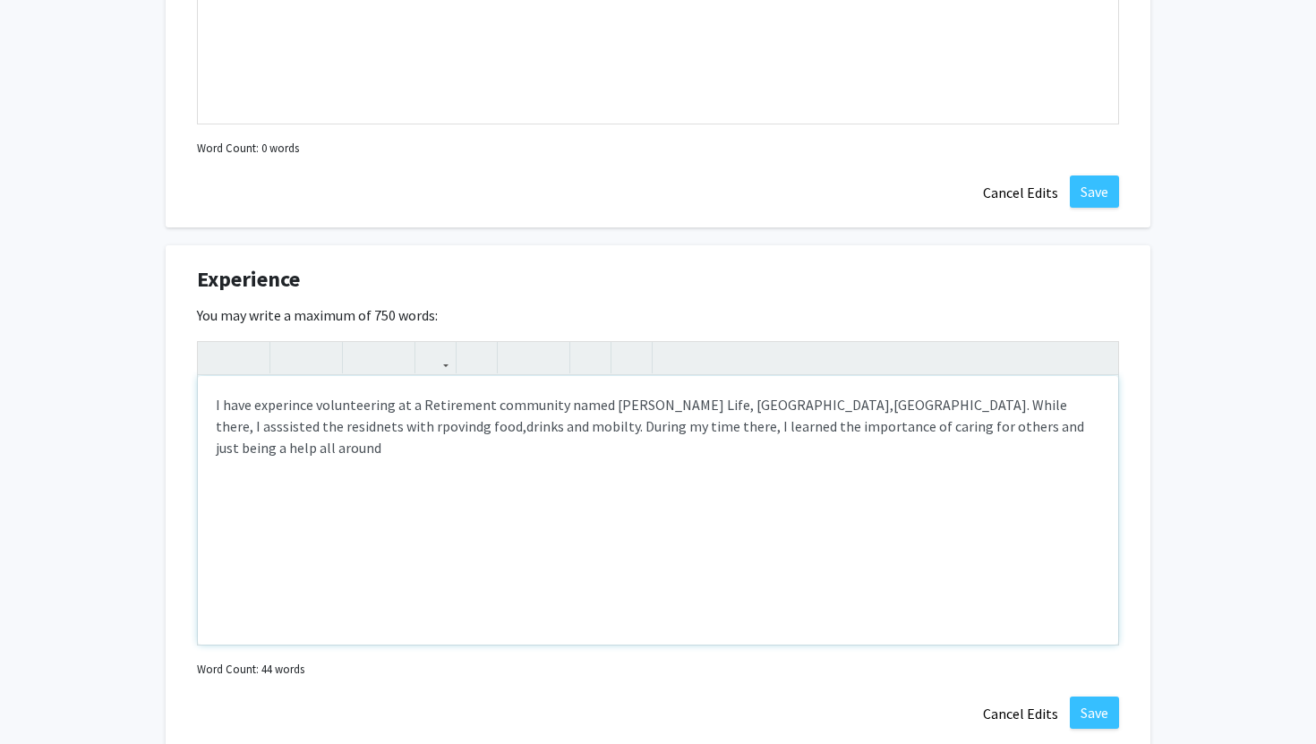
click at [251, 425] on div "I have experince volunteering at a Retirement community named Morse Life, West …" at bounding box center [658, 510] width 920 height 268
click at [243, 424] on div "I have experince volunteering at a Retirement community named Morse Life, West …" at bounding box center [658, 510] width 920 height 268
click at [247, 424] on div "I have experince volunteering at a Retirement community named Morse Life, West …" at bounding box center [658, 510] width 920 height 268
click at [311, 404] on div "I have experince volunteering at a Retirement community named Morse Life, West …" at bounding box center [658, 510] width 920 height 268
click at [308, 406] on div "I have experince volunteering at a Retirement community named Morse Life, West …" at bounding box center [658, 510] width 920 height 268
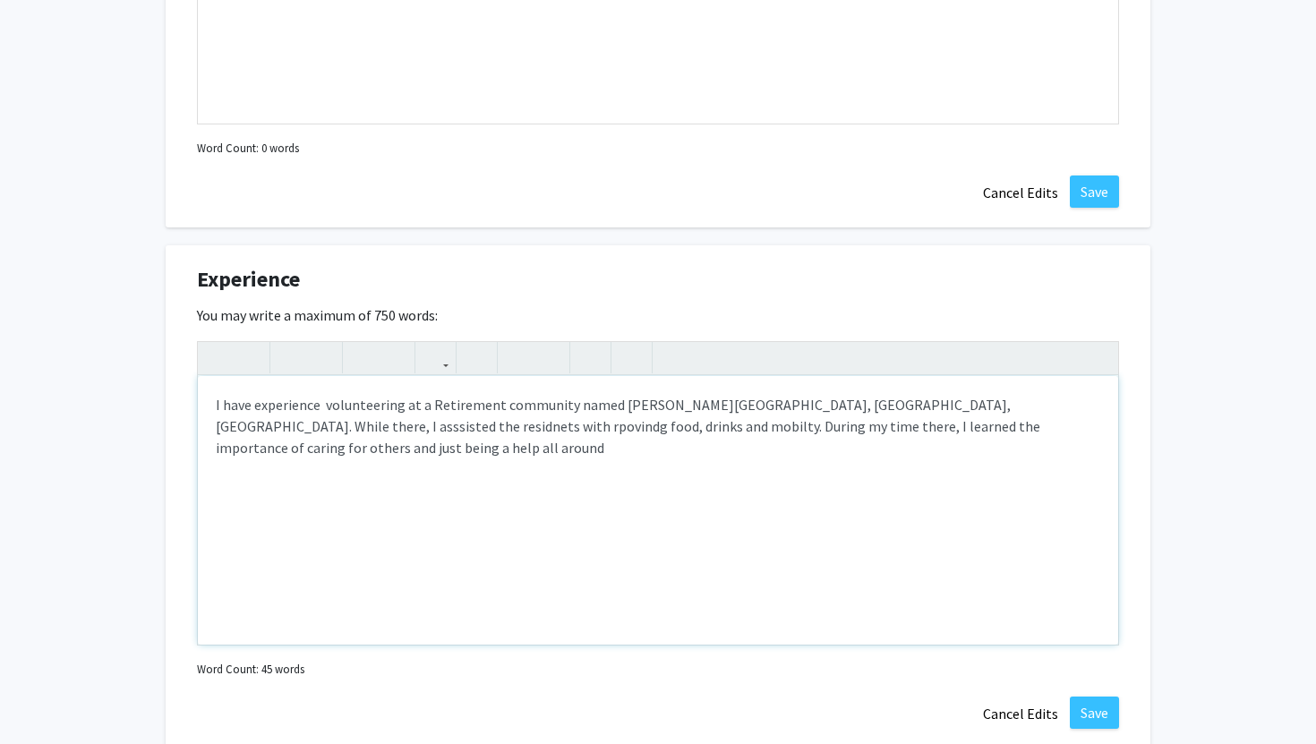
click at [935, 410] on p "I have experience volunteering at a Retirement community named Morse Life, West…" at bounding box center [658, 426] width 884 height 64
click at [1015, 400] on p "I have experience volunteering at a Retirement community named Morse Life, West…" at bounding box center [658, 426] width 884 height 64
click at [1094, 405] on p "I have experience volunteering at a Retirement community named Morse Life, West…" at bounding box center [658, 426] width 884 height 64
click at [325, 421] on p "I have experience volunteering at a Retirement community named Morse Life, West…" at bounding box center [658, 426] width 884 height 64
click at [928, 433] on p "I have experience volunteering at a Retirement community named Morse Life, West…" at bounding box center [658, 426] width 884 height 64
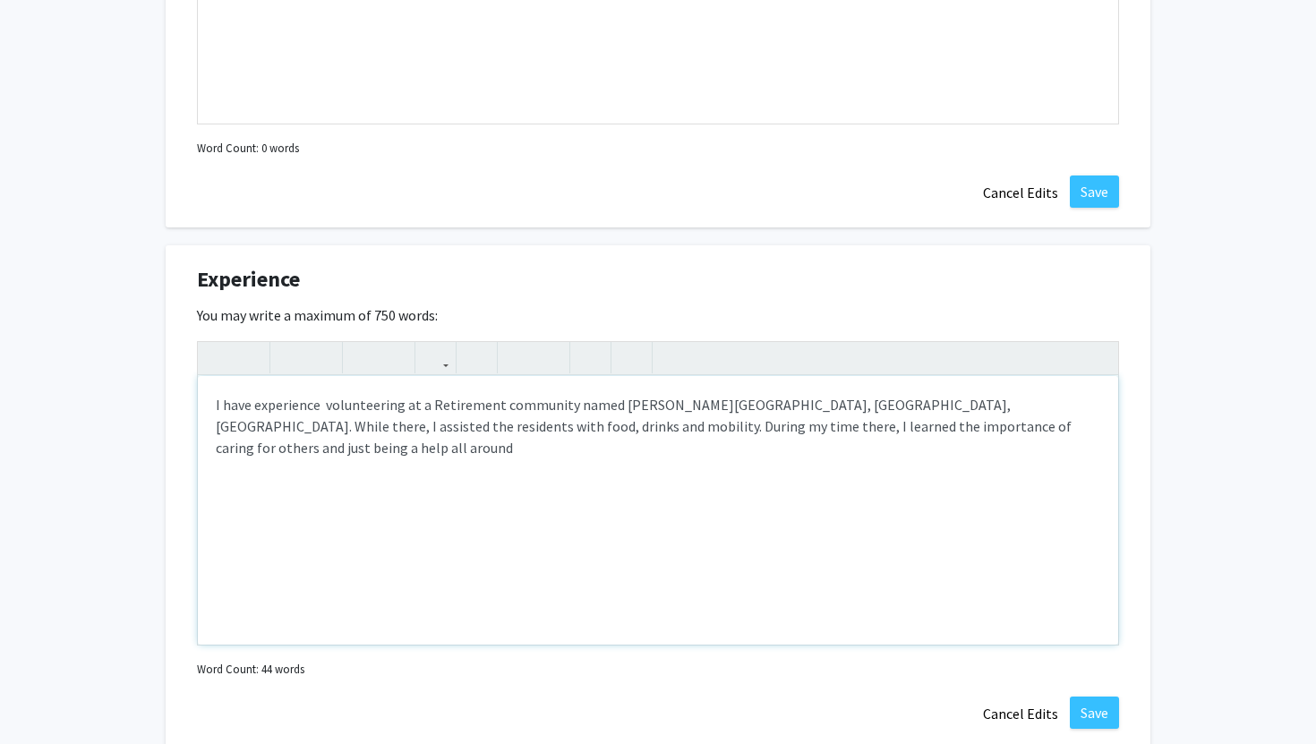
type textarea "<p>I have experience&nbsp; volunteering at a Retirement community named Morse L…"
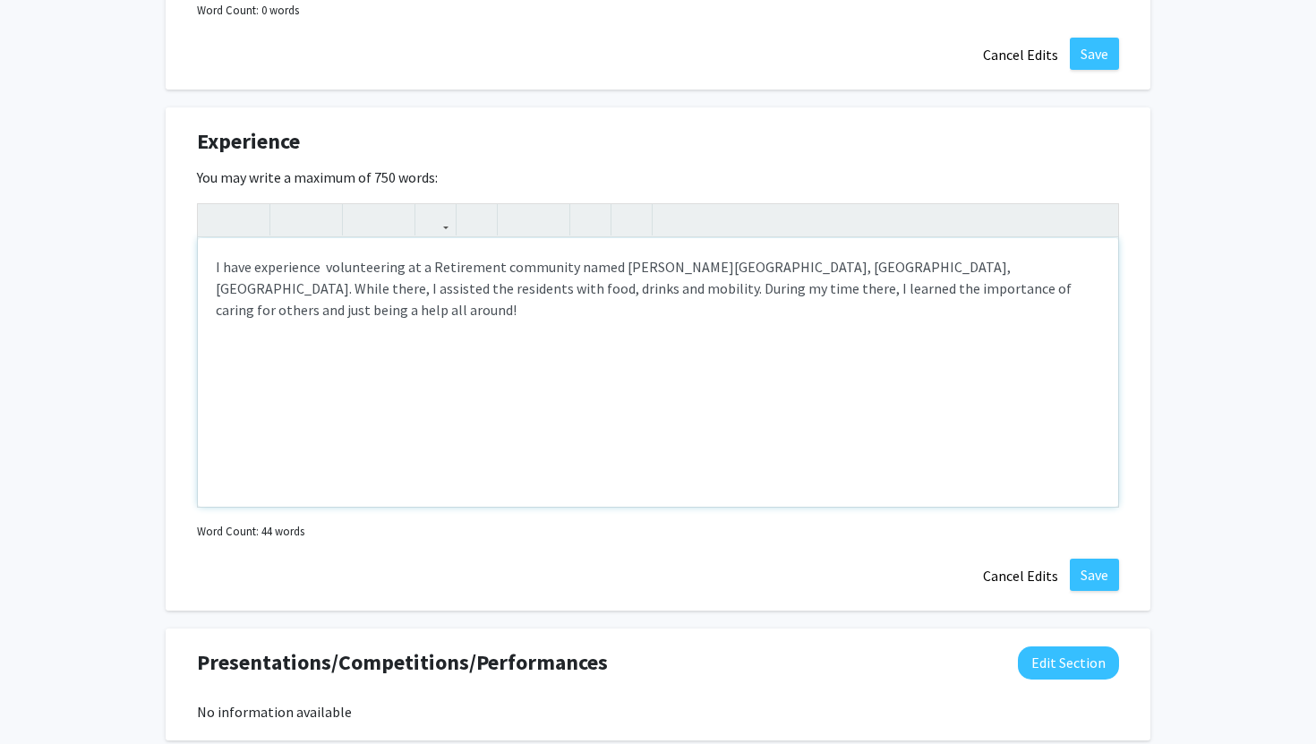
scroll to position [1615, 0]
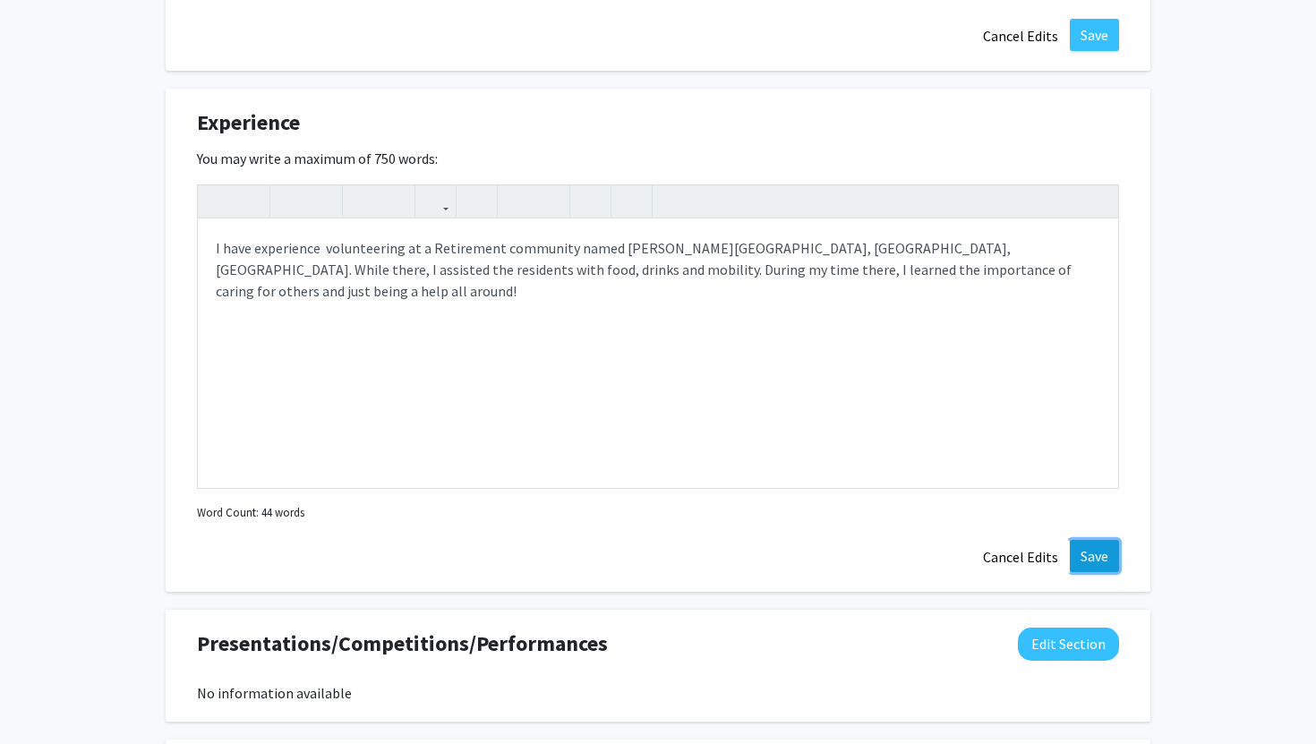
click at [1103, 558] on button "Save" at bounding box center [1093, 556] width 49 height 32
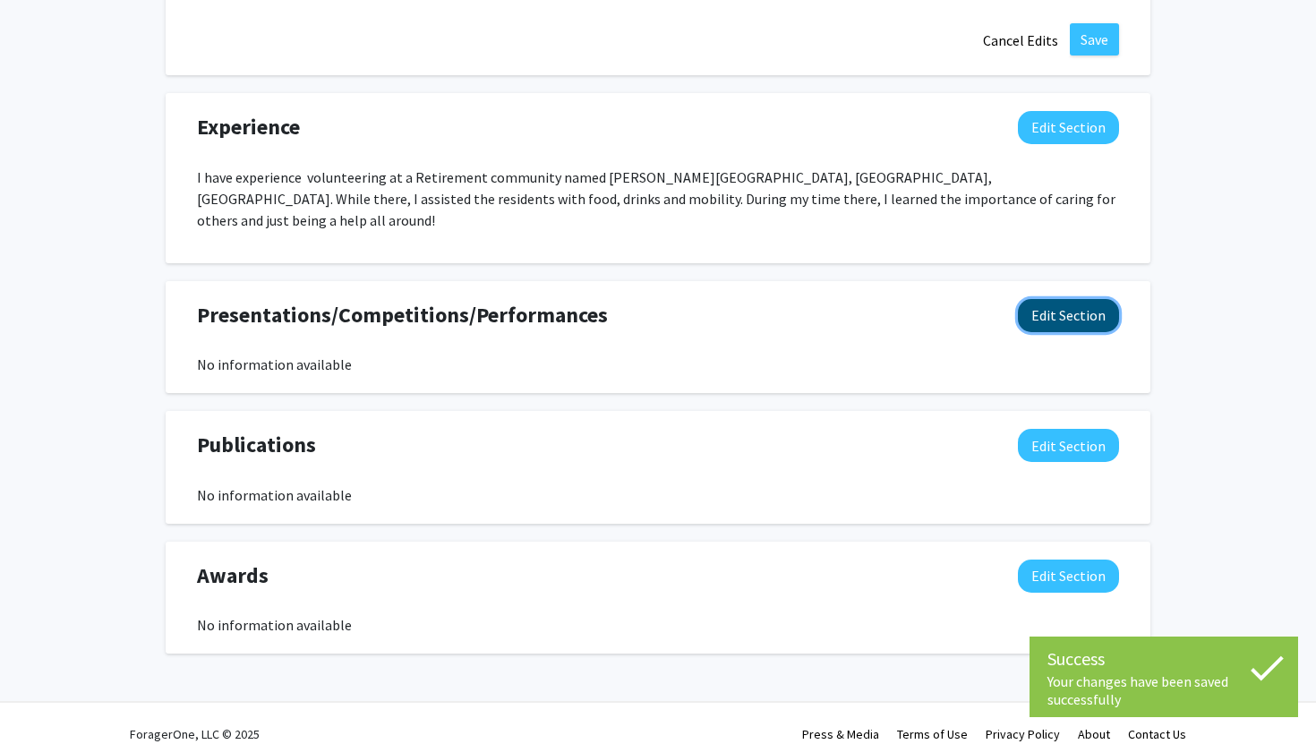
click at [1047, 302] on button "Edit Section" at bounding box center [1068, 315] width 101 height 33
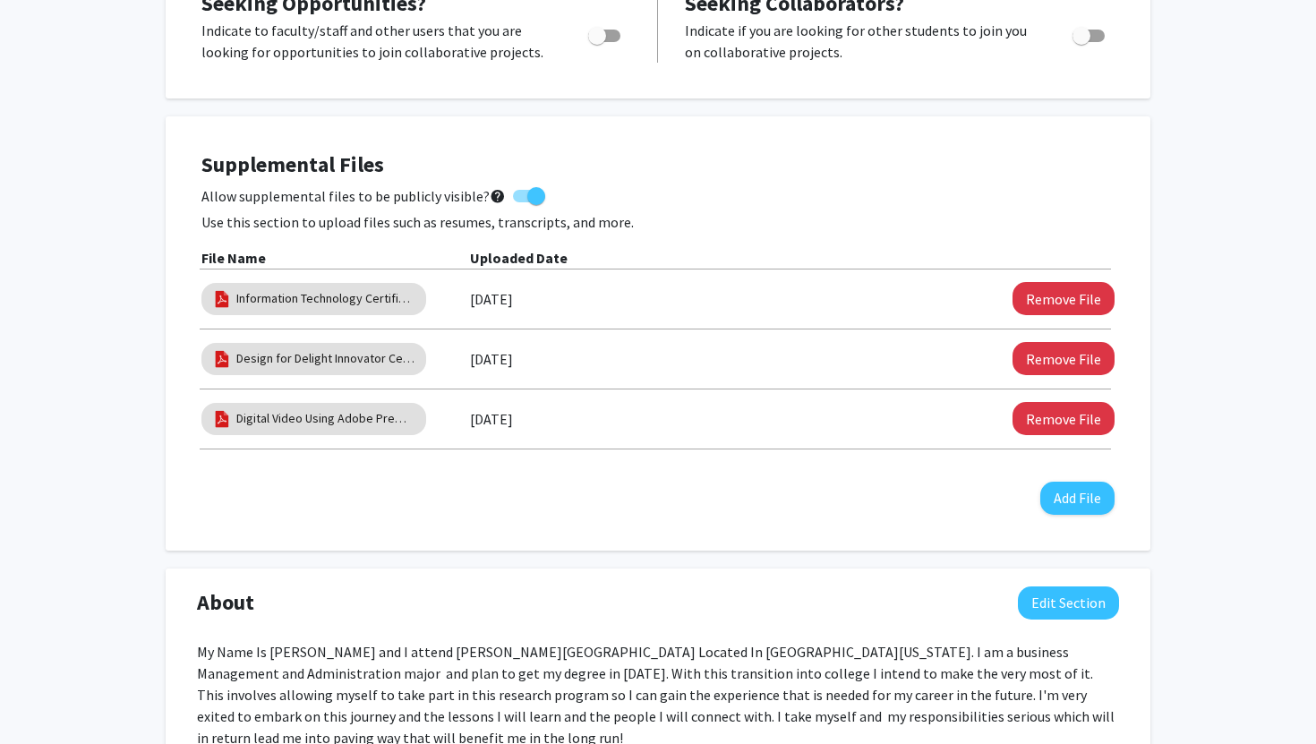
scroll to position [0, 0]
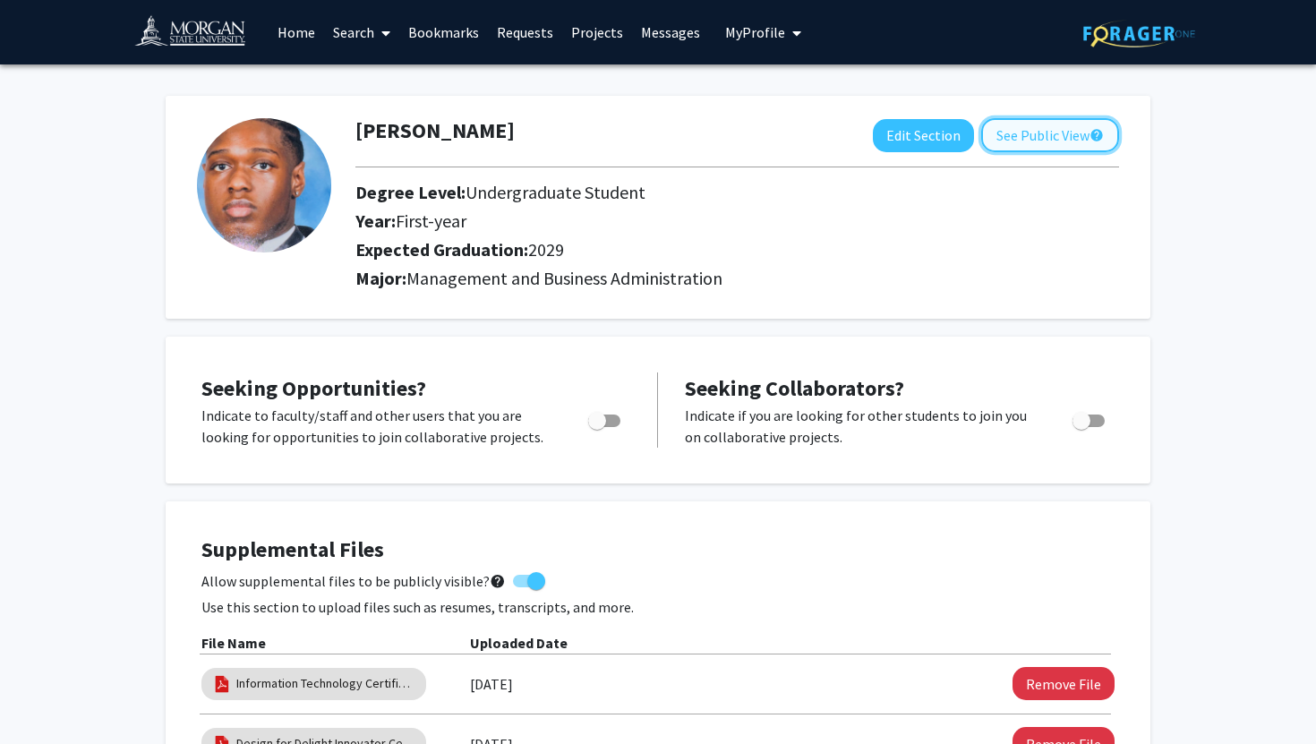
click at [1069, 132] on button "See Public View help" at bounding box center [1050, 135] width 138 height 34
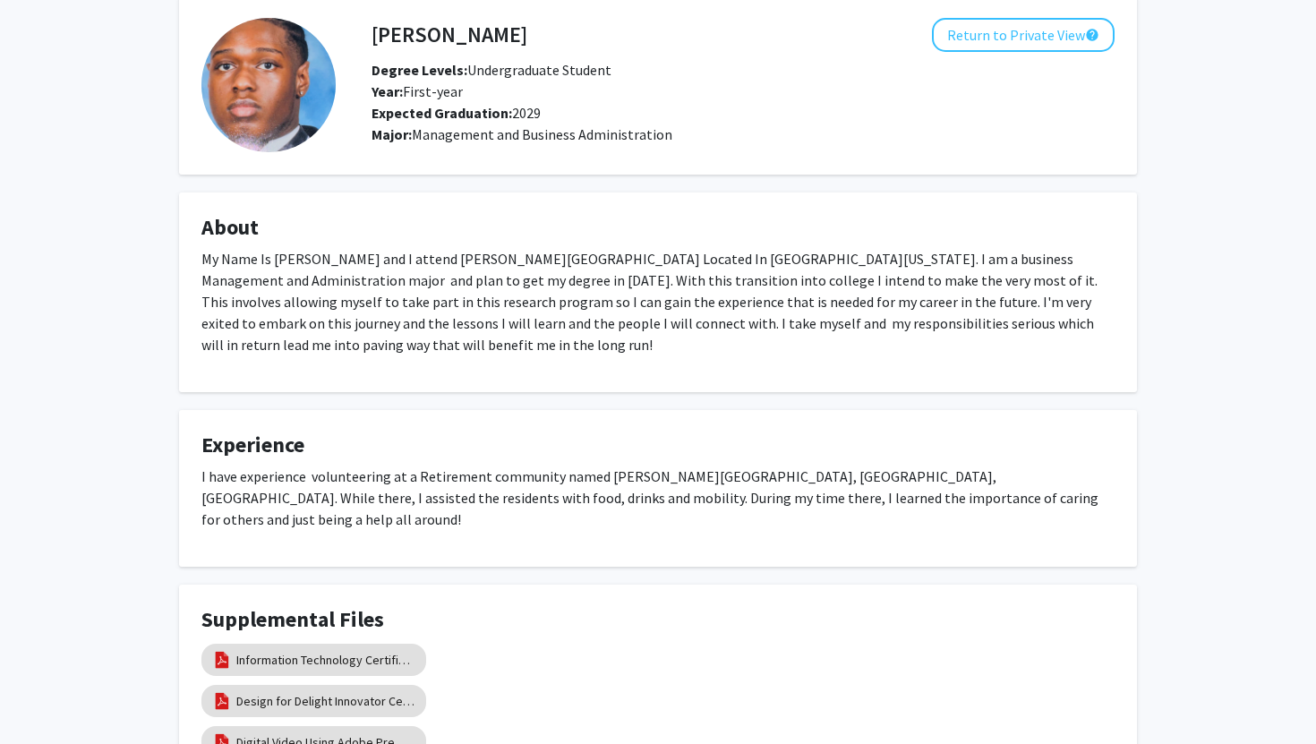
scroll to position [81, 0]
